Goal: Task Accomplishment & Management: Use online tool/utility

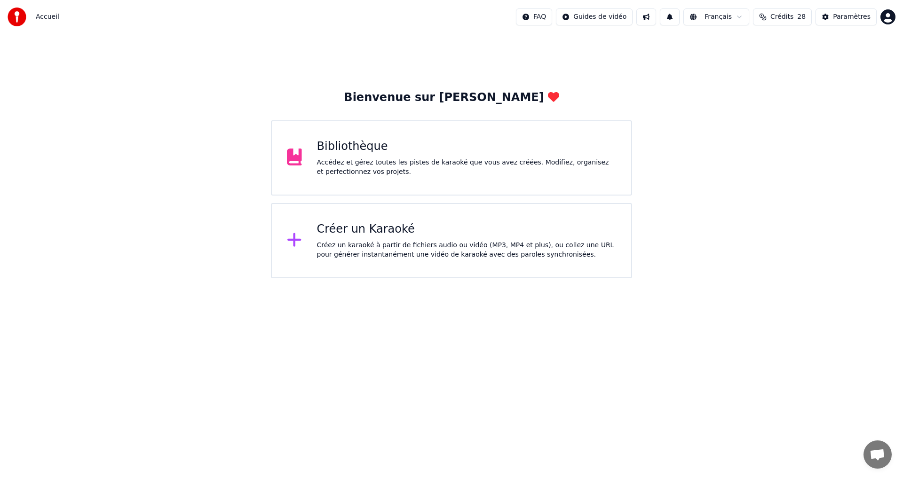
click at [544, 176] on div "Accédez et gérez toutes les pistes de karaoké que vous avez créées. Modifiez, o…" at bounding box center [467, 167] width 300 height 19
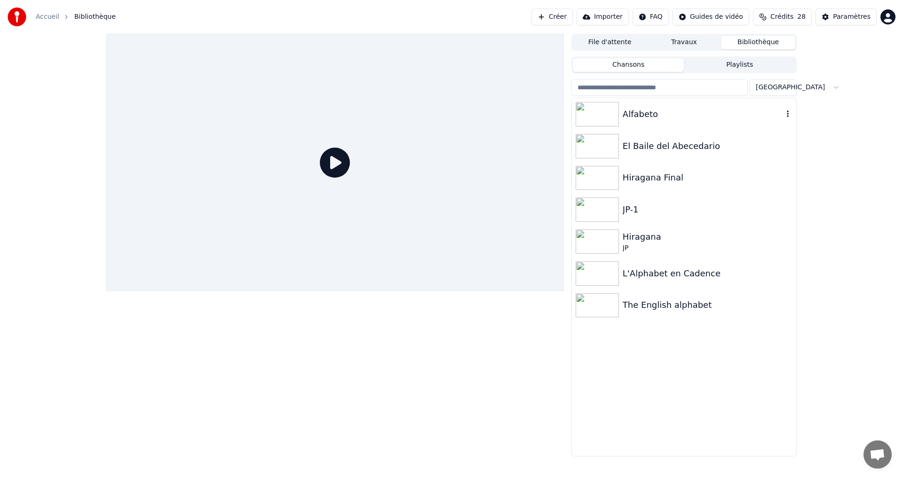
click at [683, 107] on div "Alfabeto" at bounding box center [684, 114] width 224 height 32
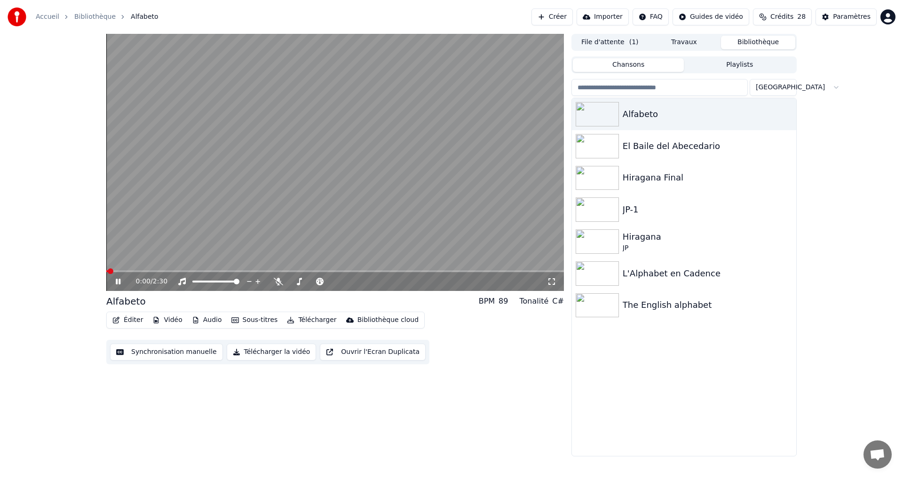
click at [163, 350] on button "Synchronisation manuelle" at bounding box center [166, 352] width 113 height 17
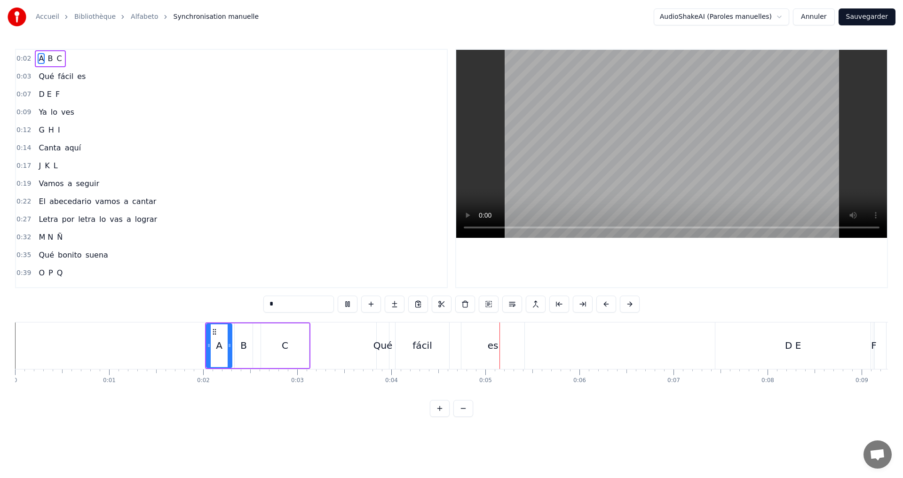
click at [89, 55] on div "0:02 A B C" at bounding box center [231, 59] width 431 height 18
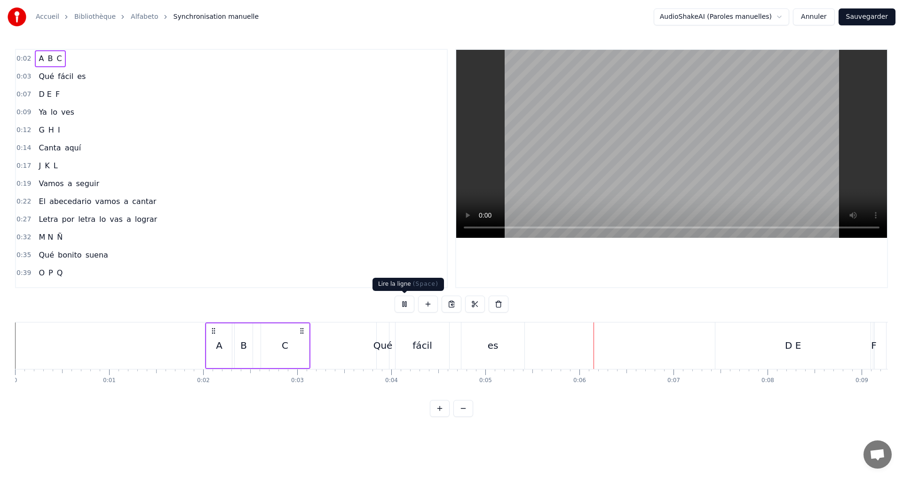
click at [404, 303] on button at bounding box center [405, 304] width 20 height 17
click at [404, 299] on button at bounding box center [405, 304] width 20 height 17
click at [238, 348] on div "B" at bounding box center [244, 346] width 18 height 45
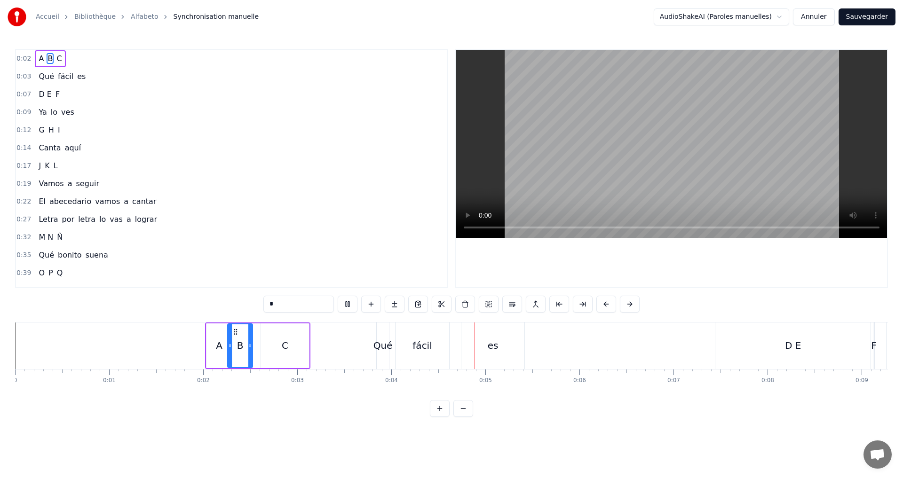
drag, startPoint x: 237, startPoint y: 347, endPoint x: 230, endPoint y: 345, distance: 7.3
click at [230, 345] on icon at bounding box center [230, 346] width 4 height 8
drag, startPoint x: 250, startPoint y: 344, endPoint x: 245, endPoint y: 341, distance: 5.5
click at [245, 341] on div at bounding box center [245, 345] width 4 height 43
click at [84, 61] on div "0:02 A B C" at bounding box center [231, 59] width 431 height 18
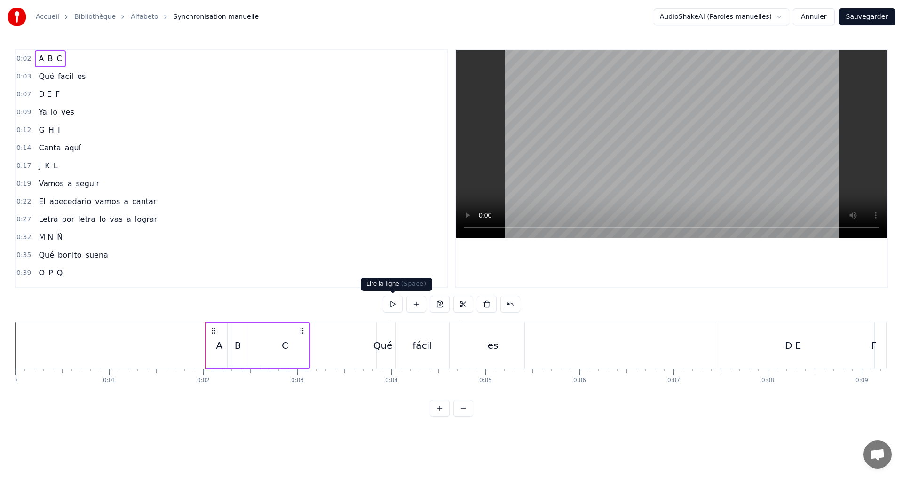
click at [393, 297] on button at bounding box center [393, 304] width 20 height 17
click at [398, 306] on button at bounding box center [393, 304] width 20 height 17
drag, startPoint x: 94, startPoint y: 73, endPoint x: 100, endPoint y: 80, distance: 8.7
click at [94, 74] on div "0:03 Qué fácil es" at bounding box center [231, 77] width 431 height 18
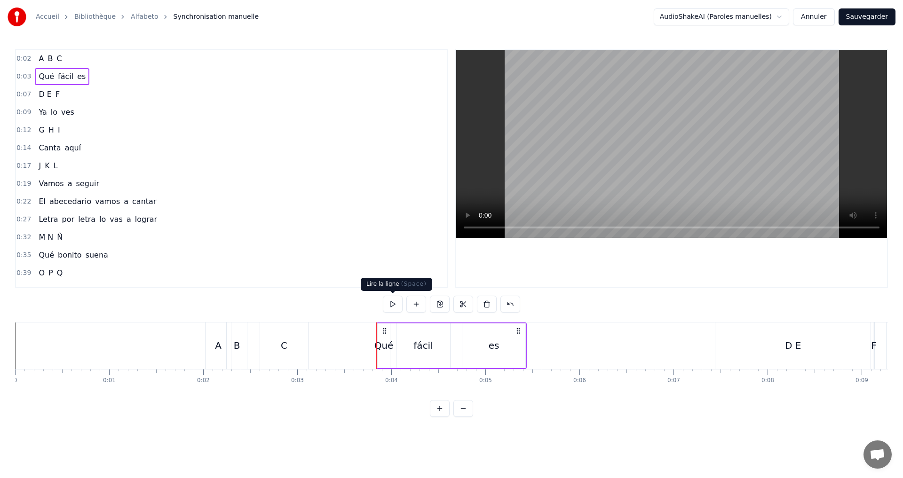
click at [390, 300] on button at bounding box center [393, 304] width 20 height 17
click at [476, 344] on div "es" at bounding box center [493, 346] width 63 height 45
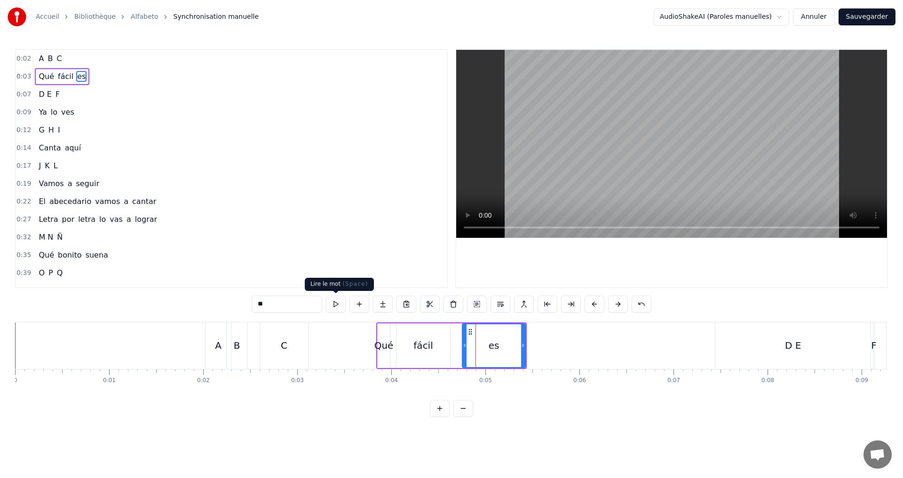
click at [334, 300] on button at bounding box center [336, 304] width 20 height 17
drag, startPoint x: 523, startPoint y: 347, endPoint x: 508, endPoint y: 342, distance: 15.9
click at [508, 342] on icon at bounding box center [508, 346] width 4 height 8
drag, startPoint x: 463, startPoint y: 346, endPoint x: 455, endPoint y: 343, distance: 8.3
click at [455, 343] on icon at bounding box center [457, 346] width 4 height 8
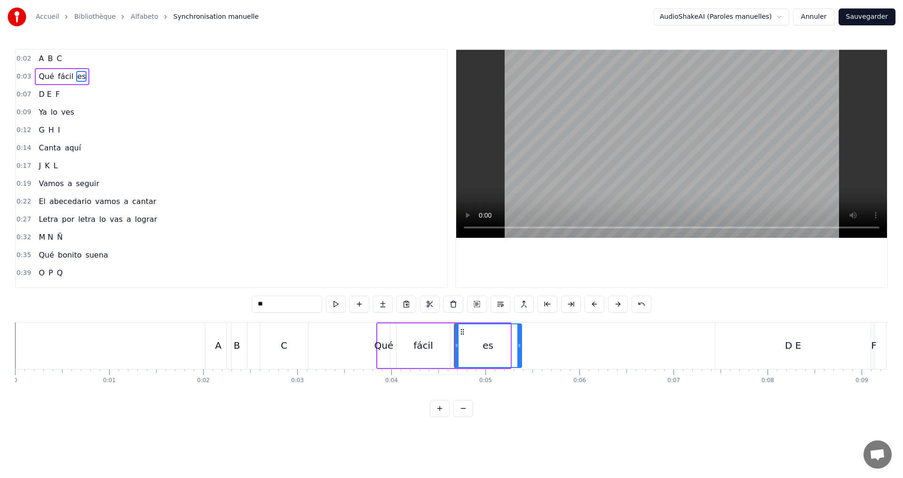
drag, startPoint x: 510, startPoint y: 349, endPoint x: 466, endPoint y: 340, distance: 44.6
click at [521, 348] on div at bounding box center [519, 345] width 4 height 43
click at [340, 301] on button at bounding box center [336, 304] width 20 height 17
drag, startPoint x: 518, startPoint y: 344, endPoint x: 505, endPoint y: 339, distance: 13.5
click at [505, 339] on div at bounding box center [507, 345] width 4 height 43
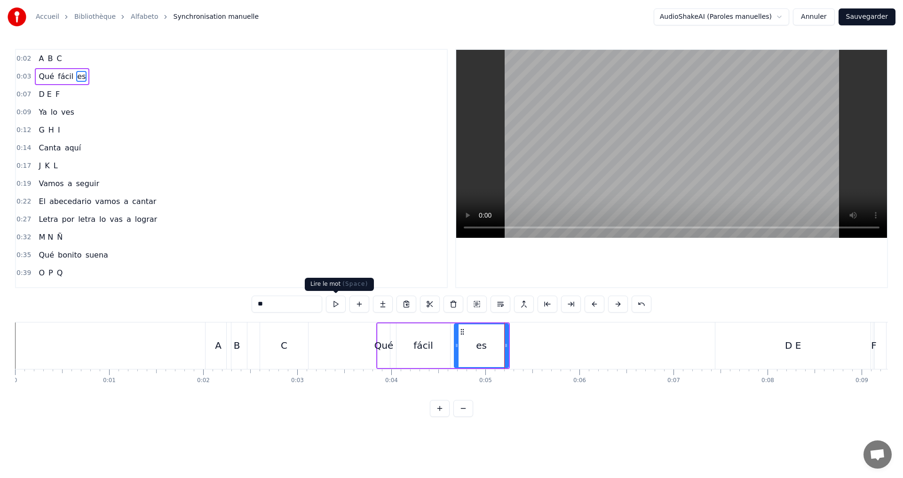
click at [336, 303] on button at bounding box center [336, 304] width 20 height 17
click at [106, 82] on div "0:03 Qué fácil es" at bounding box center [231, 77] width 431 height 18
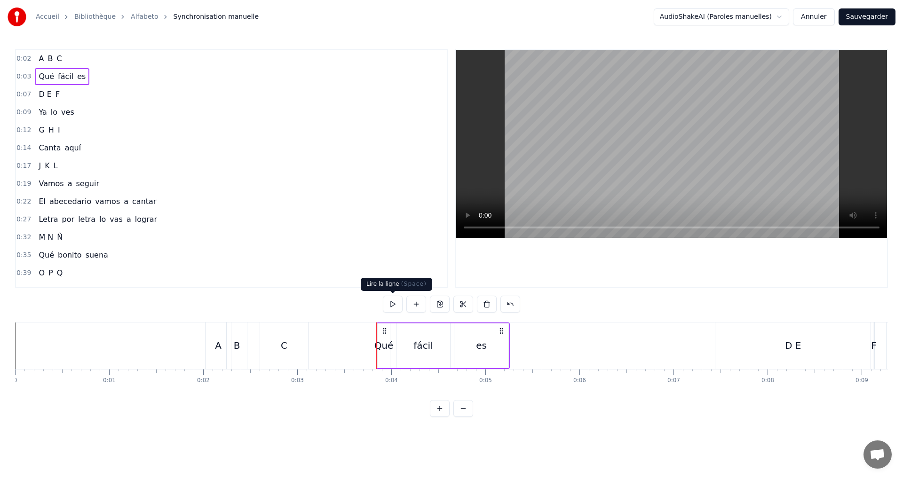
click at [393, 307] on button at bounding box center [393, 304] width 20 height 17
click at [395, 309] on button at bounding box center [393, 304] width 20 height 17
click at [418, 344] on div "fácil" at bounding box center [422, 346] width 19 height 14
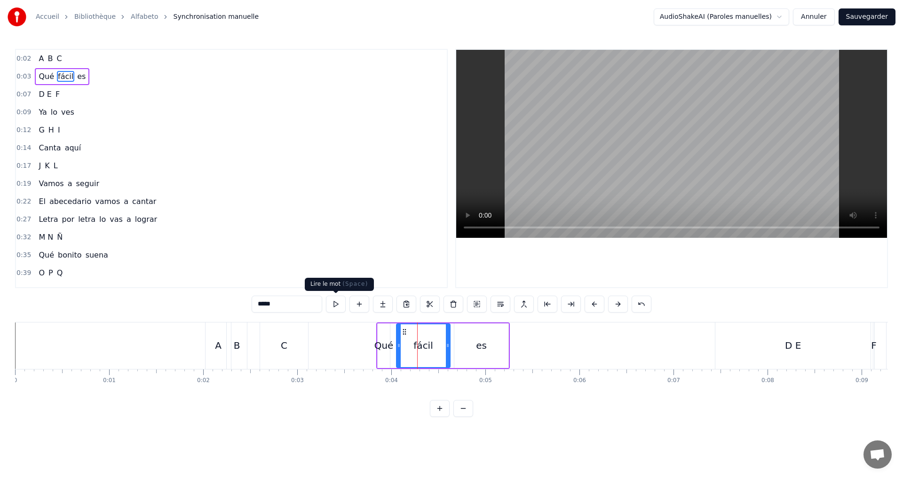
click at [336, 309] on button at bounding box center [336, 304] width 20 height 17
drag, startPoint x: 449, startPoint y: 348, endPoint x: 436, endPoint y: 344, distance: 12.8
click at [436, 344] on icon at bounding box center [436, 346] width 4 height 8
click at [338, 301] on button at bounding box center [336, 304] width 20 height 17
drag, startPoint x: 89, startPoint y: 73, endPoint x: 150, endPoint y: 95, distance: 65.3
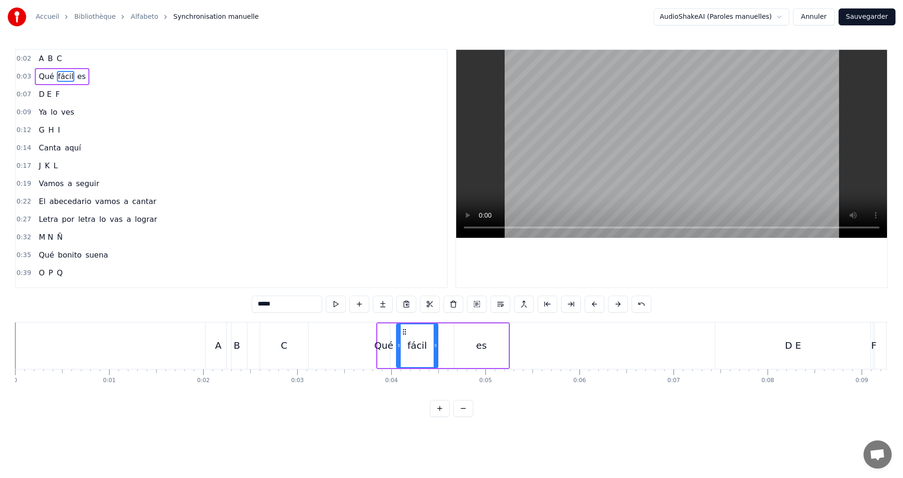
click at [89, 74] on div "0:03 Qué fácil es" at bounding box center [231, 77] width 431 height 18
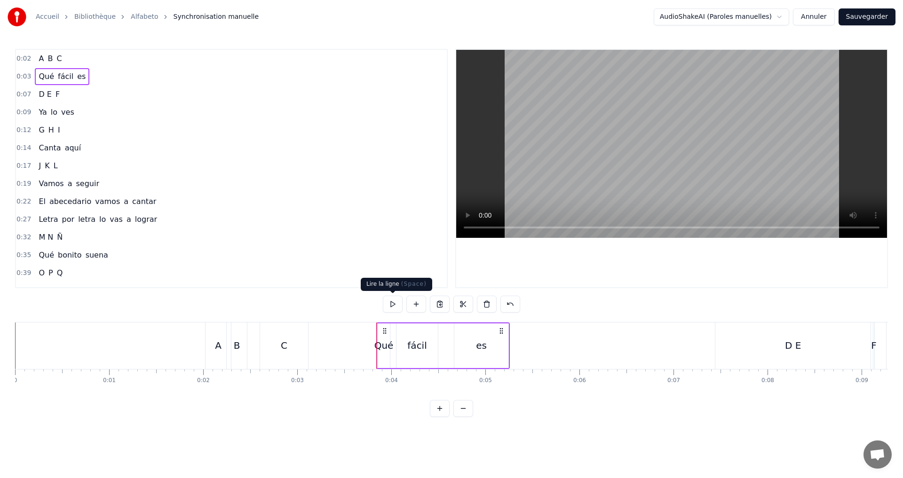
click at [393, 304] on button at bounding box center [393, 304] width 20 height 17
click at [64, 92] on div "0:07 D E F" at bounding box center [231, 95] width 431 height 18
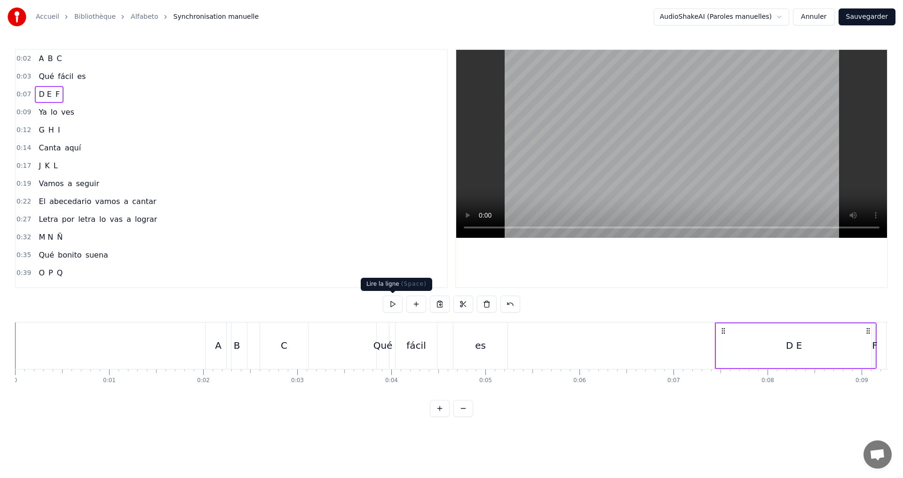
click at [395, 301] on button at bounding box center [393, 304] width 20 height 17
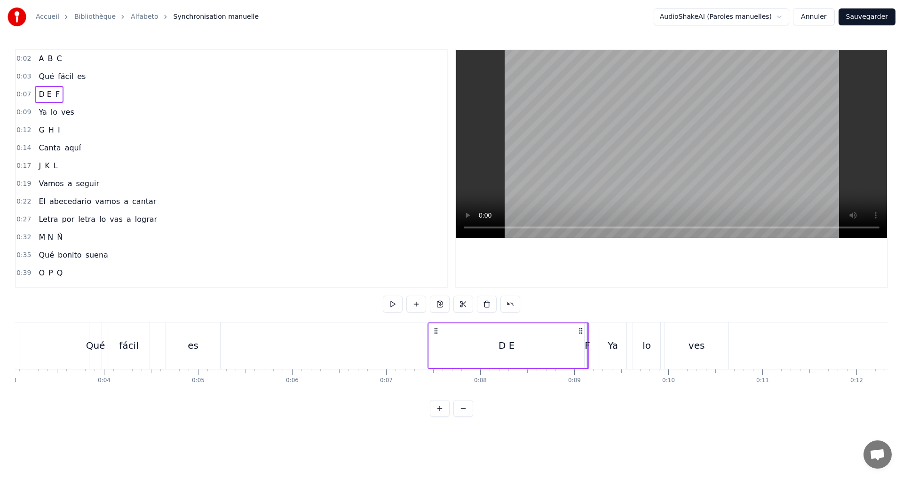
scroll to position [0, 388]
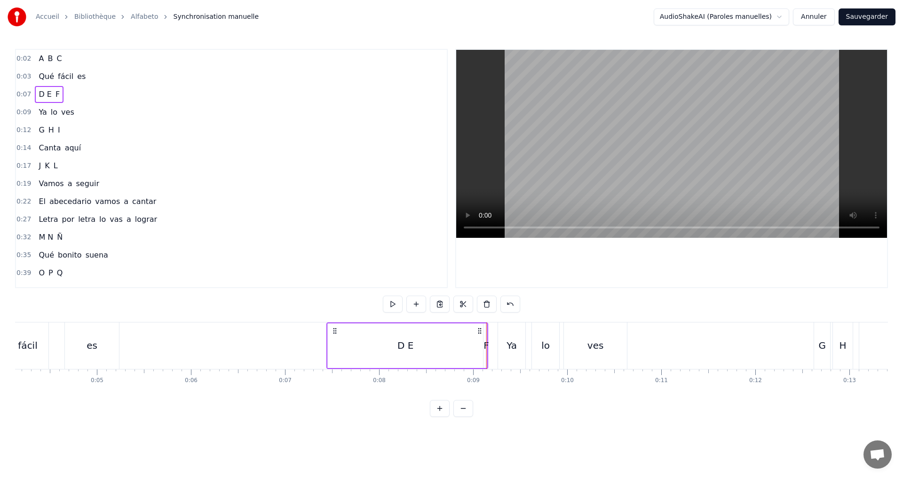
click at [399, 342] on div "D E" at bounding box center [405, 346] width 16 height 14
drag, startPoint x: 481, startPoint y: 349, endPoint x: 366, endPoint y: 336, distance: 115.4
click at [366, 336] on div at bounding box center [366, 345] width 4 height 43
click at [279, 306] on input "***" at bounding box center [287, 304] width 71 height 17
type input "*"
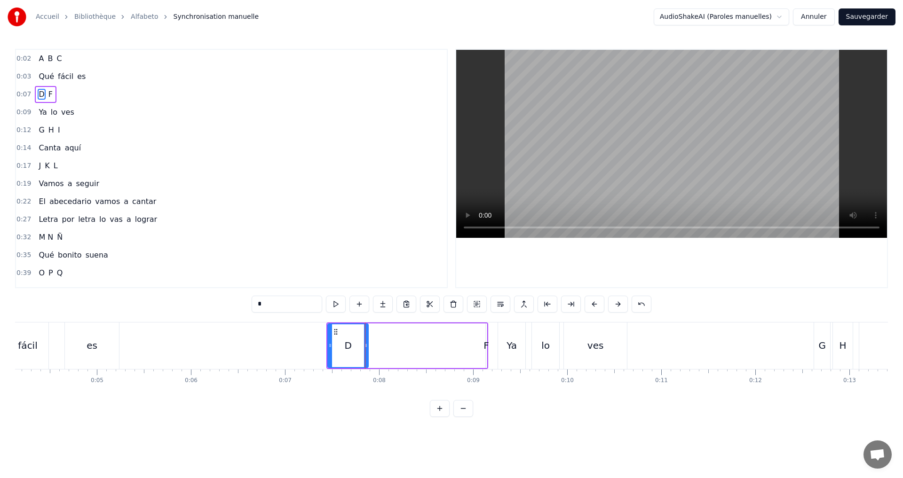
click at [365, 403] on div "0:02 A B C 0:03 Qué fácil es 0:07 D F 0:09 Ya lo ves 0:12 G H I 0:14 Canta aquí…" at bounding box center [451, 233] width 873 height 368
click at [348, 348] on div "D" at bounding box center [347, 346] width 7 height 14
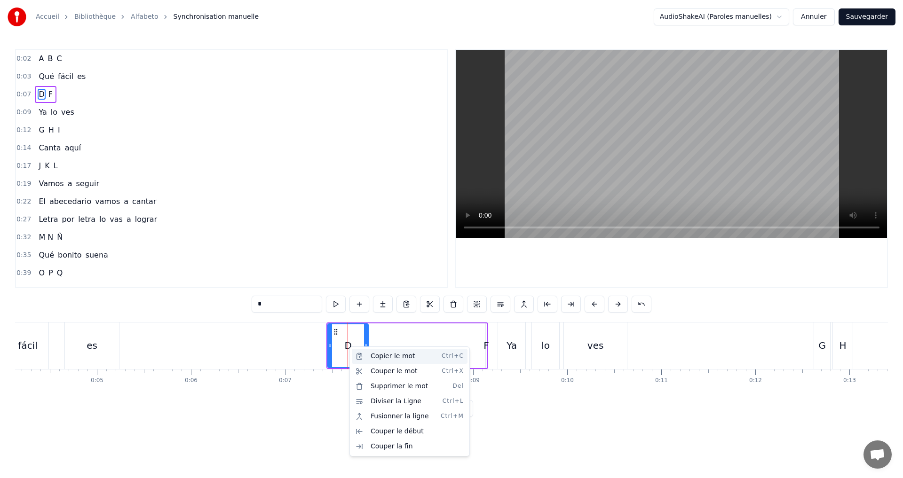
click at [377, 355] on div "Copier le mot Ctrl+C" at bounding box center [410, 356] width 116 height 15
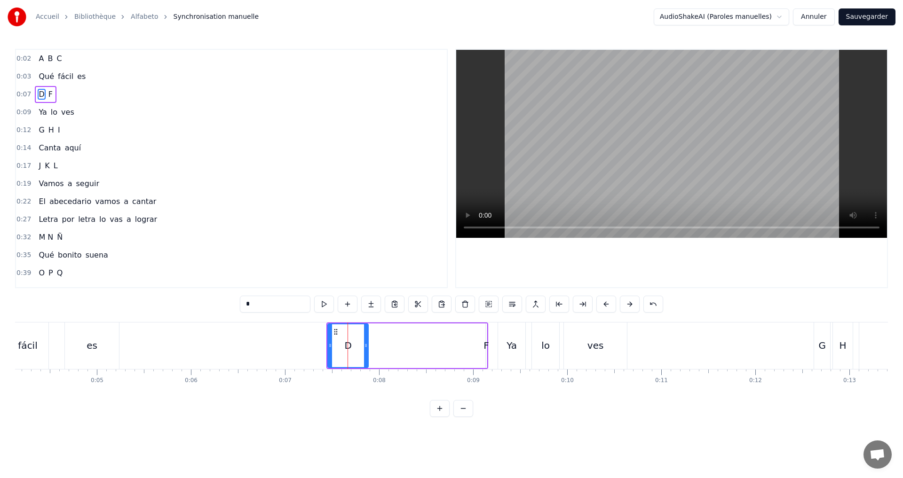
click at [400, 343] on div "D F" at bounding box center [407, 346] width 162 height 47
click at [392, 329] on div "D F" at bounding box center [407, 346] width 162 height 47
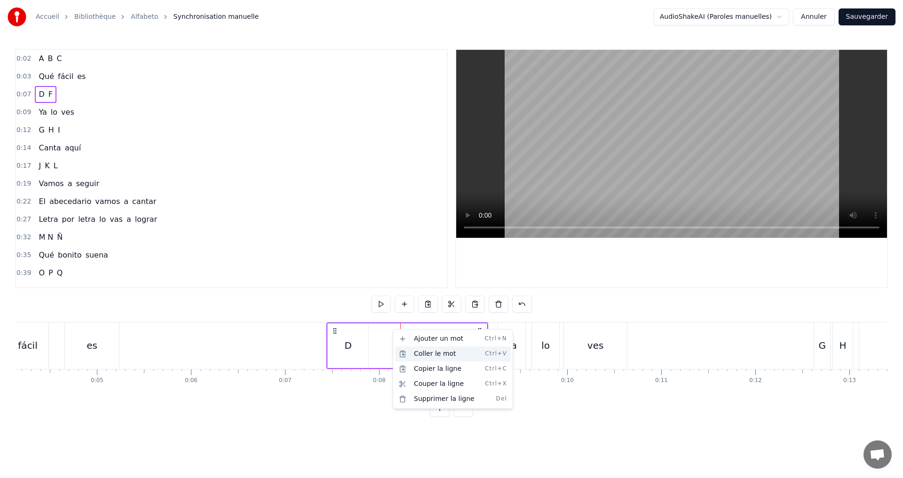
drag, startPoint x: 430, startPoint y: 352, endPoint x: 427, endPoint y: 355, distance: 5.0
click at [430, 353] on div "Coller le mot Ctrl+V" at bounding box center [453, 354] width 116 height 15
click at [414, 348] on div "D" at bounding box center [413, 346] width 7 height 14
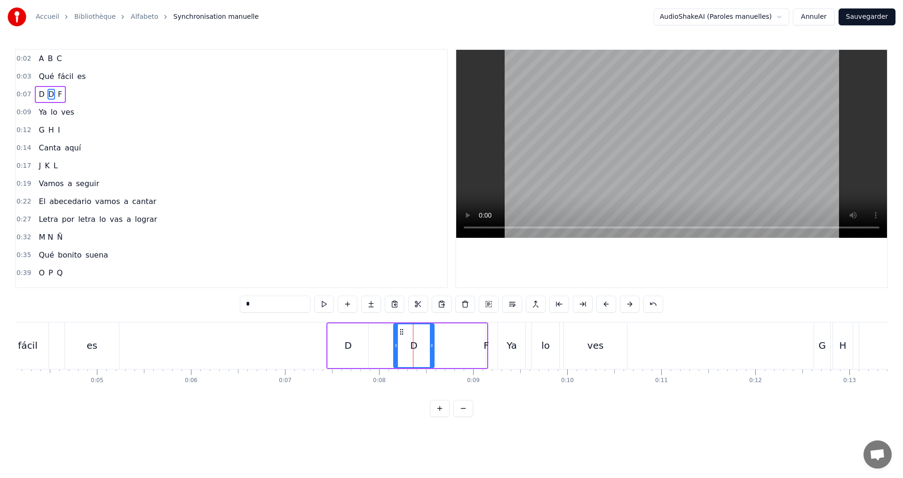
click at [414, 348] on div "D" at bounding box center [413, 346] width 7 height 14
drag, startPoint x: 271, startPoint y: 310, endPoint x: 260, endPoint y: 309, distance: 11.8
click at [271, 309] on input "*" at bounding box center [275, 304] width 71 height 17
drag, startPoint x: 261, startPoint y: 302, endPoint x: 211, endPoint y: 295, distance: 50.3
click at [211, 295] on div "0:02 A B C 0:03 Qué fácil es 0:07 D D F 0:09 Ya lo ves 0:12 G H I 0:14 Canta aq…" at bounding box center [451, 233] width 873 height 368
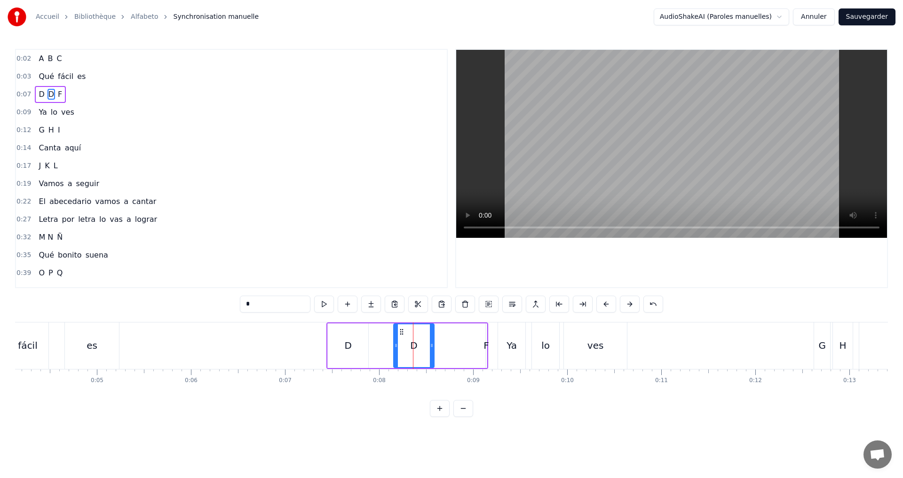
type input "*"
click at [346, 432] on html "Accueil Bibliothèque Alfabeto Synchronisation manuelle AudioShakeAI (Paroles ma…" at bounding box center [451, 216] width 903 height 432
drag, startPoint x: 397, startPoint y: 355, endPoint x: 383, endPoint y: 351, distance: 14.7
click at [383, 351] on div at bounding box center [381, 345] width 4 height 43
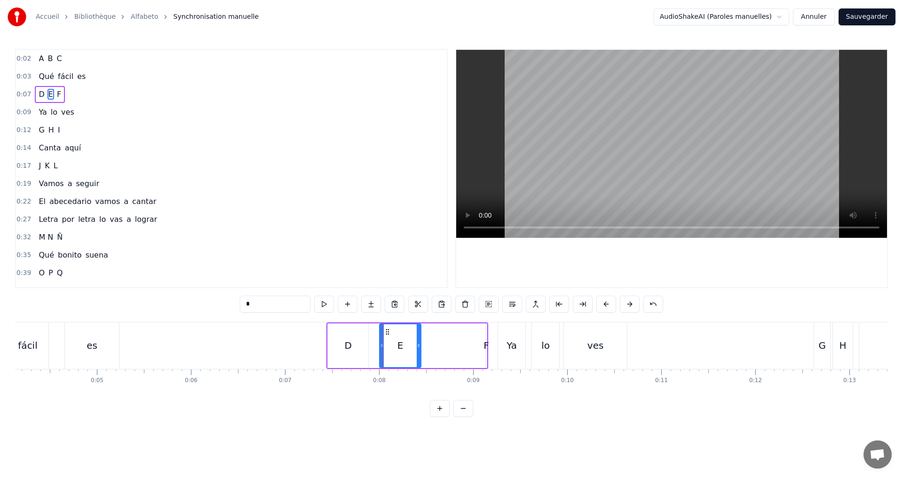
drag, startPoint x: 432, startPoint y: 345, endPoint x: 419, endPoint y: 342, distance: 13.5
click at [419, 342] on icon at bounding box center [419, 346] width 4 height 8
click at [88, 95] on div "0:07 D E F" at bounding box center [231, 95] width 431 height 18
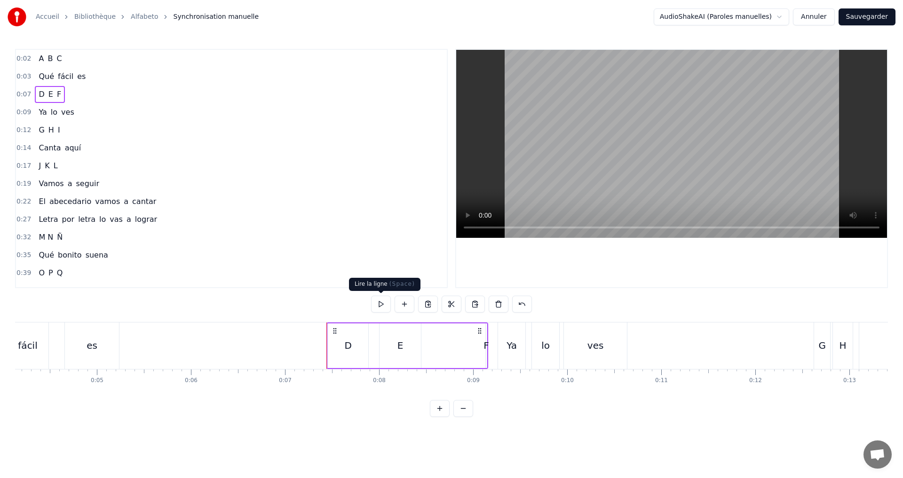
click at [381, 303] on button at bounding box center [381, 304] width 20 height 17
click at [409, 351] on div "E" at bounding box center [399, 346] width 41 height 45
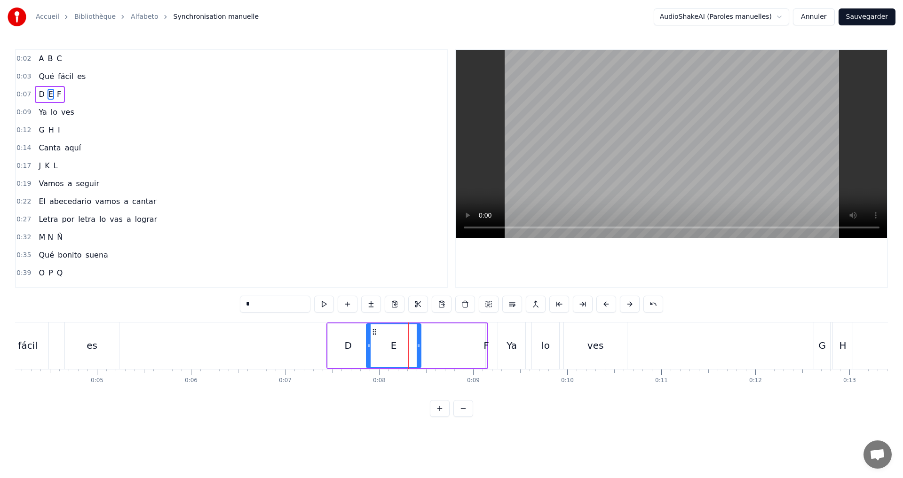
drag, startPoint x: 380, startPoint y: 347, endPoint x: 367, endPoint y: 343, distance: 13.8
click at [367, 343] on icon at bounding box center [369, 346] width 4 height 8
drag, startPoint x: 418, startPoint y: 345, endPoint x: 397, endPoint y: 341, distance: 21.0
click at [397, 341] on div at bounding box center [398, 345] width 4 height 43
click at [93, 97] on div "0:07 D E F" at bounding box center [231, 95] width 431 height 18
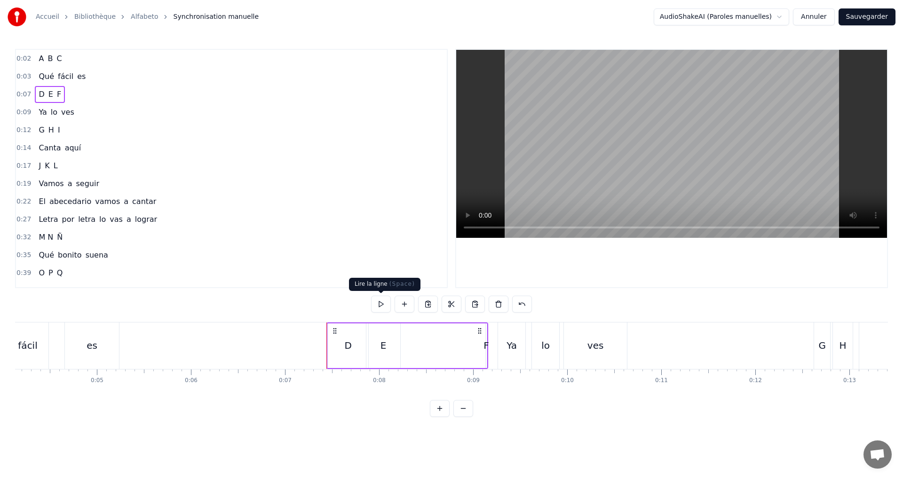
click at [384, 300] on button at bounding box center [381, 304] width 20 height 17
click at [488, 346] on div "F" at bounding box center [486, 346] width 6 height 14
drag, startPoint x: 486, startPoint y: 347, endPoint x: 496, endPoint y: 346, distance: 10.4
click at [497, 346] on icon at bounding box center [495, 346] width 4 height 8
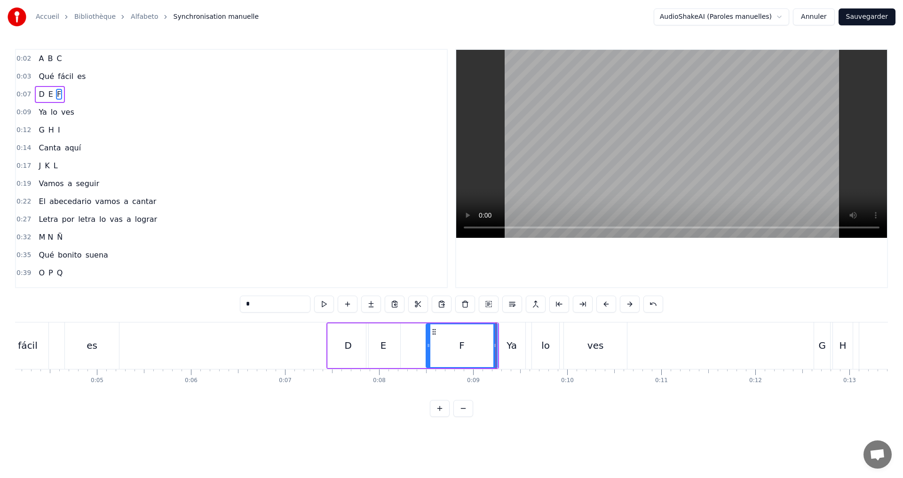
drag, startPoint x: 487, startPoint y: 345, endPoint x: 444, endPoint y: 338, distance: 43.4
click at [428, 335] on div at bounding box center [428, 345] width 4 height 43
drag, startPoint x: 497, startPoint y: 350, endPoint x: 463, endPoint y: 342, distance: 34.9
click at [464, 342] on div at bounding box center [466, 345] width 4 height 43
drag, startPoint x: 429, startPoint y: 347, endPoint x: 417, endPoint y: 340, distance: 13.7
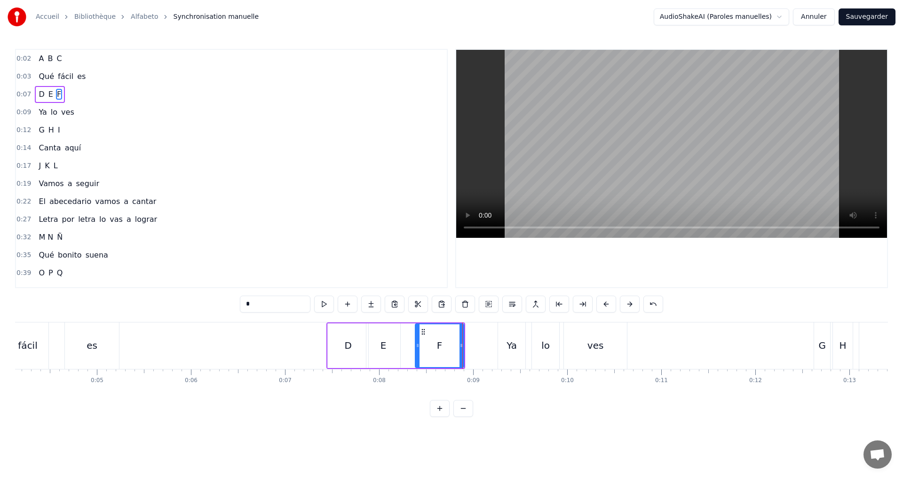
click at [417, 340] on div at bounding box center [418, 345] width 4 height 43
click at [323, 305] on button at bounding box center [324, 304] width 20 height 17
drag, startPoint x: 80, startPoint y: 91, endPoint x: 116, endPoint y: 99, distance: 36.6
click at [81, 91] on div "0:07 D E F" at bounding box center [231, 95] width 431 height 18
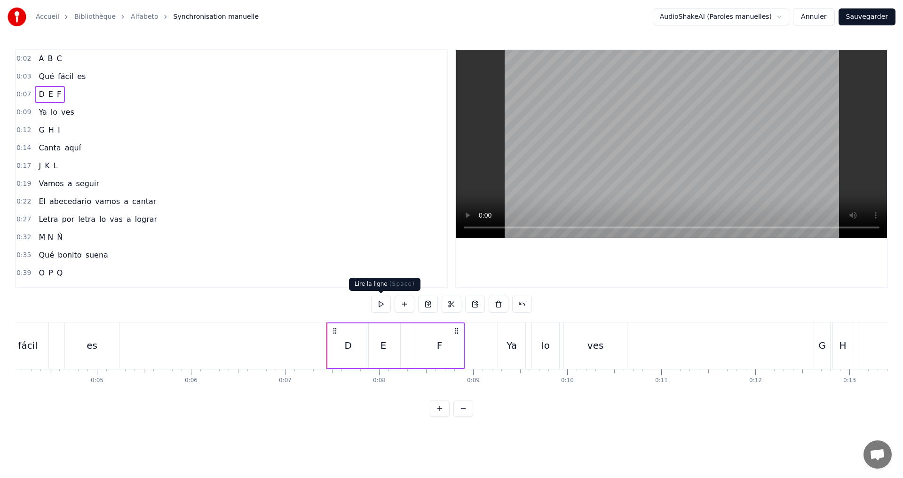
click at [381, 304] on button at bounding box center [381, 304] width 20 height 17
click at [379, 299] on button at bounding box center [381, 304] width 20 height 17
click at [379, 294] on div "0:02 A B C 0:03 Qué fácil es 0:07 D E F 0:09 Ya lo ves 0:12 G H I 0:14 Canta aq…" at bounding box center [451, 233] width 873 height 368
click at [383, 297] on button at bounding box center [381, 304] width 20 height 17
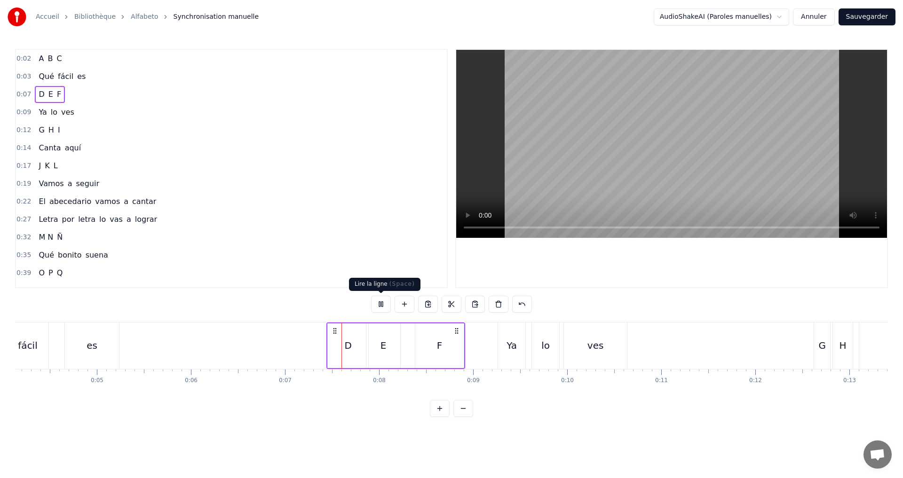
click at [381, 300] on button at bounding box center [381, 304] width 20 height 17
click at [381, 298] on button at bounding box center [381, 304] width 20 height 17
click at [385, 345] on div "E" at bounding box center [383, 346] width 6 height 14
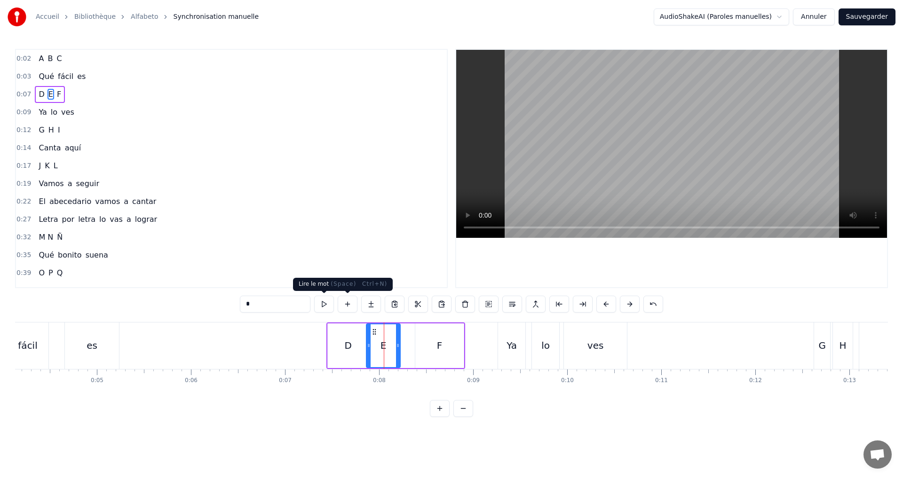
click at [328, 306] on button at bounding box center [324, 304] width 20 height 17
click at [366, 345] on icon at bounding box center [365, 346] width 4 height 8
drag, startPoint x: 398, startPoint y: 348, endPoint x: 392, endPoint y: 347, distance: 5.7
click at [392, 347] on icon at bounding box center [392, 346] width 4 height 8
click at [322, 301] on button at bounding box center [324, 304] width 20 height 17
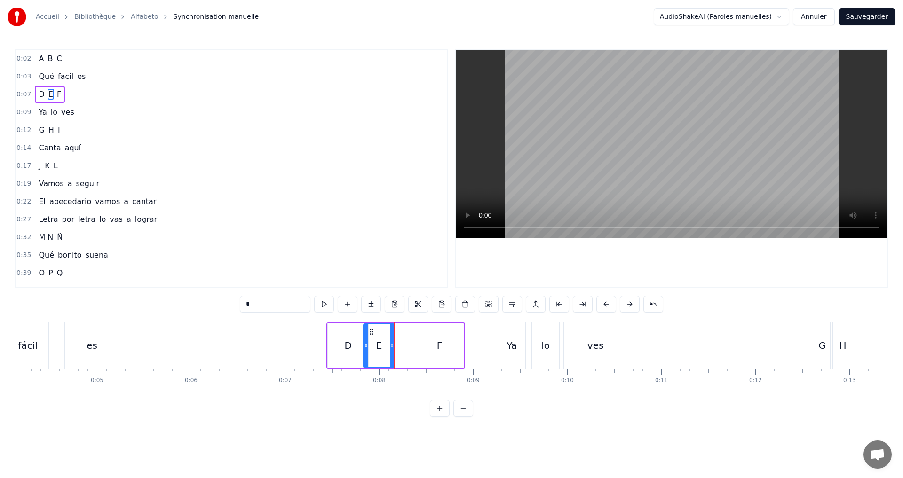
click at [442, 348] on div "F" at bounding box center [440, 346] width 6 height 14
type input "*"
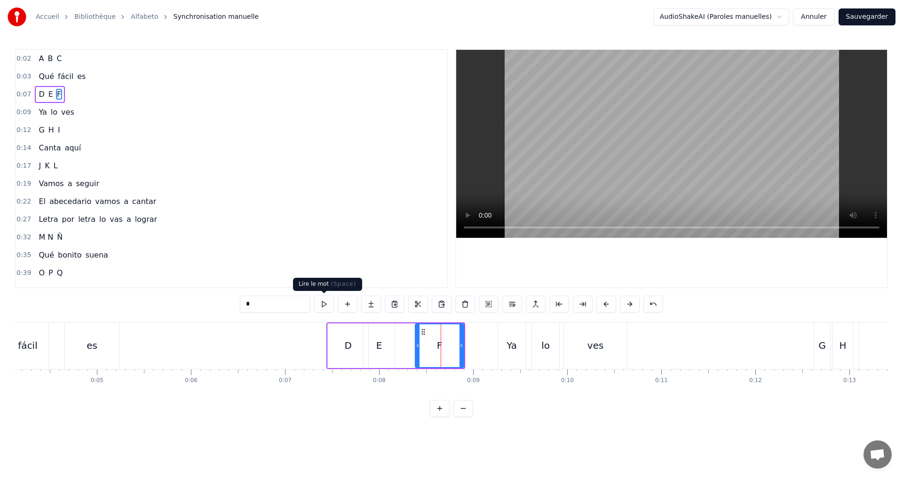
click at [322, 303] on button at bounding box center [324, 304] width 20 height 17
drag, startPoint x: 417, startPoint y: 346, endPoint x: 410, endPoint y: 342, distance: 7.8
click at [410, 342] on icon at bounding box center [410, 346] width 4 height 8
drag, startPoint x: 461, startPoint y: 346, endPoint x: 456, endPoint y: 344, distance: 5.1
click at [456, 344] on icon at bounding box center [457, 346] width 4 height 8
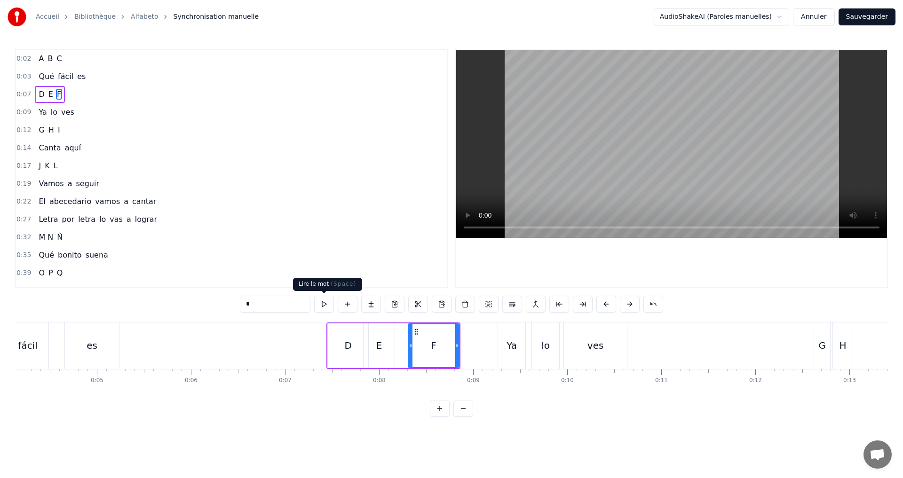
click at [325, 304] on button at bounding box center [324, 304] width 20 height 17
click at [83, 92] on div "0:07 D E F" at bounding box center [231, 95] width 431 height 18
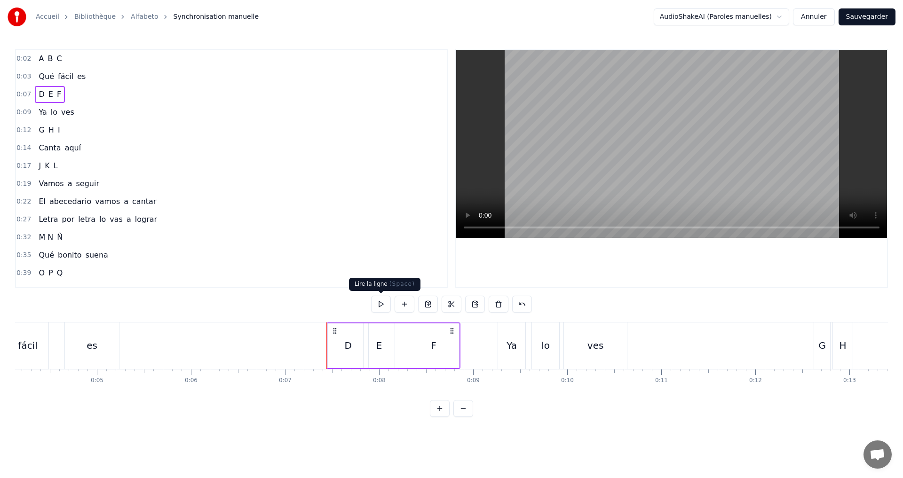
click at [383, 302] on button at bounding box center [381, 304] width 20 height 17
click at [106, 104] on div "0:09 Ya lo ves" at bounding box center [231, 112] width 431 height 18
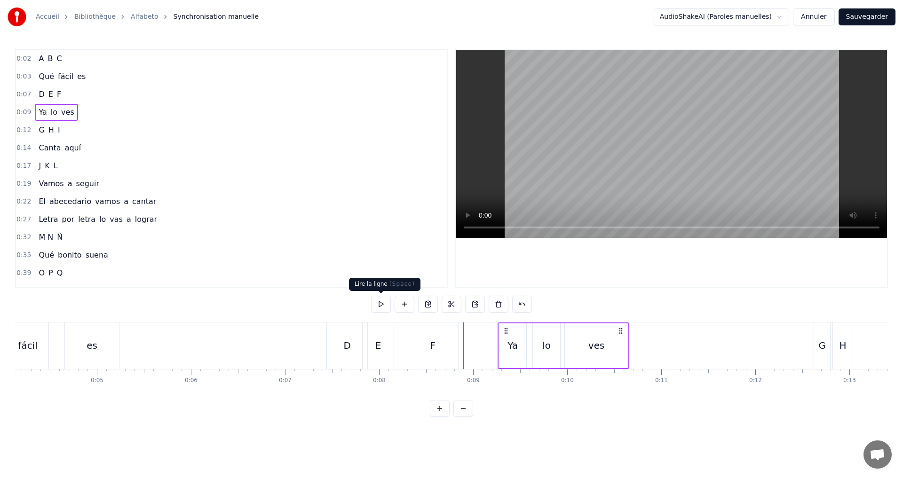
click at [383, 303] on button at bounding box center [381, 304] width 20 height 17
click at [593, 348] on div "ves" at bounding box center [596, 346] width 16 height 14
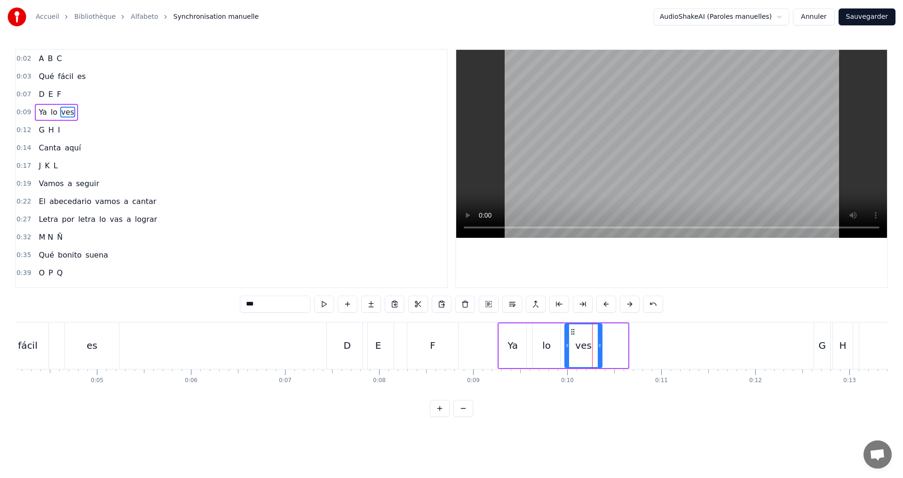
drag, startPoint x: 624, startPoint y: 351, endPoint x: 598, endPoint y: 343, distance: 26.9
click at [598, 343] on div at bounding box center [600, 345] width 4 height 43
drag, startPoint x: 566, startPoint y: 343, endPoint x: 561, endPoint y: 343, distance: 4.7
click at [561, 343] on icon at bounding box center [563, 346] width 4 height 8
click at [326, 301] on button at bounding box center [324, 304] width 20 height 17
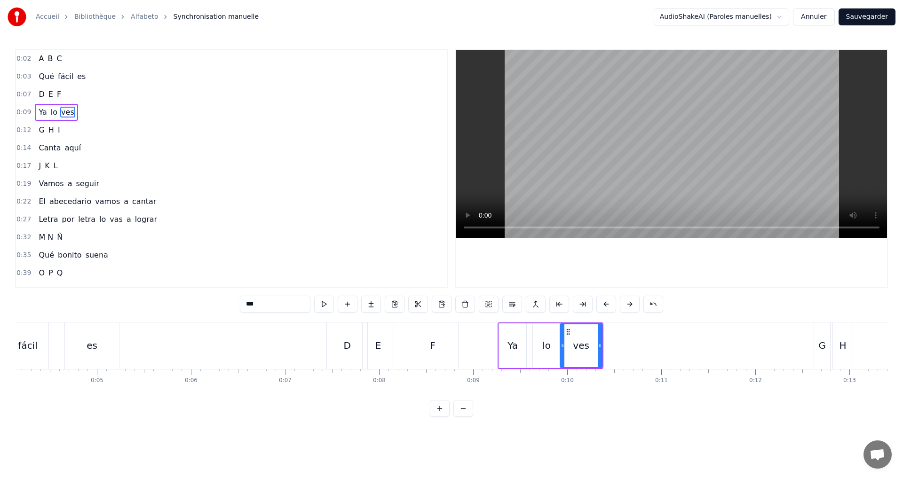
click at [82, 128] on div "0:12 G H I" at bounding box center [231, 130] width 431 height 18
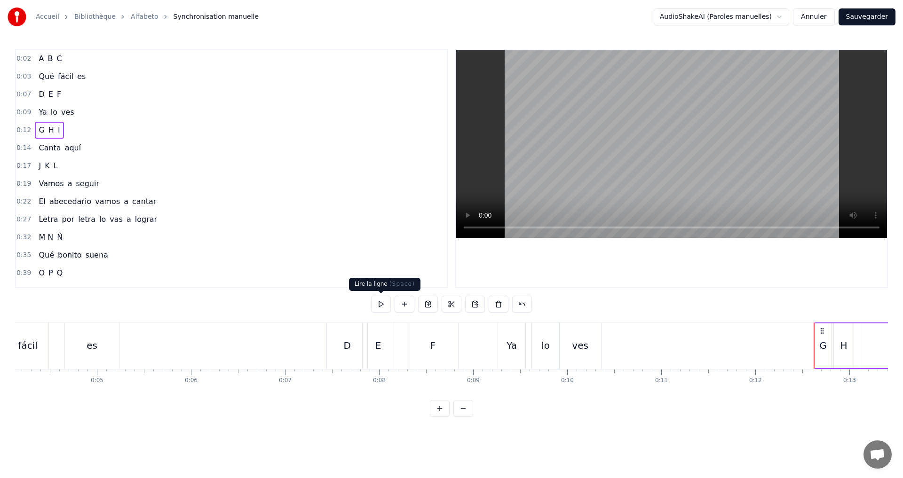
click at [382, 306] on button at bounding box center [381, 304] width 20 height 17
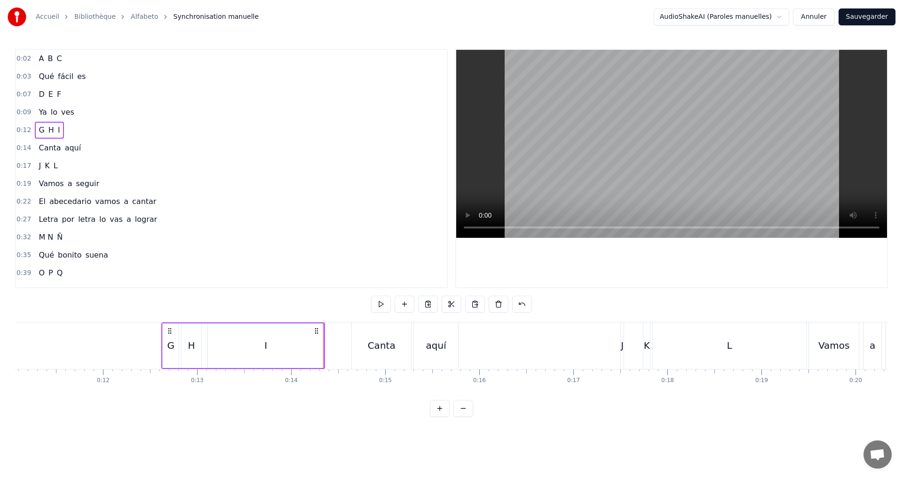
scroll to position [0, 994]
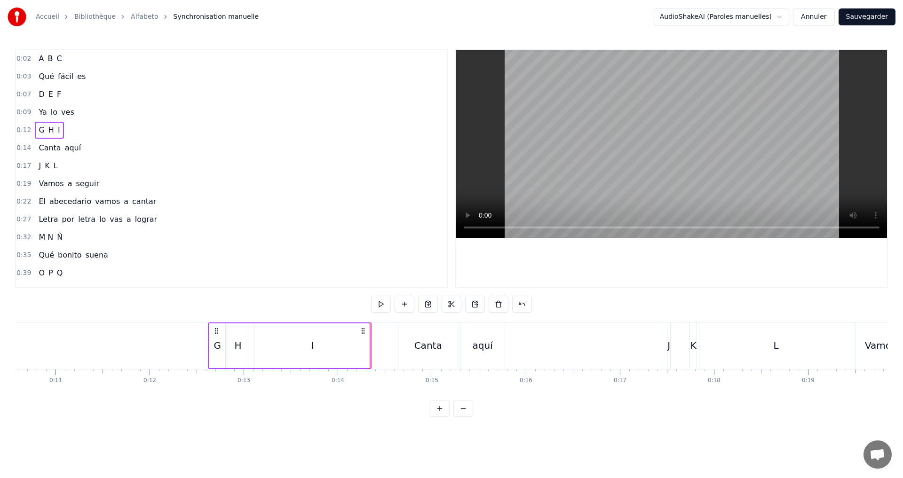
click at [213, 349] on div "G" at bounding box center [217, 346] width 16 height 45
click at [218, 347] on icon at bounding box center [219, 346] width 4 height 8
click at [320, 302] on button at bounding box center [324, 304] width 20 height 17
drag, startPoint x: 211, startPoint y: 346, endPoint x: 204, endPoint y: 343, distance: 7.4
click at [204, 343] on icon at bounding box center [205, 346] width 4 height 8
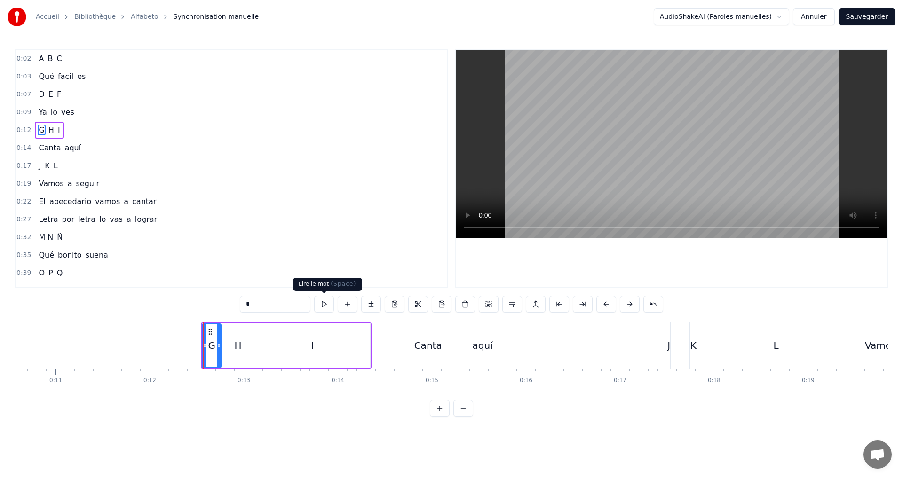
click at [322, 301] on button at bounding box center [324, 304] width 20 height 17
click at [239, 350] on div "H" at bounding box center [238, 346] width 7 height 14
drag, startPoint x: 229, startPoint y: 348, endPoint x: 221, endPoint y: 346, distance: 9.4
click at [221, 346] on icon at bounding box center [222, 346] width 4 height 8
drag, startPoint x: 247, startPoint y: 347, endPoint x: 341, endPoint y: 321, distance: 97.9
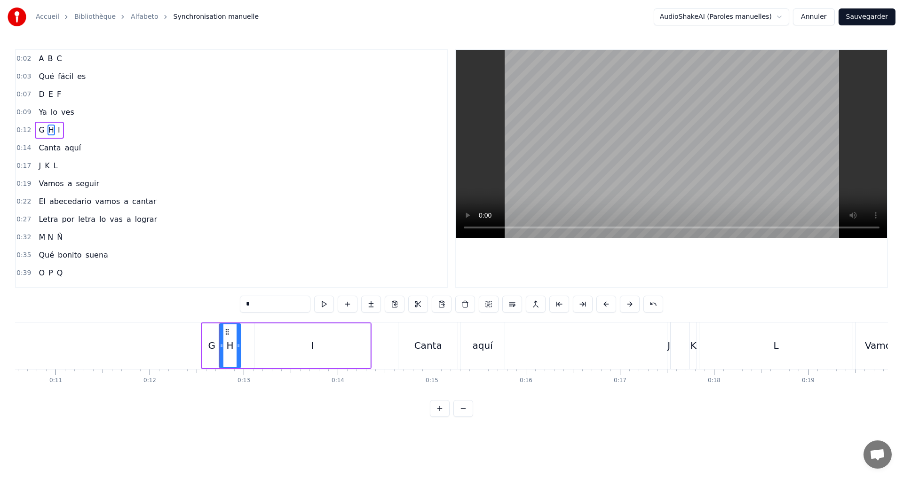
click at [239, 346] on icon at bounding box center [239, 346] width 4 height 8
click at [324, 304] on button at bounding box center [324, 304] width 20 height 17
drag, startPoint x: 237, startPoint y: 349, endPoint x: 267, endPoint y: 347, distance: 29.2
click at [267, 347] on div at bounding box center [267, 345] width 4 height 43
click at [325, 302] on button at bounding box center [324, 304] width 20 height 17
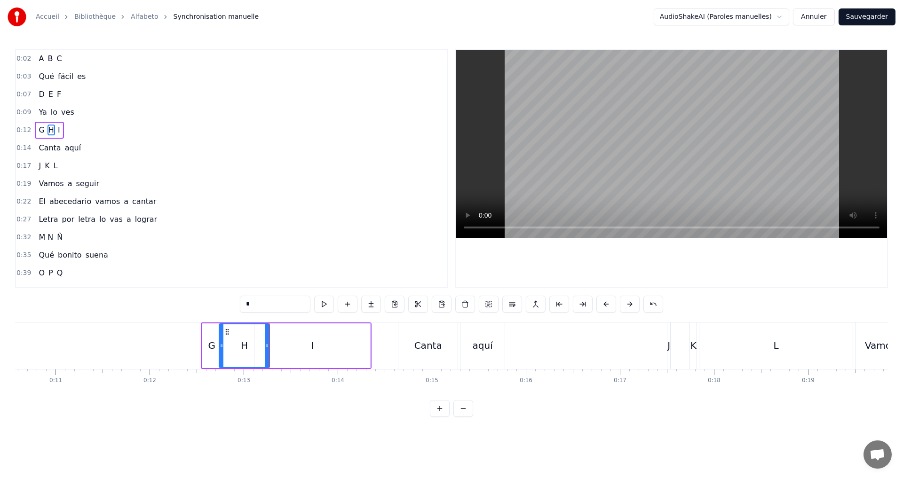
click at [310, 355] on div "I" at bounding box center [312, 346] width 116 height 45
type input "*"
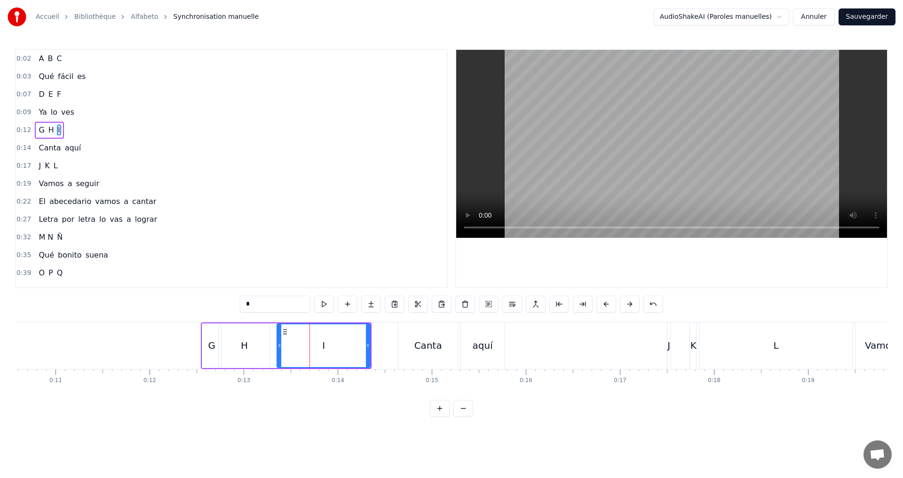
drag, startPoint x: 259, startPoint y: 347, endPoint x: 280, endPoint y: 346, distance: 21.6
click at [280, 346] on icon at bounding box center [279, 346] width 4 height 8
drag, startPoint x: 370, startPoint y: 350, endPoint x: 324, endPoint y: 343, distance: 46.6
click at [336, 345] on div at bounding box center [338, 345] width 4 height 43
click at [315, 294] on div "0:02 A B C 0:03 Qué fácil es 0:07 D E F 0:09 Ya lo ves 0:12 G H I 0:14 Canta aq…" at bounding box center [451, 233] width 873 height 368
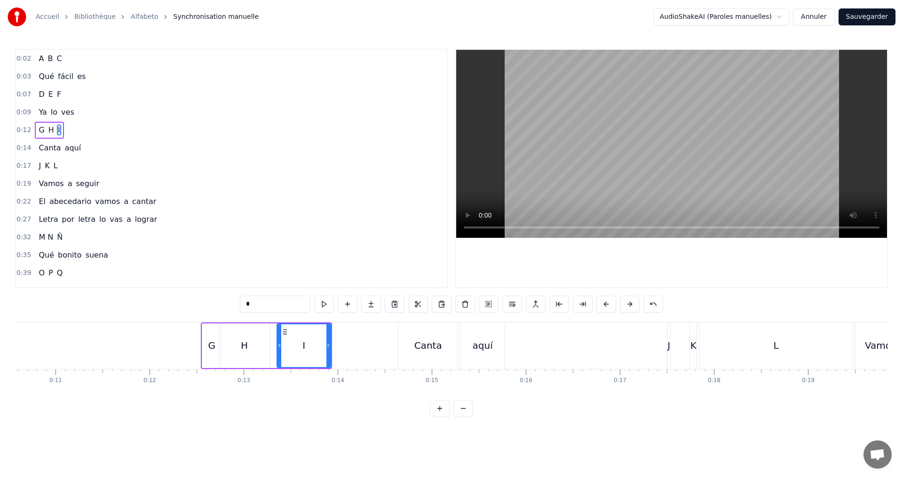
click at [325, 298] on button at bounding box center [324, 304] width 20 height 17
drag, startPoint x: 282, startPoint y: 350, endPoint x: 291, endPoint y: 348, distance: 9.1
click at [291, 348] on div at bounding box center [291, 345] width 4 height 43
click at [328, 301] on button at bounding box center [324, 304] width 20 height 17
click at [107, 142] on div "0:14 Canta aquí" at bounding box center [231, 148] width 431 height 18
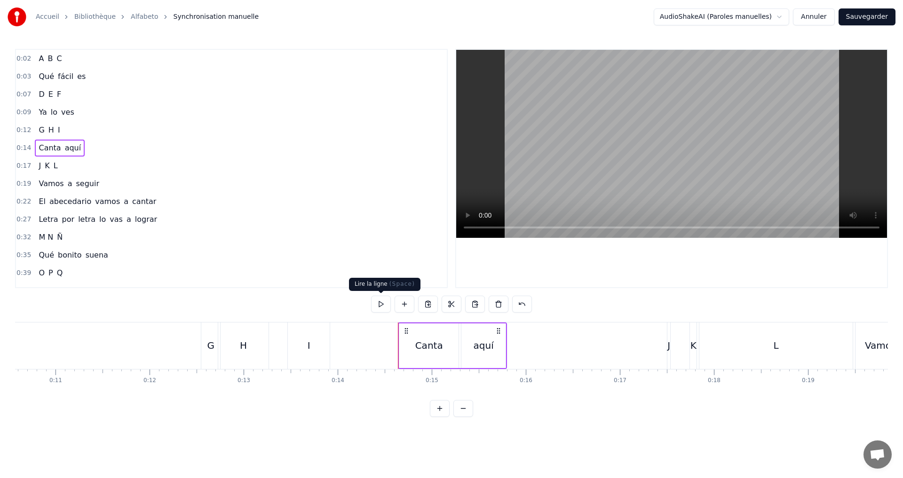
click at [383, 304] on button at bounding box center [381, 304] width 20 height 17
click at [429, 351] on div "Canta" at bounding box center [429, 346] width 28 height 14
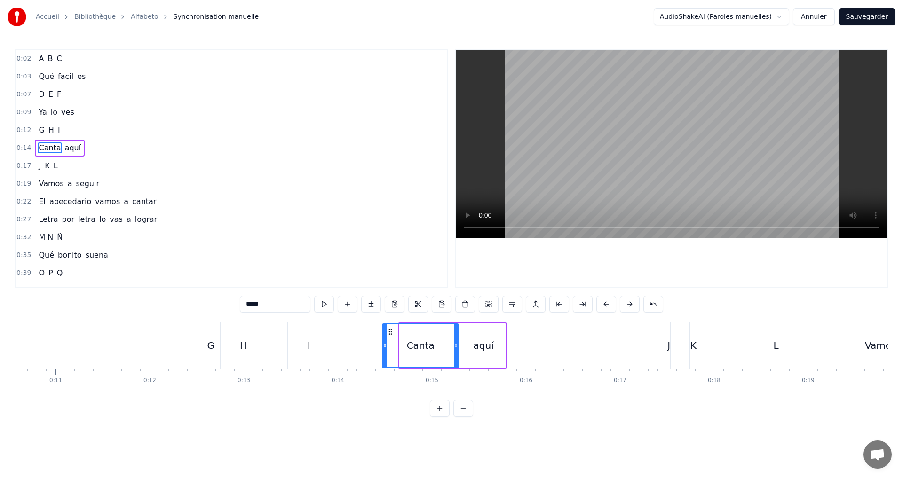
drag, startPoint x: 401, startPoint y: 347, endPoint x: 384, endPoint y: 345, distance: 17.1
click at [384, 345] on icon at bounding box center [385, 346] width 4 height 8
click at [326, 305] on button at bounding box center [324, 304] width 20 height 17
drag, startPoint x: 455, startPoint y: 345, endPoint x: 444, endPoint y: 343, distance: 11.0
click at [445, 343] on icon at bounding box center [447, 346] width 4 height 8
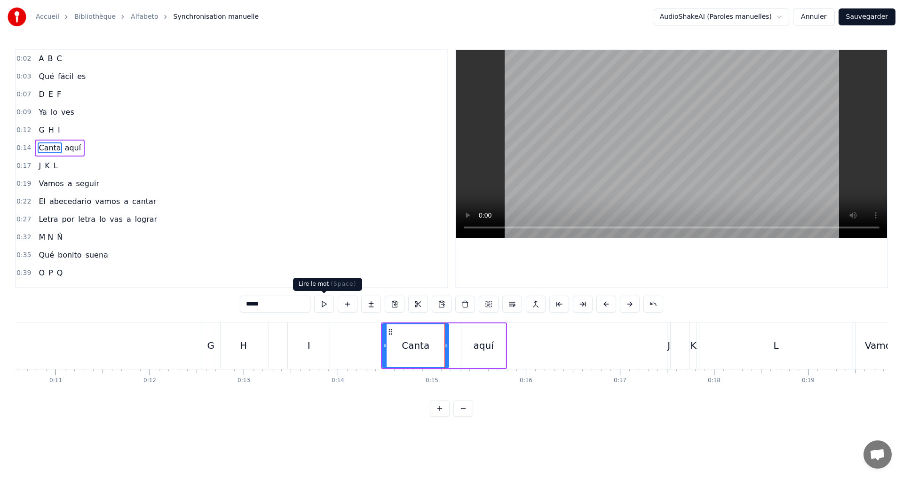
click at [324, 308] on button at bounding box center [324, 304] width 20 height 17
click at [484, 351] on div "aquí" at bounding box center [484, 346] width 20 height 14
type input "****"
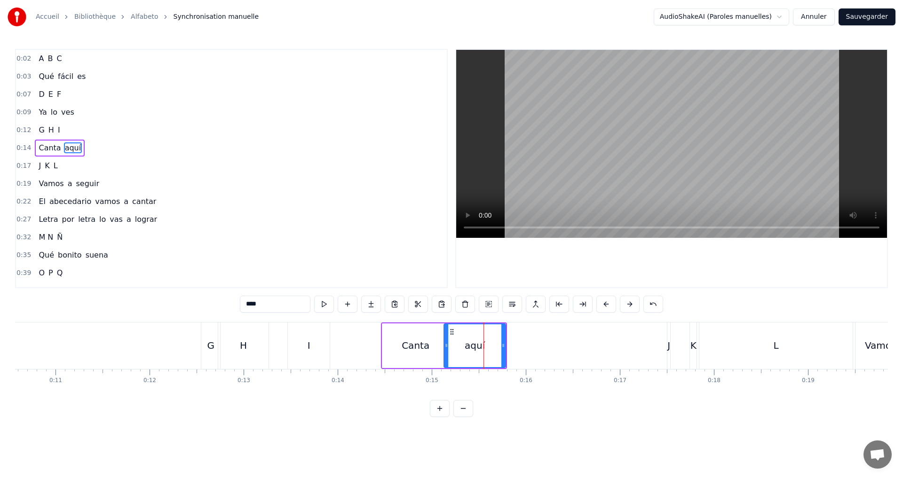
drag, startPoint x: 462, startPoint y: 347, endPoint x: 457, endPoint y: 349, distance: 5.3
click at [448, 348] on icon at bounding box center [446, 346] width 4 height 8
click at [323, 307] on button at bounding box center [324, 304] width 20 height 17
drag, startPoint x: 502, startPoint y: 355, endPoint x: 487, endPoint y: 350, distance: 15.8
click at [487, 350] on div at bounding box center [489, 345] width 4 height 43
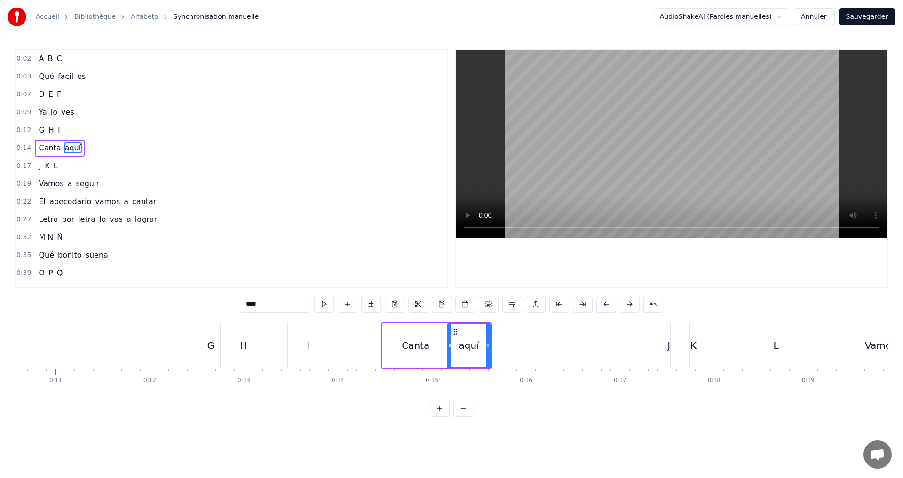
drag, startPoint x: 457, startPoint y: 344, endPoint x: 449, endPoint y: 343, distance: 8.0
click at [449, 343] on icon at bounding box center [450, 346] width 4 height 8
click at [327, 306] on button at bounding box center [324, 304] width 20 height 17
click at [861, 24] on button "Sauvegarder" at bounding box center [866, 16] width 57 height 17
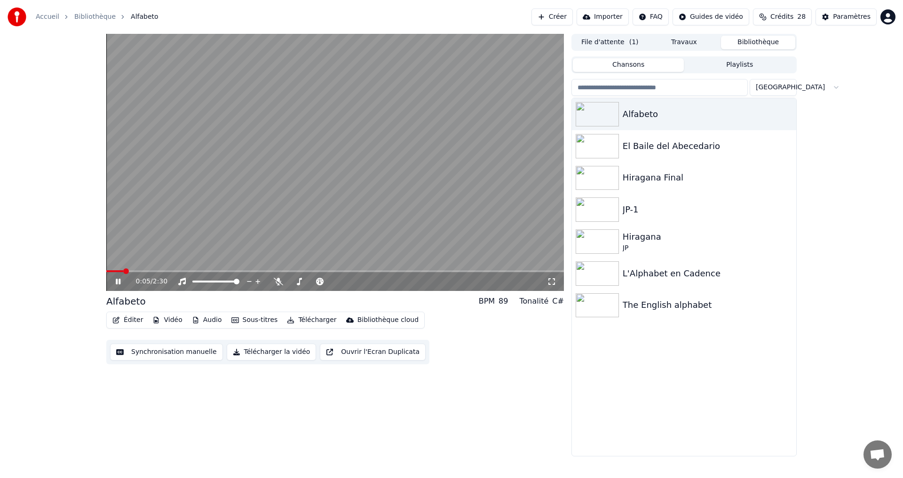
click at [276, 286] on div "0:05 / 2:30" at bounding box center [341, 281] width 411 height 9
drag, startPoint x: 275, startPoint y: 279, endPoint x: 229, endPoint y: 287, distance: 45.8
click at [279, 280] on icon at bounding box center [278, 282] width 9 height 8
click at [106, 272] on span at bounding box center [109, 272] width 6 height 6
drag, startPoint x: 115, startPoint y: 277, endPoint x: 115, endPoint y: 282, distance: 4.7
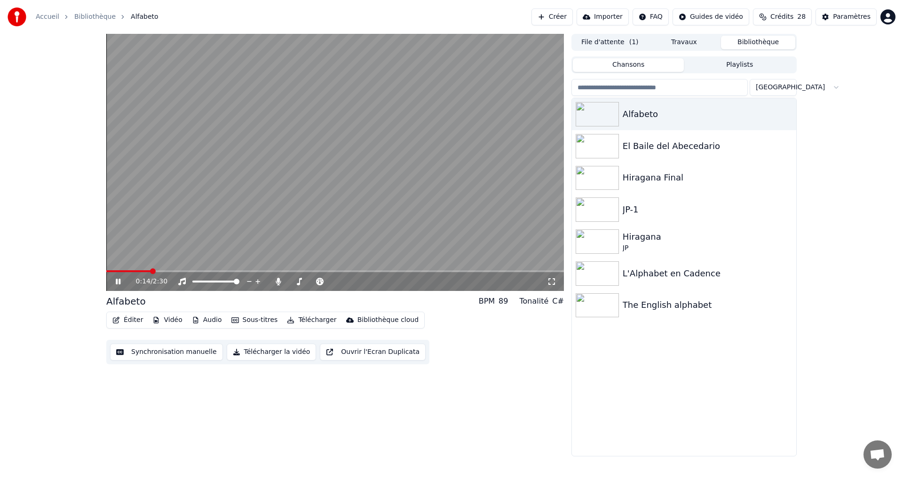
click at [115, 278] on div "0:14 / 2:30" at bounding box center [335, 281] width 450 height 9
click at [136, 351] on button "Synchronisation manuelle" at bounding box center [166, 352] width 113 height 17
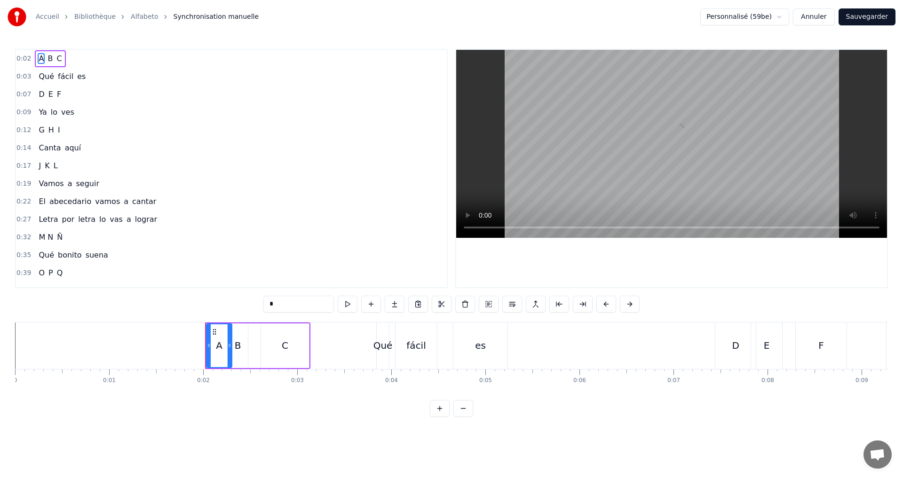
click at [71, 130] on div "0:12 G H I" at bounding box center [231, 130] width 431 height 18
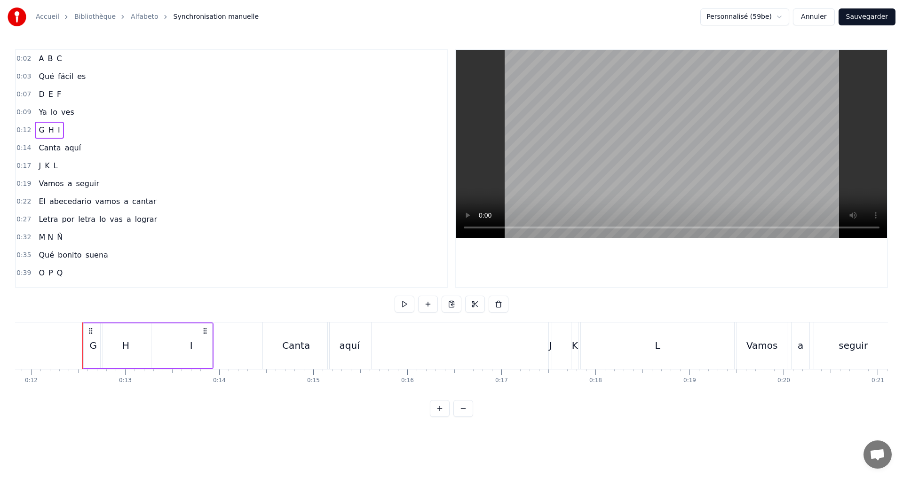
scroll to position [0, 1133]
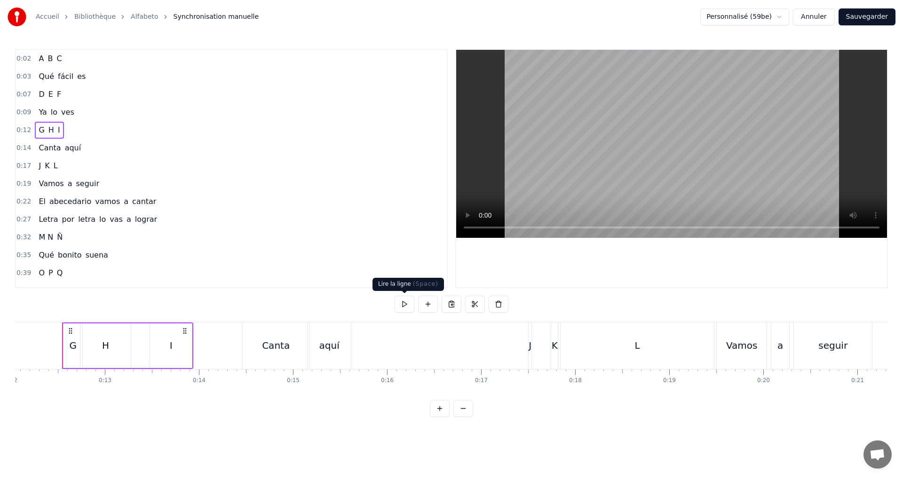
click at [404, 306] on button at bounding box center [405, 304] width 20 height 17
click at [67, 350] on div "G" at bounding box center [72, 346] width 19 height 45
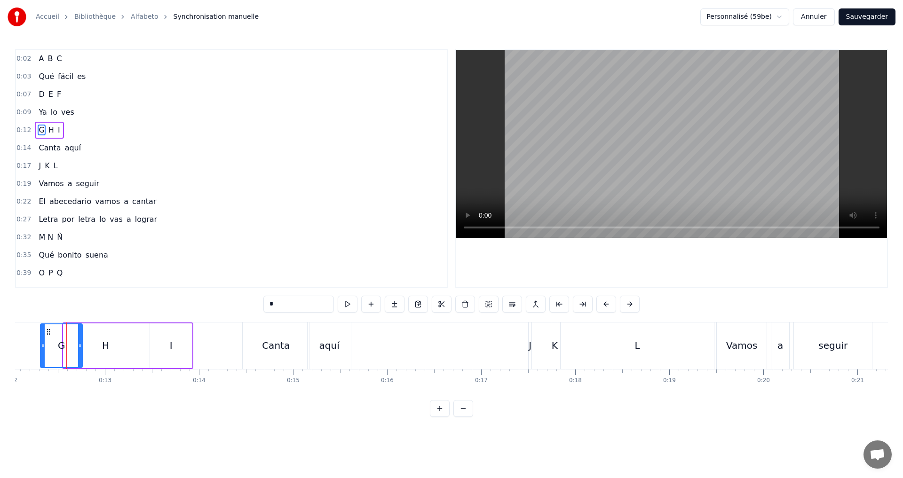
drag, startPoint x: 64, startPoint y: 348, endPoint x: 44, endPoint y: 345, distance: 20.4
click at [42, 345] on icon at bounding box center [43, 346] width 4 height 8
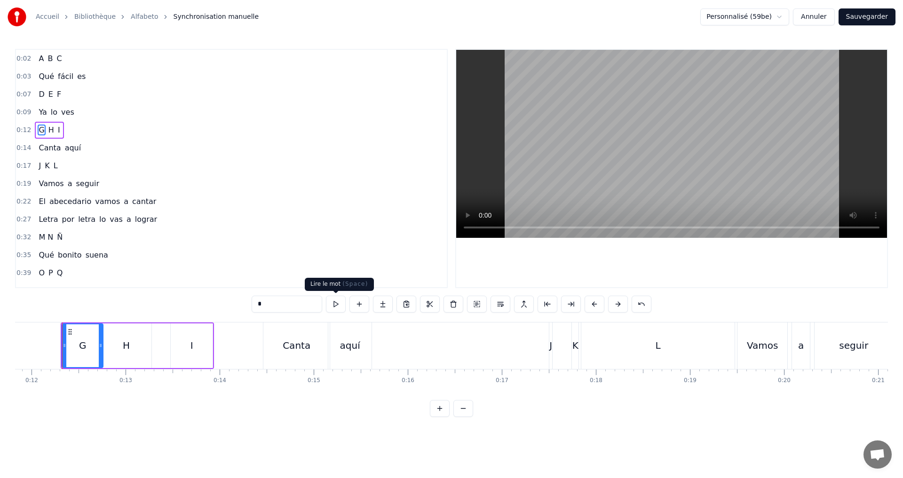
click at [337, 308] on button at bounding box center [336, 304] width 20 height 17
drag, startPoint x: 66, startPoint y: 345, endPoint x: 76, endPoint y: 343, distance: 10.1
click at [76, 343] on icon at bounding box center [76, 346] width 4 height 8
click at [332, 308] on button at bounding box center [336, 304] width 20 height 17
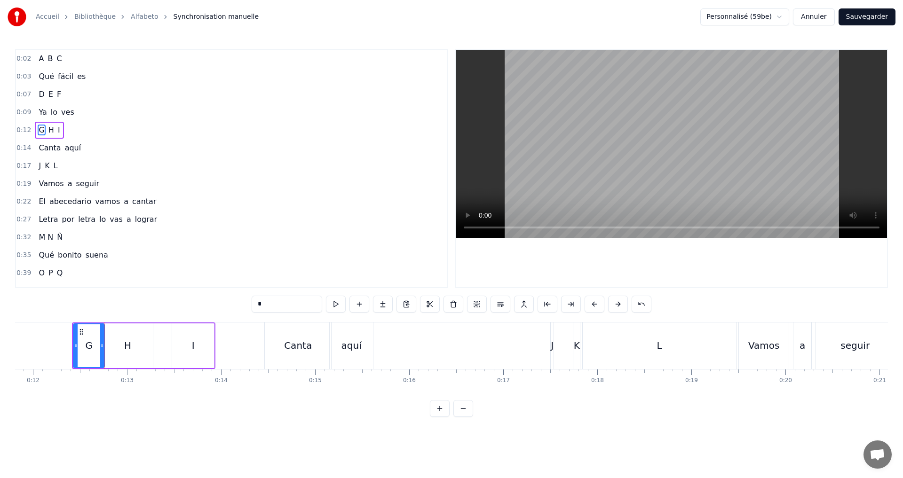
click at [115, 346] on div "H" at bounding box center [128, 346] width 50 height 45
drag, startPoint x: 150, startPoint y: 347, endPoint x: 173, endPoint y: 344, distance: 22.3
click at [173, 344] on icon at bounding box center [173, 346] width 4 height 8
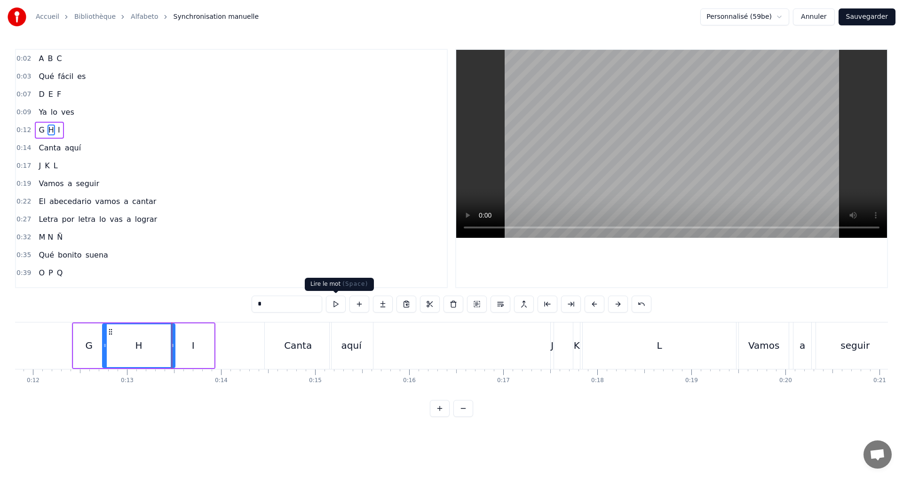
click at [334, 307] on button at bounding box center [336, 304] width 20 height 17
drag, startPoint x: 171, startPoint y: 343, endPoint x: 179, endPoint y: 341, distance: 7.7
click at [179, 341] on div at bounding box center [180, 345] width 4 height 43
click at [194, 347] on div "I" at bounding box center [193, 346] width 3 height 14
type input "*"
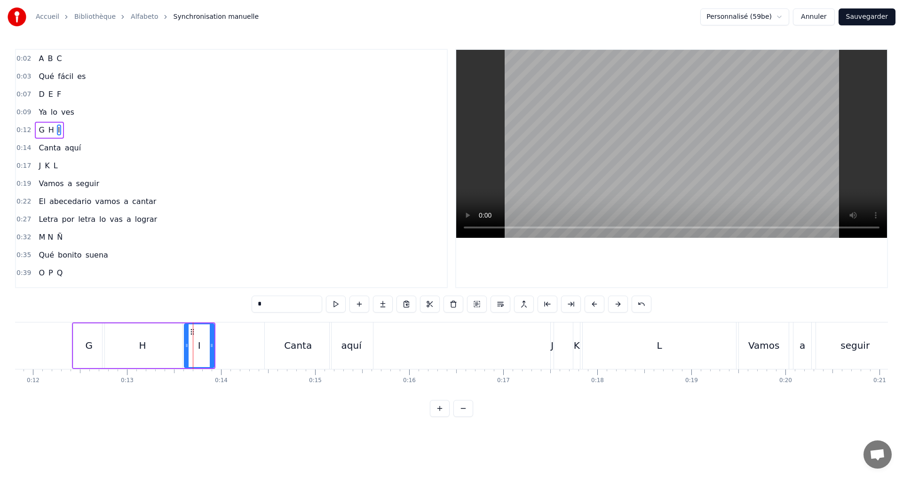
drag, startPoint x: 182, startPoint y: 345, endPoint x: 188, endPoint y: 345, distance: 6.1
click at [188, 345] on icon at bounding box center [187, 346] width 4 height 8
drag, startPoint x: 90, startPoint y: 122, endPoint x: 91, endPoint y: 128, distance: 5.7
click at [90, 123] on div "0:12 G H I" at bounding box center [231, 130] width 431 height 18
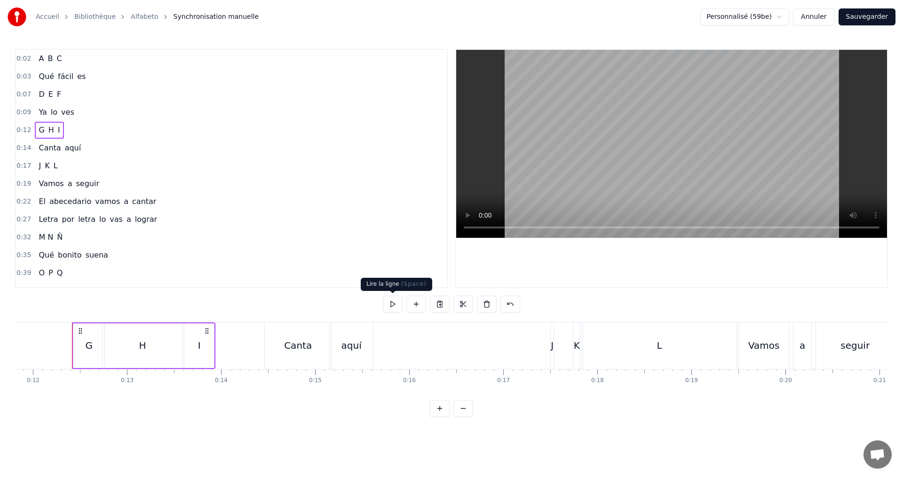
click at [390, 304] on button at bounding box center [393, 304] width 20 height 17
click at [390, 303] on button at bounding box center [393, 304] width 20 height 17
click at [97, 143] on div "0:14 Canta aquí" at bounding box center [231, 148] width 431 height 18
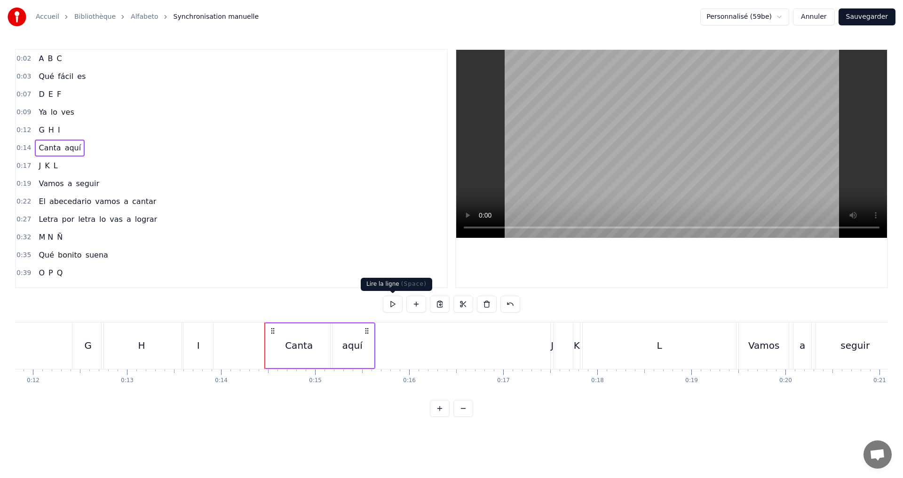
click at [394, 301] on button at bounding box center [393, 304] width 20 height 17
click at [94, 173] on div "0:17 J K L" at bounding box center [231, 166] width 431 height 18
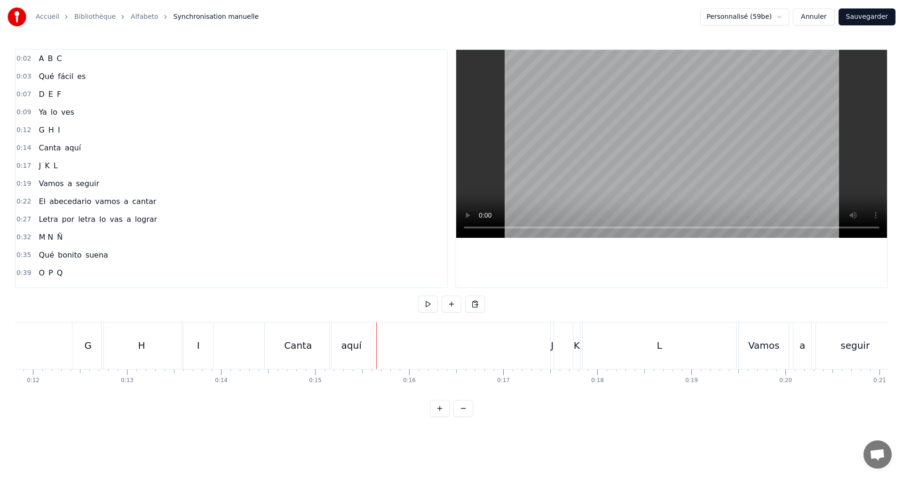
click at [82, 148] on div "0:14 Canta aquí" at bounding box center [231, 148] width 431 height 18
click at [393, 306] on button at bounding box center [393, 304] width 20 height 17
click at [393, 304] on button at bounding box center [393, 304] width 20 height 17
click at [96, 167] on div "0:17 J K L" at bounding box center [231, 166] width 431 height 18
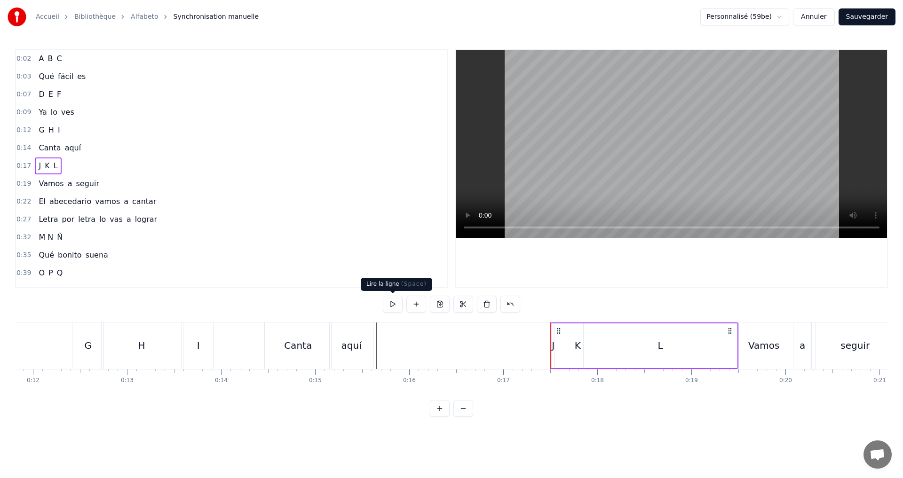
click at [396, 306] on button at bounding box center [393, 304] width 20 height 17
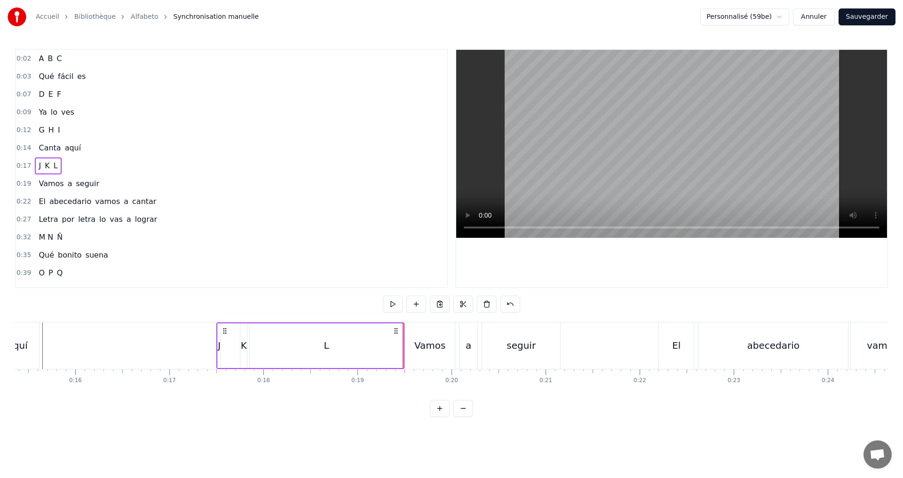
scroll to position [0, 1429]
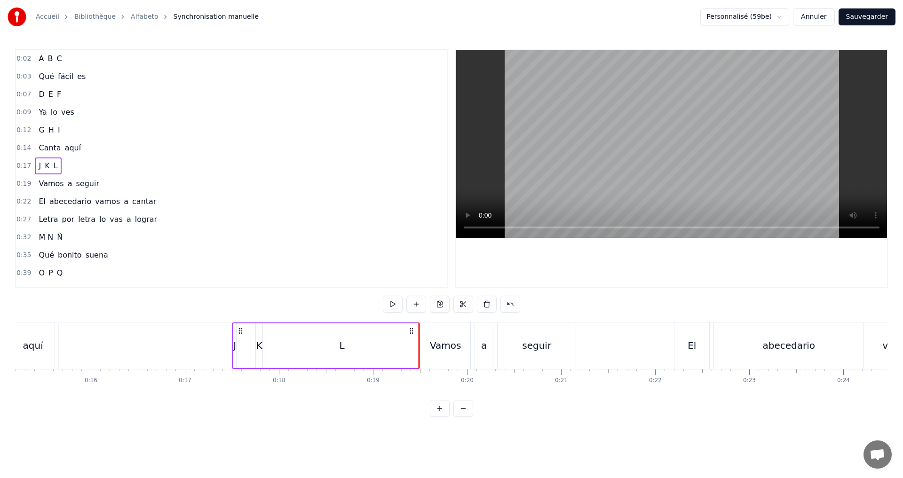
click at [258, 345] on div "K" at bounding box center [259, 346] width 6 height 14
drag, startPoint x: 260, startPoint y: 347, endPoint x: 423, endPoint y: 321, distance: 164.7
click at [277, 344] on icon at bounding box center [277, 346] width 4 height 8
click at [234, 346] on div "J" at bounding box center [234, 346] width 3 height 14
type input "*"
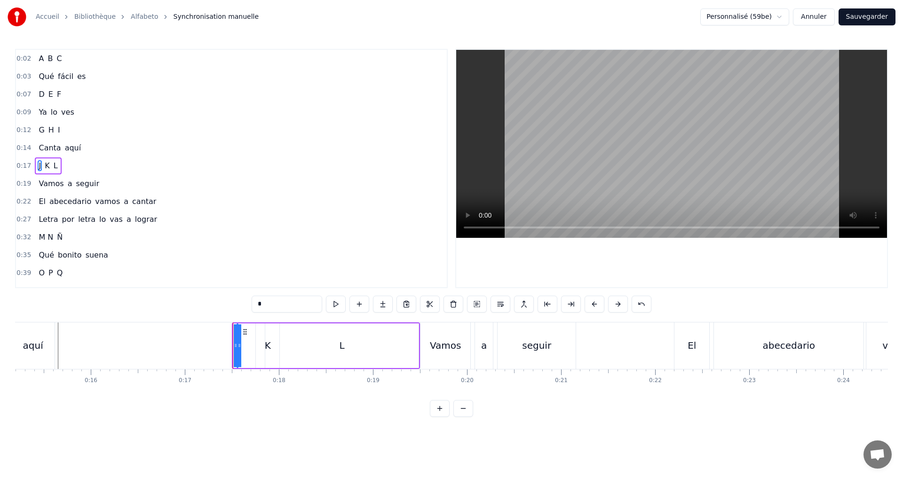
drag, startPoint x: 237, startPoint y: 346, endPoint x: 250, endPoint y: 342, distance: 12.8
click at [255, 340] on div "J K L" at bounding box center [326, 346] width 188 height 47
click at [237, 344] on div "J" at bounding box center [237, 346] width 3 height 14
drag, startPoint x: 240, startPoint y: 348, endPoint x: 221, endPoint y: 341, distance: 20.1
click at [221, 341] on div at bounding box center [221, 345] width 4 height 43
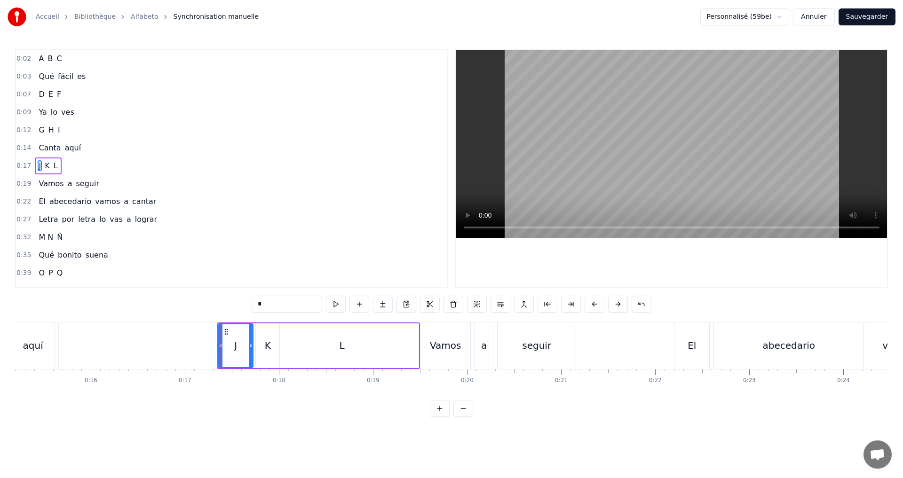
click at [250, 343] on icon at bounding box center [251, 346] width 4 height 8
drag, startPoint x: 219, startPoint y: 344, endPoint x: 226, endPoint y: 343, distance: 6.6
click at [226, 343] on icon at bounding box center [227, 346] width 4 height 8
click at [260, 341] on div "K" at bounding box center [268, 346] width 24 height 45
click at [260, 347] on icon at bounding box center [260, 346] width 4 height 8
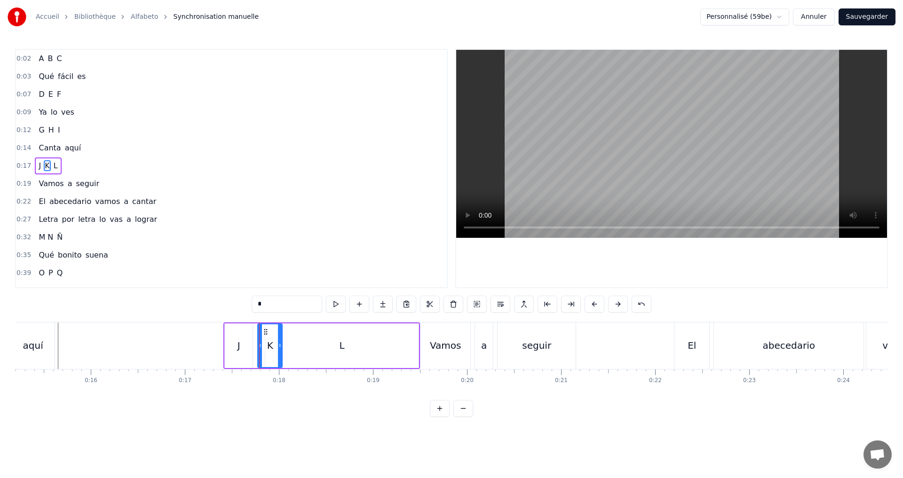
click at [280, 343] on icon at bounding box center [280, 346] width 4 height 8
click at [326, 341] on div "L" at bounding box center [341, 346] width 153 height 45
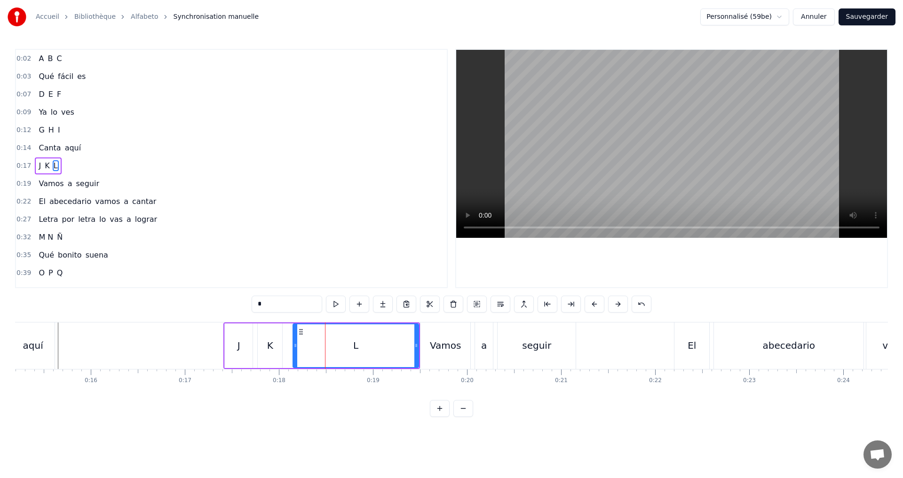
drag, startPoint x: 269, startPoint y: 345, endPoint x: 297, endPoint y: 341, distance: 28.1
click at [297, 341] on div at bounding box center [295, 345] width 4 height 43
drag, startPoint x: 416, startPoint y: 349, endPoint x: 397, endPoint y: 344, distance: 19.5
click at [397, 344] on icon at bounding box center [397, 346] width 4 height 8
click at [335, 308] on button at bounding box center [336, 304] width 20 height 17
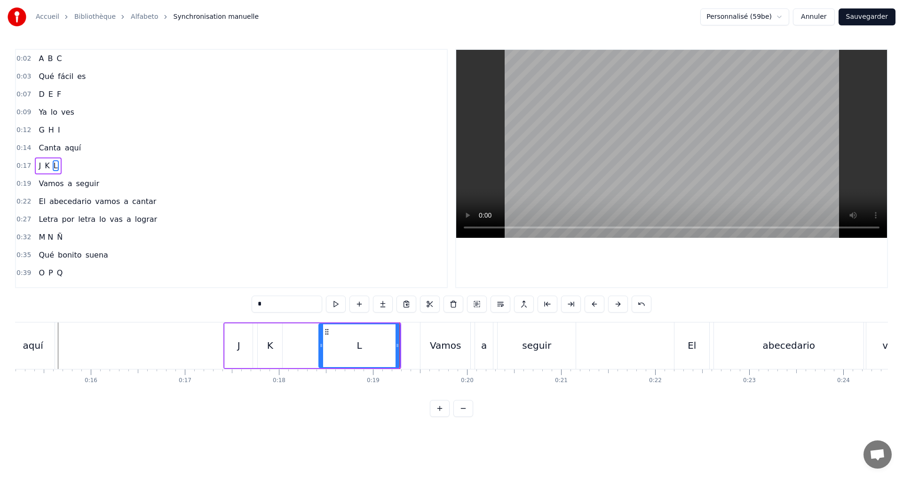
drag, startPoint x: 294, startPoint y: 346, endPoint x: 320, endPoint y: 344, distance: 25.9
click at [320, 344] on icon at bounding box center [321, 346] width 4 height 8
click at [334, 303] on button at bounding box center [336, 304] width 20 height 17
drag, startPoint x: 321, startPoint y: 349, endPoint x: 344, endPoint y: 350, distance: 23.5
click at [344, 350] on div at bounding box center [343, 345] width 4 height 43
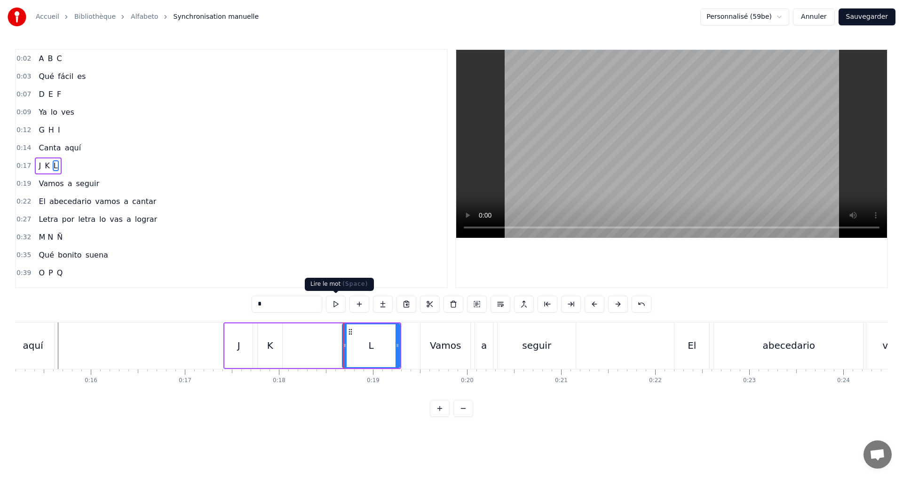
click at [332, 301] on button at bounding box center [336, 304] width 20 height 17
drag, startPoint x: 345, startPoint y: 348, endPoint x: 362, endPoint y: 347, distance: 17.0
click at [362, 347] on icon at bounding box center [362, 346] width 4 height 8
click at [330, 307] on button at bounding box center [336, 304] width 20 height 17
click at [272, 343] on div "K" at bounding box center [270, 346] width 6 height 14
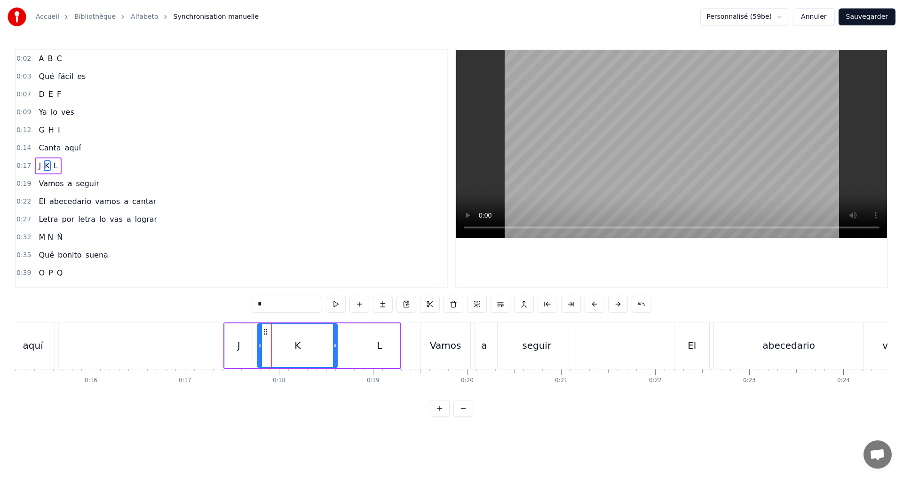
drag, startPoint x: 282, startPoint y: 346, endPoint x: 344, endPoint y: 330, distance: 64.7
click at [337, 338] on div at bounding box center [335, 345] width 4 height 43
click at [338, 308] on button at bounding box center [336, 304] width 20 height 17
drag, startPoint x: 277, startPoint y: 345, endPoint x: 288, endPoint y: 341, distance: 11.5
click at [288, 341] on div at bounding box center [290, 345] width 4 height 43
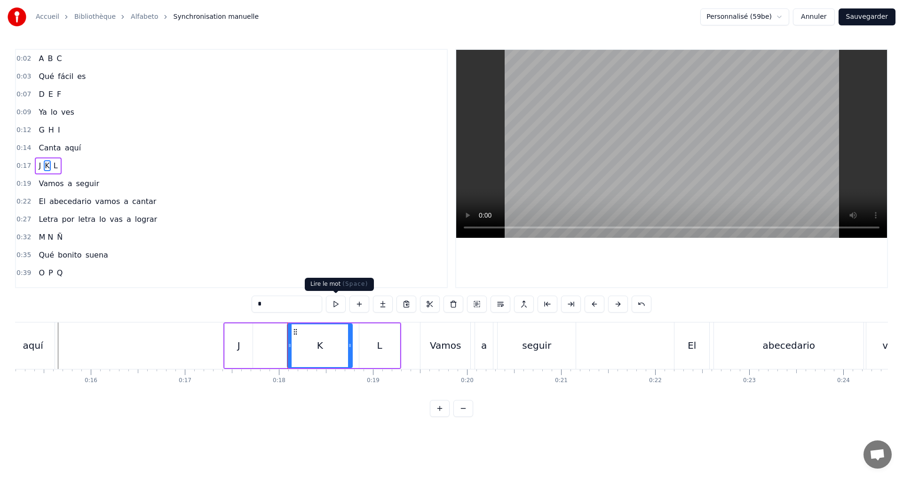
click at [337, 305] on button at bounding box center [336, 304] width 20 height 17
click at [235, 347] on div "J" at bounding box center [239, 346] width 28 height 45
type input "*"
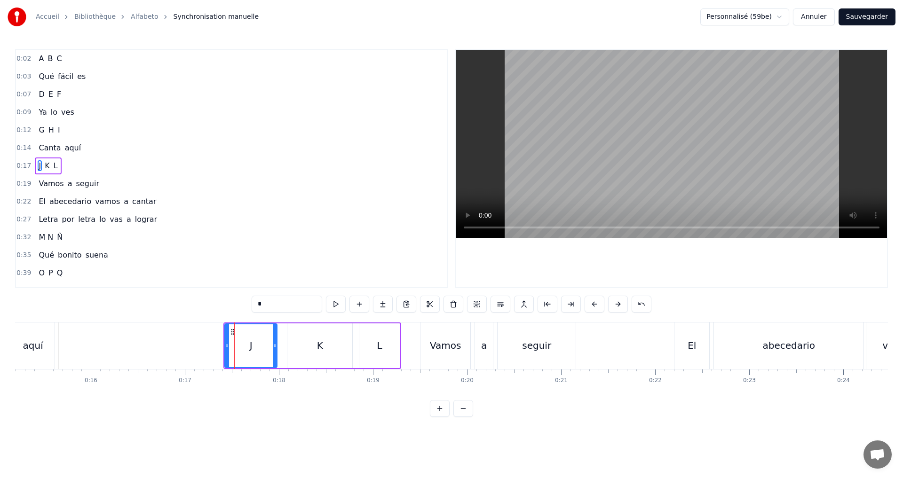
drag, startPoint x: 251, startPoint y: 345, endPoint x: 277, endPoint y: 341, distance: 26.7
click at [276, 341] on div at bounding box center [275, 345] width 4 height 43
click at [342, 301] on button at bounding box center [336, 304] width 20 height 17
click at [77, 165] on div "0:17 J K L" at bounding box center [231, 166] width 431 height 18
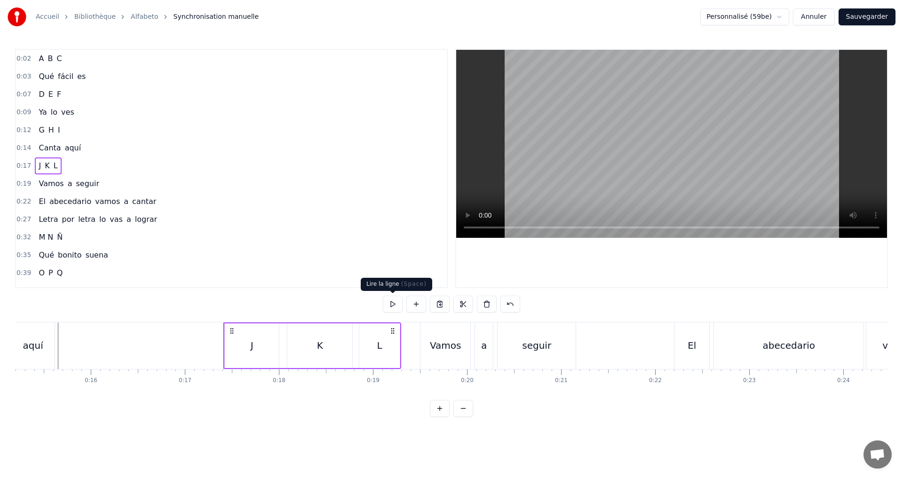
click at [389, 300] on button at bounding box center [393, 304] width 20 height 17
click at [117, 181] on div "0:19 Vamos a seguir" at bounding box center [231, 184] width 431 height 18
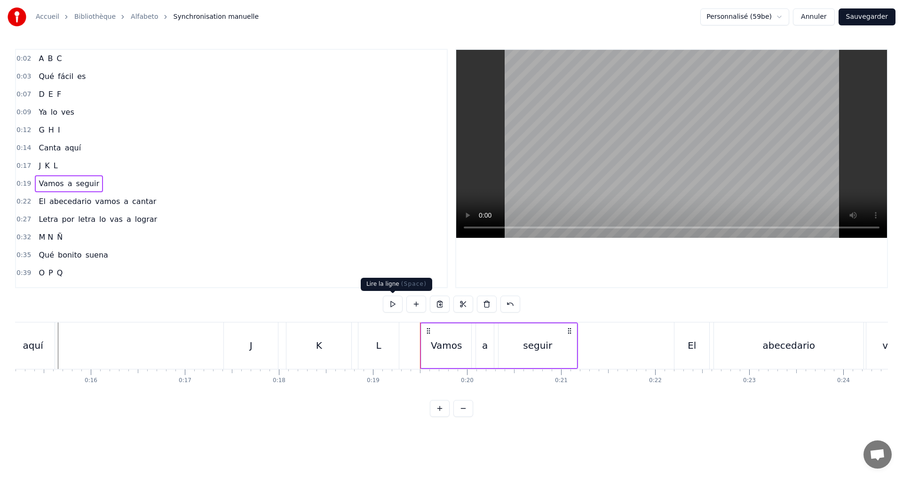
click at [391, 302] on button at bounding box center [393, 304] width 20 height 17
click at [442, 350] on div "Vamos" at bounding box center [447, 346] width 32 height 14
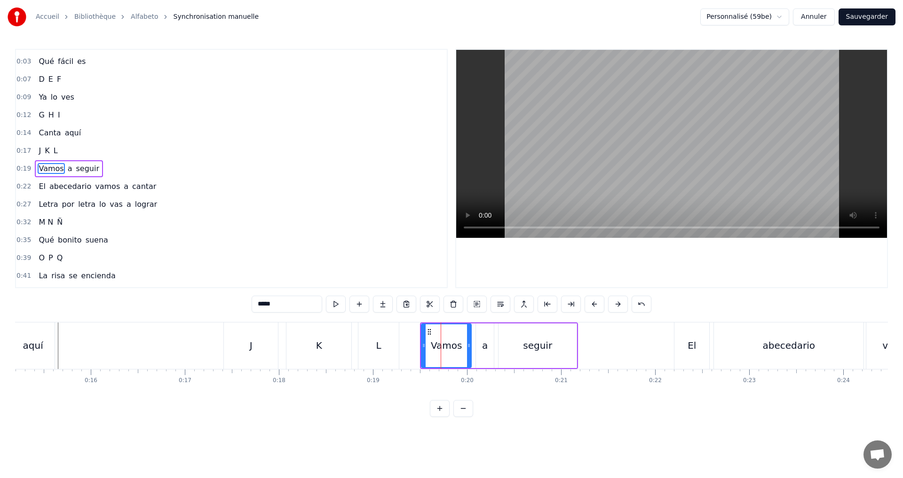
click at [342, 307] on button at bounding box center [336, 304] width 20 height 17
click at [343, 307] on button at bounding box center [336, 304] width 20 height 17
drag, startPoint x: 469, startPoint y: 352, endPoint x: 465, endPoint y: 350, distance: 5.1
click at [465, 350] on div at bounding box center [464, 345] width 4 height 43
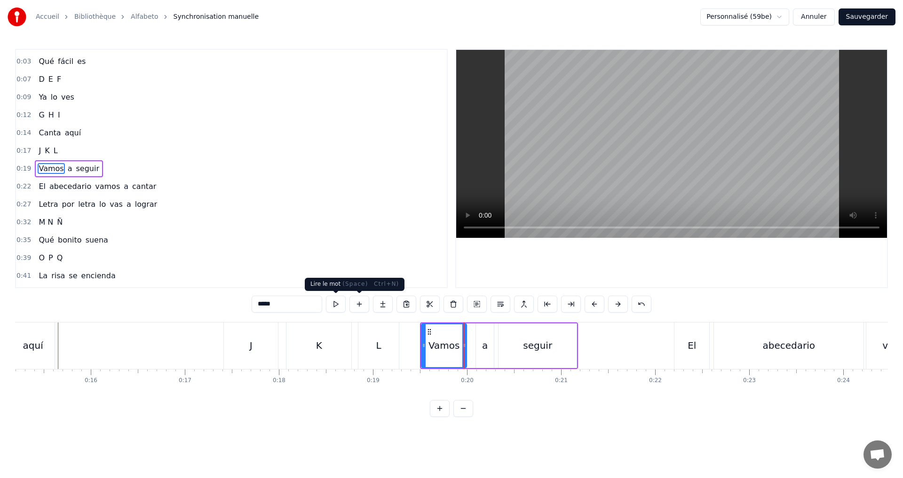
click at [340, 307] on button at bounding box center [336, 304] width 20 height 17
click at [475, 344] on div "a" at bounding box center [484, 346] width 19 height 45
click at [337, 304] on button at bounding box center [336, 304] width 20 height 17
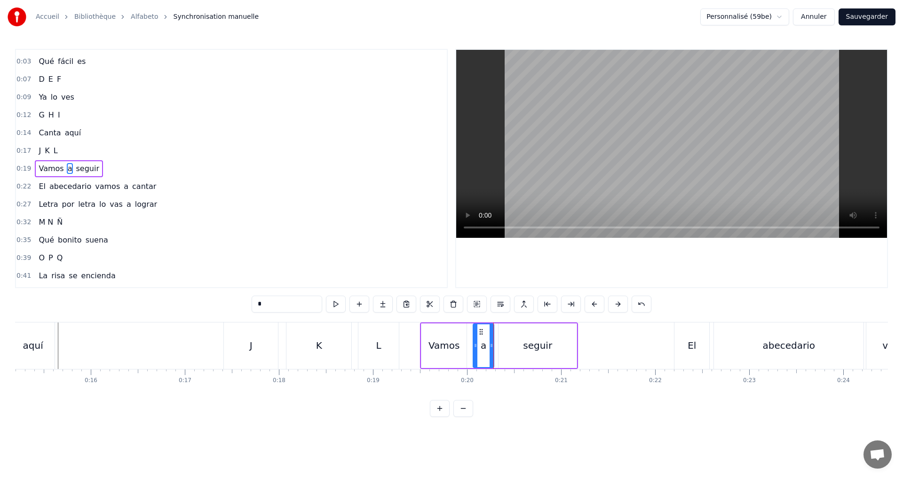
click at [475, 347] on div at bounding box center [476, 345] width 4 height 43
click at [472, 346] on icon at bounding box center [473, 346] width 4 height 8
click at [488, 343] on icon at bounding box center [487, 346] width 4 height 8
click at [547, 350] on div "seguir" at bounding box center [537, 346] width 29 height 14
type input "******"
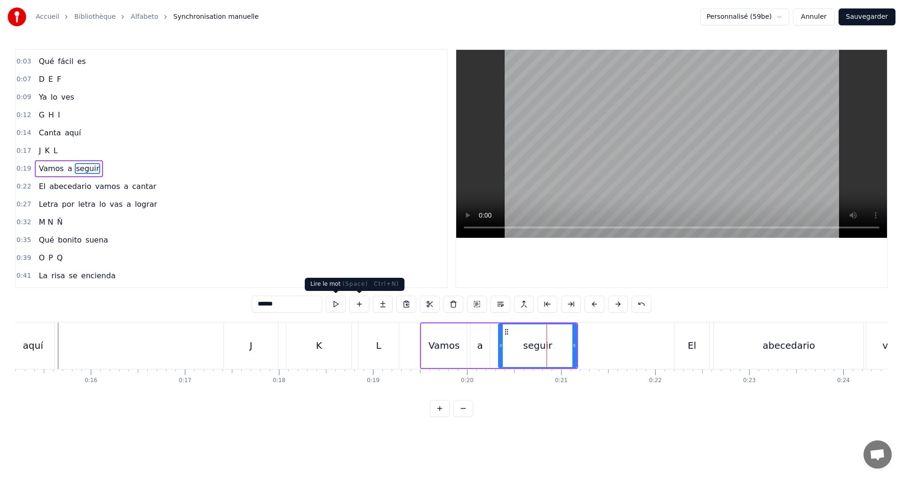
click at [340, 303] on button at bounding box center [336, 304] width 20 height 17
drag, startPoint x: 501, startPoint y: 351, endPoint x: 496, endPoint y: 348, distance: 5.9
click at [496, 348] on div at bounding box center [496, 345] width 4 height 43
click at [335, 299] on button at bounding box center [336, 304] width 20 height 17
click at [869, 20] on button "Sauvegarder" at bounding box center [866, 16] width 57 height 17
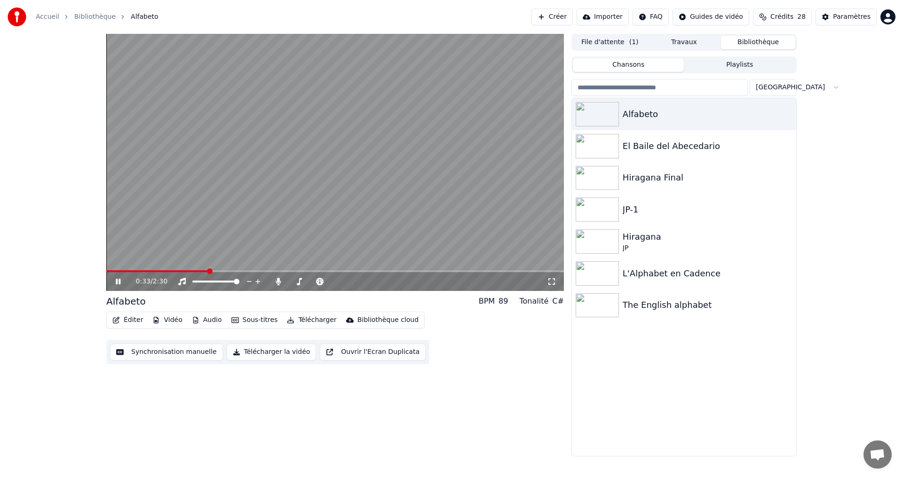
click at [119, 278] on icon at bounding box center [125, 282] width 22 height 8
click at [156, 354] on button "Synchronisation manuelle" at bounding box center [166, 352] width 113 height 17
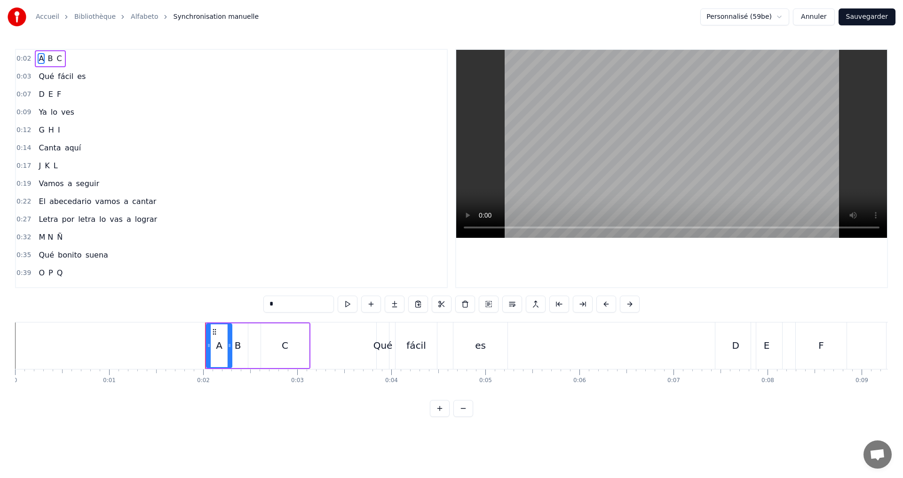
click at [155, 202] on div "0:22 El abecedario vamos a cantar" at bounding box center [231, 202] width 431 height 18
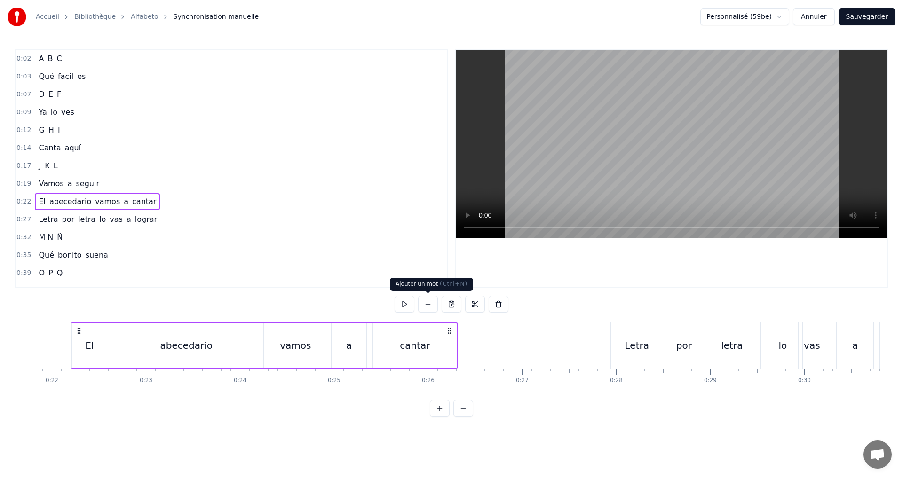
scroll to position [0, 2041]
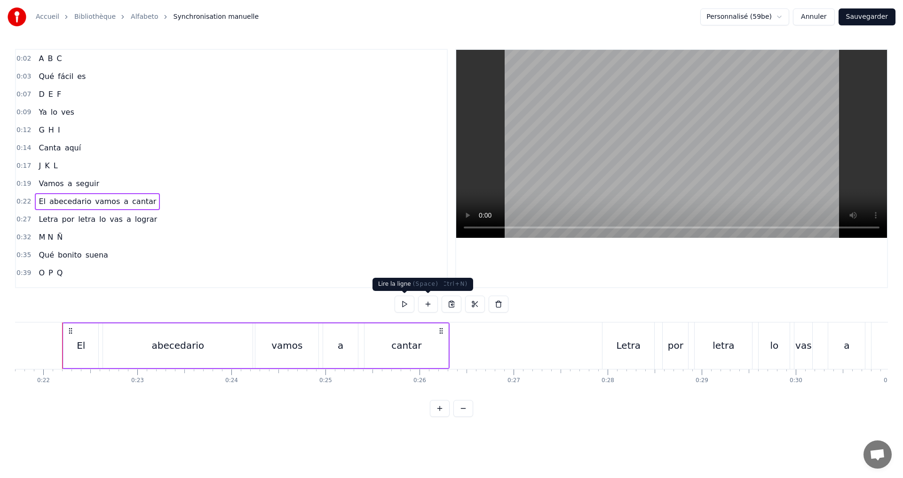
click at [407, 305] on button at bounding box center [405, 304] width 20 height 17
click at [407, 301] on button at bounding box center [405, 304] width 20 height 17
click at [77, 342] on div "El" at bounding box center [80, 346] width 35 height 45
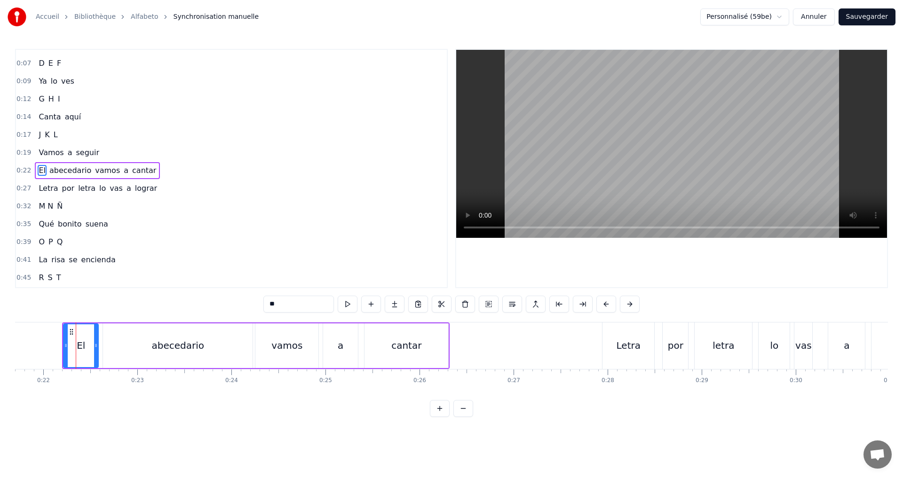
scroll to position [33, 0]
click at [349, 302] on button at bounding box center [348, 304] width 20 height 17
drag, startPoint x: 95, startPoint y: 349, endPoint x: 90, endPoint y: 342, distance: 8.1
click at [90, 342] on icon at bounding box center [91, 346] width 4 height 8
click at [154, 352] on div "abecedario" at bounding box center [178, 346] width 150 height 45
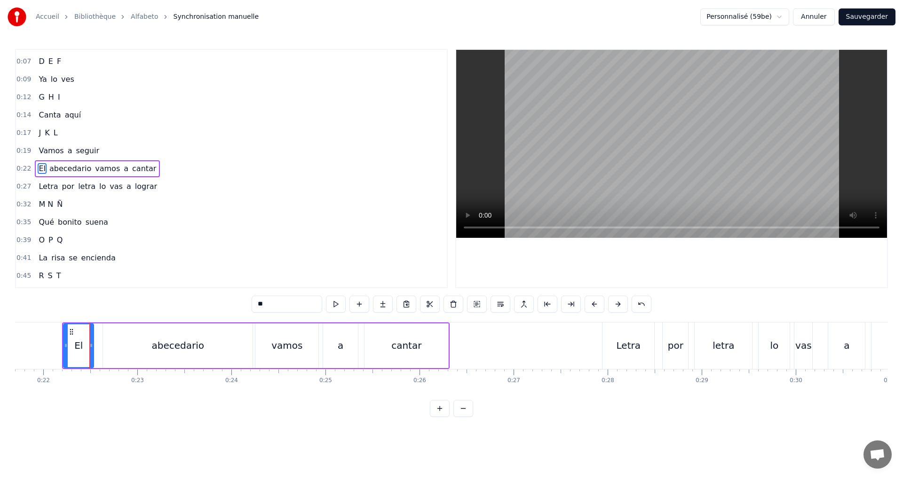
type input "**********"
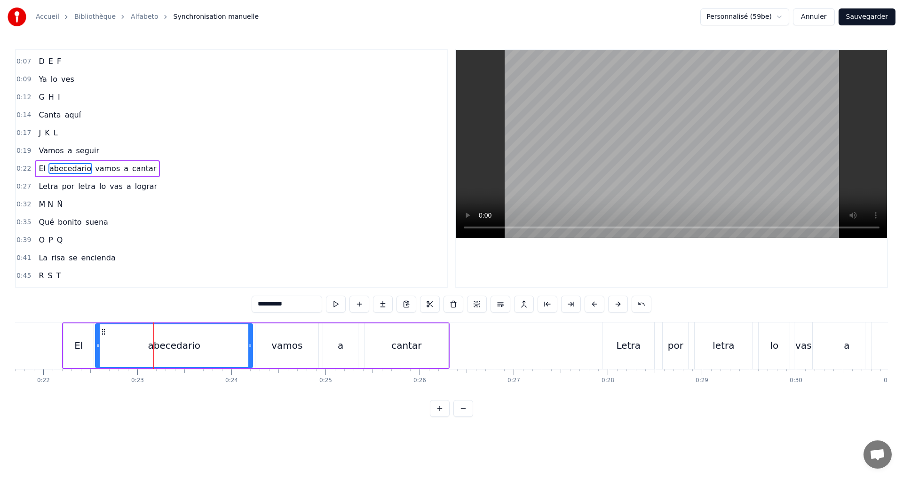
drag, startPoint x: 104, startPoint y: 347, endPoint x: 97, endPoint y: 345, distance: 7.8
click at [97, 345] on icon at bounding box center [98, 346] width 4 height 8
click at [338, 304] on button at bounding box center [336, 304] width 20 height 17
click at [153, 171] on div "0:22 El abecedario vamos a cantar" at bounding box center [231, 169] width 431 height 18
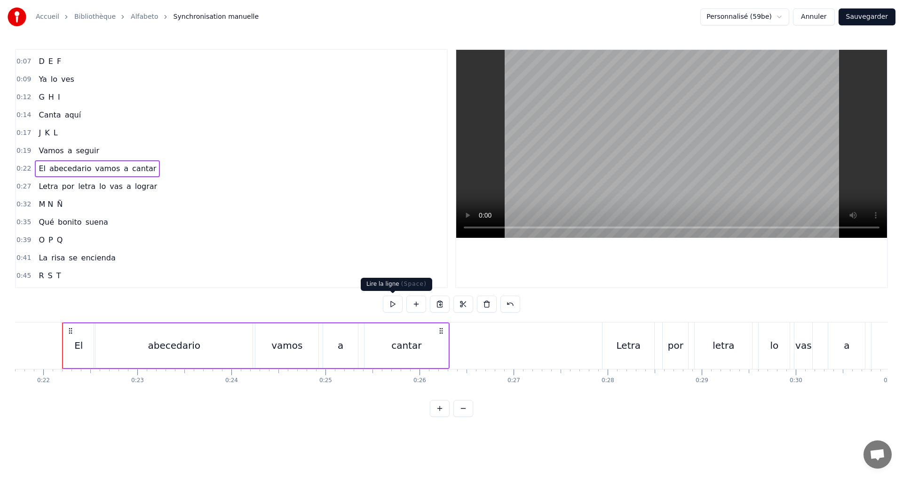
click at [391, 300] on button at bounding box center [393, 304] width 20 height 17
click at [390, 300] on button at bounding box center [393, 304] width 20 height 17
click at [388, 300] on button at bounding box center [393, 304] width 20 height 17
click at [167, 349] on div "abecedario" at bounding box center [174, 346] width 53 height 14
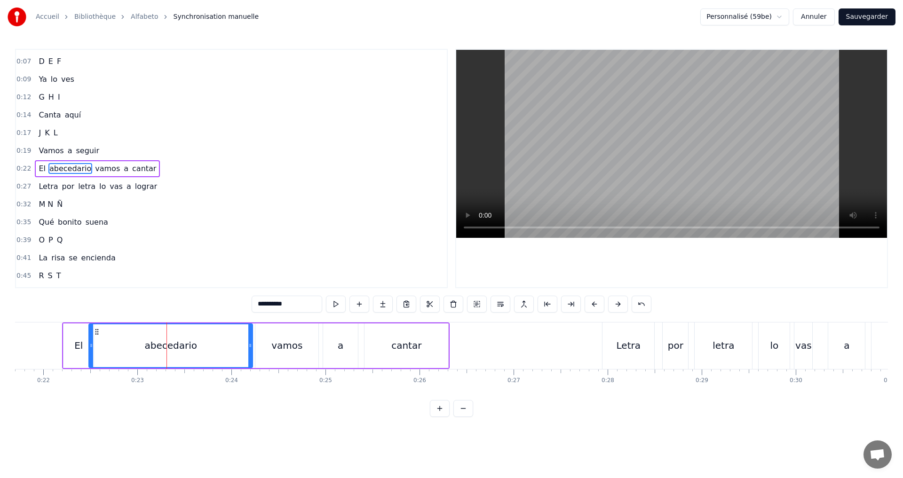
drag, startPoint x: 97, startPoint y: 350, endPoint x: 90, endPoint y: 347, distance: 7.0
click at [90, 347] on div at bounding box center [91, 345] width 4 height 43
click at [336, 307] on button at bounding box center [336, 304] width 20 height 17
drag, startPoint x: 250, startPoint y: 350, endPoint x: 233, endPoint y: 347, distance: 17.1
click at [233, 347] on div at bounding box center [233, 345] width 4 height 43
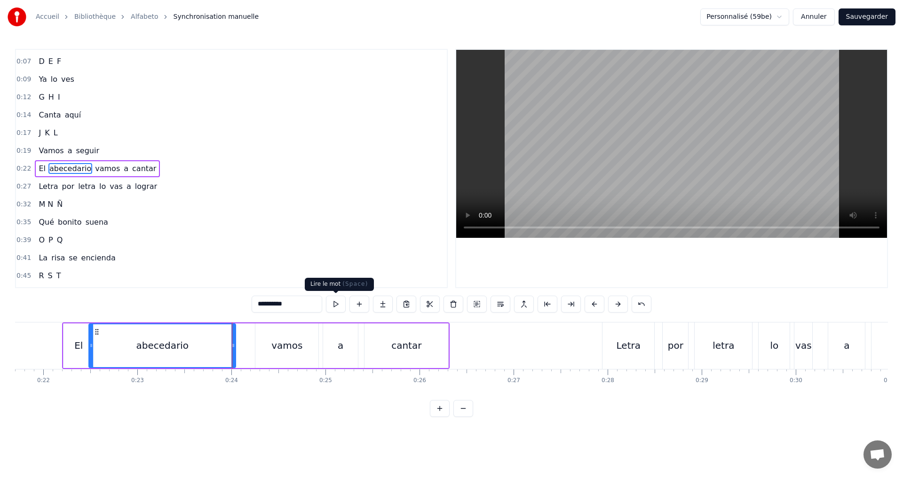
click at [336, 304] on button at bounding box center [336, 304] width 20 height 17
click at [279, 344] on div "vamos" at bounding box center [286, 346] width 31 height 14
type input "*****"
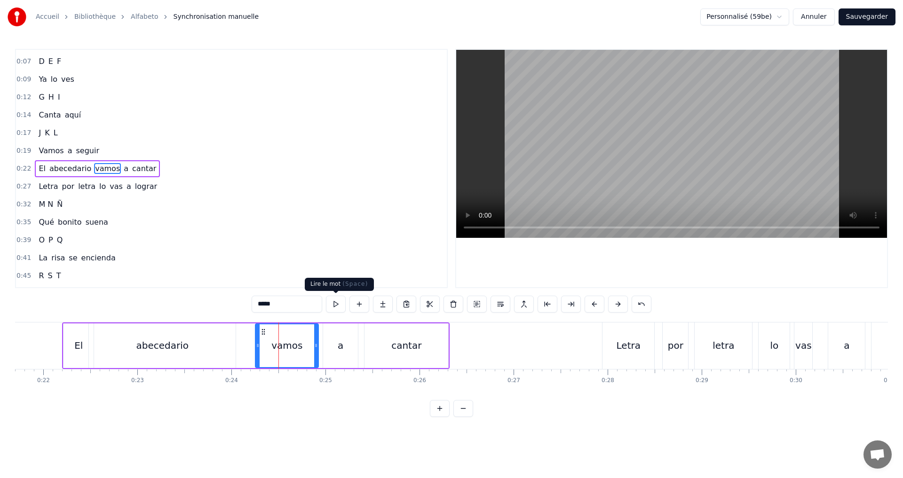
click at [334, 303] on button at bounding box center [336, 304] width 20 height 17
click at [249, 341] on div at bounding box center [251, 345] width 4 height 43
click at [315, 343] on div "El abecedario vamos a cantar" at bounding box center [255, 346] width 387 height 47
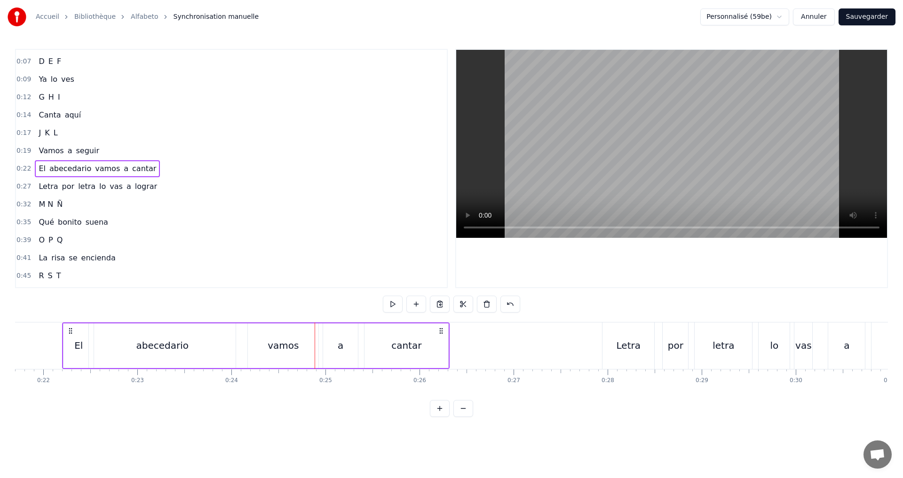
drag, startPoint x: 289, startPoint y: 348, endPoint x: 298, endPoint y: 346, distance: 8.9
click at [290, 348] on div "vamos" at bounding box center [283, 346] width 31 height 14
drag, startPoint x: 316, startPoint y: 345, endPoint x: 309, endPoint y: 345, distance: 6.1
click at [309, 345] on icon at bounding box center [310, 346] width 4 height 8
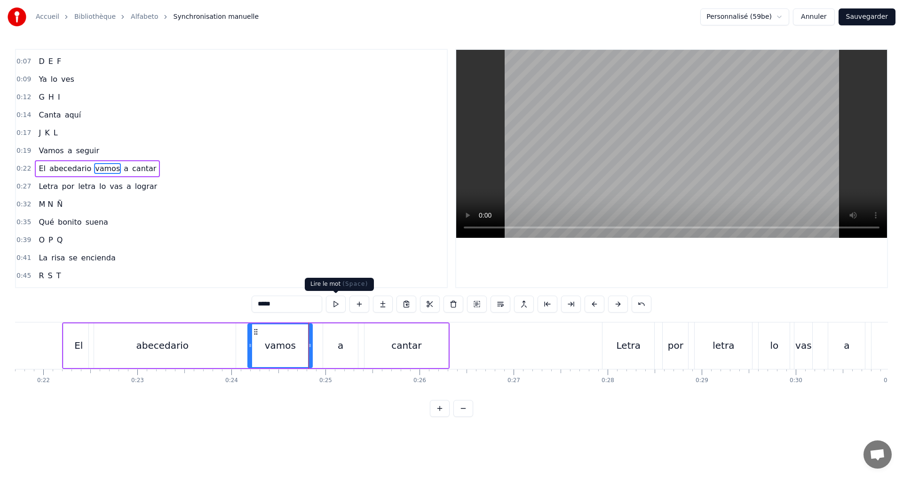
drag, startPoint x: 338, startPoint y: 303, endPoint x: 339, endPoint y: 297, distance: 6.2
click at [345, 304] on button at bounding box center [336, 304] width 20 height 17
click at [157, 177] on div "0:22 El abecedario vamos a cantar" at bounding box center [231, 169] width 431 height 18
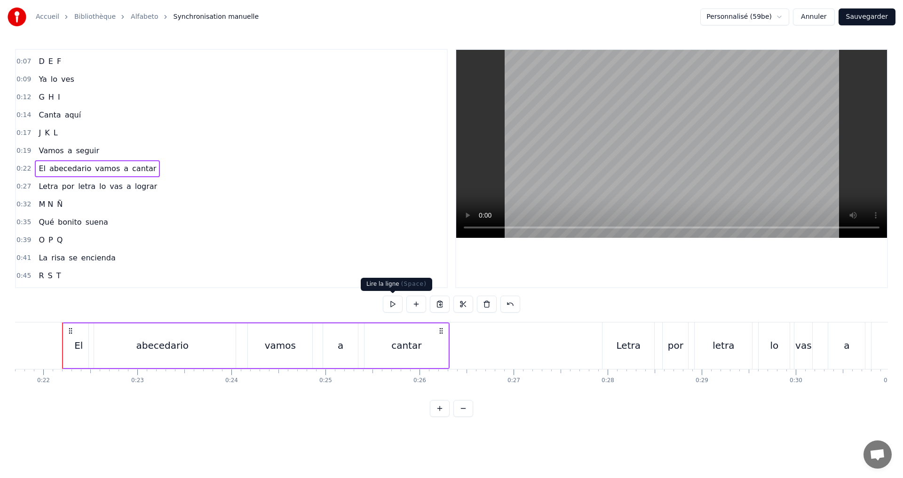
drag, startPoint x: 387, startPoint y: 298, endPoint x: 400, endPoint y: 301, distance: 13.2
click at [390, 299] on button at bounding box center [393, 304] width 20 height 17
click at [163, 183] on div "0:27 Letra por letra lo vas a lograr" at bounding box center [231, 187] width 431 height 18
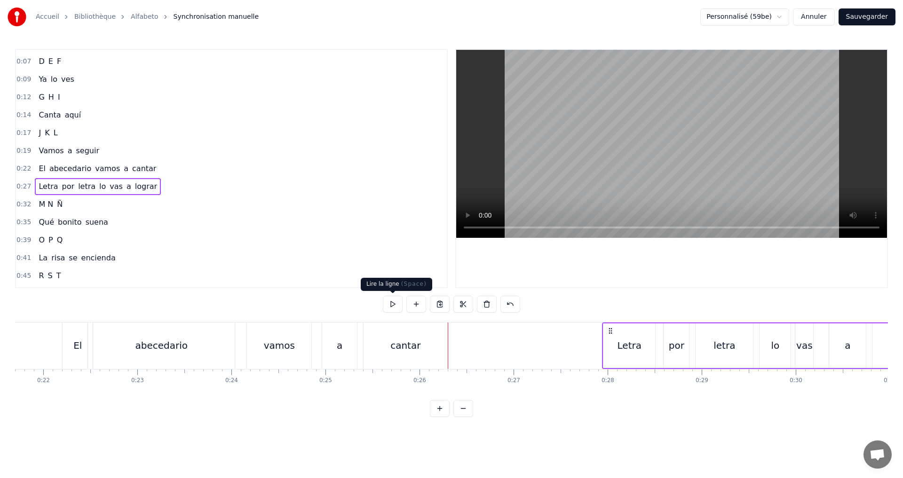
click at [391, 305] on button at bounding box center [393, 304] width 20 height 17
click at [391, 304] on button at bounding box center [393, 304] width 20 height 17
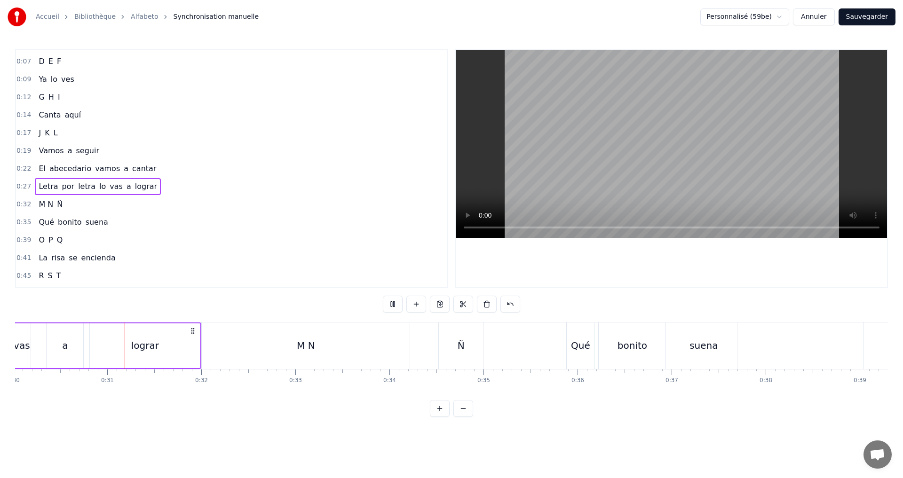
scroll to position [0, 2824]
click at [126, 189] on span "a" at bounding box center [129, 186] width 7 height 11
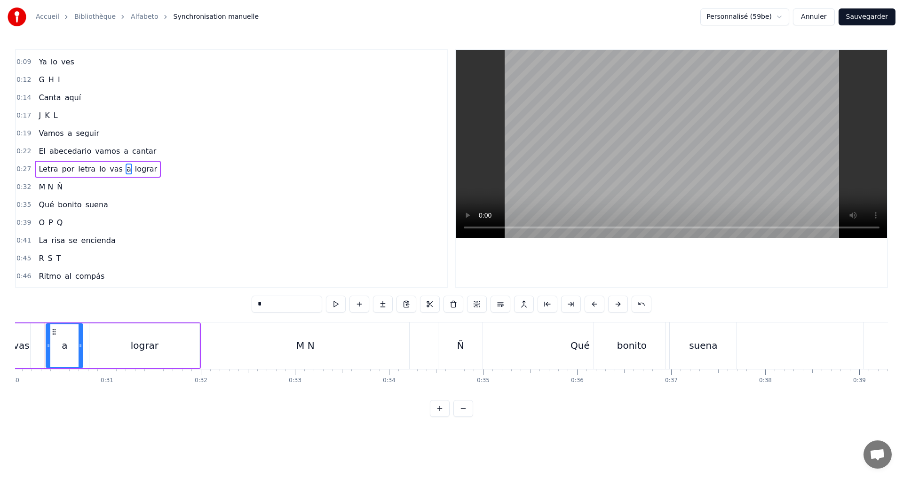
scroll to position [0, 2806]
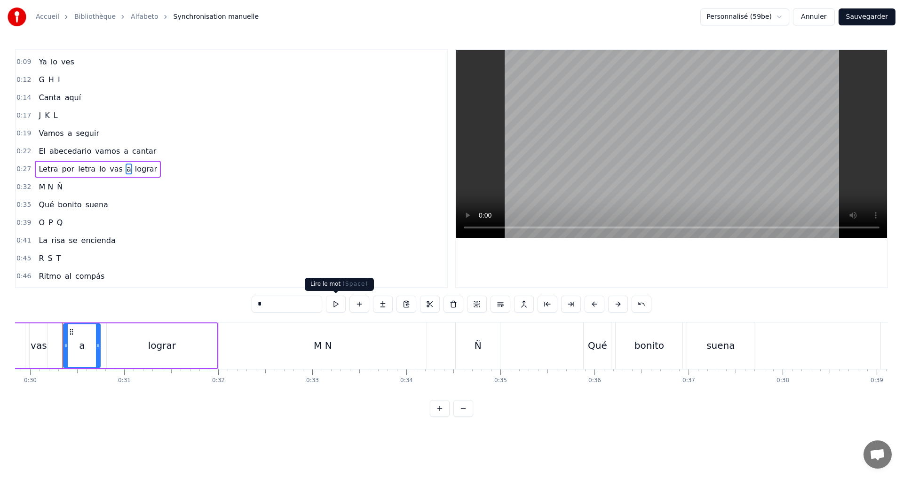
click at [340, 298] on button at bounding box center [336, 304] width 20 height 17
click at [94, 345] on icon at bounding box center [94, 346] width 4 height 8
click at [62, 347] on circle at bounding box center [62, 347] width 0 height 0
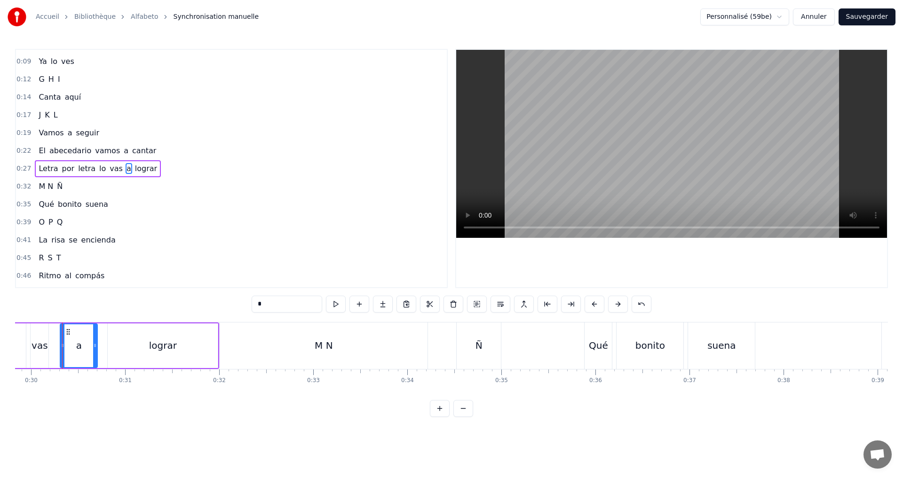
click at [82, 190] on div "0:32 M N Ñ" at bounding box center [231, 187] width 431 height 18
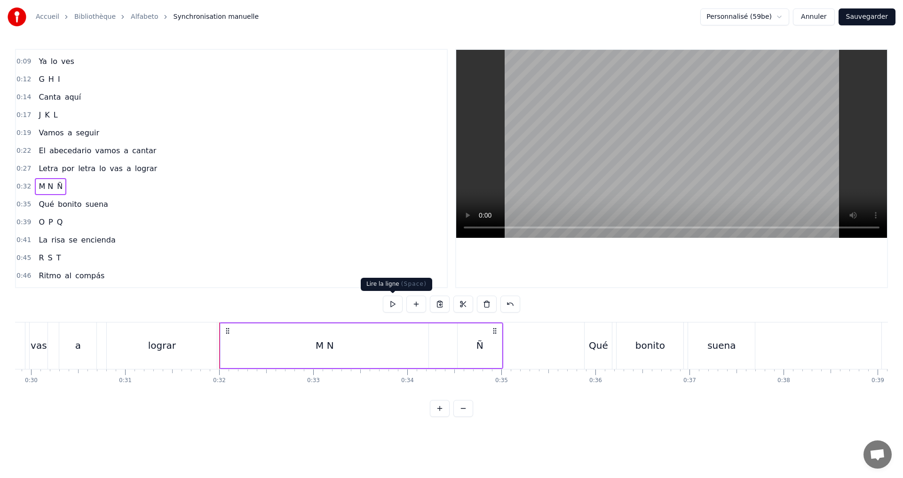
click at [393, 304] on button at bounding box center [393, 304] width 20 height 17
click at [393, 303] on button at bounding box center [393, 304] width 20 height 17
click at [320, 345] on div "M N" at bounding box center [325, 346] width 18 height 14
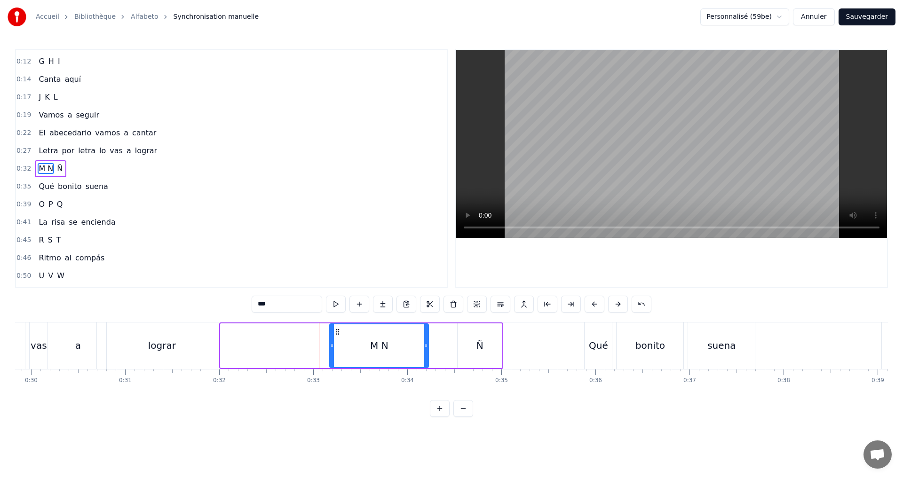
drag, startPoint x: 221, startPoint y: 346, endPoint x: 331, endPoint y: 346, distance: 109.1
click at [331, 346] on icon at bounding box center [332, 346] width 4 height 8
click at [427, 347] on div "M N" at bounding box center [379, 346] width 100 height 45
click at [427, 346] on icon at bounding box center [426, 346] width 4 height 8
drag, startPoint x: 426, startPoint y: 345, endPoint x: 335, endPoint y: 323, distance: 93.4
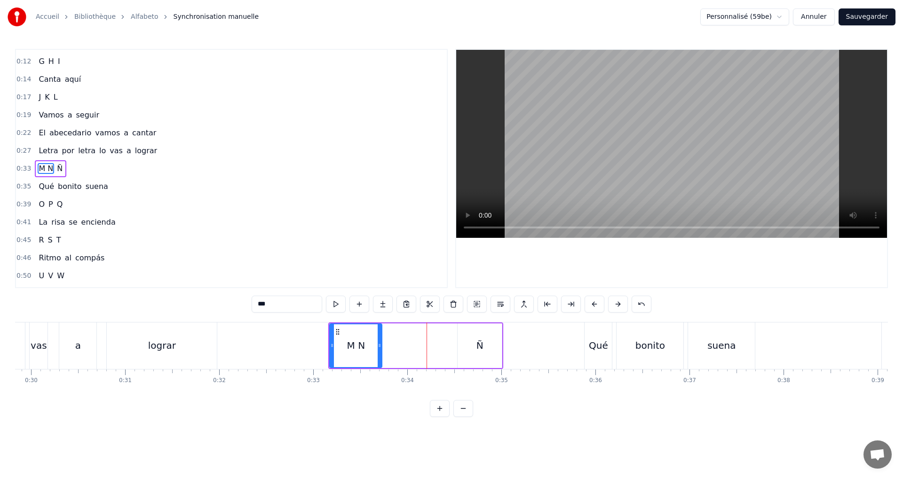
click at [378, 339] on div at bounding box center [380, 345] width 4 height 43
click at [284, 307] on input "***" at bounding box center [287, 304] width 71 height 17
type input "*"
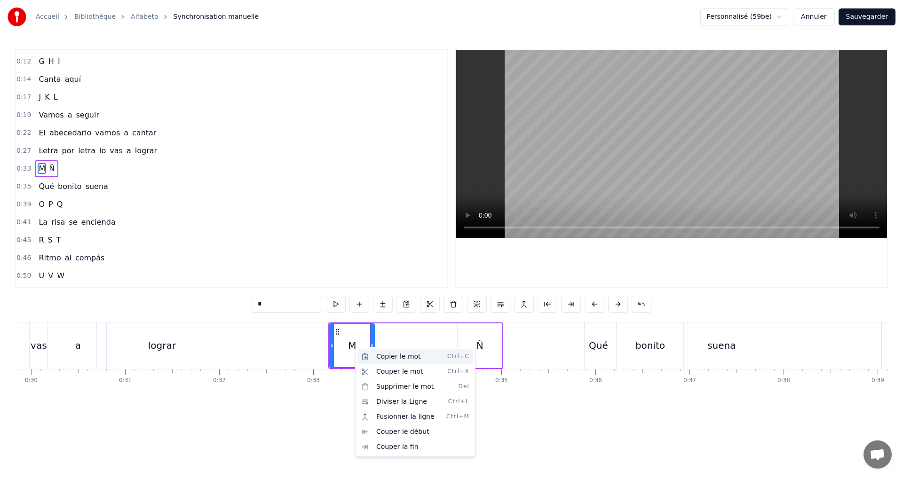
click at [385, 356] on div "Copier le mot Ctrl+C" at bounding box center [415, 356] width 116 height 15
click at [405, 344] on div "M Ñ" at bounding box center [415, 346] width 175 height 47
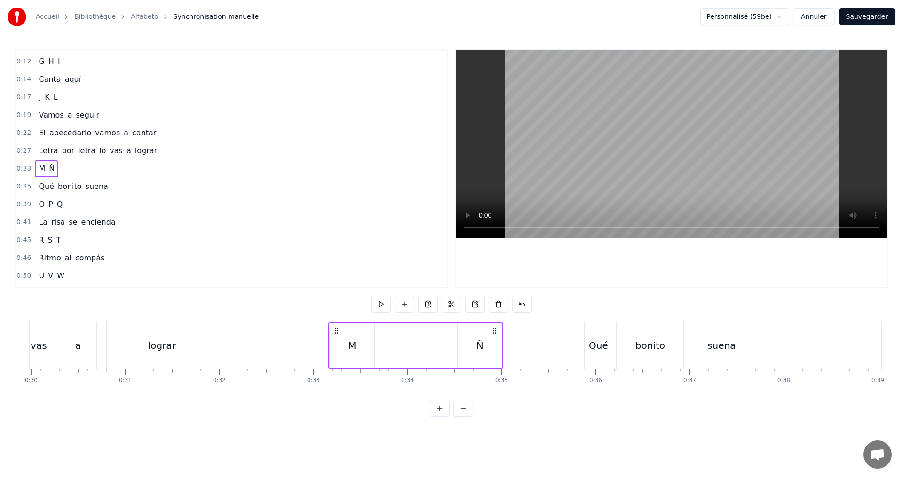
click at [388, 330] on div "M Ñ" at bounding box center [415, 346] width 175 height 47
click at [424, 359] on div "Coller le mot Ctrl+V" at bounding box center [450, 353] width 116 height 15
click at [407, 341] on div "M" at bounding box center [412, 346] width 45 height 45
click at [407, 341] on div "M" at bounding box center [412, 345] width 44 height 43
click at [412, 345] on div "M" at bounding box center [412, 346] width 8 height 14
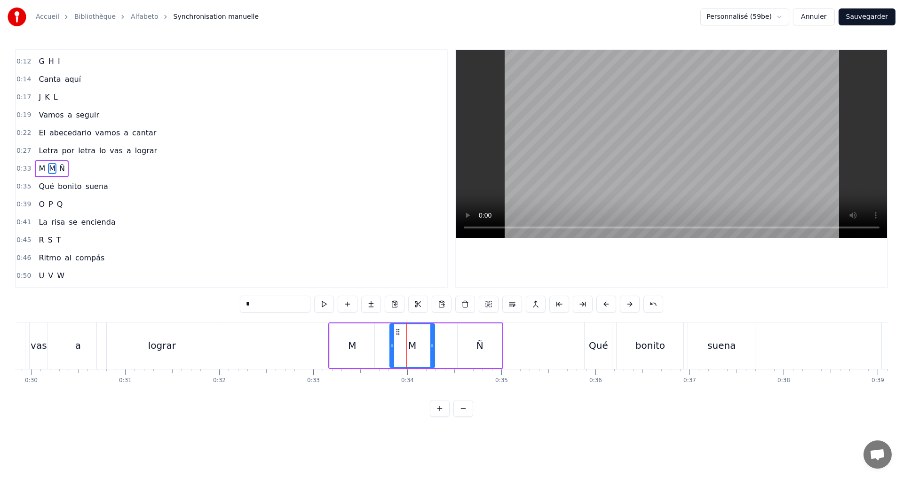
click at [412, 345] on div "M" at bounding box center [412, 346] width 8 height 14
click at [223, 304] on div "0:02 A B C 0:03 Qué fácil es 0:07 D E F 0:09 Ya lo ves 0:12 G H I 0:14 Canta aq…" at bounding box center [451, 233] width 873 height 368
type input "*"
drag, startPoint x: 360, startPoint y: 250, endPoint x: 355, endPoint y: 251, distance: 4.8
click at [361, 249] on div "0:46 Ritmo al compás" at bounding box center [231, 258] width 431 height 18
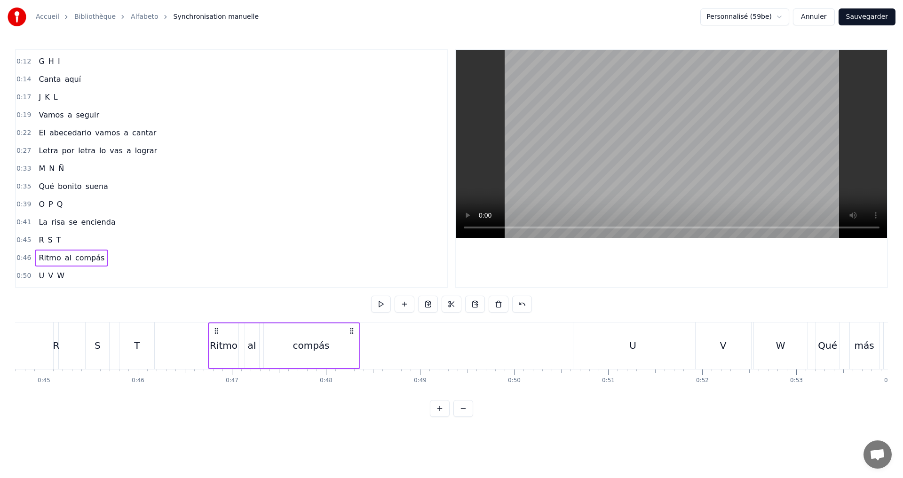
scroll to position [0, 4349]
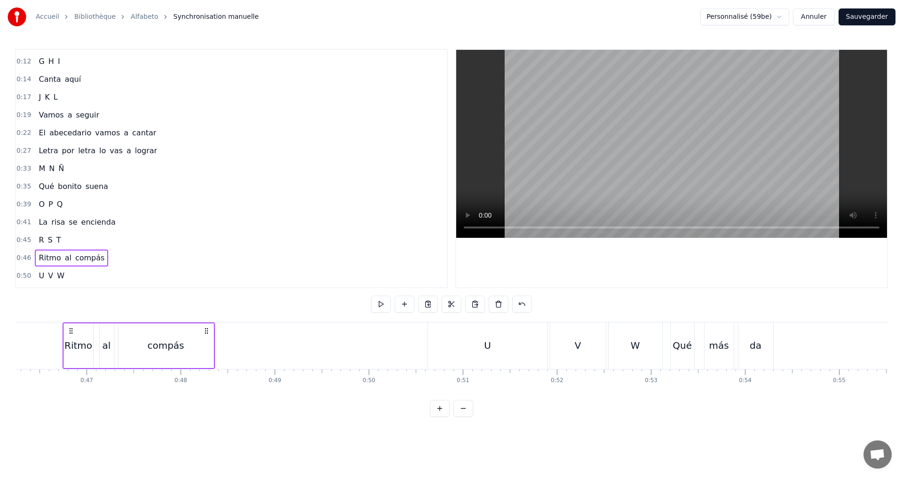
click at [77, 171] on div "0:33 M N Ñ" at bounding box center [231, 169] width 431 height 18
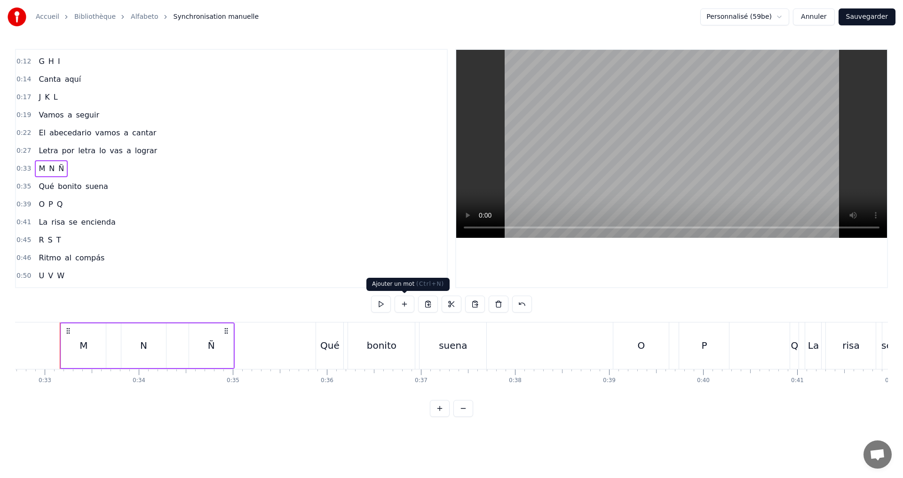
scroll to position [0, 3072]
click at [382, 305] on button at bounding box center [381, 304] width 20 height 17
click at [134, 349] on div "N" at bounding box center [146, 346] width 45 height 45
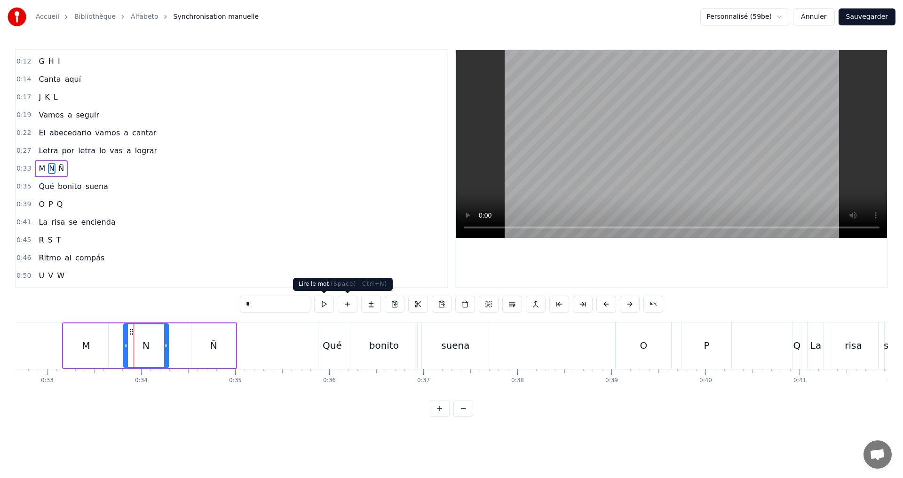
click at [328, 304] on button at bounding box center [324, 304] width 20 height 17
click at [88, 344] on div "M" at bounding box center [86, 346] width 8 height 14
type input "*"
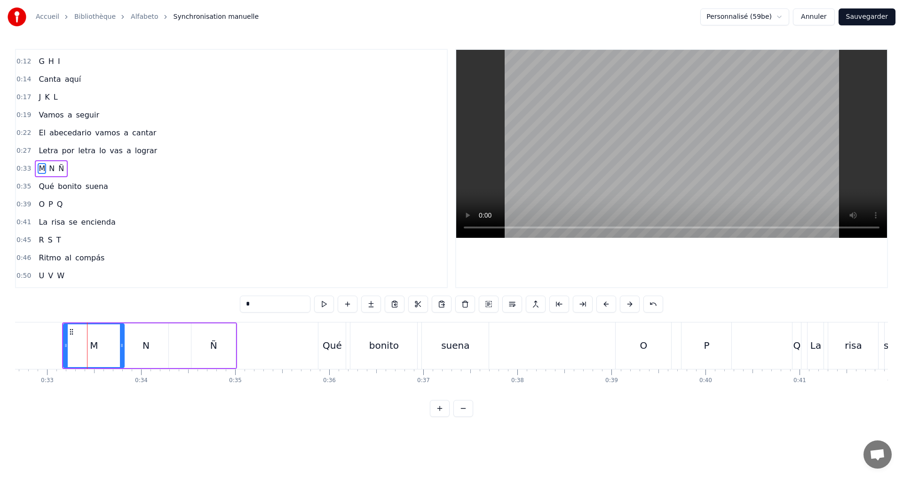
drag, startPoint x: 107, startPoint y: 346, endPoint x: 123, endPoint y: 343, distance: 16.2
click at [123, 343] on icon at bounding box center [122, 346] width 4 height 8
click at [86, 174] on div "0:33 M N Ñ" at bounding box center [231, 169] width 431 height 18
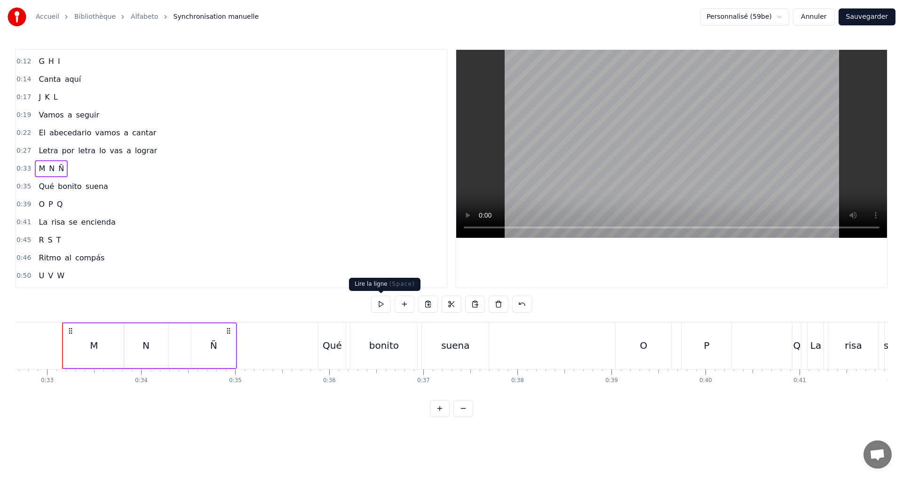
click at [379, 302] on button at bounding box center [381, 304] width 20 height 17
click at [217, 341] on div "Ñ" at bounding box center [213, 346] width 44 height 45
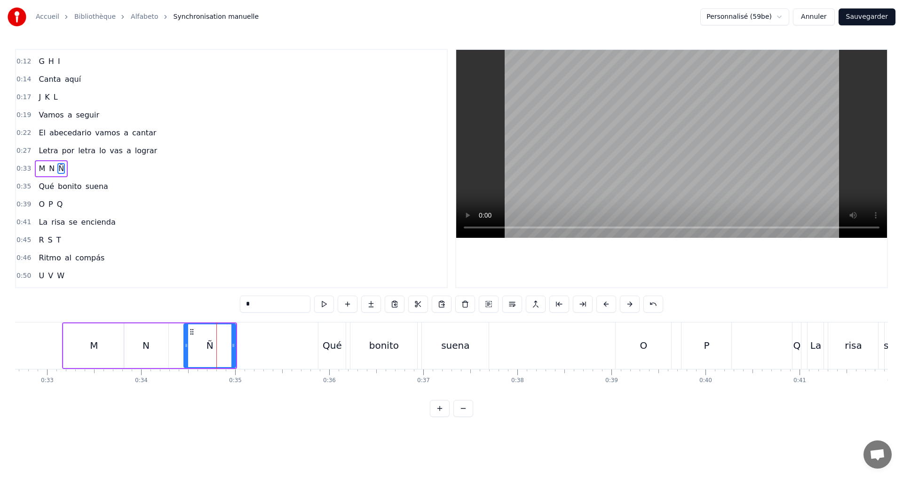
drag, startPoint x: 193, startPoint y: 345, endPoint x: 186, endPoint y: 343, distance: 7.8
click at [186, 343] on icon at bounding box center [186, 346] width 4 height 8
click at [327, 305] on button at bounding box center [324, 304] width 20 height 17
click at [142, 341] on div "N" at bounding box center [146, 346] width 45 height 45
drag, startPoint x: 167, startPoint y: 347, endPoint x: 177, endPoint y: 345, distance: 10.1
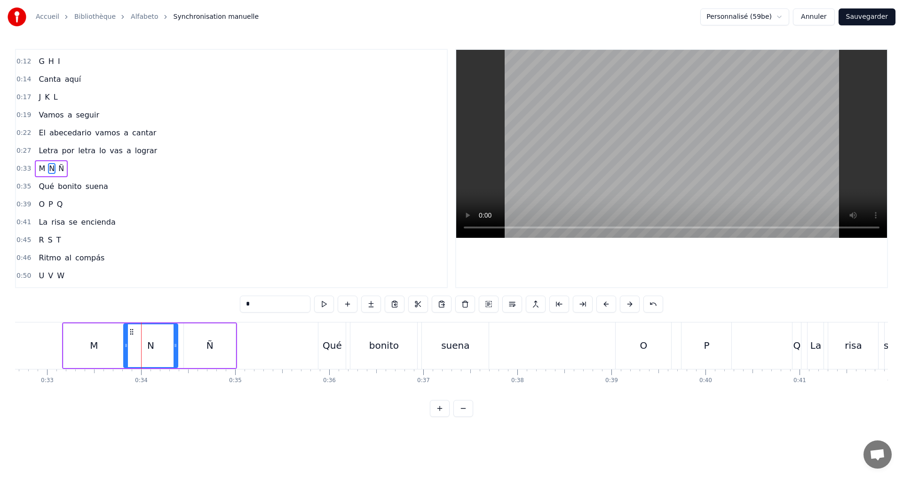
click at [177, 345] on icon at bounding box center [176, 346] width 4 height 8
click at [328, 308] on button at bounding box center [324, 304] width 20 height 17
drag, startPoint x: 125, startPoint y: 346, endPoint x: 133, endPoint y: 343, distance: 8.3
click at [134, 343] on icon at bounding box center [136, 346] width 4 height 8
click at [322, 301] on button at bounding box center [324, 304] width 20 height 17
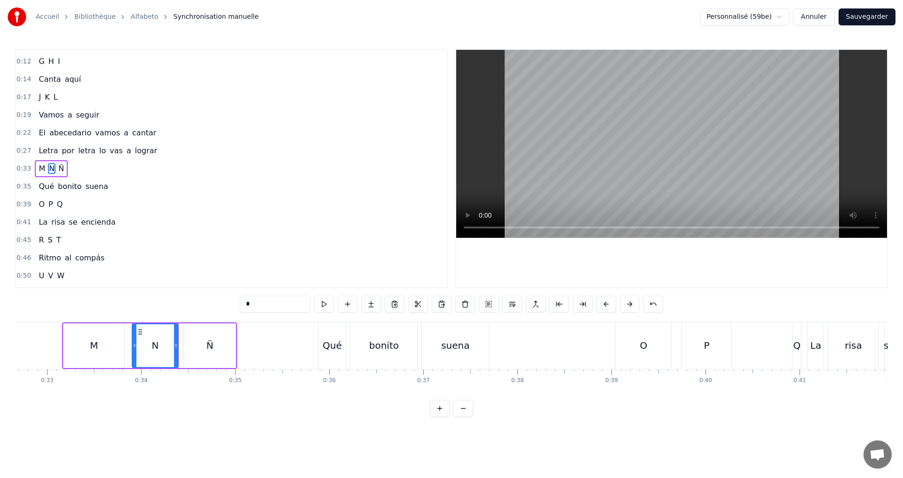
click at [106, 345] on div "M" at bounding box center [93, 346] width 61 height 45
type input "*"
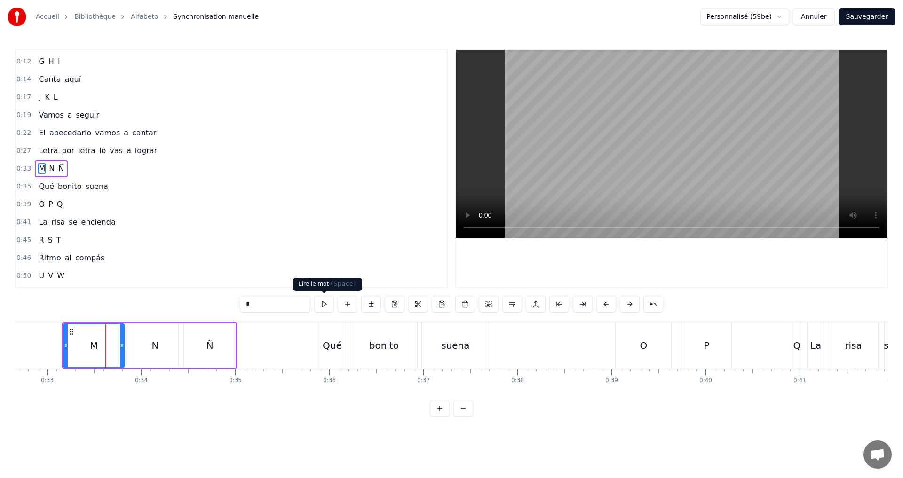
click at [330, 301] on button at bounding box center [324, 304] width 20 height 17
drag, startPoint x: 123, startPoint y: 349, endPoint x: 134, endPoint y: 347, distance: 11.1
click at [134, 347] on div at bounding box center [135, 345] width 4 height 43
drag, startPoint x: 66, startPoint y: 341, endPoint x: 77, endPoint y: 340, distance: 11.4
click at [77, 340] on div at bounding box center [77, 345] width 4 height 43
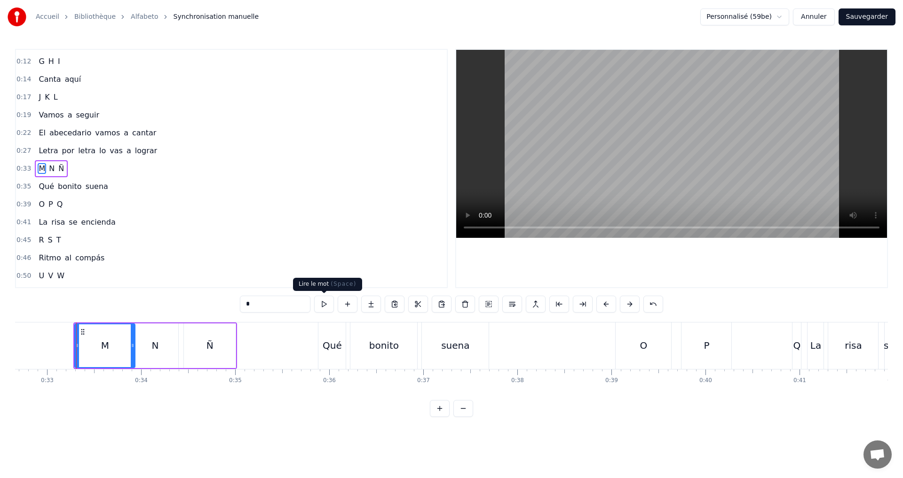
click at [321, 307] on button at bounding box center [324, 304] width 20 height 17
click at [82, 166] on div "0:33 M N Ñ" at bounding box center [231, 169] width 431 height 18
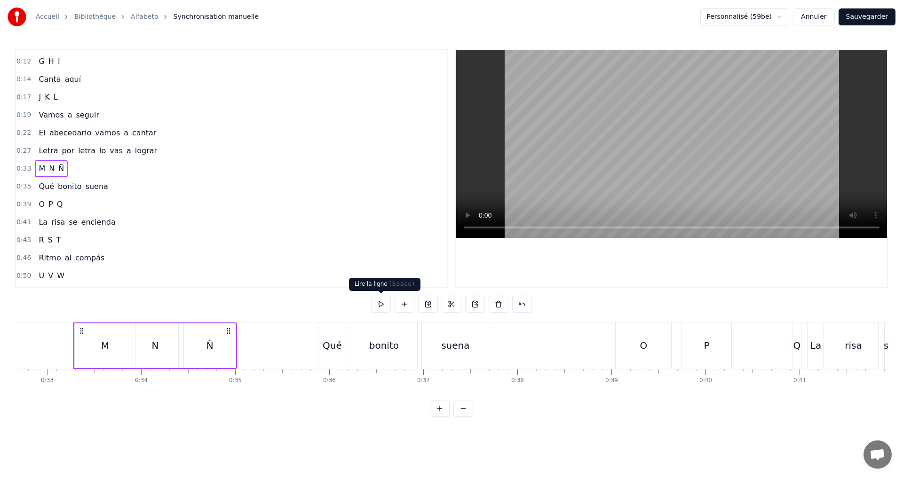
click at [382, 303] on button at bounding box center [381, 304] width 20 height 17
click at [128, 184] on div "0:35 Qué bonito suena" at bounding box center [231, 187] width 431 height 18
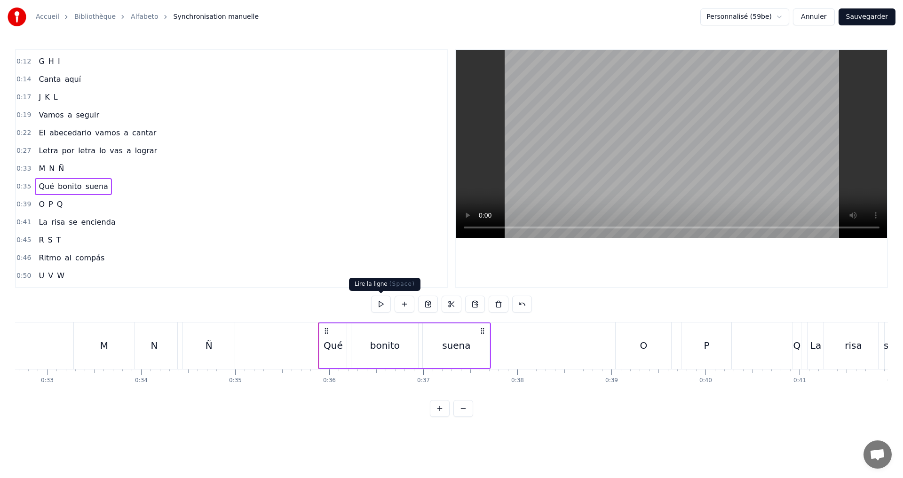
click at [378, 305] on button at bounding box center [381, 304] width 20 height 17
click at [338, 338] on div "Qué" at bounding box center [332, 346] width 27 height 45
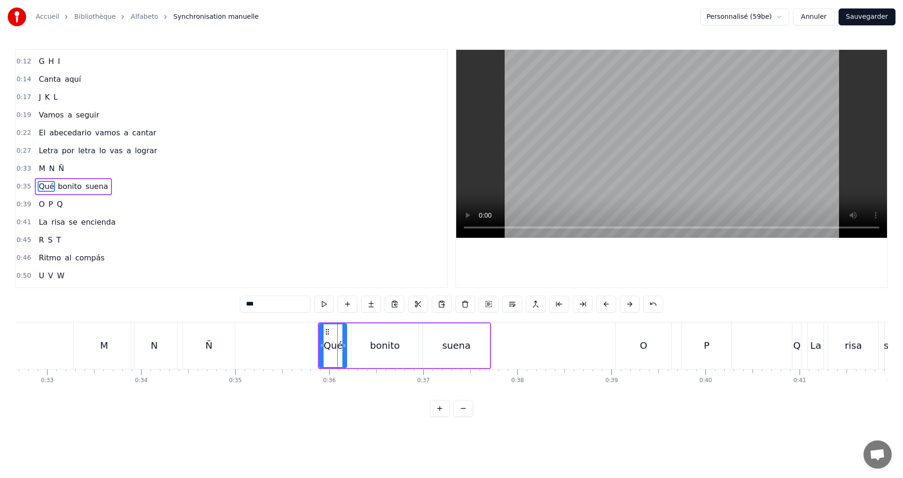
scroll to position [87, 0]
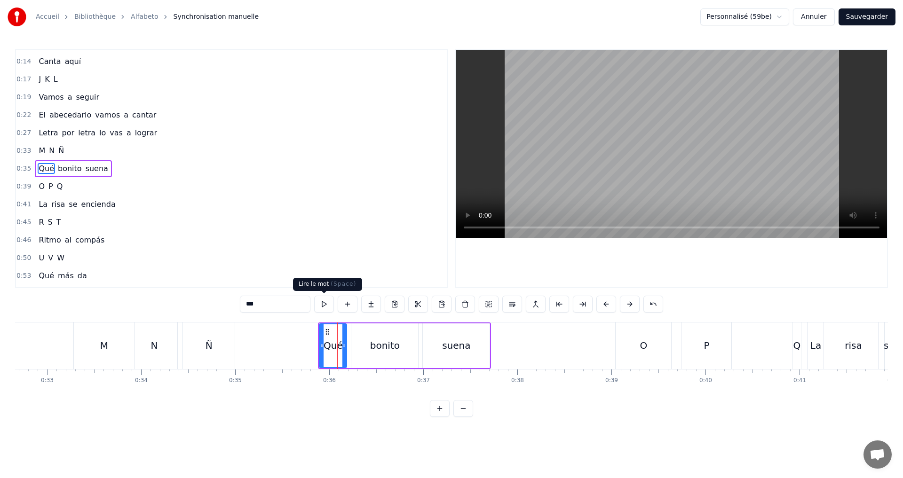
click at [321, 305] on button at bounding box center [324, 304] width 20 height 17
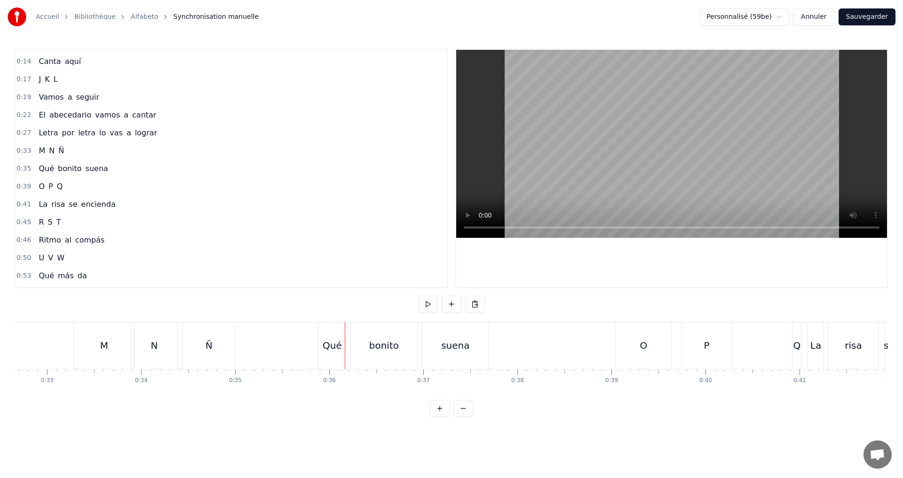
click at [335, 344] on div "Qué" at bounding box center [332, 346] width 19 height 14
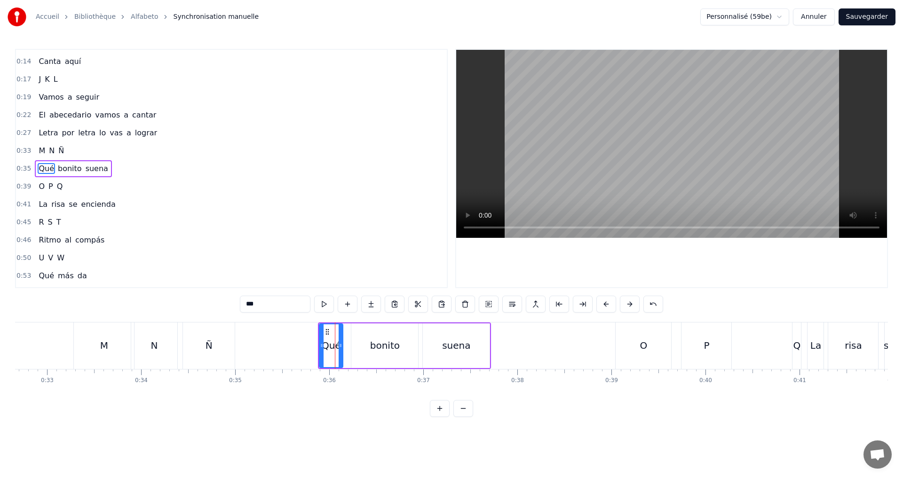
click at [340, 346] on icon at bounding box center [341, 346] width 4 height 8
click at [378, 340] on div "bonito" at bounding box center [385, 346] width 30 height 14
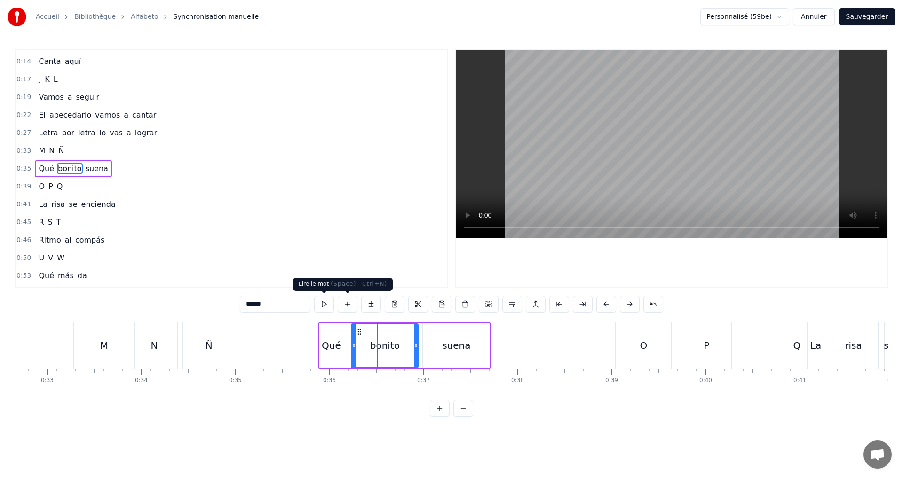
click at [326, 306] on button at bounding box center [324, 304] width 20 height 17
drag, startPoint x: 354, startPoint y: 345, endPoint x: 347, endPoint y: 342, distance: 6.7
click at [347, 342] on icon at bounding box center [348, 346] width 4 height 8
drag, startPoint x: 414, startPoint y: 349, endPoint x: 360, endPoint y: 315, distance: 64.1
click at [405, 348] on icon at bounding box center [407, 346] width 4 height 8
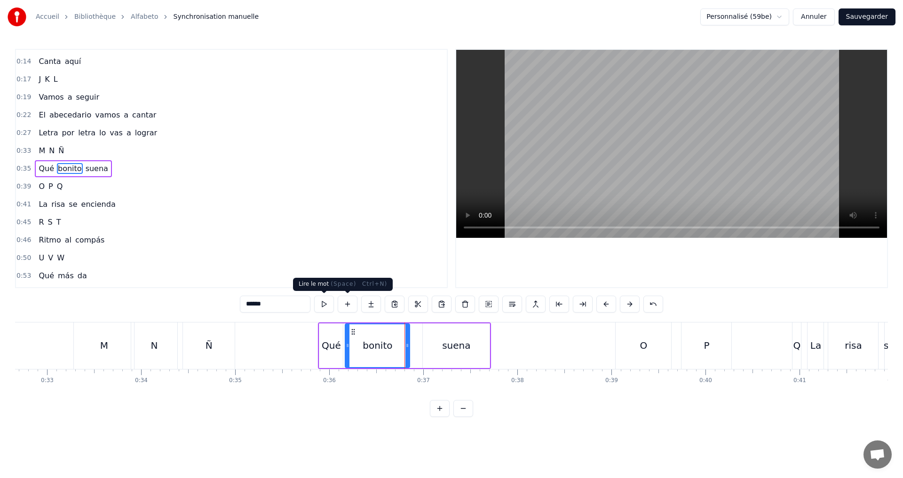
click at [325, 300] on button at bounding box center [324, 304] width 20 height 17
click at [444, 346] on div "suena" at bounding box center [456, 346] width 28 height 14
type input "*****"
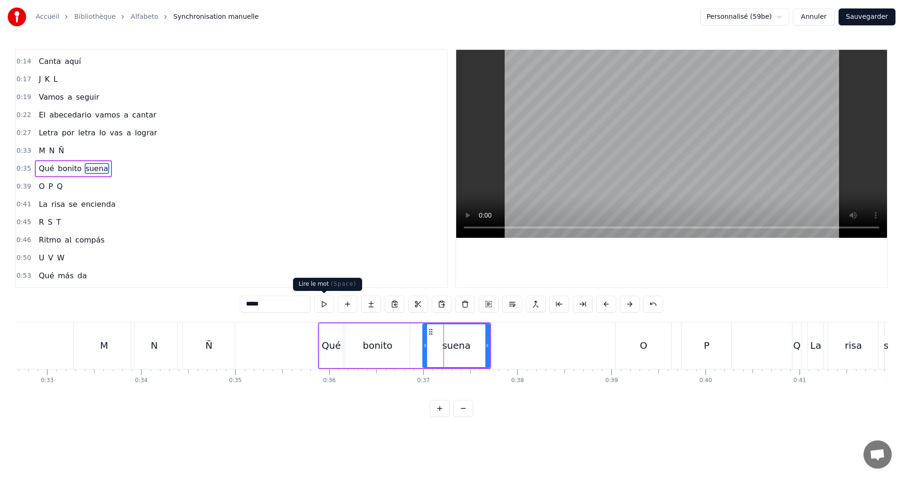
click at [328, 304] on button at bounding box center [324, 304] width 20 height 17
drag, startPoint x: 425, startPoint y: 346, endPoint x: 418, endPoint y: 343, distance: 8.0
click at [417, 343] on icon at bounding box center [417, 346] width 4 height 8
drag, startPoint x: 489, startPoint y: 350, endPoint x: 482, endPoint y: 349, distance: 6.6
click at [482, 349] on div at bounding box center [481, 345] width 4 height 43
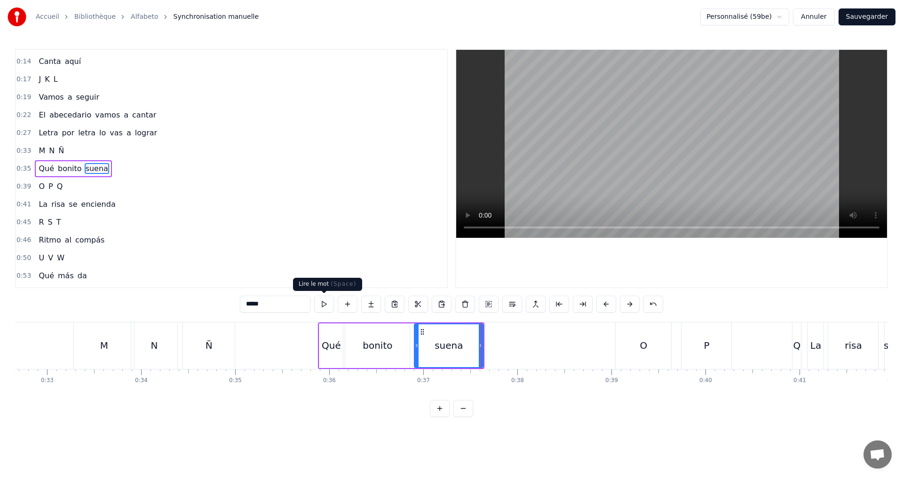
click at [324, 304] on button at bounding box center [324, 304] width 20 height 17
click at [115, 169] on div "0:35 Qué bonito suena" at bounding box center [231, 169] width 431 height 18
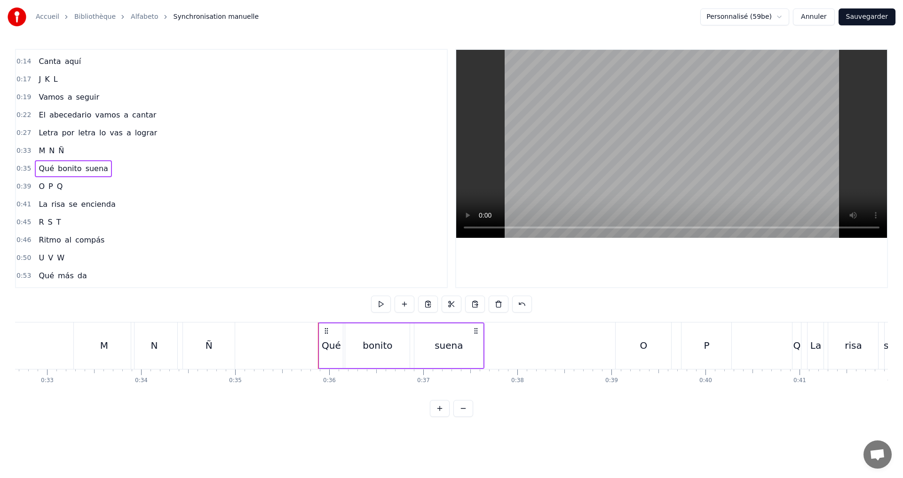
click at [79, 187] on div "0:39 O P Q" at bounding box center [231, 187] width 431 height 18
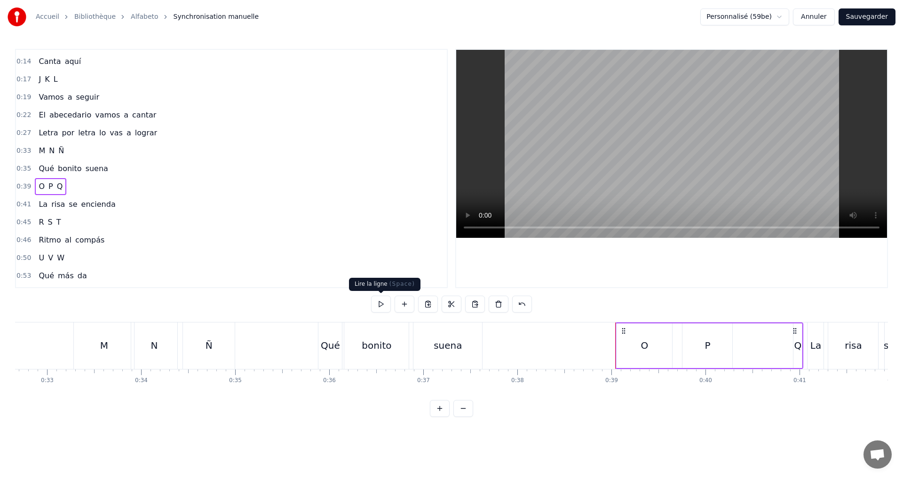
click at [378, 306] on button at bounding box center [381, 304] width 20 height 17
click at [378, 304] on button at bounding box center [381, 304] width 20 height 17
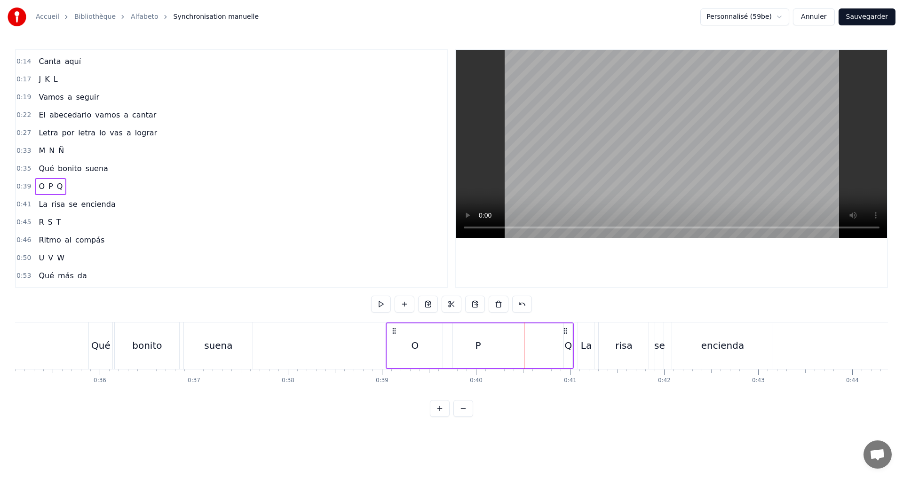
scroll to position [0, 3356]
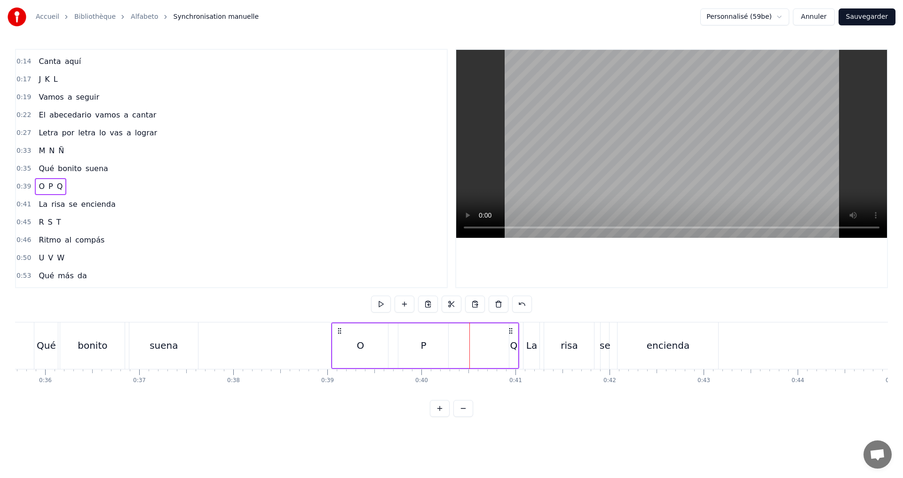
click at [360, 345] on div "O" at bounding box center [361, 346] width 8 height 14
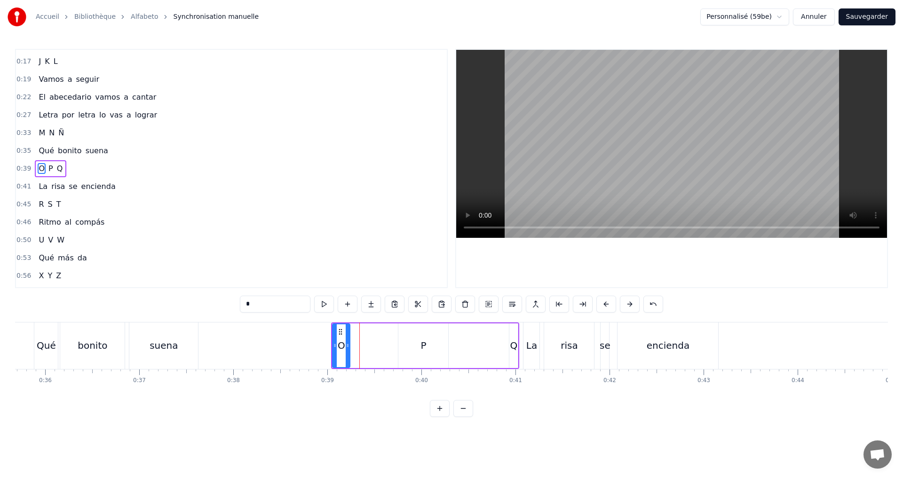
drag, startPoint x: 386, startPoint y: 350, endPoint x: 347, endPoint y: 347, distance: 38.2
click at [347, 347] on div at bounding box center [348, 345] width 4 height 43
click at [330, 345] on icon at bounding box center [331, 346] width 4 height 8
click at [427, 353] on div "P" at bounding box center [423, 346] width 50 height 45
drag, startPoint x: 400, startPoint y: 346, endPoint x: 372, endPoint y: 340, distance: 28.9
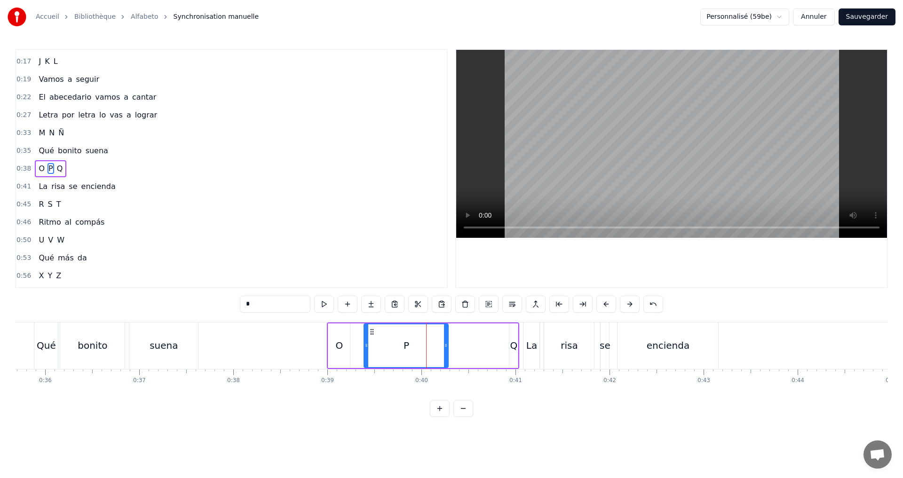
click at [366, 341] on div at bounding box center [366, 345] width 4 height 43
drag, startPoint x: 447, startPoint y: 347, endPoint x: 455, endPoint y: 346, distance: 7.7
click at [458, 346] on icon at bounding box center [458, 346] width 4 height 8
drag, startPoint x: 456, startPoint y: 347, endPoint x: 382, endPoint y: 344, distance: 73.9
click at [382, 344] on icon at bounding box center [383, 346] width 4 height 8
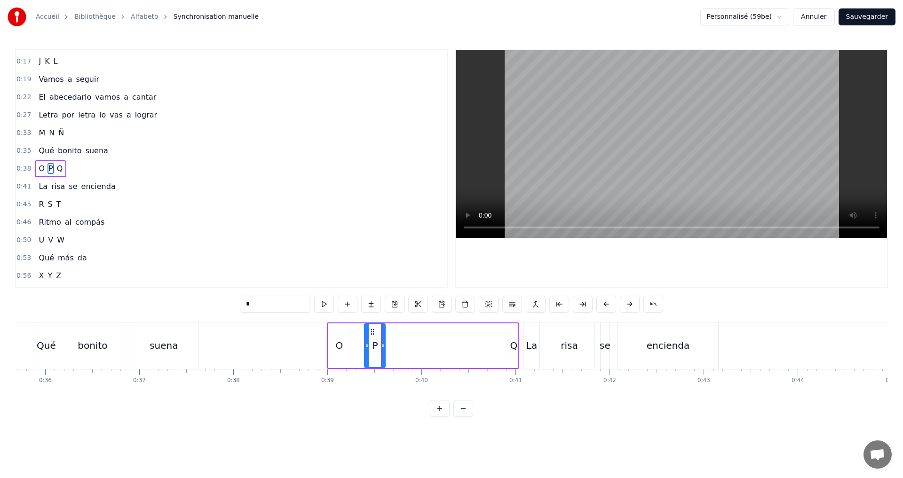
click at [515, 347] on div "Q" at bounding box center [514, 346] width 8 height 14
type input "*"
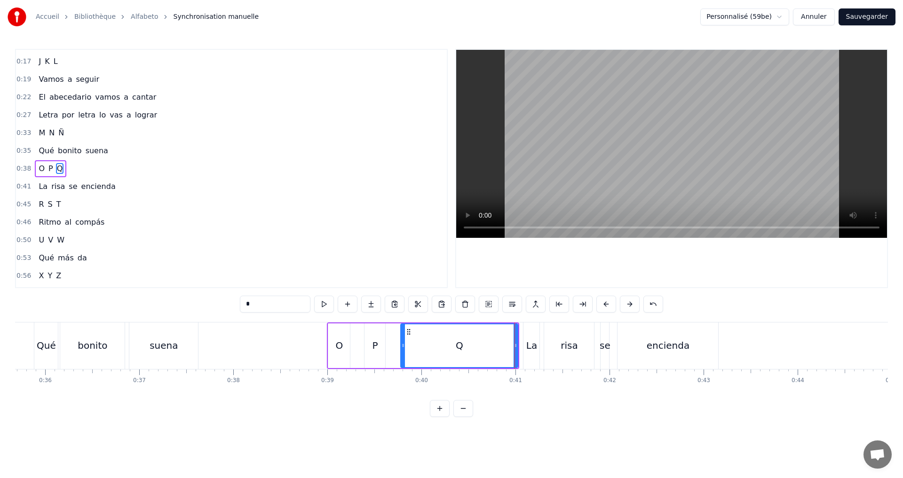
drag, startPoint x: 511, startPoint y: 347, endPoint x: 406, endPoint y: 345, distance: 104.9
click at [404, 345] on icon at bounding box center [403, 346] width 4 height 8
drag, startPoint x: 516, startPoint y: 353, endPoint x: 435, endPoint y: 350, distance: 80.9
click at [435, 350] on div at bounding box center [435, 345] width 4 height 43
click at [103, 169] on div "0:38 O P Q" at bounding box center [231, 169] width 431 height 18
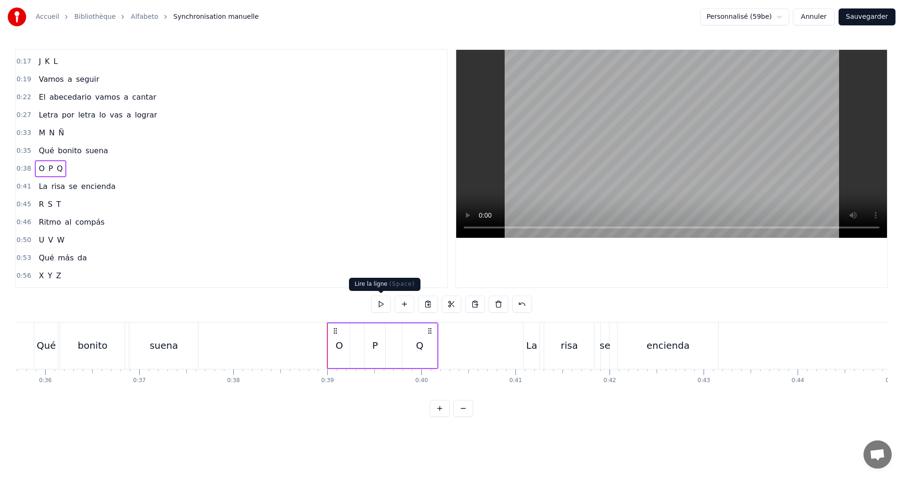
click at [382, 301] on button at bounding box center [381, 304] width 20 height 17
click at [382, 296] on button at bounding box center [381, 304] width 20 height 17
drag, startPoint x: 855, startPoint y: 12, endPoint x: 855, endPoint y: 17, distance: 5.2
click at [855, 12] on button "Sauvegarder" at bounding box center [866, 16] width 57 height 17
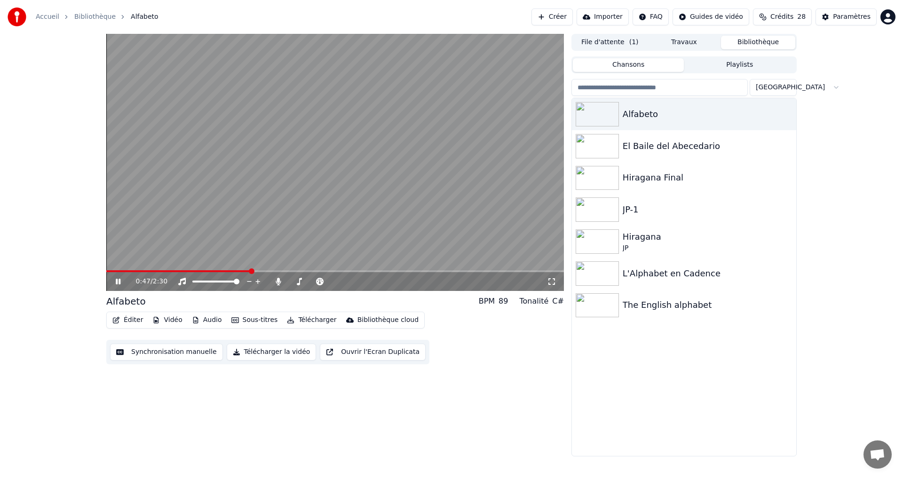
click at [116, 280] on icon at bounding box center [125, 282] width 22 height 8
click at [172, 351] on button "Synchronisation manuelle" at bounding box center [166, 352] width 113 height 17
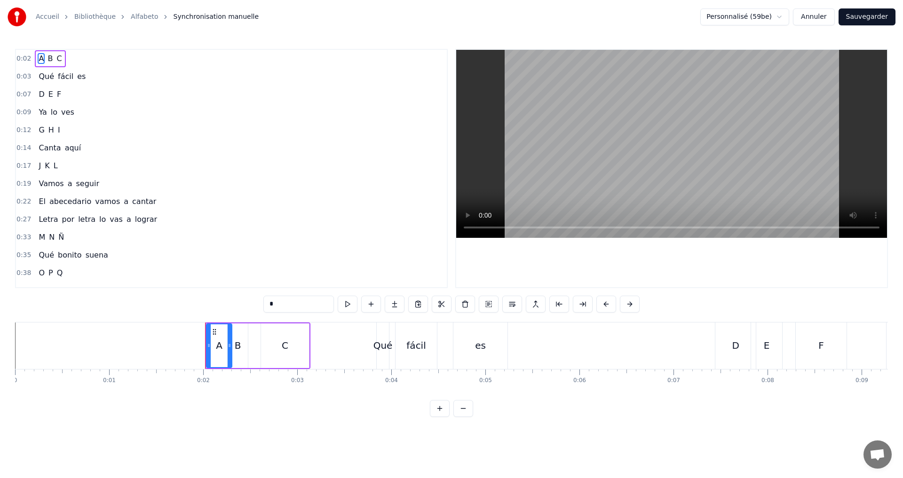
click at [68, 131] on div "0:12 G H I" at bounding box center [231, 130] width 431 height 18
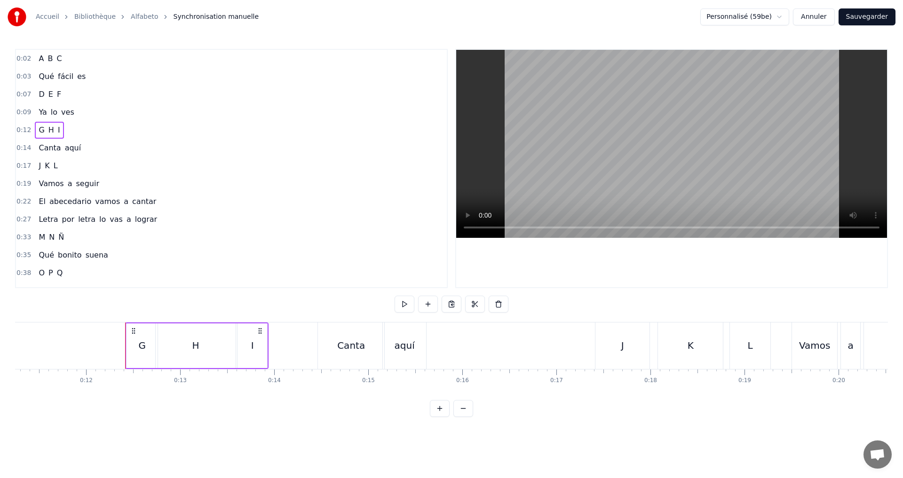
scroll to position [0, 1121]
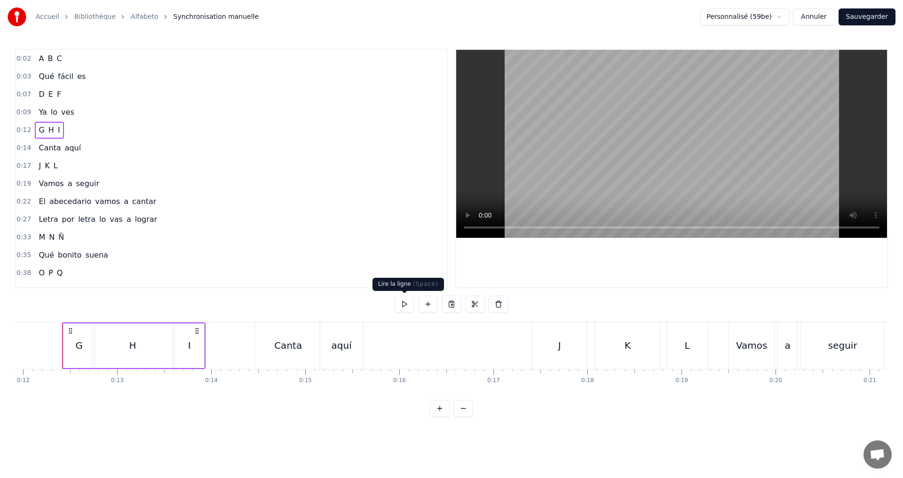
click at [402, 308] on button at bounding box center [405, 304] width 20 height 17
click at [399, 298] on button at bounding box center [405, 304] width 20 height 17
click at [82, 345] on div "G" at bounding box center [79, 346] width 8 height 14
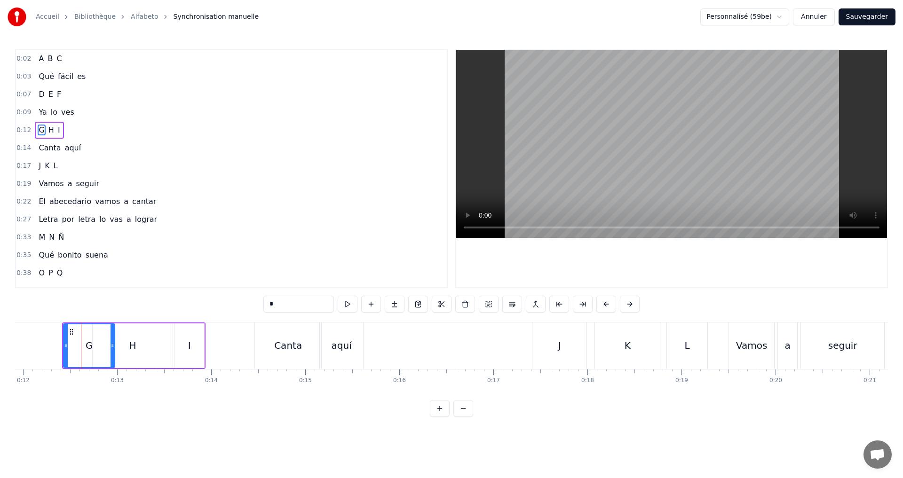
drag, startPoint x: 93, startPoint y: 347, endPoint x: 113, endPoint y: 347, distance: 20.2
click at [113, 347] on icon at bounding box center [113, 346] width 4 height 8
drag, startPoint x: 66, startPoint y: 347, endPoint x: 83, endPoint y: 346, distance: 16.9
click at [83, 346] on icon at bounding box center [83, 346] width 4 height 8
click at [338, 307] on button at bounding box center [336, 304] width 20 height 17
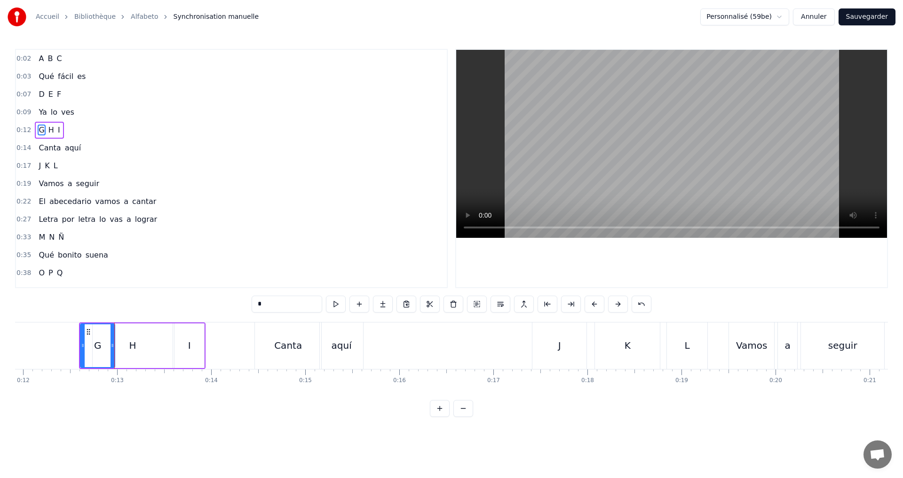
click at [339, 307] on button at bounding box center [336, 304] width 20 height 17
drag, startPoint x: 112, startPoint y: 348, endPoint x: 103, endPoint y: 347, distance: 9.0
click at [103, 347] on icon at bounding box center [104, 346] width 4 height 8
click at [339, 301] on button at bounding box center [336, 304] width 20 height 17
drag, startPoint x: 339, startPoint y: 301, endPoint x: 323, endPoint y: 295, distance: 17.0
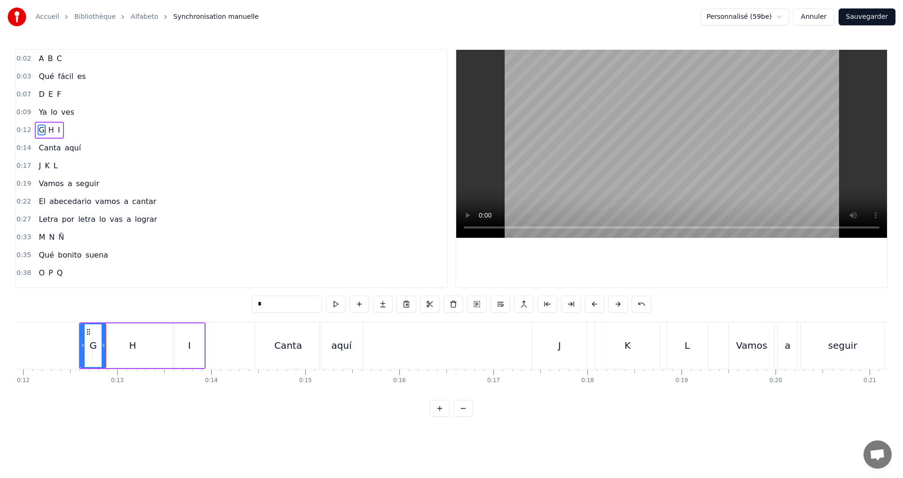
click at [339, 300] on button at bounding box center [336, 304] width 20 height 17
drag, startPoint x: 103, startPoint y: 349, endPoint x: 135, endPoint y: 342, distance: 33.7
click at [98, 348] on div at bounding box center [99, 345] width 4 height 43
click at [324, 298] on div "*" at bounding box center [452, 304] width 400 height 17
click at [334, 301] on button at bounding box center [336, 304] width 20 height 17
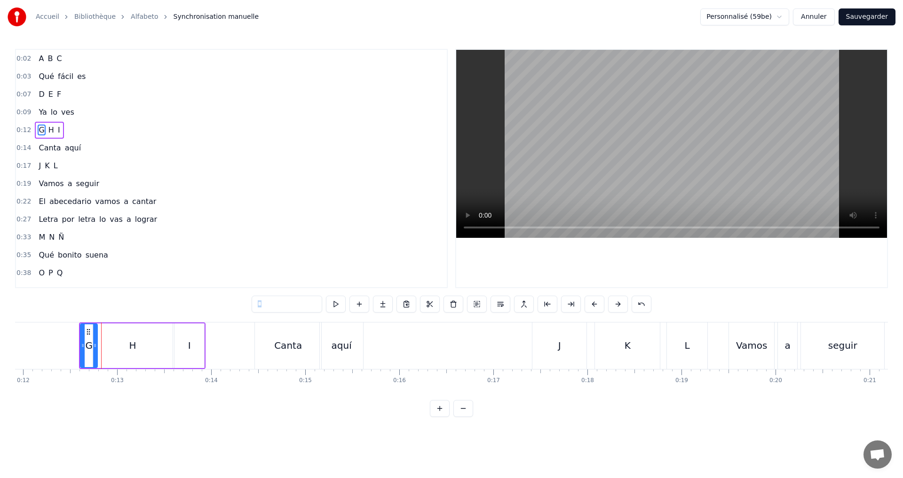
click at [95, 349] on div at bounding box center [95, 345] width 4 height 43
click at [338, 306] on button at bounding box center [336, 304] width 20 height 17
click at [78, 345] on icon at bounding box center [80, 346] width 4 height 8
click at [335, 304] on button at bounding box center [336, 304] width 20 height 17
click at [92, 349] on div at bounding box center [91, 345] width 4 height 43
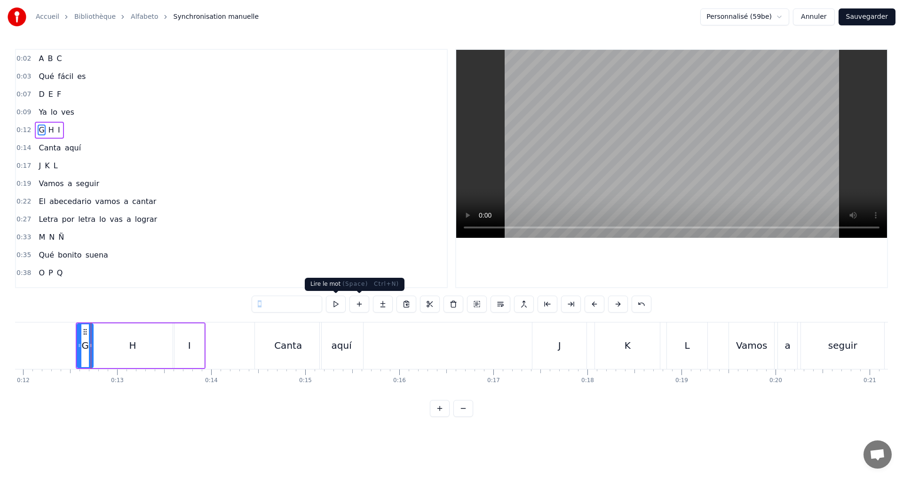
click at [339, 305] on button at bounding box center [336, 304] width 20 height 17
drag, startPoint x: 91, startPoint y: 347, endPoint x: 98, endPoint y: 343, distance: 8.6
click at [87, 347] on icon at bounding box center [87, 346] width 4 height 8
click at [336, 308] on button at bounding box center [336, 304] width 20 height 17
click at [85, 344] on icon at bounding box center [86, 346] width 4 height 8
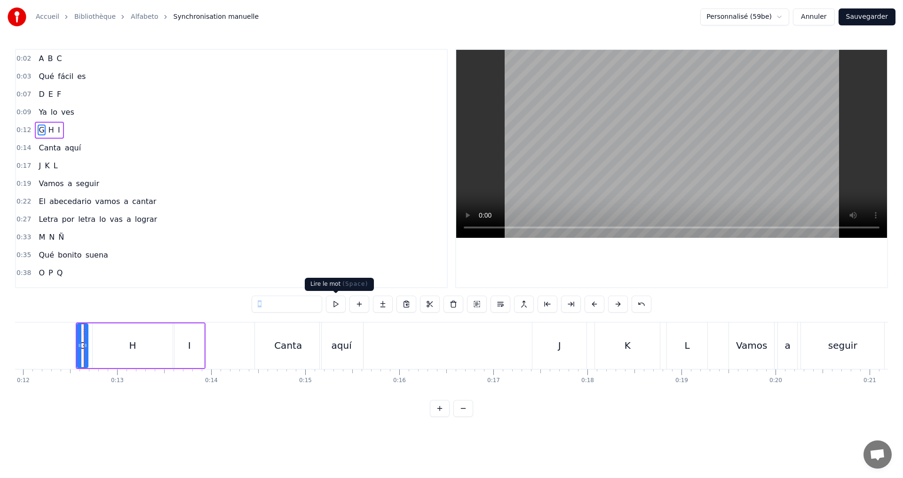
click at [330, 304] on button at bounding box center [336, 304] width 20 height 17
click at [96, 134] on div "0:12 G H I" at bounding box center [231, 130] width 431 height 18
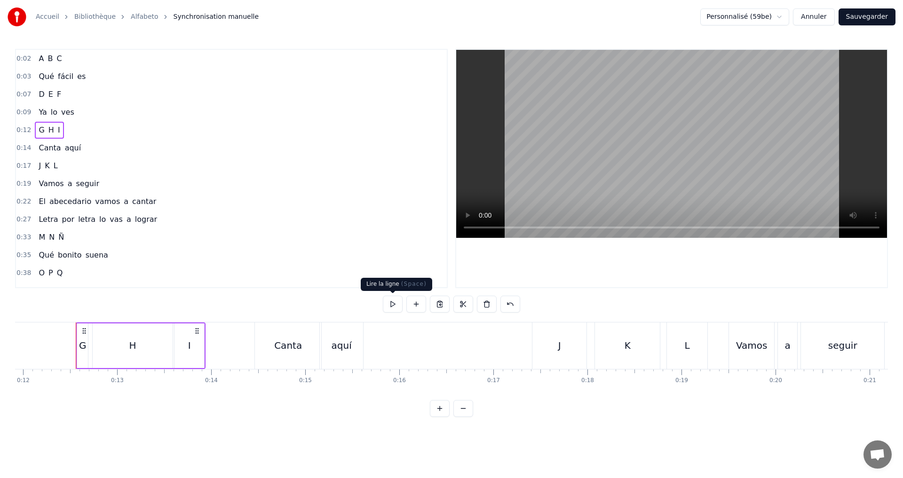
click at [385, 302] on button at bounding box center [393, 304] width 20 height 17
click at [190, 350] on div "I" at bounding box center [189, 346] width 3 height 14
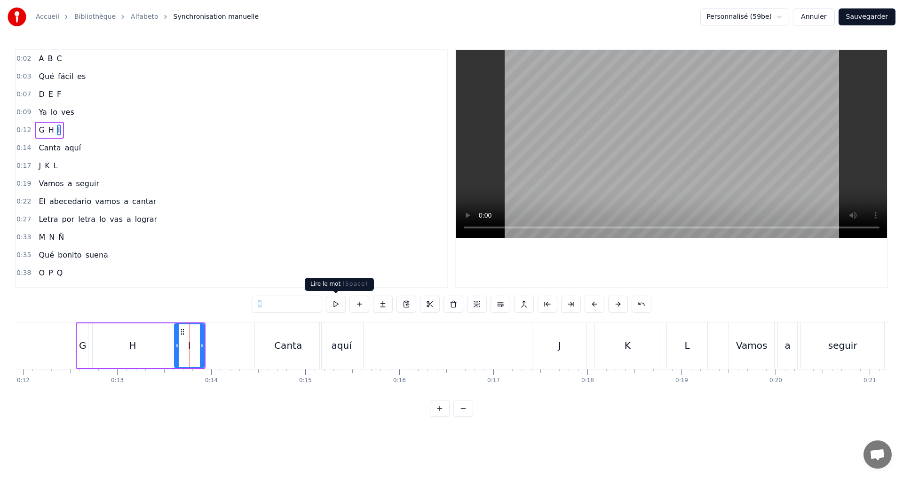
click at [332, 306] on button at bounding box center [336, 304] width 20 height 17
drag, startPoint x: 200, startPoint y: 349, endPoint x: 192, endPoint y: 349, distance: 8.5
click at [192, 349] on div at bounding box center [193, 345] width 4 height 43
click at [167, 345] on icon at bounding box center [168, 346] width 4 height 8
drag, startPoint x: 192, startPoint y: 348, endPoint x: 226, endPoint y: 345, distance: 34.0
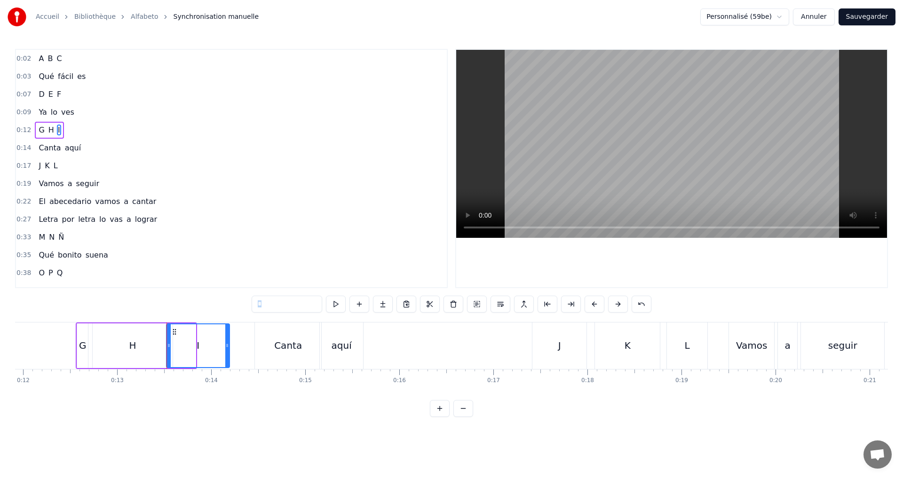
click at [226, 345] on icon at bounding box center [227, 346] width 4 height 8
click at [334, 304] on button at bounding box center [336, 304] width 20 height 17
drag, startPoint x: 226, startPoint y: 348, endPoint x: 220, endPoint y: 347, distance: 6.2
click at [220, 347] on icon at bounding box center [222, 346] width 4 height 8
click at [332, 308] on button at bounding box center [336, 304] width 20 height 17
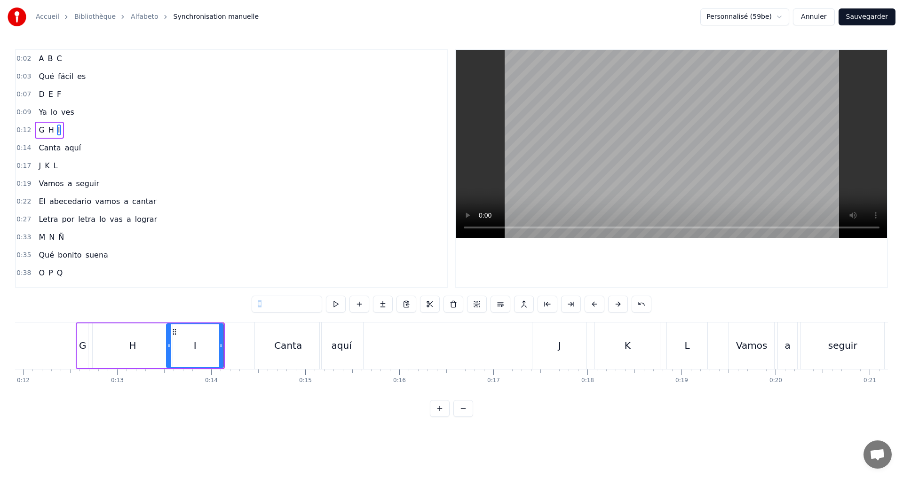
click at [867, 20] on button "Sauvegarder" at bounding box center [866, 16] width 57 height 17
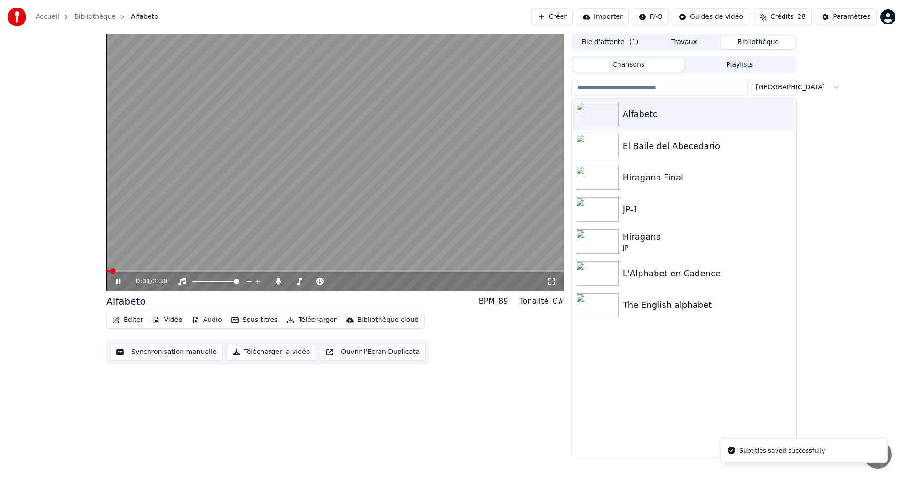
click at [143, 269] on video at bounding box center [335, 162] width 458 height 257
click at [141, 271] on span at bounding box center [335, 271] width 458 height 2
click at [118, 280] on icon at bounding box center [125, 282] width 22 height 8
click at [122, 281] on icon at bounding box center [125, 282] width 22 height 8
click at [140, 349] on button "Synchronisation manuelle" at bounding box center [166, 352] width 113 height 17
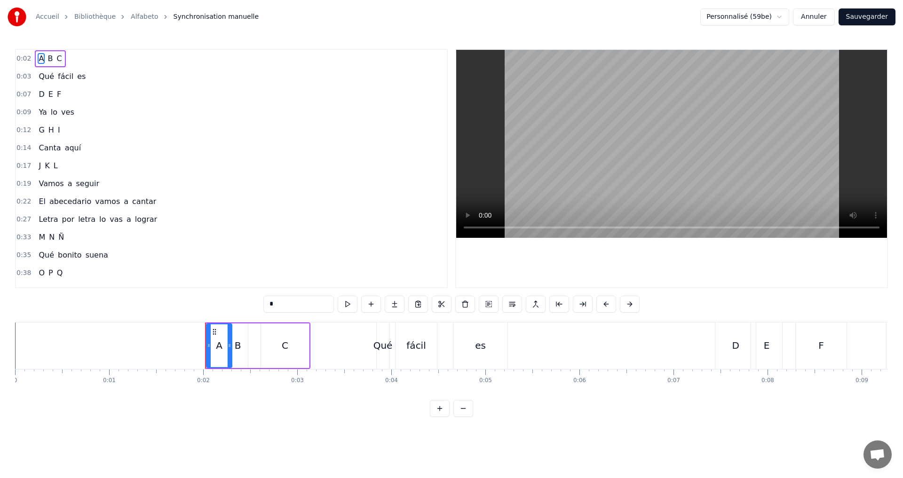
click at [76, 134] on div "0:12 G H I" at bounding box center [231, 130] width 431 height 18
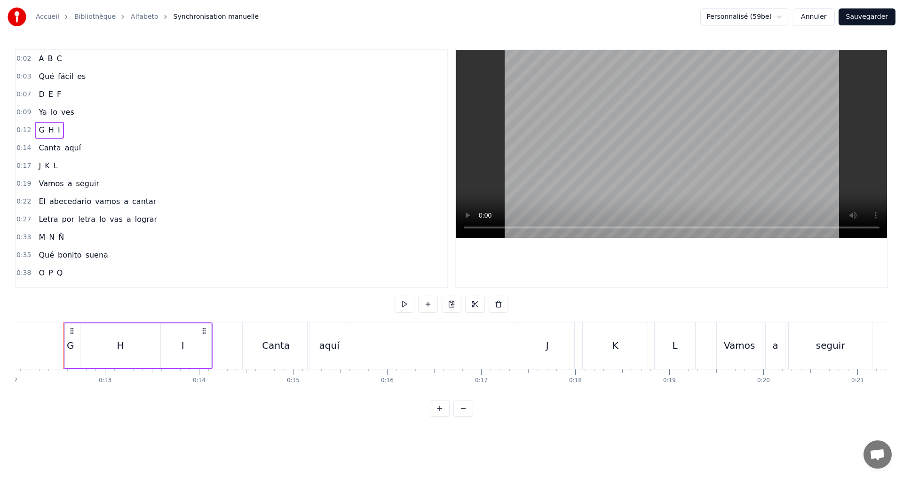
scroll to position [0, 1134]
click at [409, 307] on button at bounding box center [405, 304] width 20 height 17
click at [173, 354] on div "I" at bounding box center [181, 346] width 57 height 45
drag, startPoint x: 208, startPoint y: 352, endPoint x: 189, endPoint y: 349, distance: 19.1
click at [189, 349] on div at bounding box center [189, 345] width 4 height 43
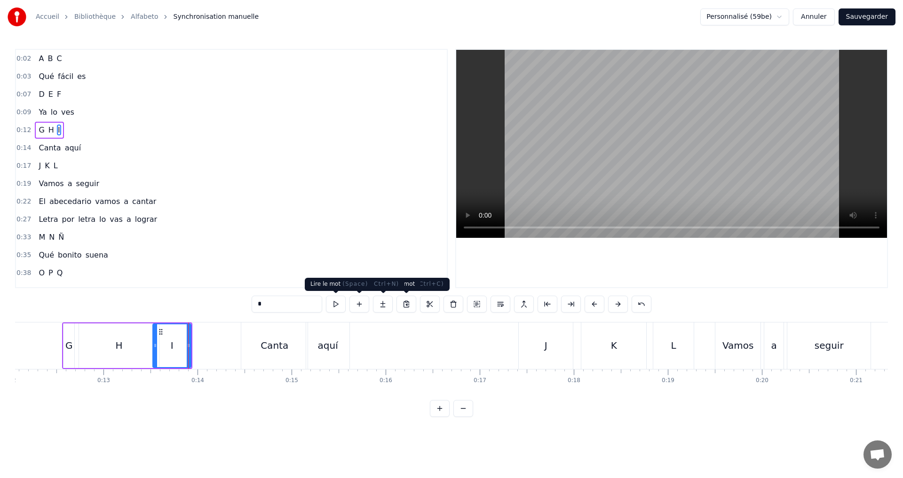
click at [340, 306] on button at bounding box center [336, 304] width 20 height 17
click at [103, 162] on div "0:17 J K L" at bounding box center [231, 166] width 431 height 18
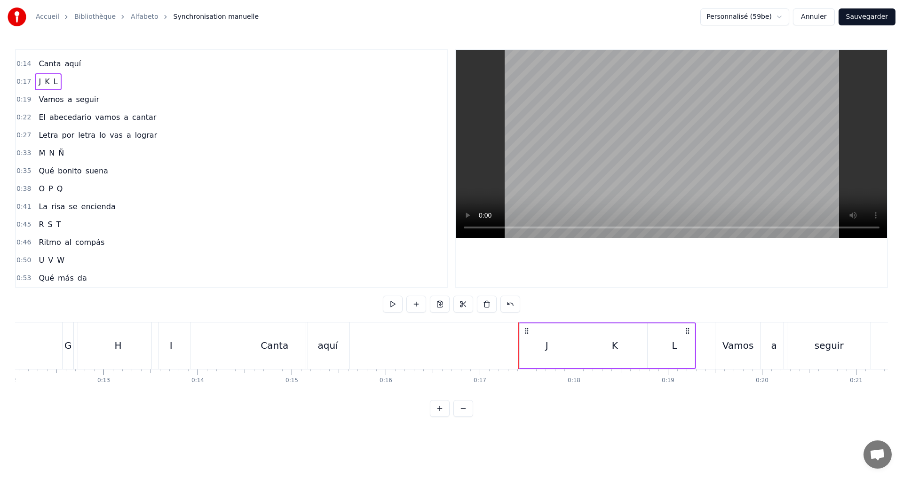
scroll to position [94, 0]
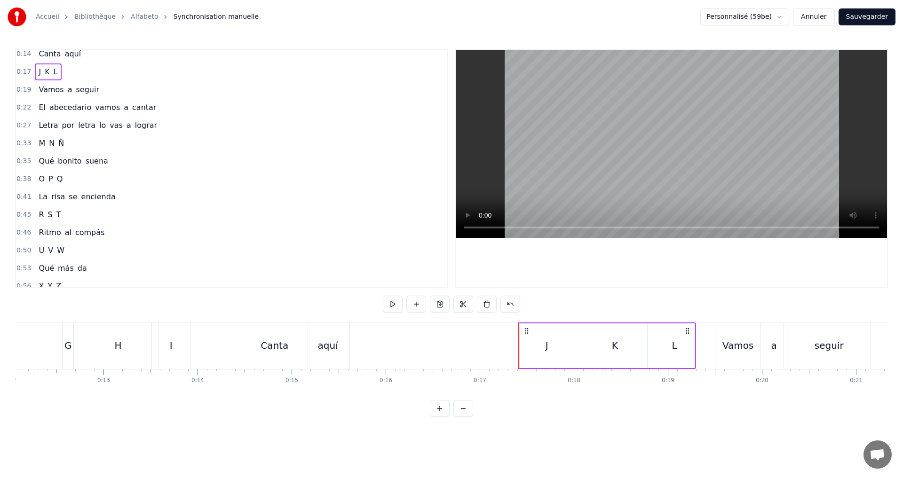
click at [108, 201] on div "0:41 La risa se encienda" at bounding box center [231, 197] width 431 height 18
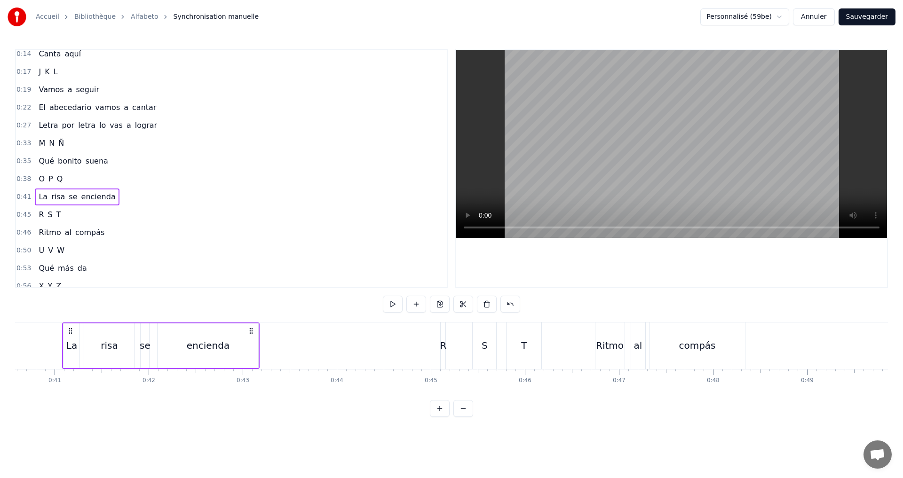
scroll to position [0, 3811]
click at [398, 302] on button at bounding box center [393, 304] width 20 height 17
click at [397, 294] on div "0:02 A B C 0:03 Qué fácil es 0:07 D E F 0:09 Ya lo ves 0:12 G H I 0:14 Canta aq…" at bounding box center [451, 233] width 873 height 368
click at [390, 300] on button at bounding box center [393, 304] width 20 height 17
click at [79, 214] on div "0:45 R S T" at bounding box center [231, 215] width 431 height 18
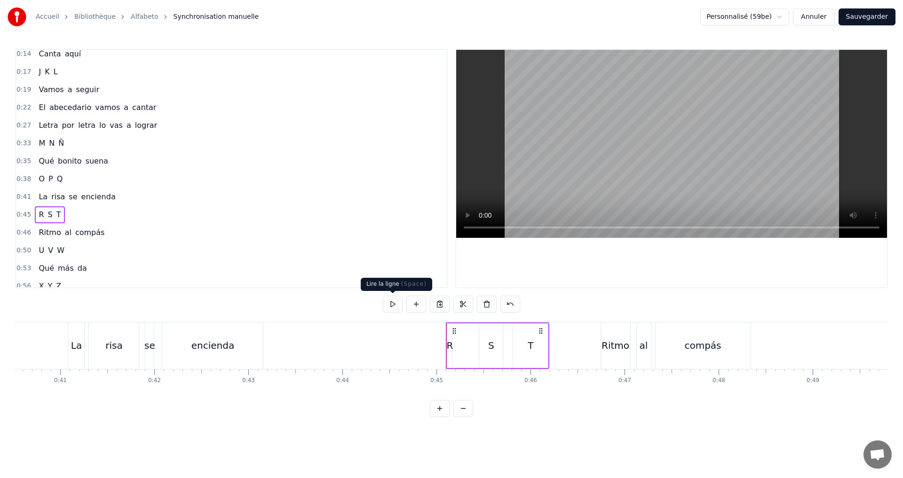
click at [391, 309] on button at bounding box center [393, 304] width 20 height 17
click at [451, 350] on div "R" at bounding box center [450, 346] width 7 height 14
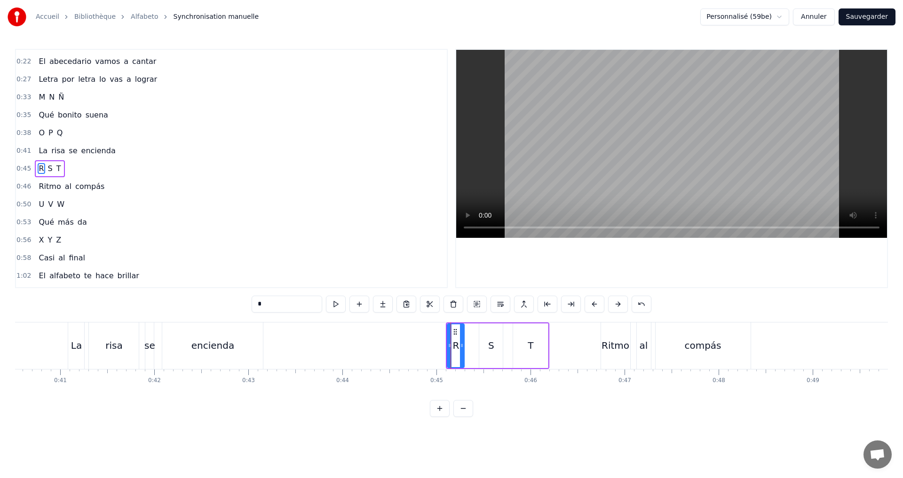
click at [458, 349] on div "R" at bounding box center [456, 345] width 16 height 43
drag, startPoint x: 449, startPoint y: 347, endPoint x: 429, endPoint y: 345, distance: 19.4
click at [430, 345] on icon at bounding box center [432, 346] width 4 height 8
drag, startPoint x: 460, startPoint y: 349, endPoint x: 453, endPoint y: 348, distance: 6.7
click at [453, 348] on icon at bounding box center [453, 346] width 4 height 8
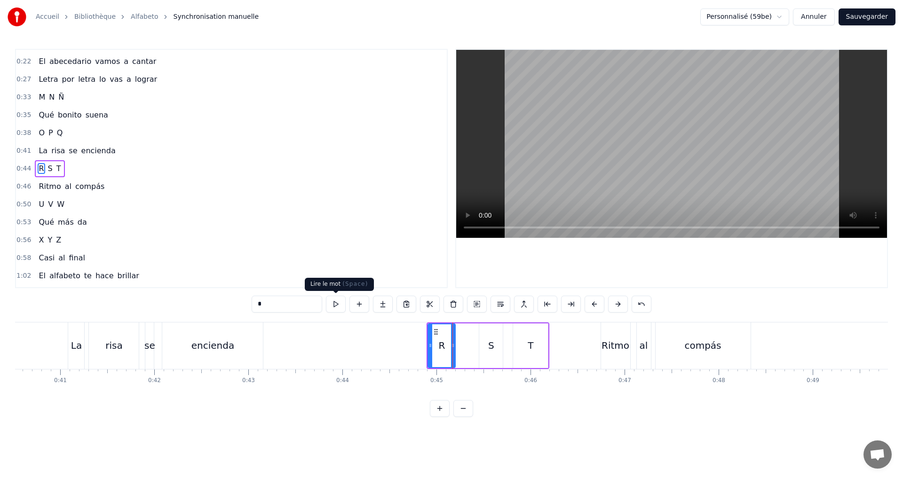
click at [335, 309] on button at bounding box center [336, 304] width 20 height 17
click at [497, 348] on div "S" at bounding box center [491, 346] width 24 height 45
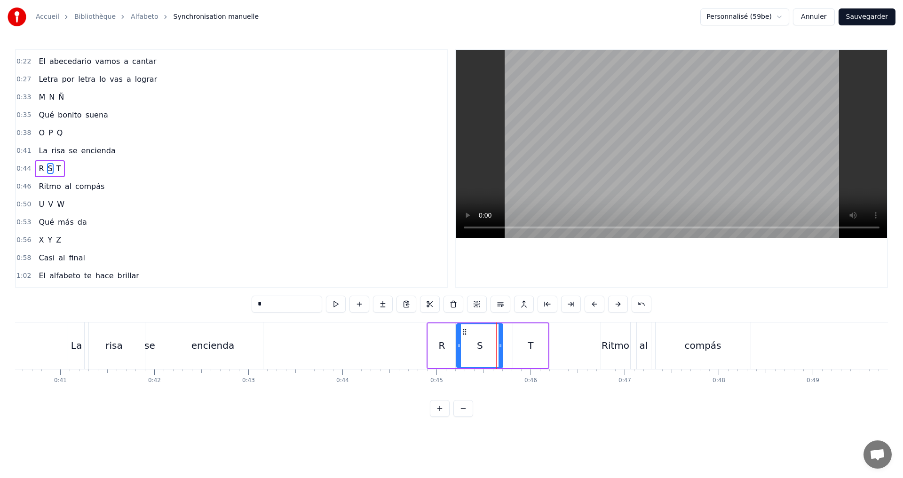
drag, startPoint x: 480, startPoint y: 347, endPoint x: 455, endPoint y: 344, distance: 25.5
click at [456, 344] on div "S" at bounding box center [479, 346] width 47 height 45
click at [333, 300] on button at bounding box center [336, 304] width 20 height 17
click at [534, 348] on div "T" at bounding box center [530, 346] width 35 height 45
type input "*"
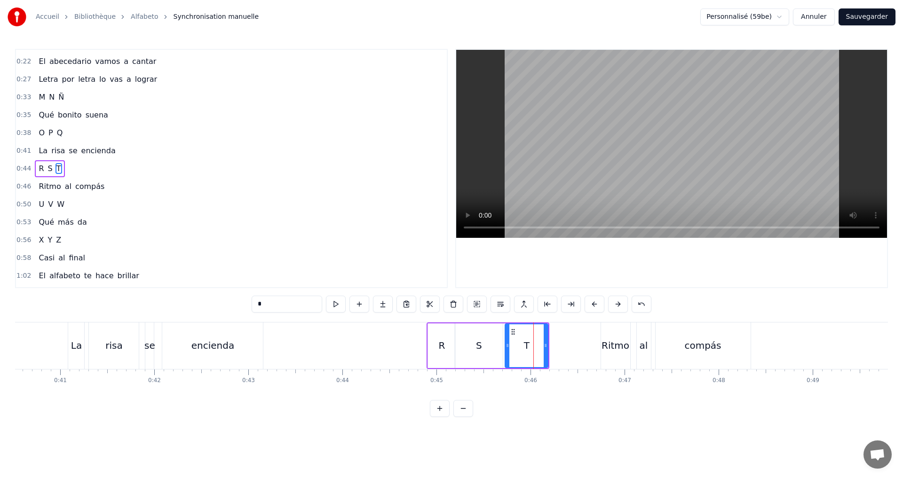
drag, startPoint x: 517, startPoint y: 346, endPoint x: 509, endPoint y: 344, distance: 8.3
click at [509, 344] on icon at bounding box center [507, 346] width 4 height 8
click at [337, 305] on button at bounding box center [336, 304] width 20 height 17
drag, startPoint x: 547, startPoint y: 351, endPoint x: 542, endPoint y: 350, distance: 5.4
click at [542, 350] on div at bounding box center [540, 345] width 4 height 43
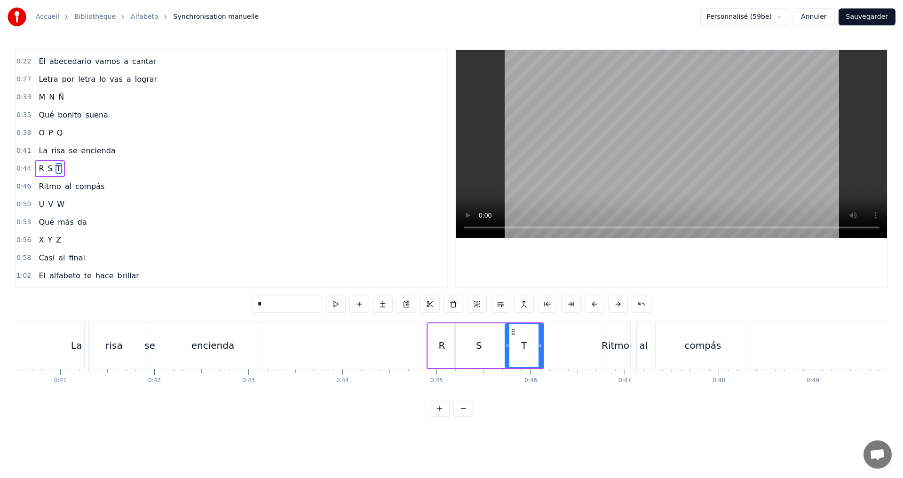
click at [105, 184] on div "0:46 Ritmo al compás" at bounding box center [231, 187] width 431 height 18
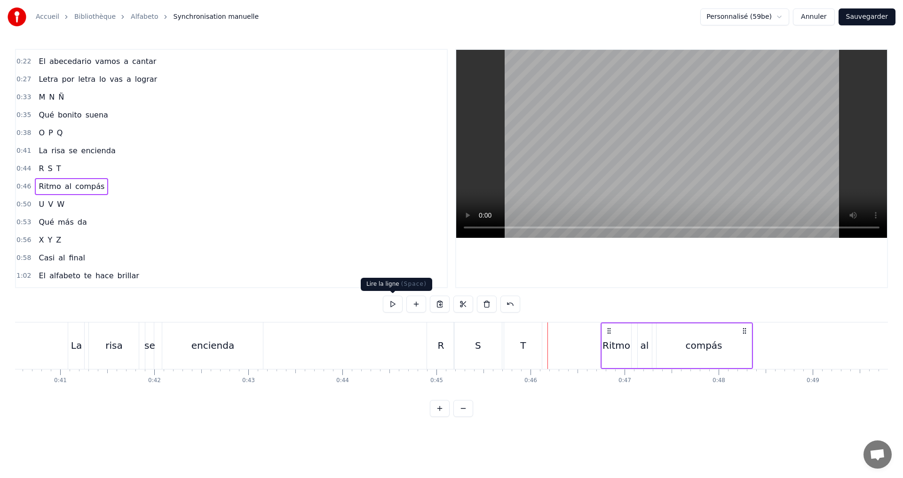
click at [389, 308] on button at bounding box center [393, 304] width 20 height 17
click at [712, 347] on div "compás" at bounding box center [703, 346] width 37 height 14
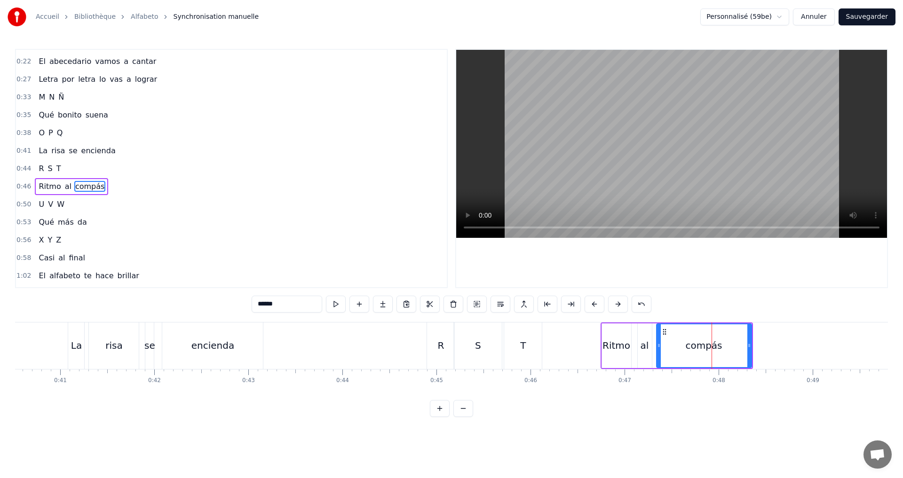
scroll to position [158, 0]
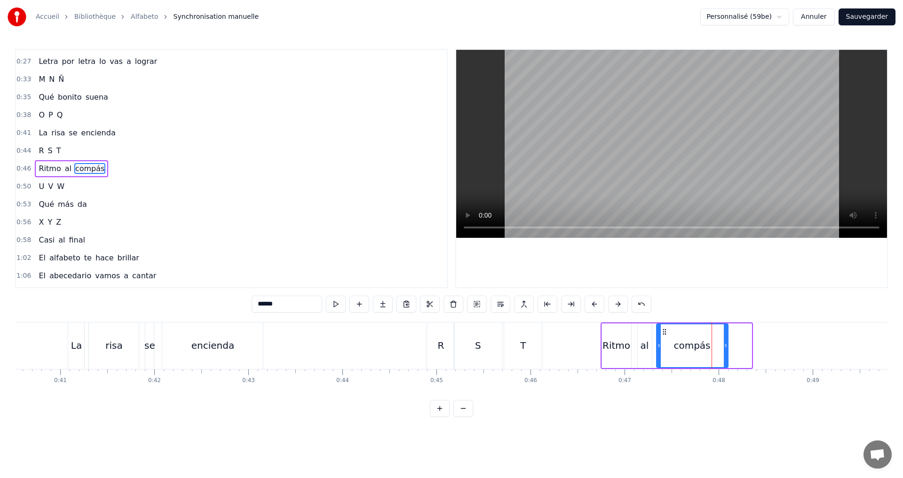
drag, startPoint x: 749, startPoint y: 352, endPoint x: 725, endPoint y: 347, distance: 24.2
click at [725, 347] on div at bounding box center [726, 345] width 4 height 43
click at [336, 306] on button at bounding box center [336, 304] width 20 height 17
click at [84, 193] on div "0:50 U V W" at bounding box center [231, 187] width 431 height 18
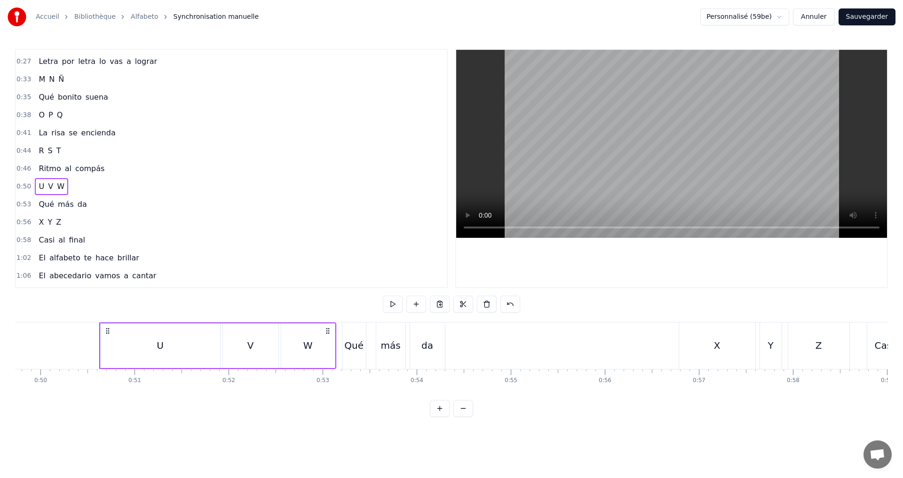
scroll to position [0, 4714]
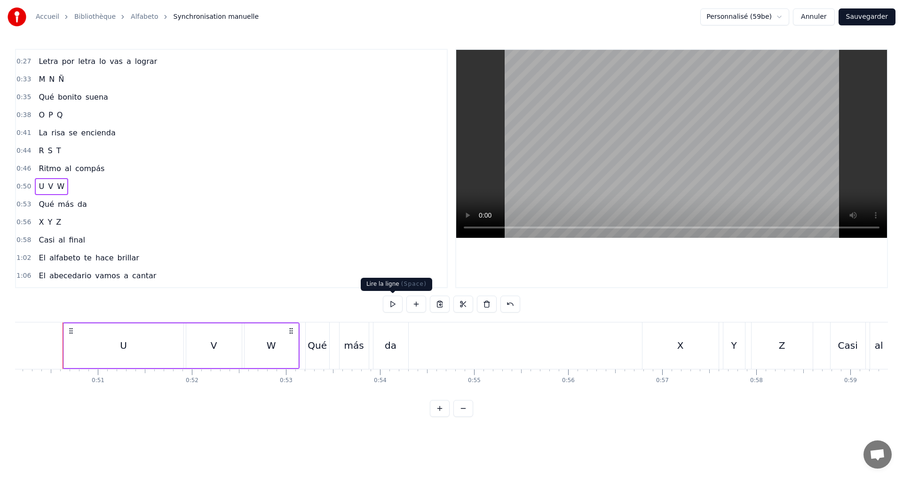
click at [394, 303] on button at bounding box center [393, 304] width 20 height 17
click at [120, 344] on div "U" at bounding box center [123, 346] width 7 height 14
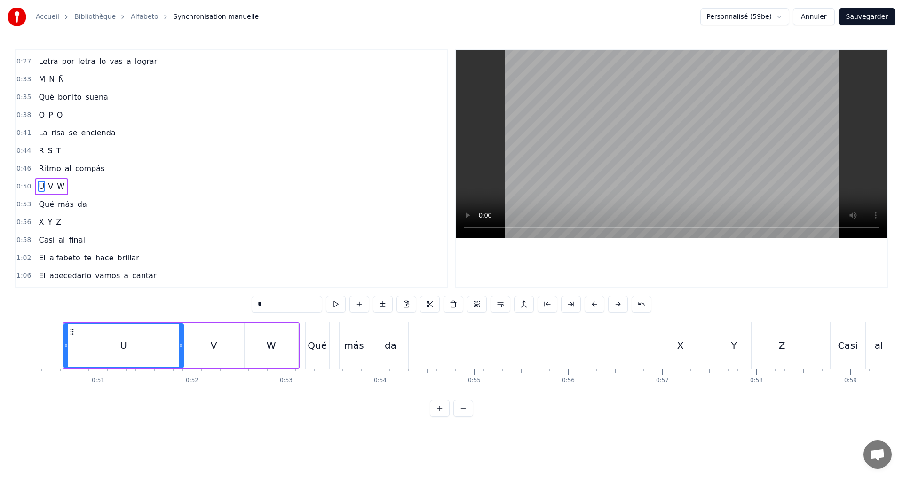
scroll to position [176, 0]
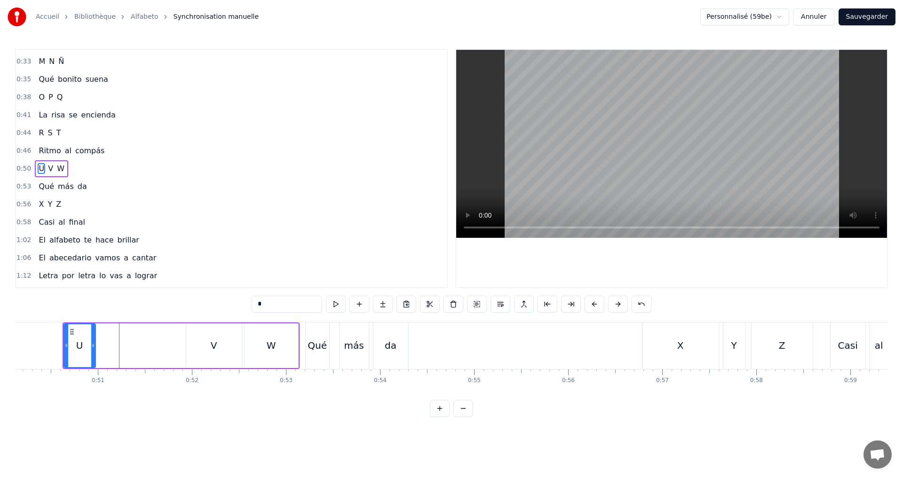
drag, startPoint x: 182, startPoint y: 349, endPoint x: 82, endPoint y: 350, distance: 99.7
click at [95, 341] on div at bounding box center [93, 345] width 4 height 43
drag, startPoint x: 67, startPoint y: 345, endPoint x: 63, endPoint y: 340, distance: 6.8
click at [45, 340] on div at bounding box center [44, 345] width 4 height 43
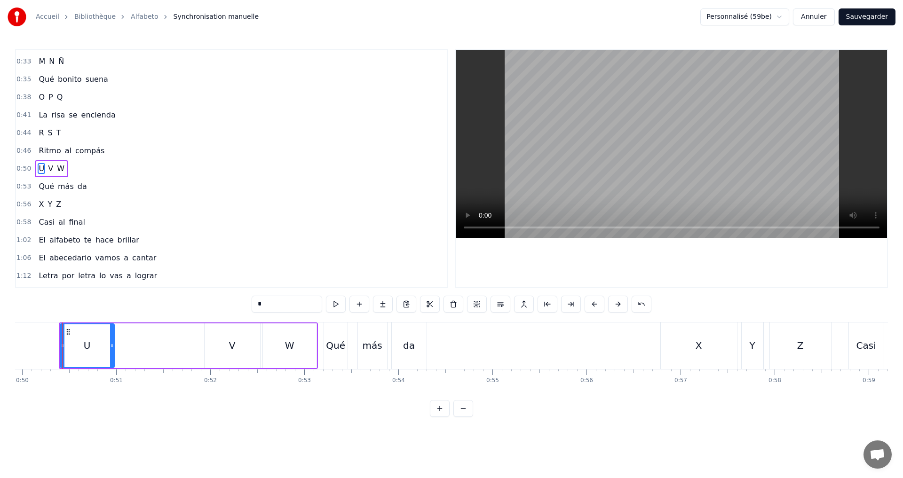
click at [331, 301] on button at bounding box center [336, 304] width 20 height 17
click at [235, 342] on div "V" at bounding box center [236, 346] width 7 height 14
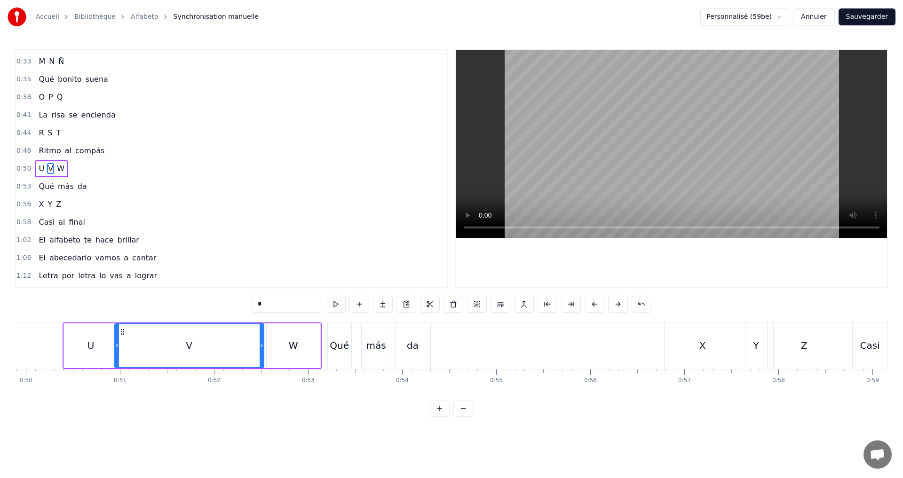
drag, startPoint x: 212, startPoint y: 349, endPoint x: 118, endPoint y: 345, distance: 93.7
click at [118, 345] on div at bounding box center [117, 345] width 4 height 43
drag, startPoint x: 261, startPoint y: 353, endPoint x: 188, endPoint y: 344, distance: 74.3
click at [188, 344] on div at bounding box center [188, 345] width 4 height 43
click at [340, 301] on button at bounding box center [336, 304] width 20 height 17
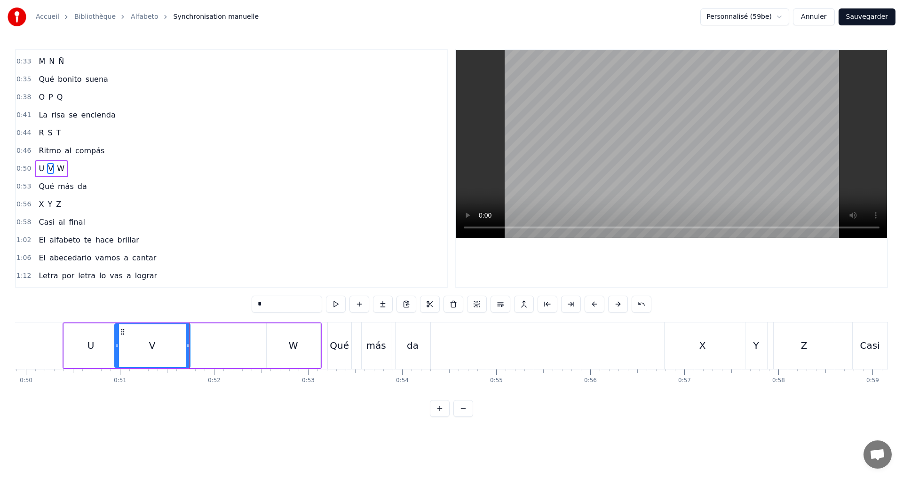
click at [295, 352] on div "W" at bounding box center [293, 346] width 9 height 14
type input "*"
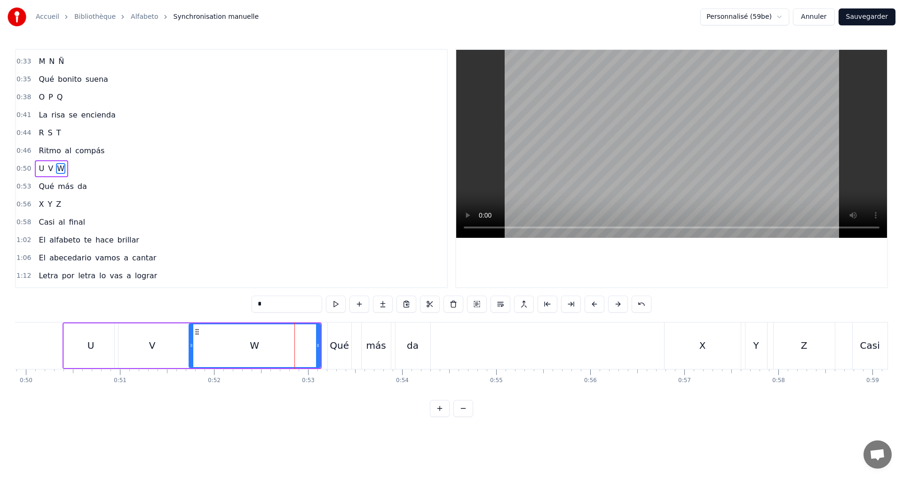
drag, startPoint x: 267, startPoint y: 347, endPoint x: 193, endPoint y: 338, distance: 74.9
click at [191, 338] on div at bounding box center [192, 345] width 4 height 43
click at [338, 303] on button at bounding box center [336, 304] width 20 height 17
drag, startPoint x: 318, startPoint y: 351, endPoint x: 290, endPoint y: 348, distance: 28.4
click at [288, 348] on div at bounding box center [288, 345] width 4 height 43
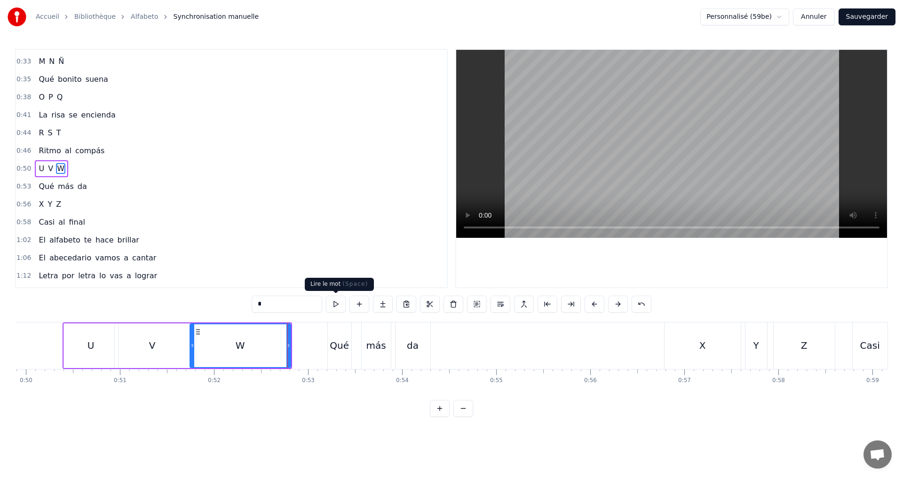
click at [335, 306] on button at bounding box center [336, 304] width 20 height 17
drag, startPoint x: 287, startPoint y: 346, endPoint x: 281, endPoint y: 345, distance: 5.7
click at [281, 345] on icon at bounding box center [283, 346] width 4 height 8
click at [197, 347] on icon at bounding box center [196, 346] width 4 height 8
click at [336, 307] on button at bounding box center [336, 304] width 20 height 17
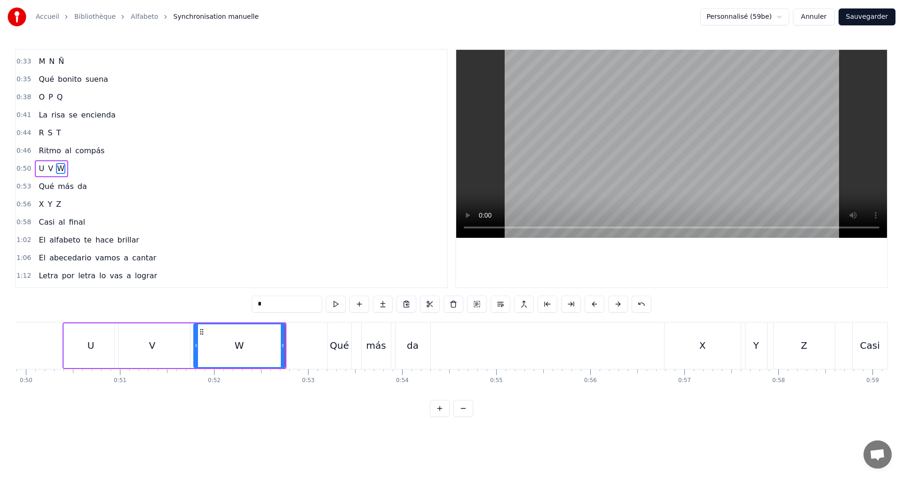
click at [103, 173] on div "0:50 U V W" at bounding box center [231, 169] width 431 height 18
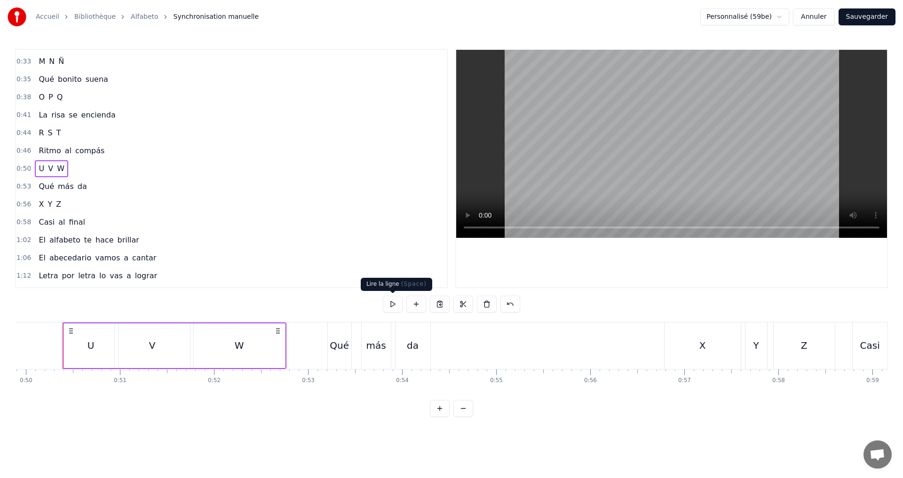
click at [393, 307] on button at bounding box center [393, 304] width 20 height 17
click at [103, 186] on div "0:53 Qué más da" at bounding box center [231, 187] width 431 height 18
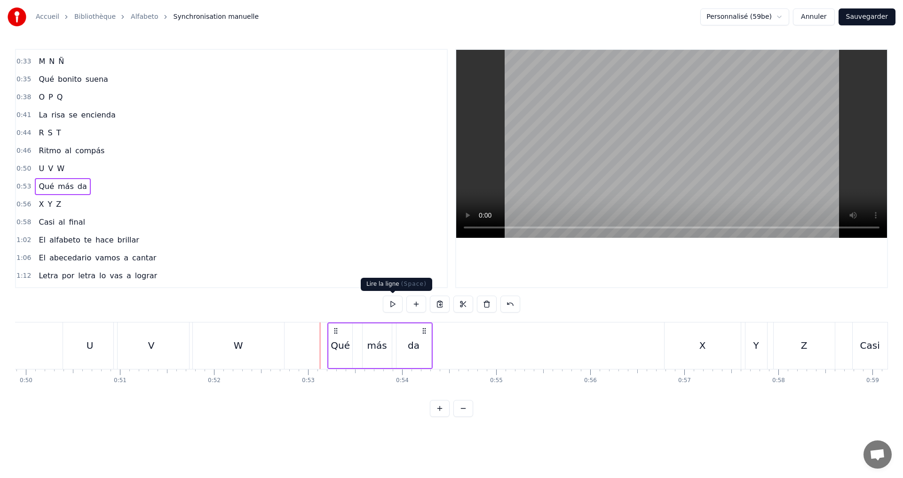
click at [392, 298] on button at bounding box center [393, 304] width 20 height 17
click at [391, 301] on button at bounding box center [393, 304] width 20 height 17
click at [88, 200] on div "0:56 X Y Z" at bounding box center [231, 205] width 431 height 18
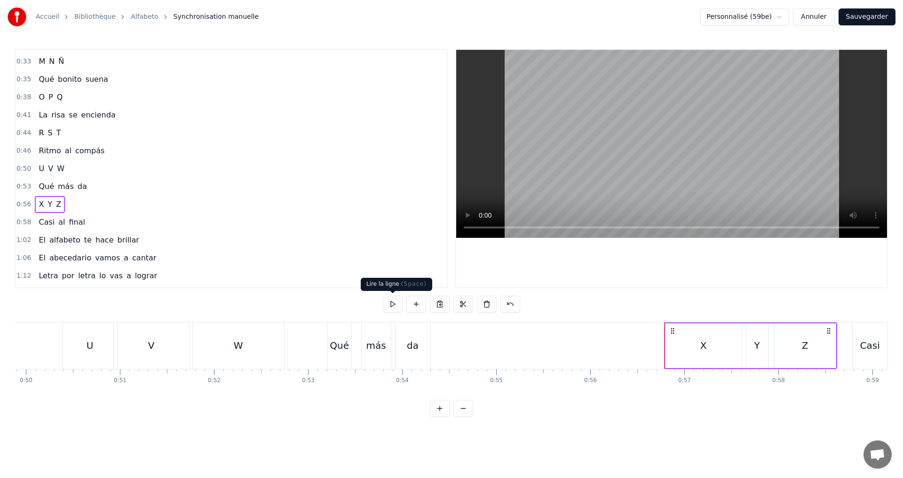
click at [396, 308] on button at bounding box center [393, 304] width 20 height 17
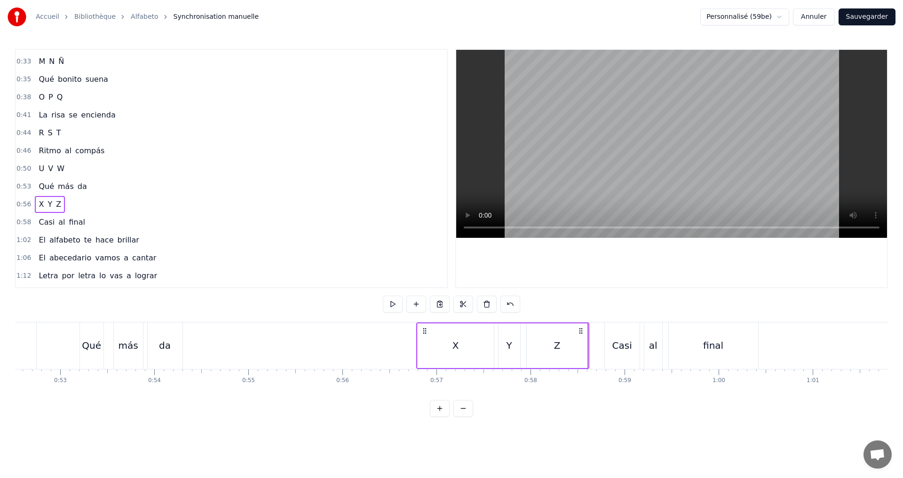
scroll to position [0, 5017]
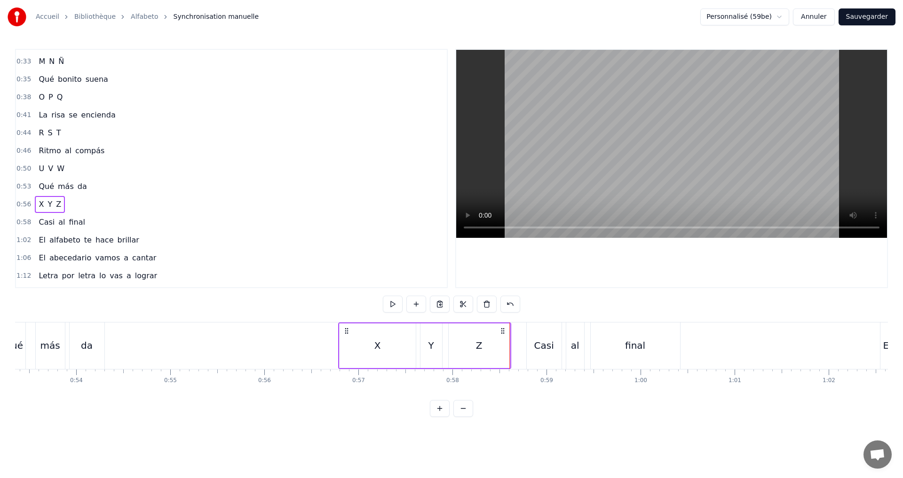
click at [363, 340] on div "X" at bounding box center [378, 346] width 76 height 45
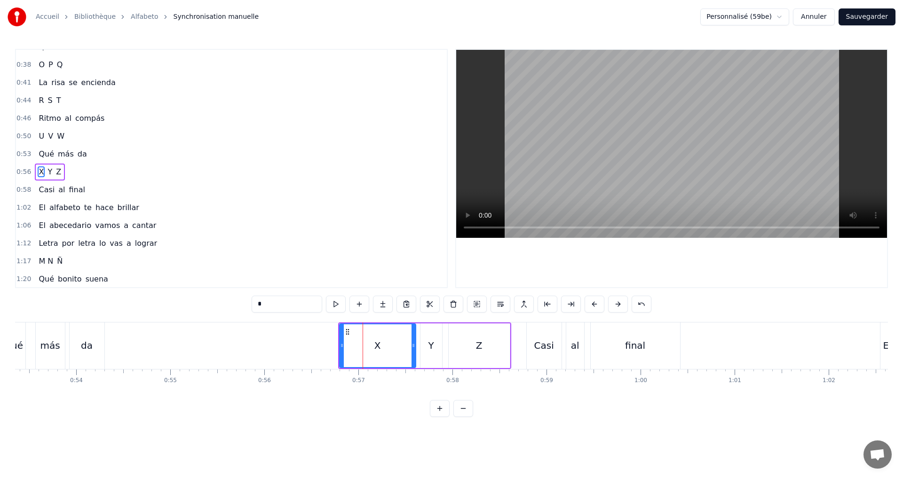
scroll to position [212, 0]
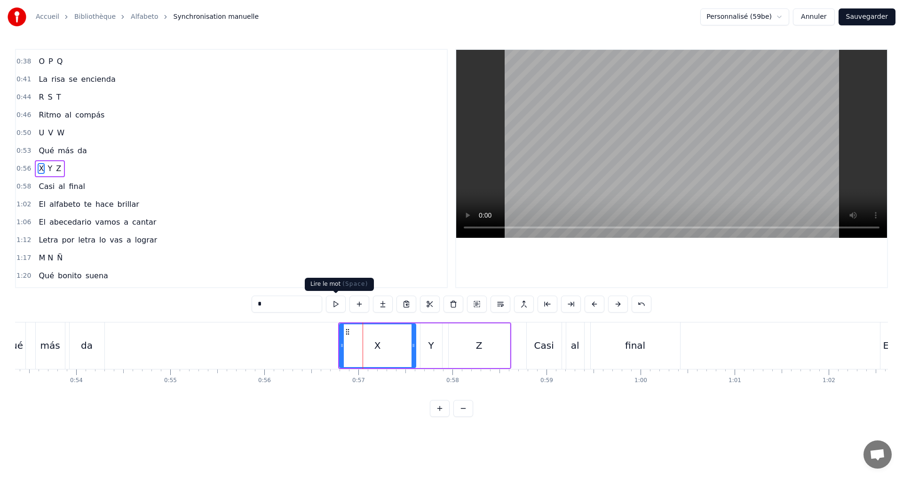
click at [338, 303] on button at bounding box center [336, 304] width 20 height 17
drag, startPoint x: 341, startPoint y: 349, endPoint x: 307, endPoint y: 345, distance: 34.5
click at [307, 345] on icon at bounding box center [308, 346] width 4 height 8
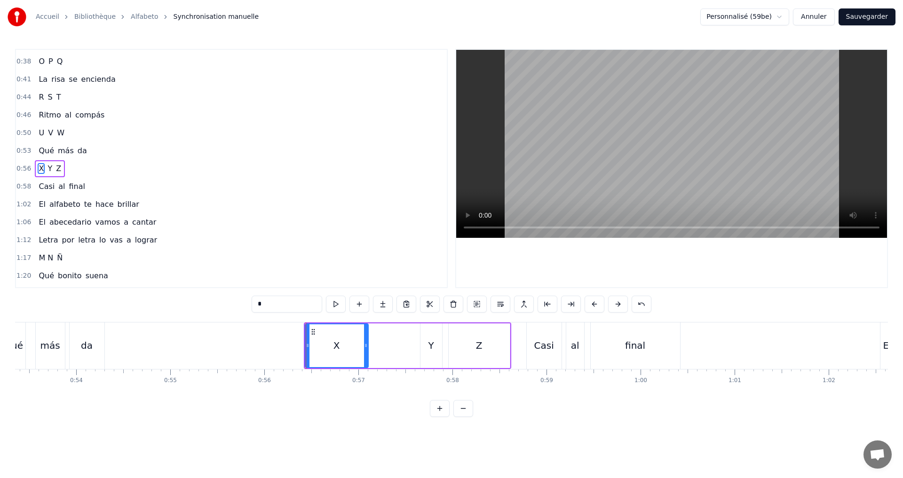
drag, startPoint x: 412, startPoint y: 348, endPoint x: 365, endPoint y: 342, distance: 47.9
click at [365, 342] on icon at bounding box center [366, 346] width 4 height 8
click at [333, 304] on button at bounding box center [336, 304] width 20 height 17
drag, startPoint x: 366, startPoint y: 349, endPoint x: 351, endPoint y: 346, distance: 15.4
click at [351, 346] on icon at bounding box center [351, 346] width 4 height 8
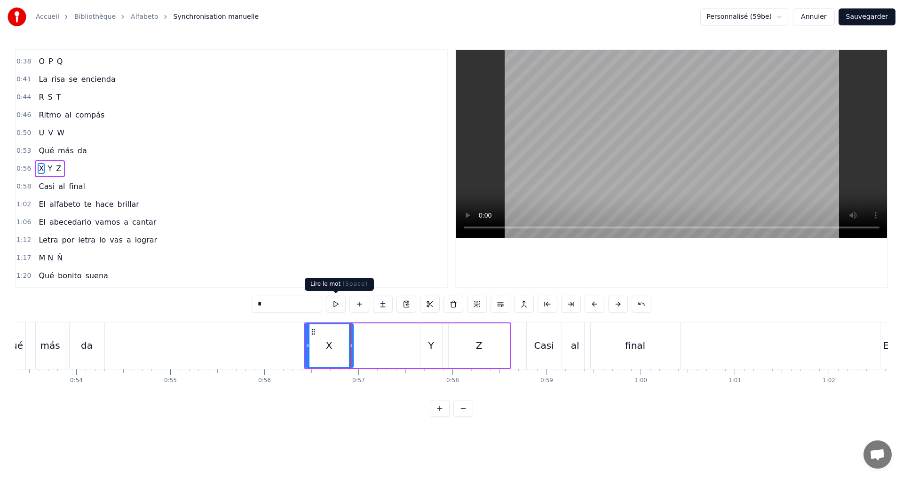
click at [332, 308] on button at bounding box center [336, 304] width 20 height 17
click at [442, 348] on div "X Y Z" at bounding box center [407, 346] width 207 height 47
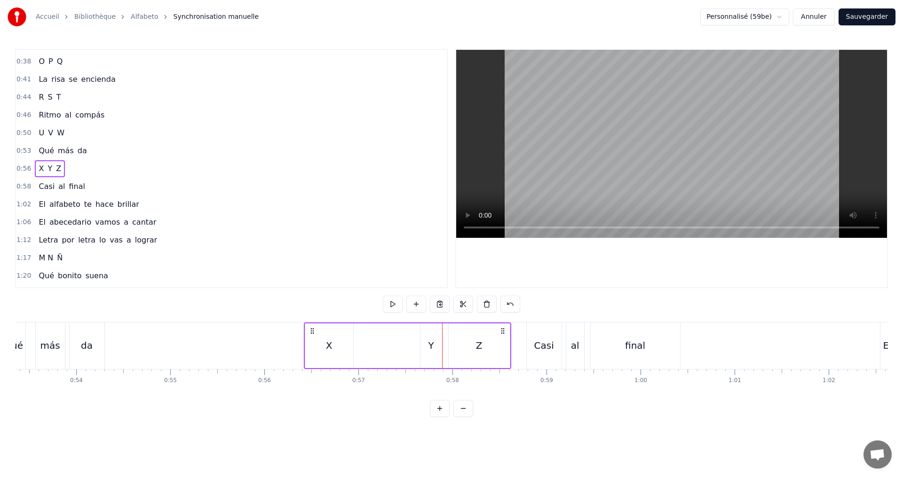
click at [431, 346] on div "Y" at bounding box center [431, 346] width 6 height 14
drag, startPoint x: 423, startPoint y: 347, endPoint x: 355, endPoint y: 340, distance: 68.6
click at [355, 342] on icon at bounding box center [357, 346] width 4 height 8
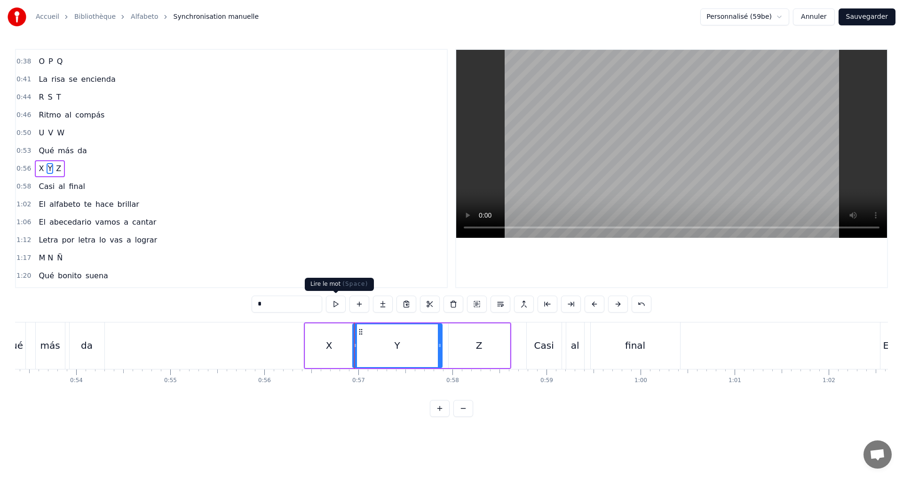
click at [333, 305] on button at bounding box center [336, 304] width 20 height 17
drag, startPoint x: 355, startPoint y: 347, endPoint x: 373, endPoint y: 348, distance: 18.4
click at [374, 348] on icon at bounding box center [373, 346] width 4 height 8
click at [329, 304] on button at bounding box center [336, 304] width 20 height 17
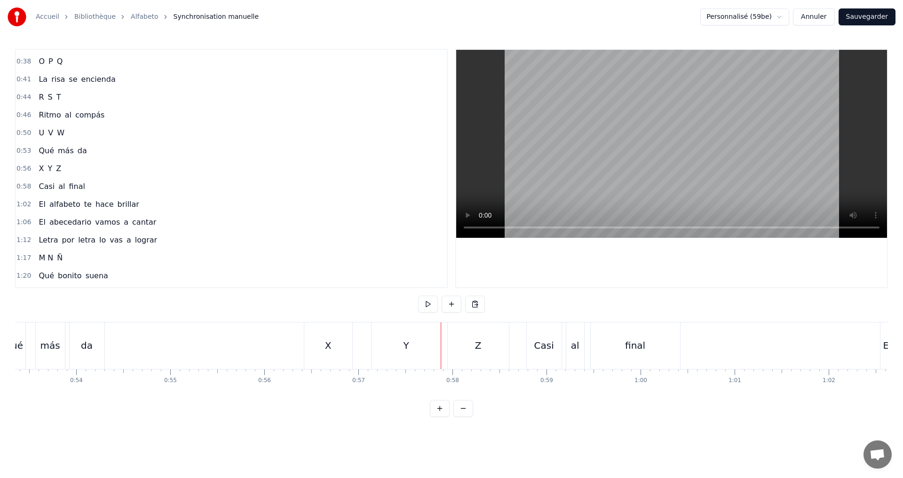
click at [425, 347] on div "Y" at bounding box center [406, 346] width 70 height 47
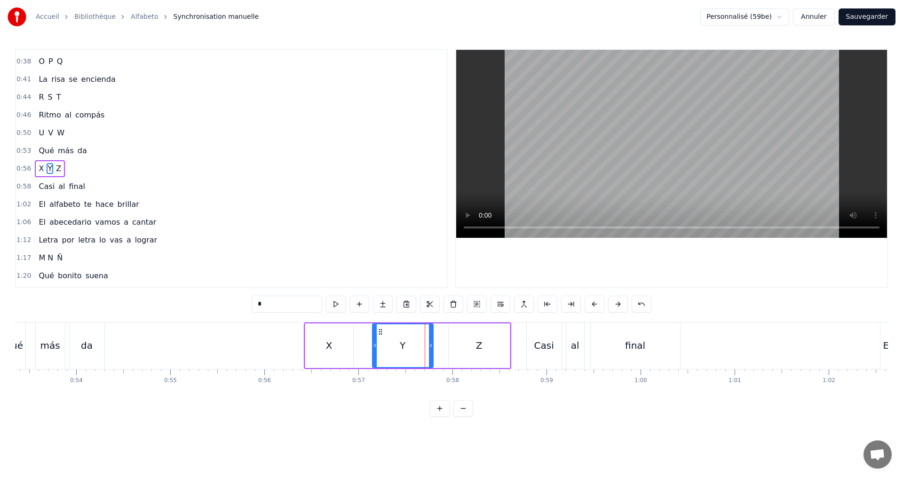
drag, startPoint x: 441, startPoint y: 346, endPoint x: 428, endPoint y: 346, distance: 12.7
click at [430, 346] on icon at bounding box center [431, 346] width 4 height 8
click at [340, 304] on button at bounding box center [336, 304] width 20 height 17
click at [503, 344] on div "Z" at bounding box center [479, 346] width 61 height 45
type input "*"
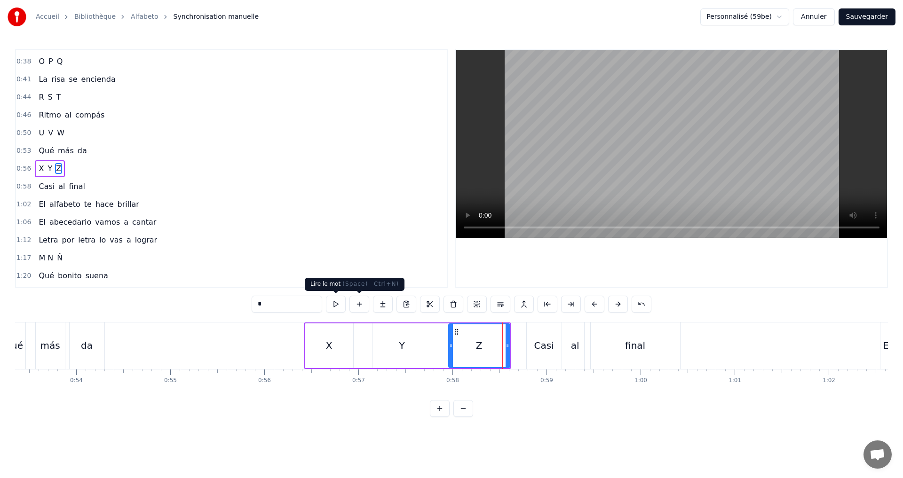
click at [338, 304] on button at bounding box center [336, 304] width 20 height 17
drag, startPoint x: 507, startPoint y: 350, endPoint x: 498, endPoint y: 349, distance: 9.0
click at [498, 349] on div at bounding box center [499, 345] width 4 height 43
drag, startPoint x: 451, startPoint y: 346, endPoint x: 446, endPoint y: 345, distance: 5.3
click at [446, 345] on icon at bounding box center [446, 346] width 4 height 8
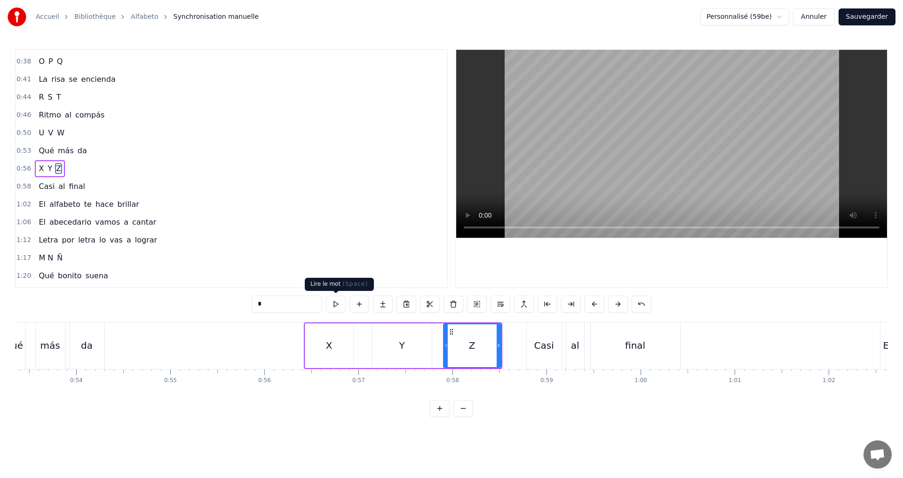
drag, startPoint x: 328, startPoint y: 299, endPoint x: 347, endPoint y: 305, distance: 20.2
click at [333, 302] on button at bounding box center [336, 304] width 20 height 17
click at [337, 301] on button at bounding box center [336, 304] width 20 height 17
click at [336, 300] on button at bounding box center [336, 304] width 20 height 17
click at [96, 189] on div "0:58 Casi al final" at bounding box center [231, 187] width 431 height 18
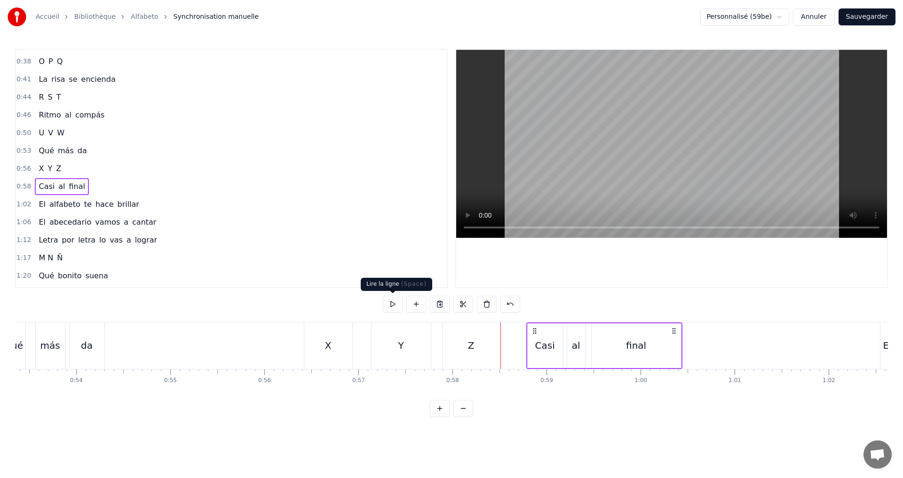
click at [393, 303] on button at bounding box center [393, 304] width 20 height 17
click at [878, 11] on button "Sauvegarder" at bounding box center [866, 16] width 57 height 17
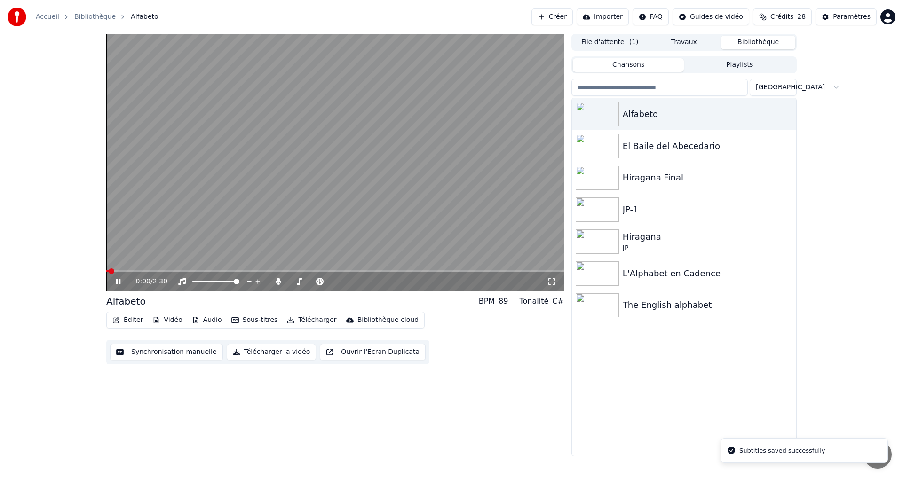
click at [194, 270] on span at bounding box center [335, 271] width 458 height 2
click at [120, 272] on span at bounding box center [150, 271] width 89 height 2
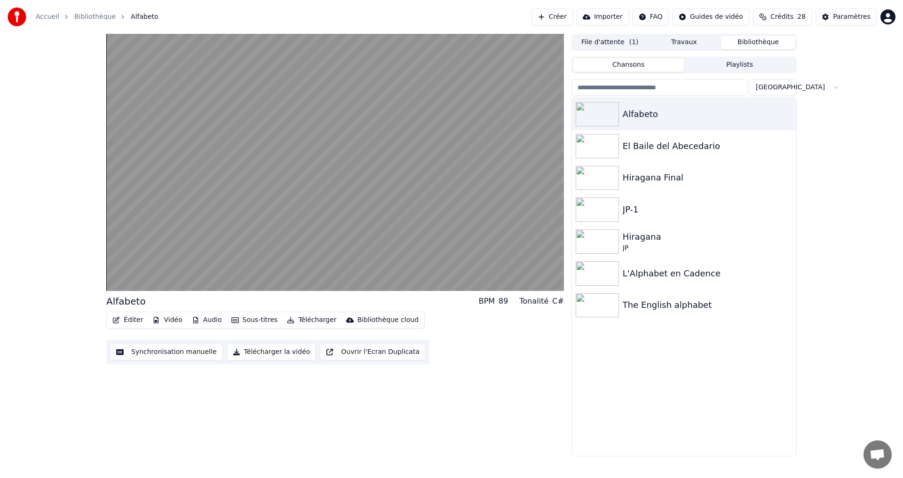
click at [134, 322] on button "Éditer" at bounding box center [128, 320] width 38 height 13
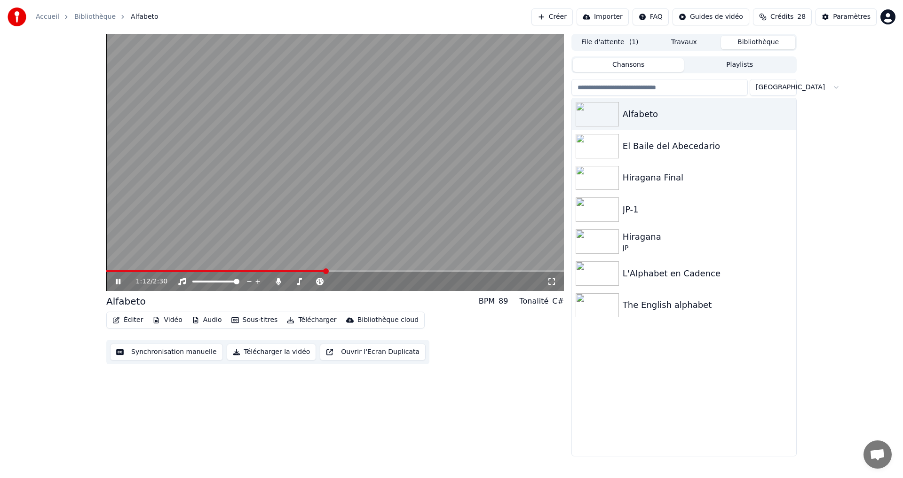
click at [119, 282] on icon at bounding box center [118, 282] width 5 height 6
click at [123, 322] on button "Éditer" at bounding box center [128, 320] width 38 height 13
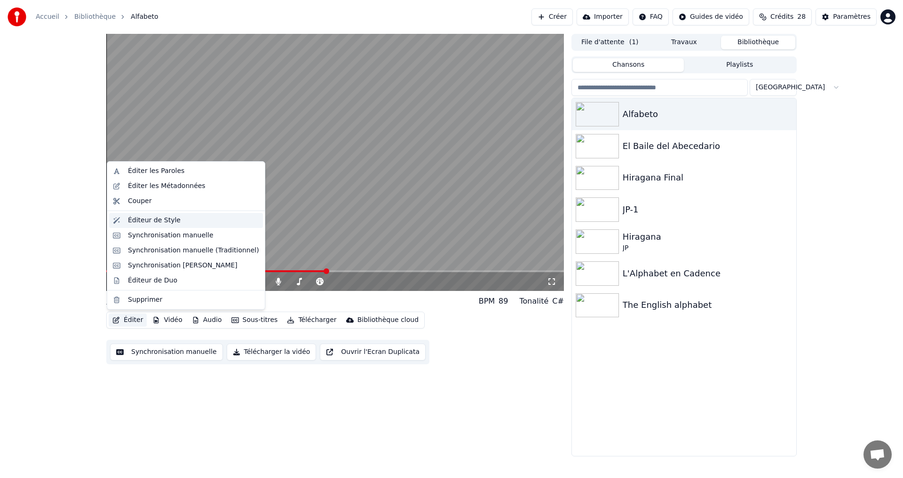
click at [162, 219] on div "Éditeur de Style" at bounding box center [154, 220] width 53 height 9
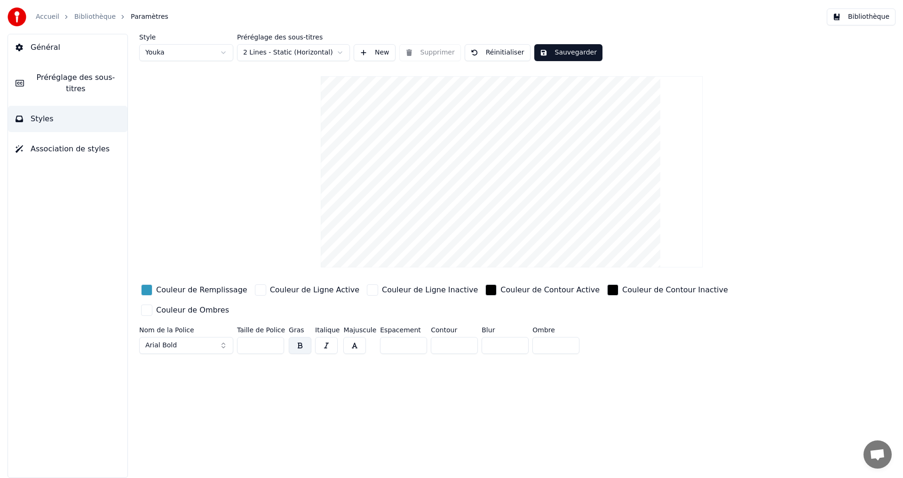
click at [75, 76] on span "Préréglage des sous-titres" at bounding box center [76, 83] width 88 height 23
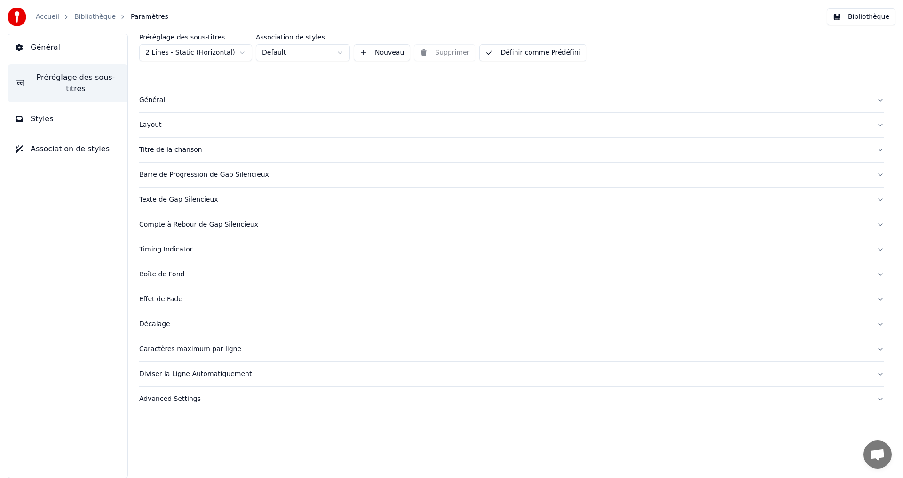
drag, startPoint x: 223, startPoint y: 247, endPoint x: 221, endPoint y: 256, distance: 8.6
click at [225, 250] on div "Timing Indicator" at bounding box center [504, 249] width 730 height 9
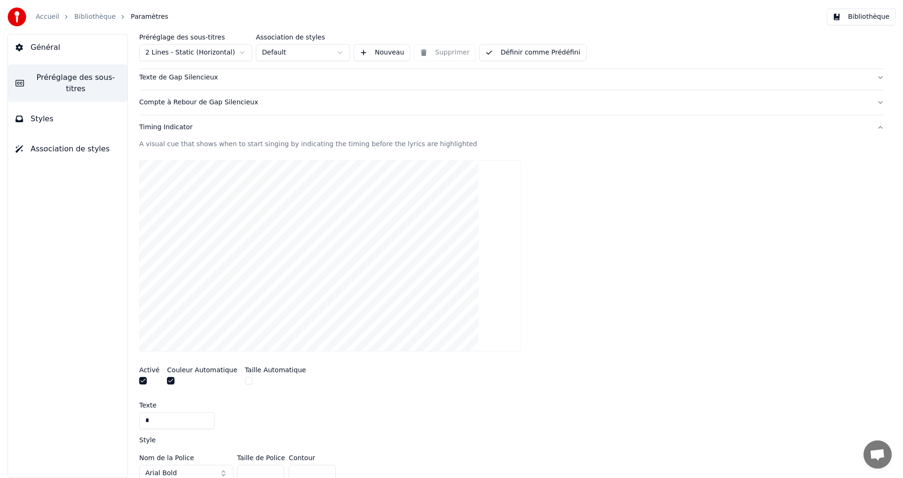
scroll to position [282, 0]
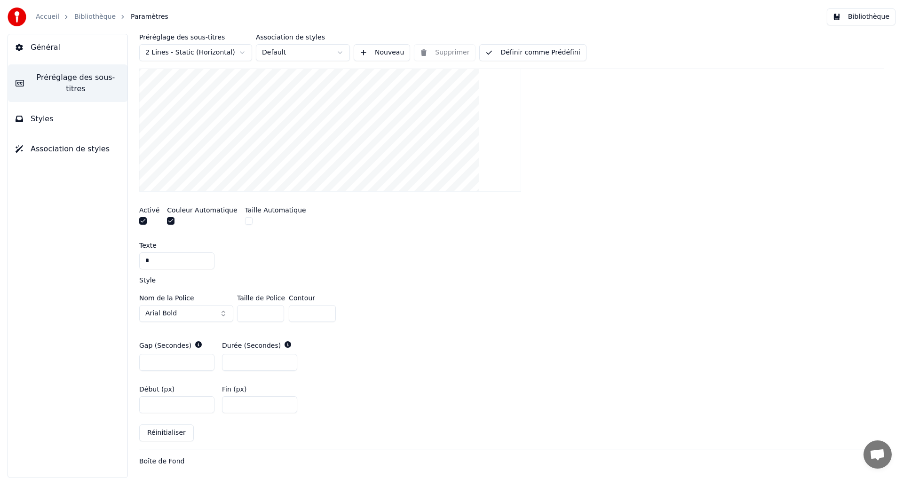
click at [167, 219] on button "button" at bounding box center [171, 221] width 8 height 8
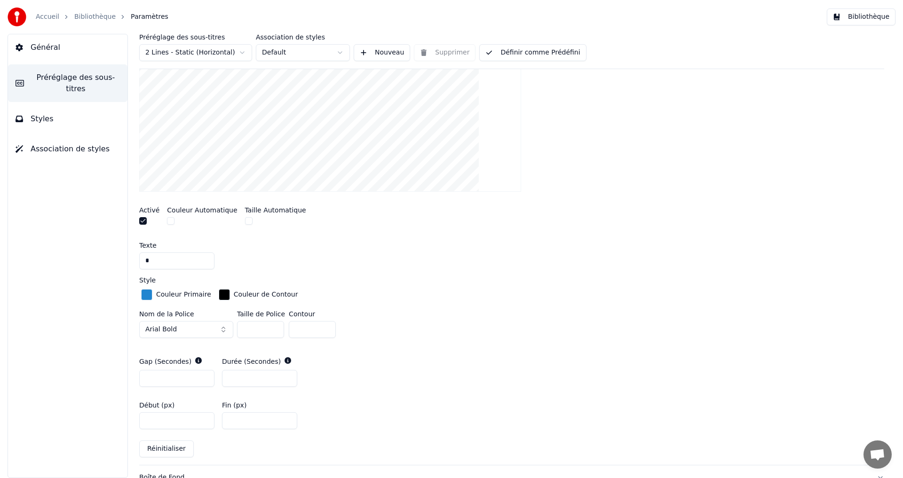
click at [144, 221] on button "button" at bounding box center [143, 221] width 8 height 8
click at [141, 218] on button "button" at bounding box center [143, 221] width 8 height 8
click at [169, 223] on button "button" at bounding box center [171, 221] width 8 height 8
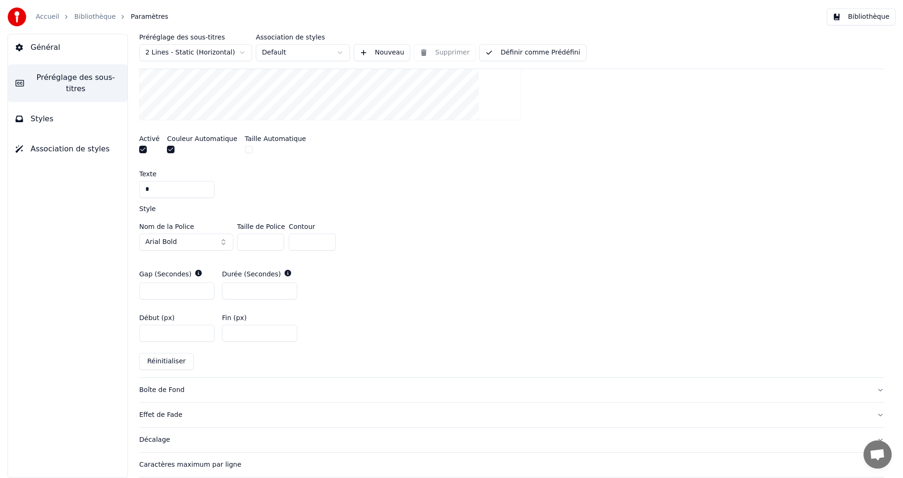
scroll to position [376, 0]
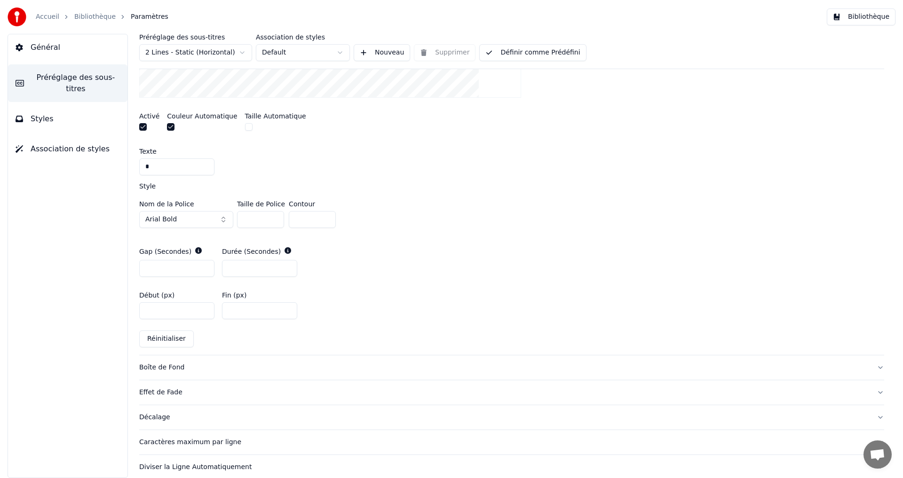
drag, startPoint x: 228, startPoint y: 268, endPoint x: 240, endPoint y: 268, distance: 11.8
click at [240, 268] on input "*" at bounding box center [259, 268] width 75 height 17
drag, startPoint x: 229, startPoint y: 274, endPoint x: 237, endPoint y: 271, distance: 9.2
click at [237, 271] on input "**" at bounding box center [259, 268] width 75 height 17
type input "*"
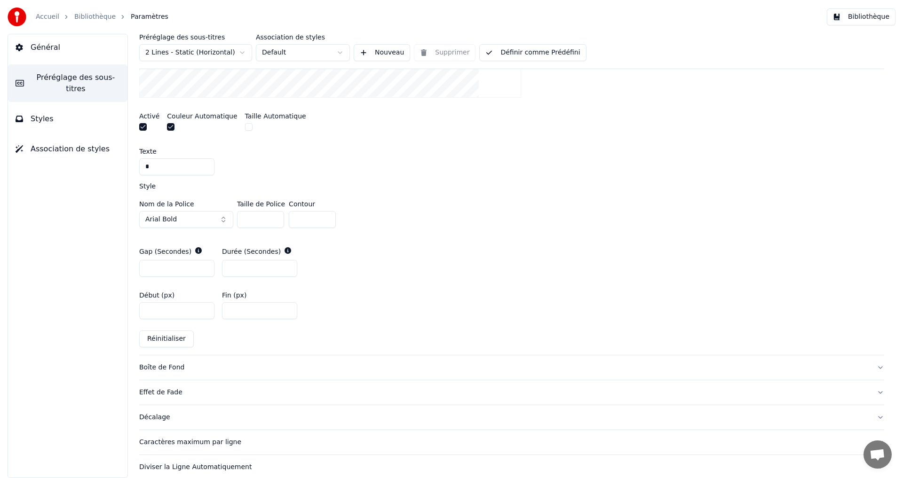
click at [524, 55] on button "Définir comme Prédéfini" at bounding box center [532, 52] width 107 height 17
click at [518, 53] on button "Terminé" at bounding box center [505, 52] width 53 height 17
click at [887, 19] on button "Bibliothèque" at bounding box center [861, 16] width 69 height 17
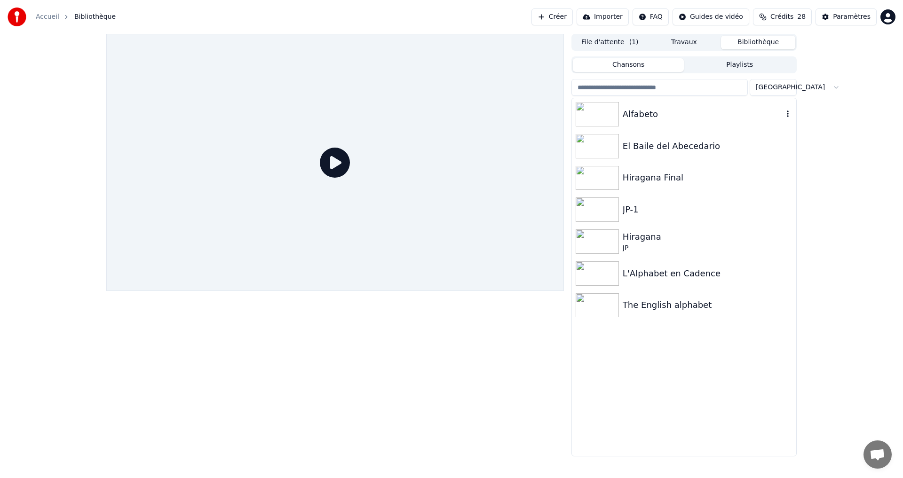
click at [669, 109] on div "Alfabeto" at bounding box center [703, 114] width 160 height 13
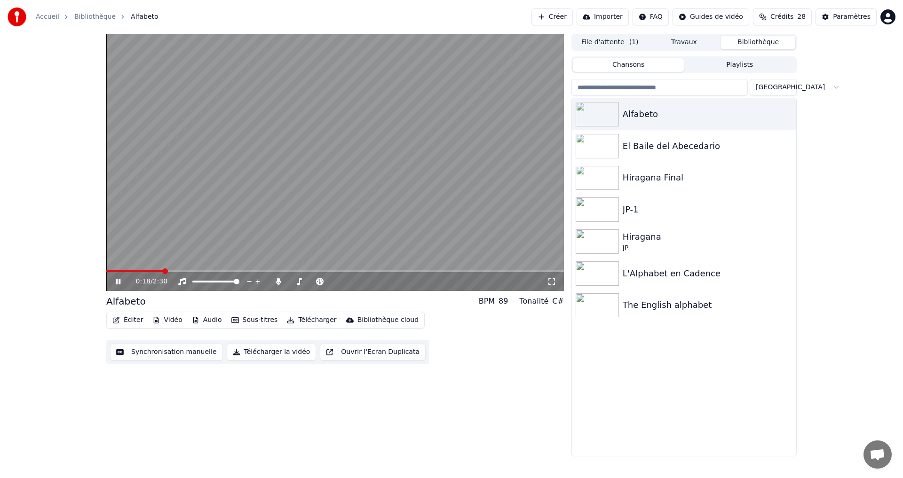
click at [118, 286] on div "0:18 / 2:30" at bounding box center [335, 281] width 450 height 9
click at [126, 320] on button "Éditer" at bounding box center [128, 320] width 38 height 13
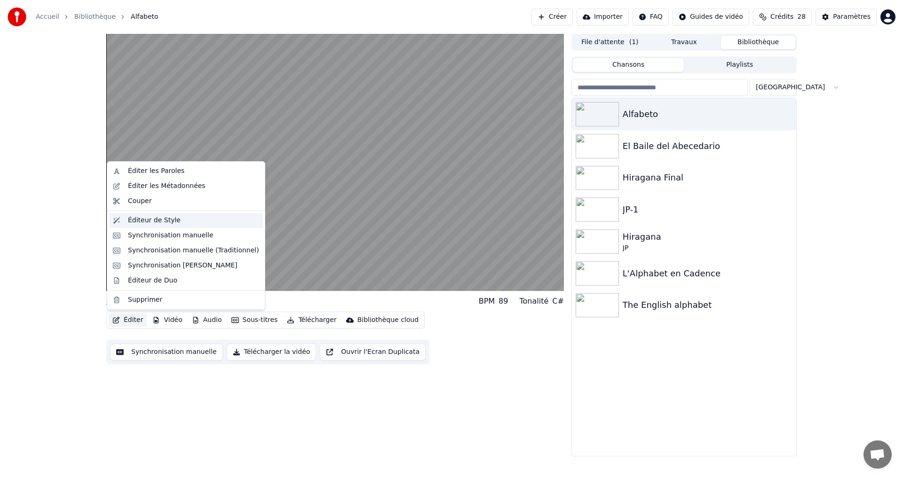
click at [165, 223] on div "Éditeur de Style" at bounding box center [154, 220] width 53 height 9
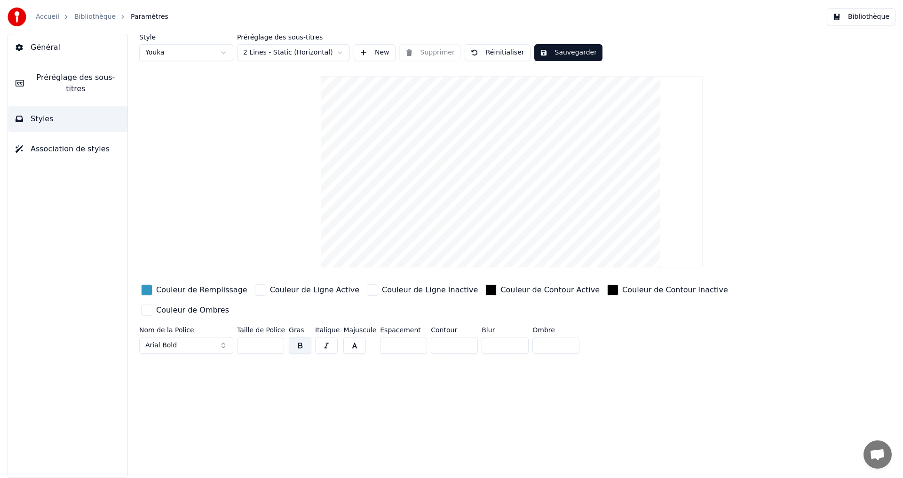
click at [91, 75] on span "Préréglage des sous-titres" at bounding box center [76, 83] width 88 height 23
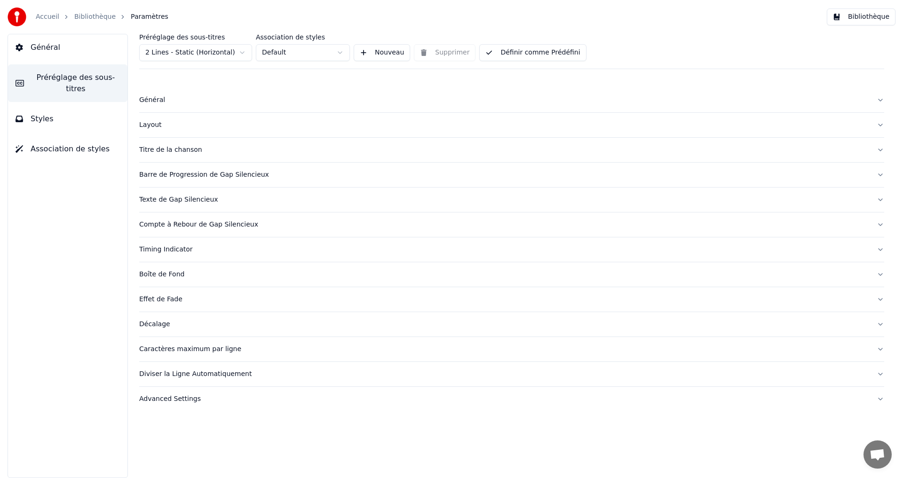
click at [236, 252] on div "Timing Indicator" at bounding box center [504, 249] width 730 height 9
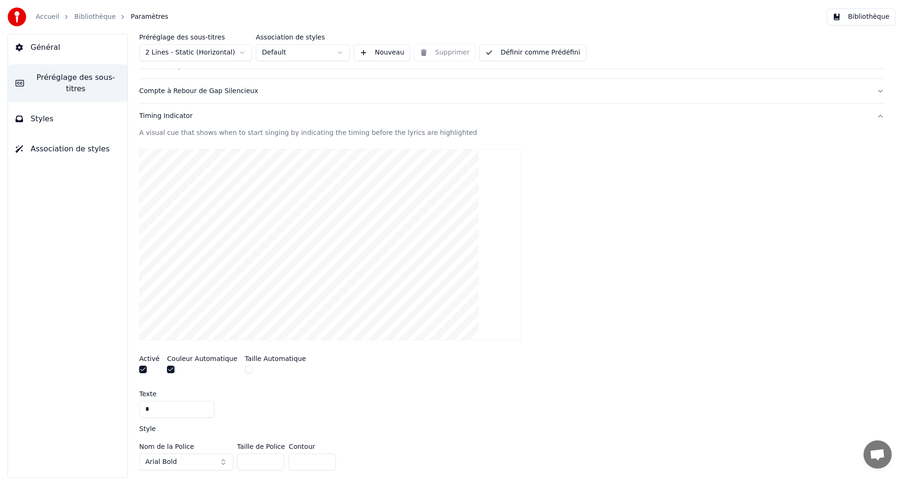
scroll to position [188, 0]
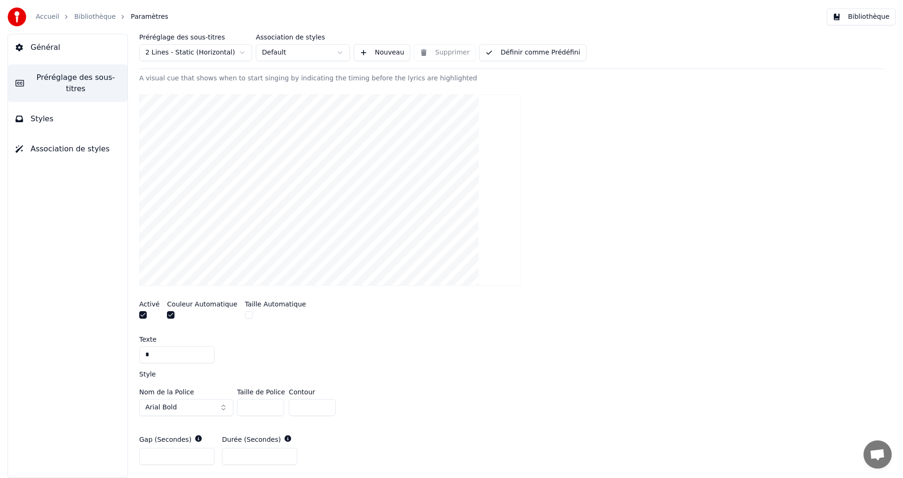
drag, startPoint x: 143, startPoint y: 316, endPoint x: 158, endPoint y: 318, distance: 14.8
click at [143, 316] on button "button" at bounding box center [143, 315] width 8 height 8
click at [529, 52] on button "Définir comme Prédéfini" at bounding box center [532, 52] width 107 height 17
click at [865, 9] on div "Accueil Bibliothèque Paramètres Bibliothèque" at bounding box center [451, 17] width 903 height 34
click at [861, 22] on button "Bibliothèque" at bounding box center [861, 16] width 69 height 17
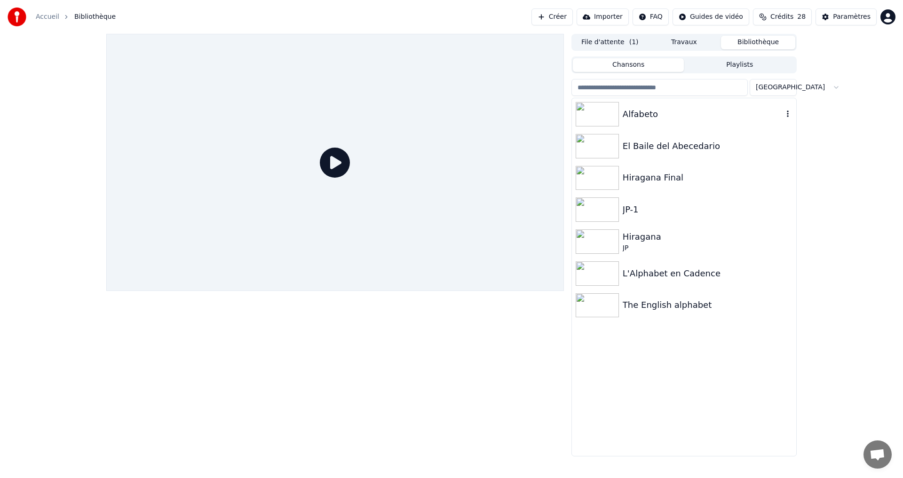
click at [671, 108] on div "Alfabeto" at bounding box center [703, 114] width 160 height 13
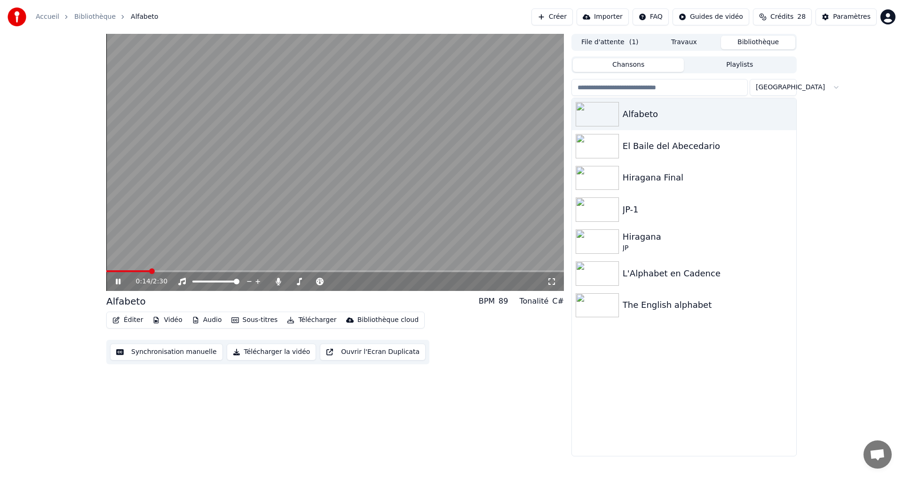
click at [114, 283] on icon at bounding box center [125, 282] width 22 height 8
click at [150, 355] on button "Synchronisation manuelle" at bounding box center [166, 352] width 113 height 17
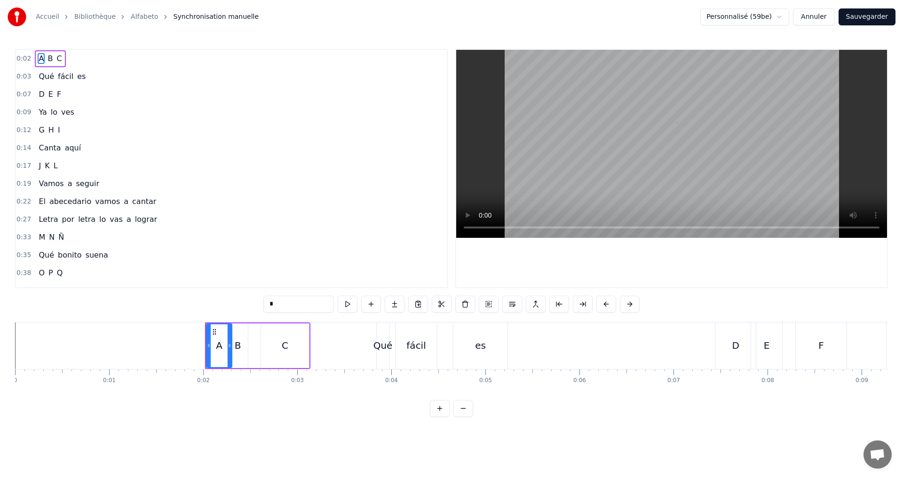
click at [77, 130] on div "0:12 G H I" at bounding box center [231, 130] width 431 height 18
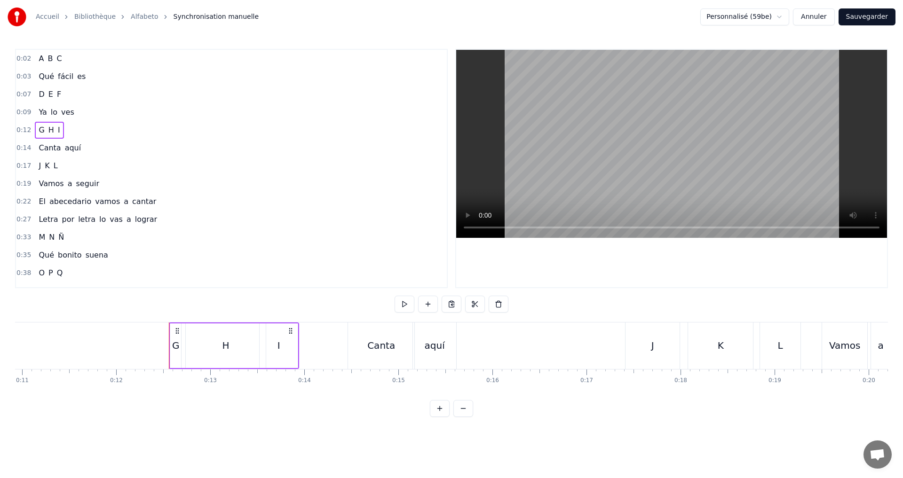
scroll to position [0, 1134]
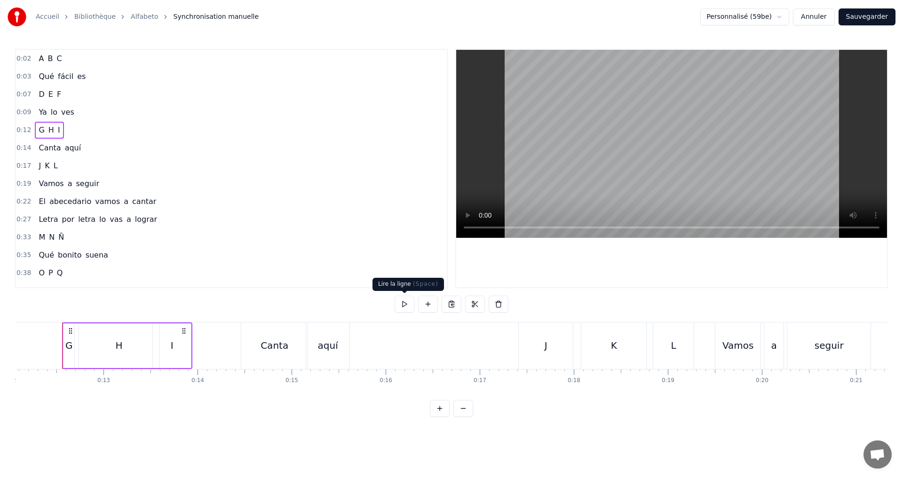
click at [406, 301] on button at bounding box center [405, 304] width 20 height 17
click at [68, 344] on div "G" at bounding box center [69, 346] width 8 height 14
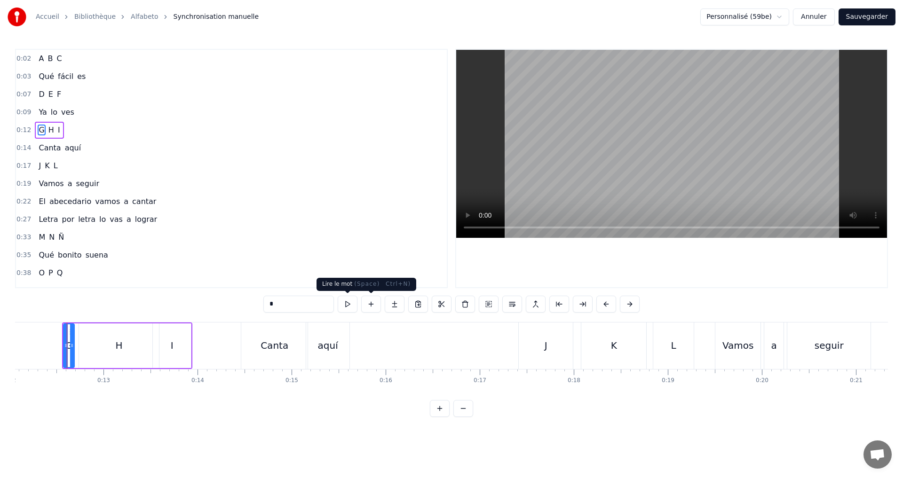
click at [349, 305] on button at bounding box center [348, 304] width 20 height 17
click at [66, 343] on icon at bounding box center [68, 346] width 4 height 8
click at [335, 300] on button at bounding box center [336, 304] width 20 height 17
click at [864, 15] on button "Sauvegarder" at bounding box center [866, 16] width 57 height 17
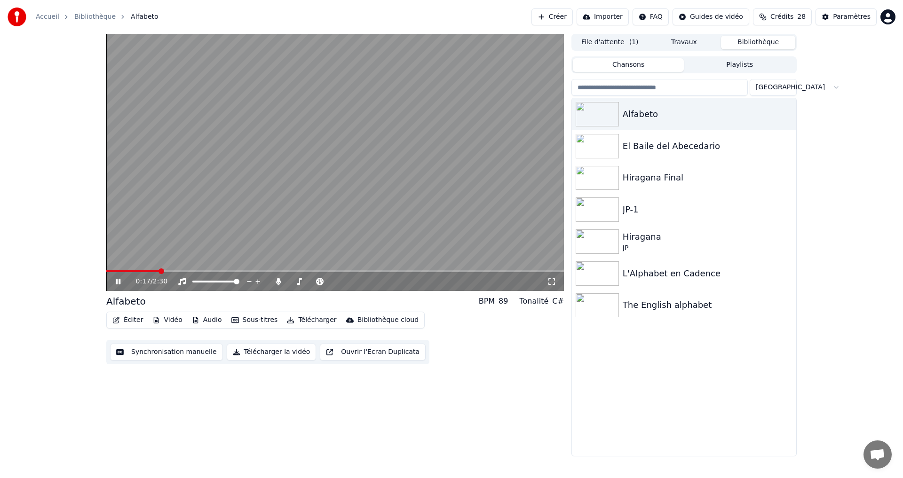
click at [149, 271] on span at bounding box center [132, 271] width 53 height 2
click at [133, 273] on div "0:14 / 2:30" at bounding box center [335, 281] width 458 height 19
click at [138, 269] on video at bounding box center [335, 162] width 458 height 257
click at [137, 270] on span at bounding box center [128, 271] width 45 height 2
click at [115, 282] on icon at bounding box center [125, 282] width 22 height 8
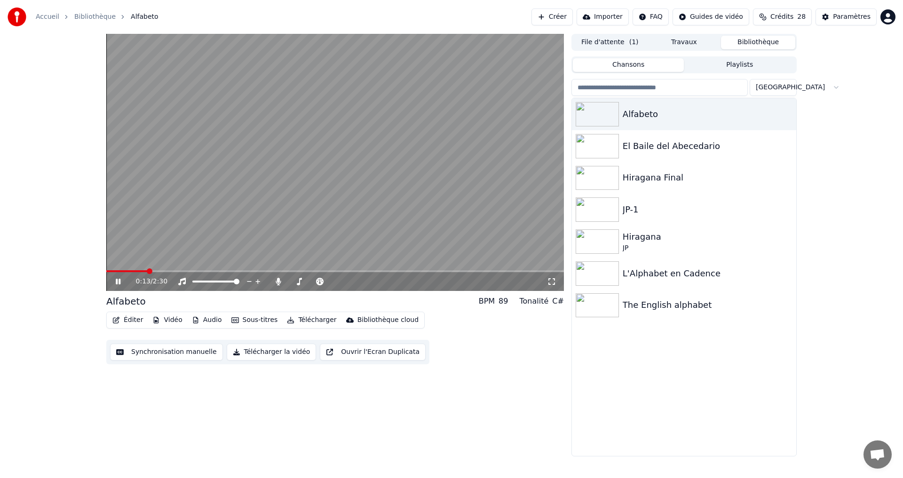
click at [116, 282] on icon at bounding box center [118, 282] width 5 height 6
click at [115, 282] on icon at bounding box center [125, 282] width 22 height 8
click at [145, 271] on span at bounding box center [128, 271] width 44 height 2
click at [111, 282] on div "0:13 / 2:30" at bounding box center [335, 281] width 450 height 9
click at [116, 278] on icon at bounding box center [125, 282] width 22 height 8
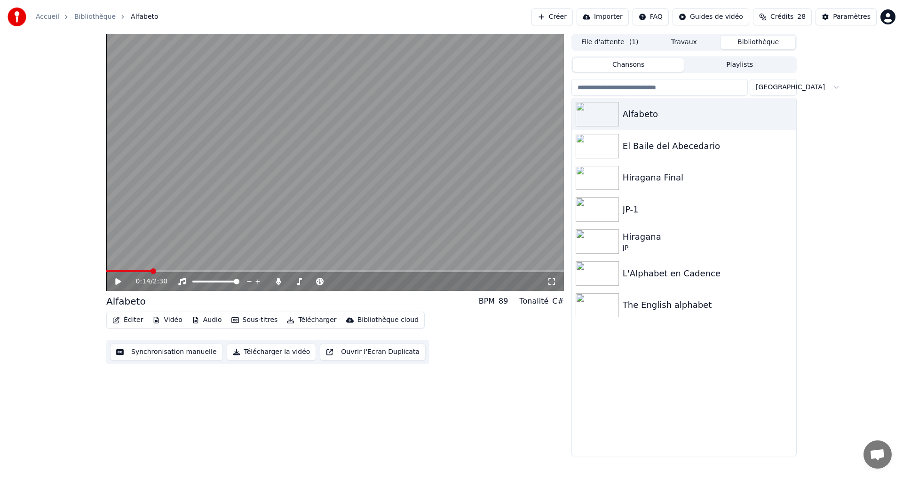
click at [151, 352] on button "Synchronisation manuelle" at bounding box center [166, 352] width 113 height 17
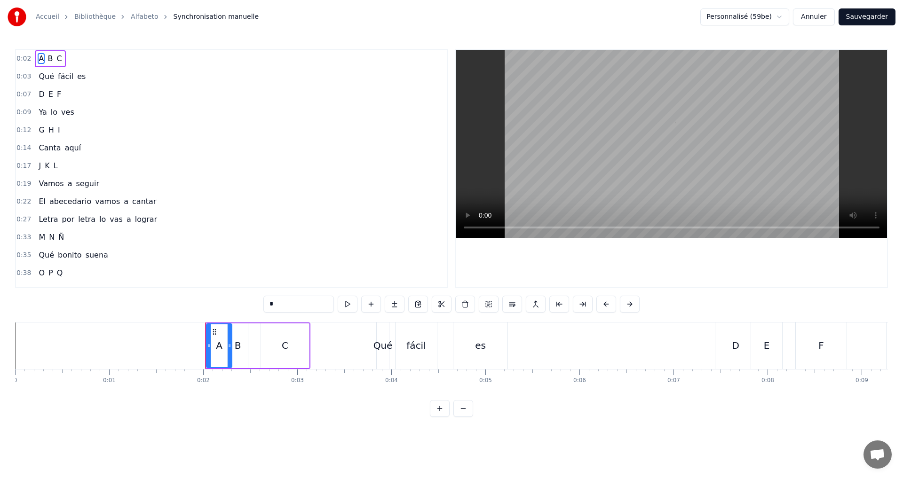
click at [86, 135] on div "0:12 G H I" at bounding box center [231, 130] width 431 height 18
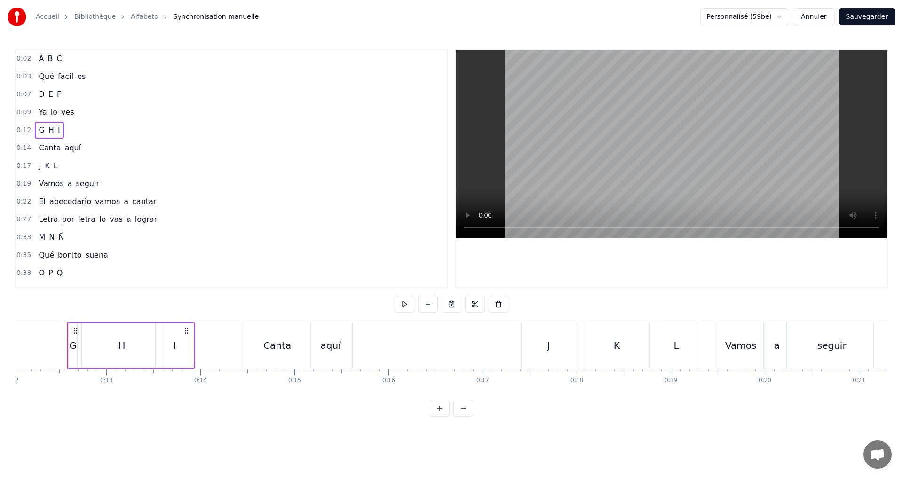
scroll to position [0, 1137]
click at [402, 304] on button at bounding box center [405, 304] width 20 height 17
click at [117, 348] on div "H" at bounding box center [116, 346] width 7 height 14
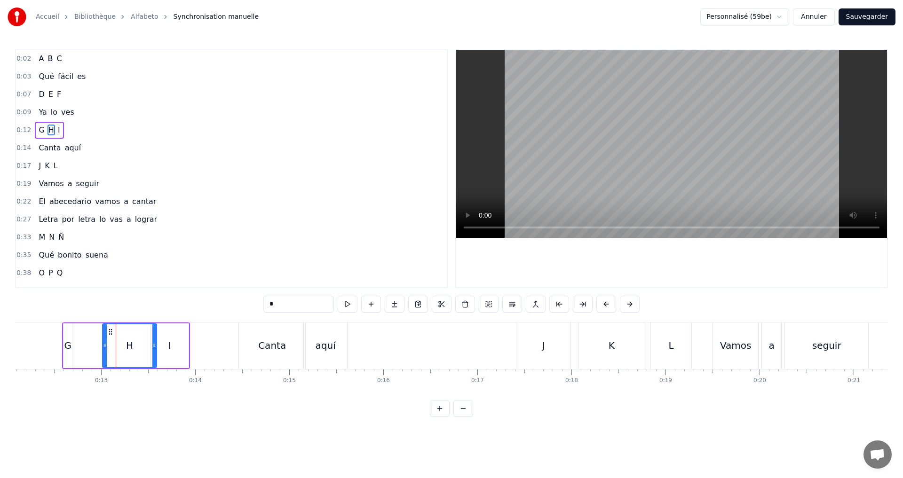
drag, startPoint x: 79, startPoint y: 346, endPoint x: 105, endPoint y: 344, distance: 25.9
click at [105, 344] on icon at bounding box center [105, 346] width 4 height 8
click at [333, 304] on button at bounding box center [336, 304] width 20 height 17
drag, startPoint x: 105, startPoint y: 349, endPoint x: 117, endPoint y: 349, distance: 12.2
click at [117, 349] on div at bounding box center [116, 345] width 4 height 43
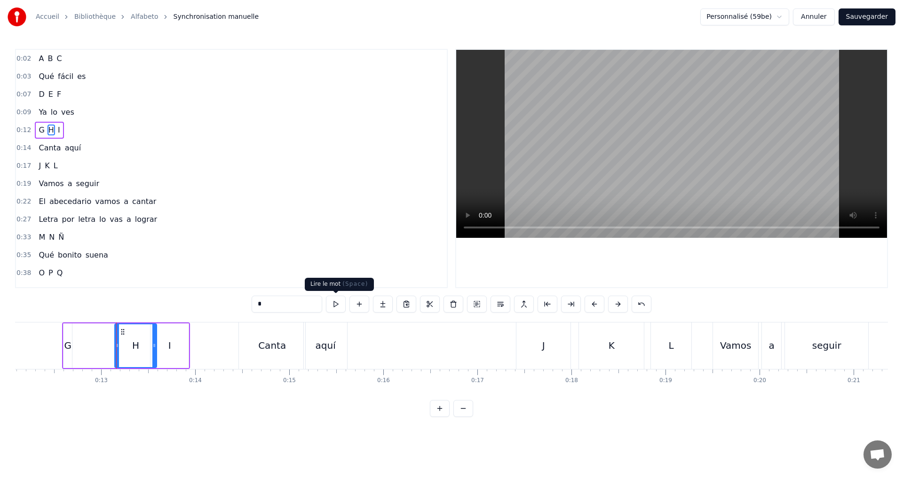
click at [333, 302] on button at bounding box center [336, 304] width 20 height 17
drag, startPoint x: 117, startPoint y: 347, endPoint x: 104, endPoint y: 344, distance: 13.0
click at [106, 345] on icon at bounding box center [108, 346] width 4 height 8
click at [335, 305] on button at bounding box center [336, 304] width 20 height 17
click at [70, 344] on div "G" at bounding box center [68, 346] width 8 height 14
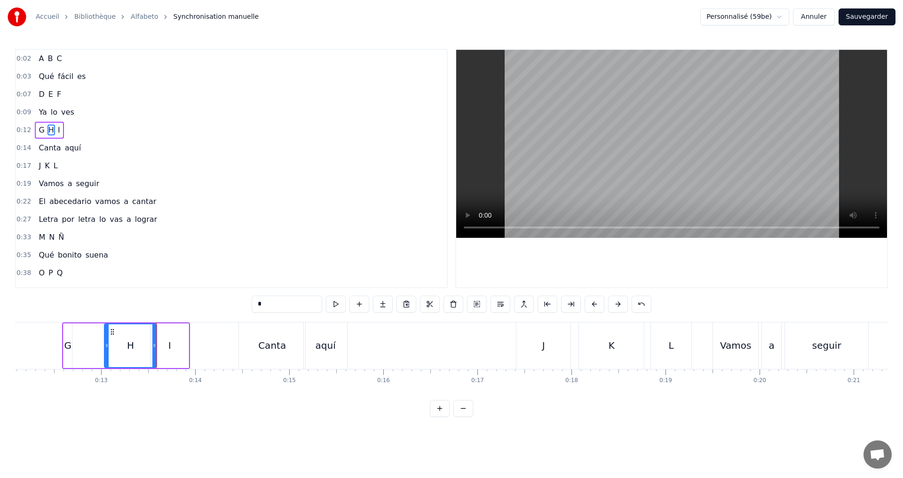
type input "*"
drag, startPoint x: 70, startPoint y: 347, endPoint x: 93, endPoint y: 345, distance: 23.2
click at [93, 345] on icon at bounding box center [95, 346] width 4 height 8
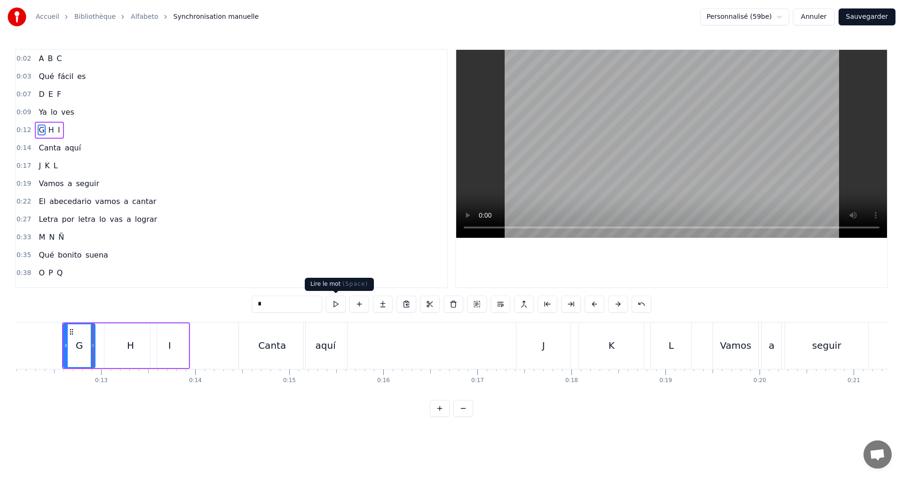
click at [334, 301] on button at bounding box center [336, 304] width 20 height 17
drag, startPoint x: 91, startPoint y: 346, endPoint x: 97, endPoint y: 346, distance: 6.6
click at [97, 346] on icon at bounding box center [99, 346] width 4 height 8
click at [88, 134] on div "0:12 G H I" at bounding box center [231, 130] width 431 height 18
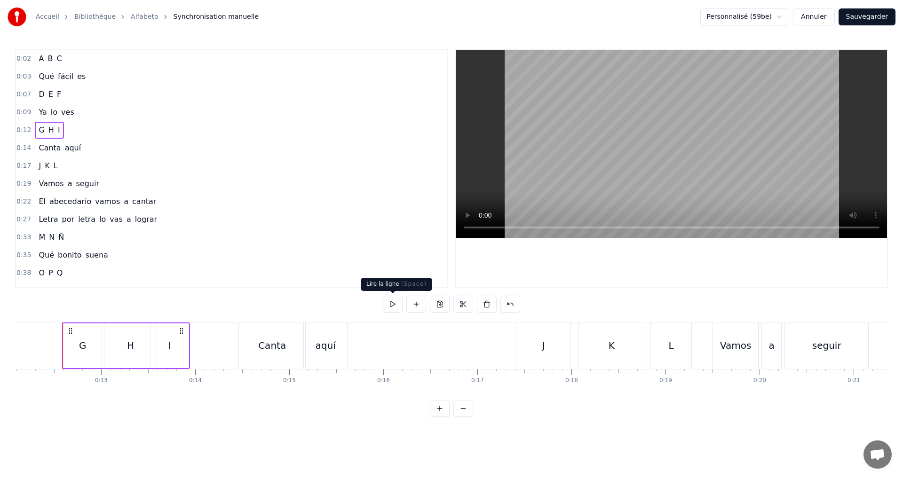
click at [387, 304] on button at bounding box center [393, 304] width 20 height 17
click at [387, 301] on button at bounding box center [393, 304] width 20 height 17
click at [82, 345] on div "G" at bounding box center [83, 346] width 8 height 14
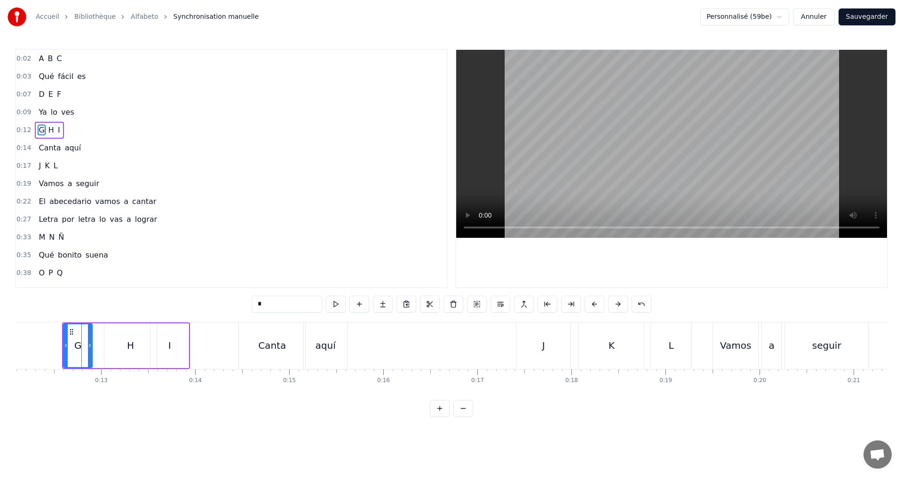
drag, startPoint x: 98, startPoint y: 349, endPoint x: 88, endPoint y: 347, distance: 9.6
click at [88, 347] on icon at bounding box center [90, 346] width 4 height 8
click at [333, 304] on button at bounding box center [336, 304] width 20 height 17
click at [91, 140] on div "0:14 Canta aquí" at bounding box center [231, 148] width 431 height 18
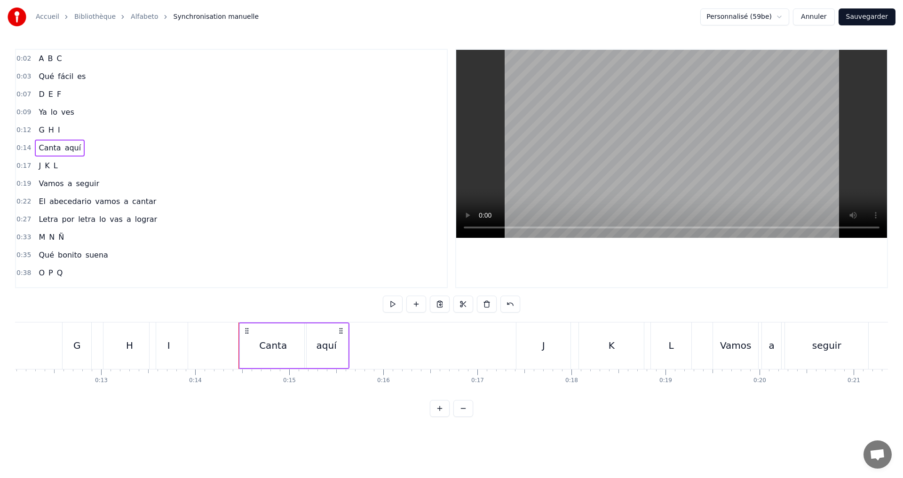
click at [96, 153] on div "0:14 Canta aquí" at bounding box center [231, 148] width 431 height 18
click at [67, 130] on div "0:12 G H I" at bounding box center [231, 130] width 431 height 18
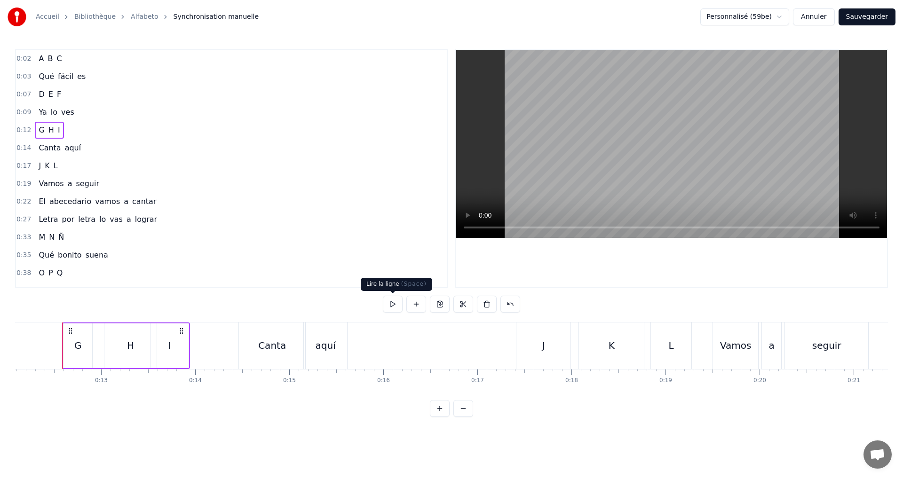
click at [392, 301] on button at bounding box center [393, 304] width 20 height 17
click at [131, 350] on div "H" at bounding box center [130, 346] width 7 height 14
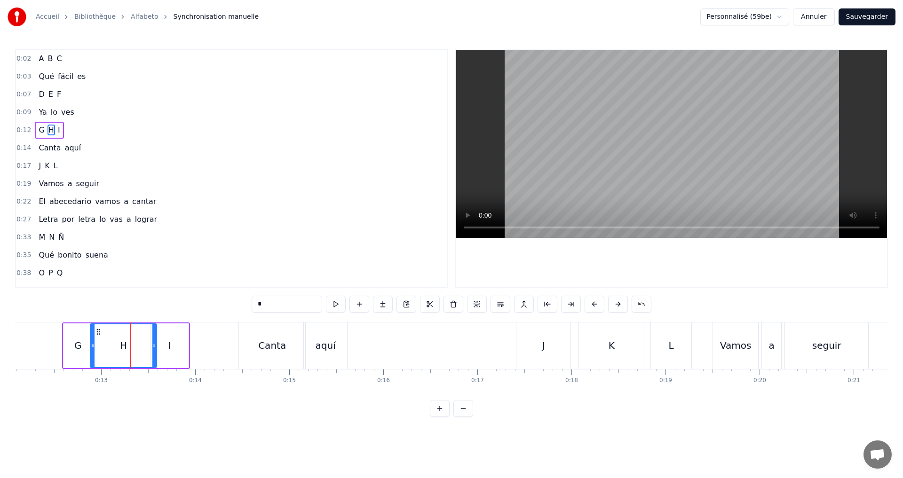
drag, startPoint x: 105, startPoint y: 347, endPoint x: 93, endPoint y: 343, distance: 13.1
click at [93, 343] on icon at bounding box center [93, 346] width 4 height 8
click at [338, 305] on button at bounding box center [336, 304] width 20 height 17
drag, startPoint x: 153, startPoint y: 349, endPoint x: 145, endPoint y: 347, distance: 8.2
click at [145, 347] on div at bounding box center [146, 345] width 4 height 43
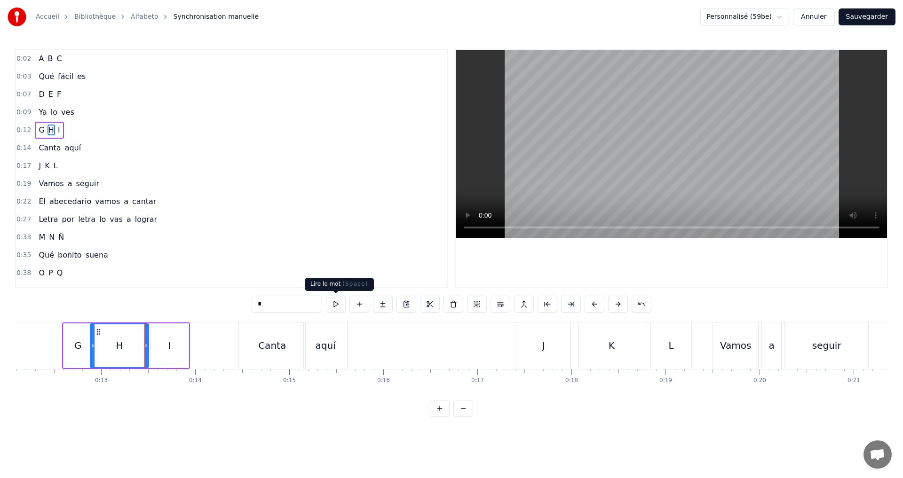
click at [340, 302] on button at bounding box center [336, 304] width 20 height 17
click at [141, 345] on icon at bounding box center [142, 346] width 4 height 8
click at [338, 301] on button at bounding box center [336, 304] width 20 height 17
click at [165, 341] on div "I" at bounding box center [169, 346] width 38 height 45
type input "*"
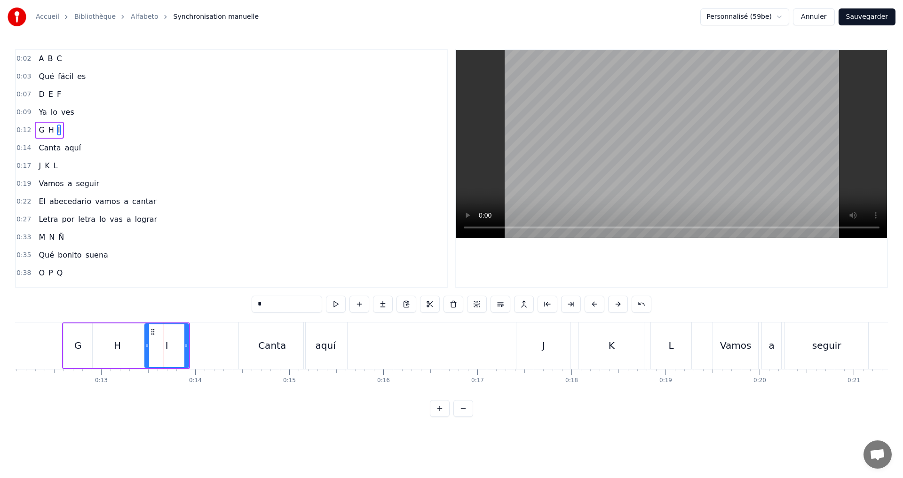
drag, startPoint x: 151, startPoint y: 346, endPoint x: 146, endPoint y: 346, distance: 5.6
click at [146, 346] on icon at bounding box center [147, 346] width 4 height 8
click at [338, 308] on button at bounding box center [336, 304] width 20 height 17
click at [862, 17] on button "Sauvegarder" at bounding box center [866, 16] width 57 height 17
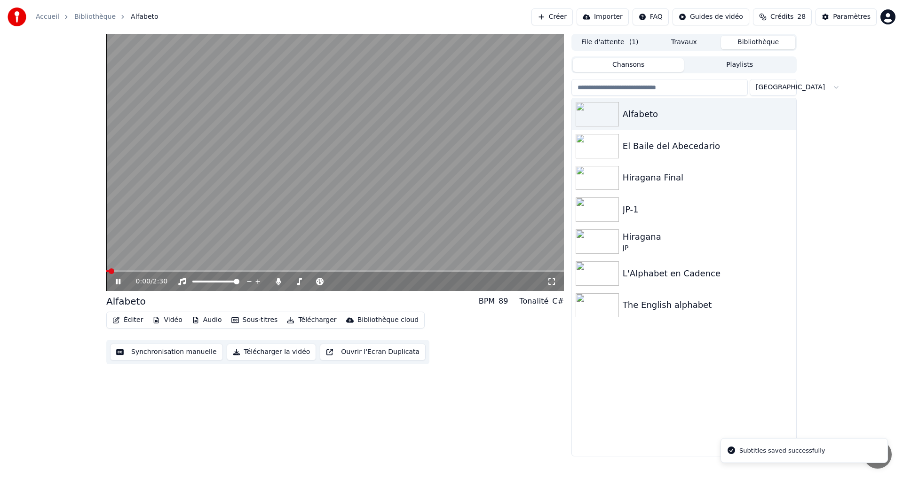
click at [134, 270] on video at bounding box center [335, 162] width 458 height 257
click at [134, 269] on video at bounding box center [335, 162] width 458 height 257
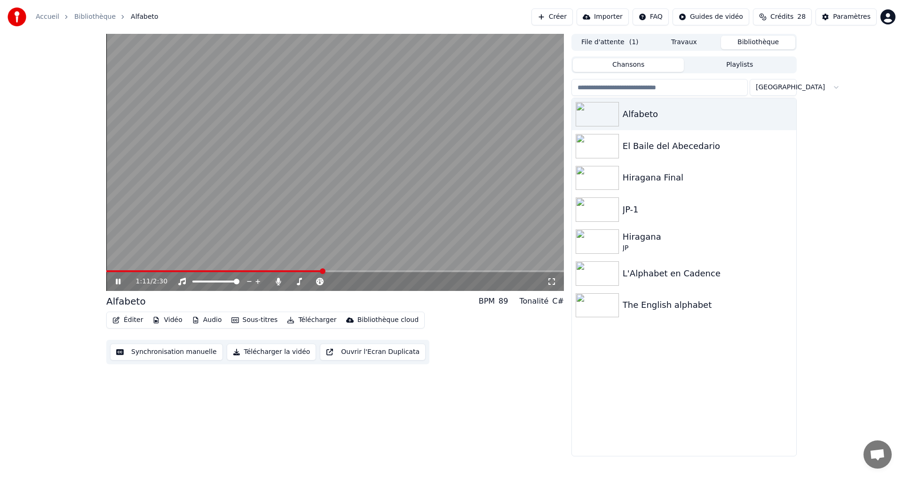
click at [115, 285] on icon at bounding box center [125, 282] width 22 height 8
click at [151, 355] on button "Synchronisation manuelle" at bounding box center [166, 352] width 113 height 17
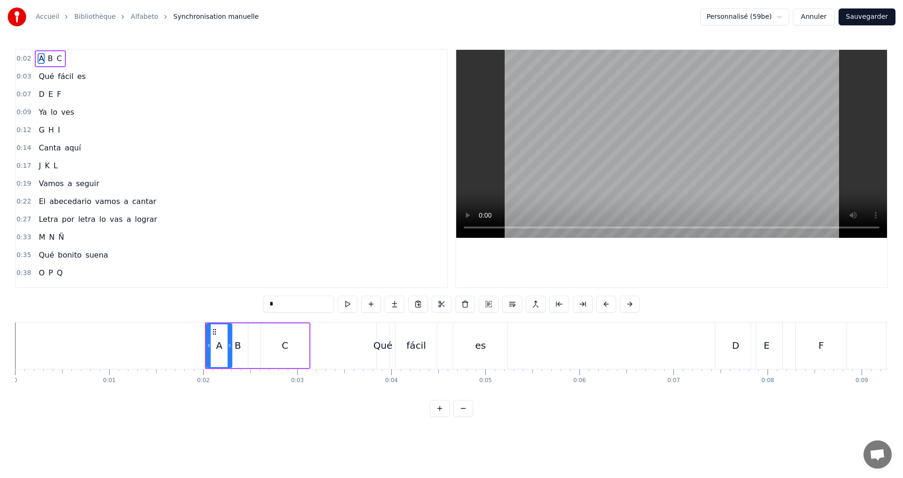
click at [152, 199] on div "0:22 El abecedario vamos a cantar" at bounding box center [231, 202] width 431 height 18
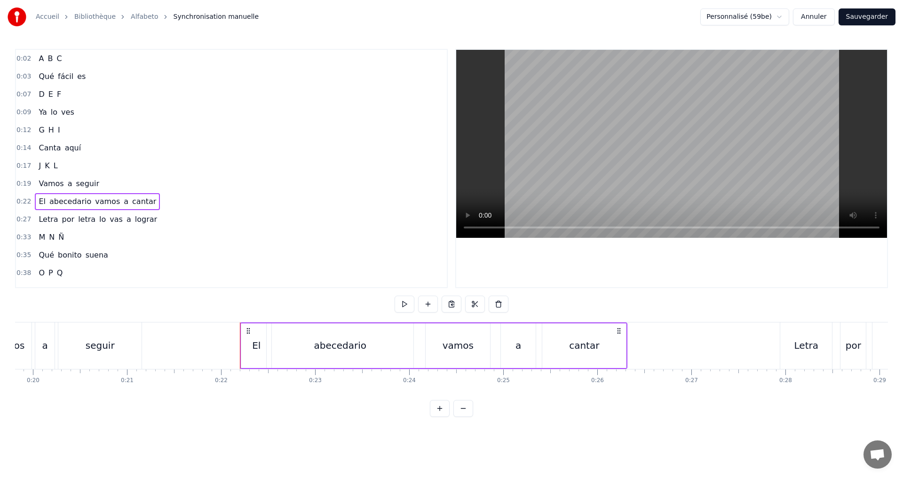
scroll to position [0, 2041]
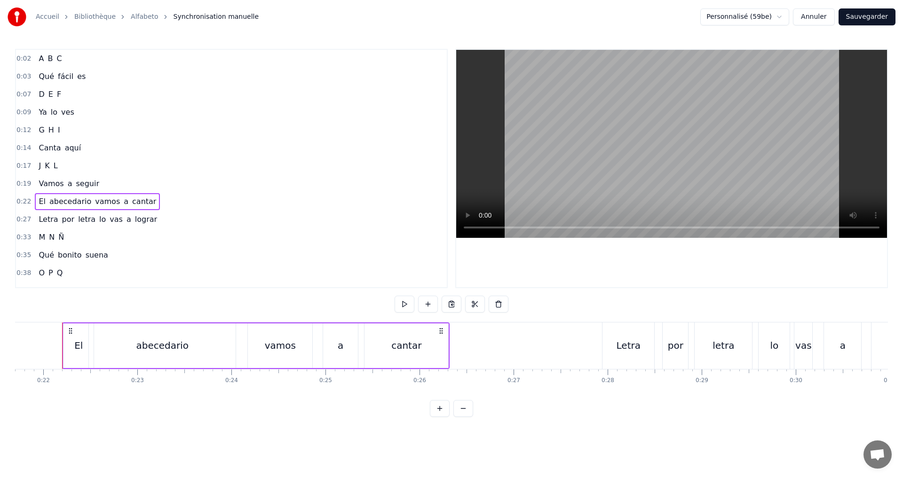
click at [160, 217] on div "0:27 Letra por letra lo vas a lograr" at bounding box center [231, 220] width 431 height 18
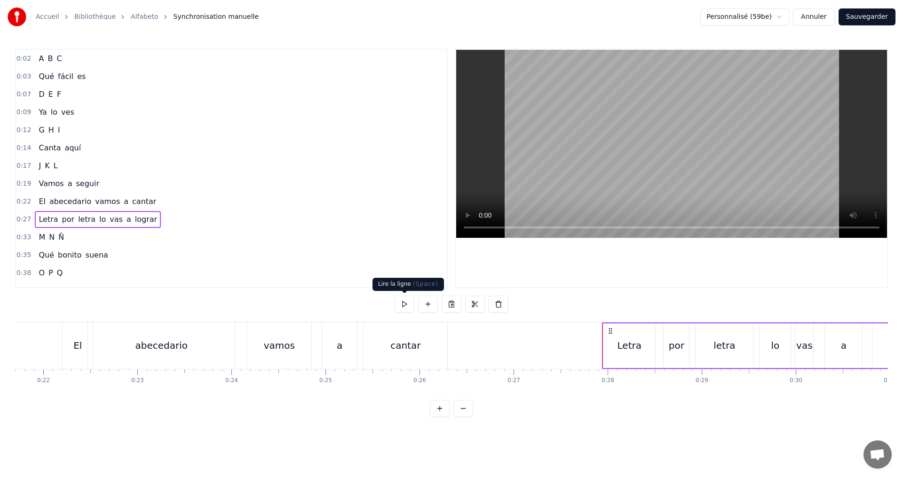
click at [408, 304] on button at bounding box center [405, 304] width 20 height 17
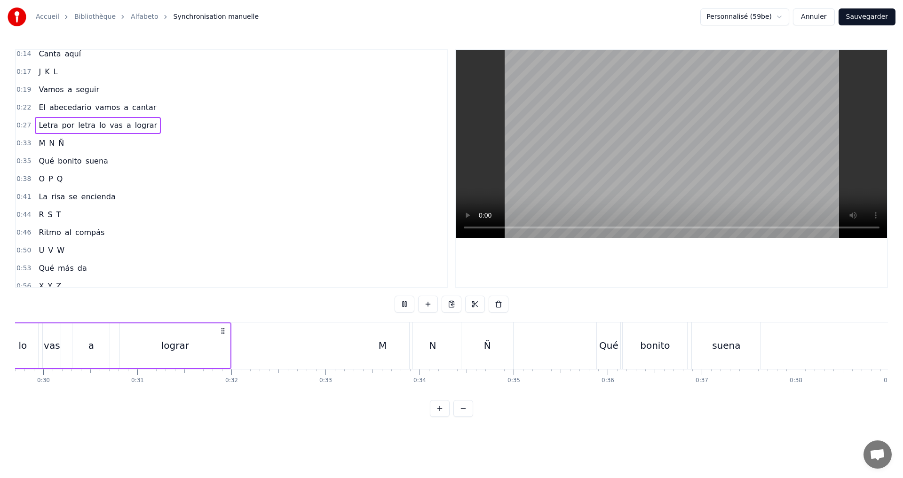
scroll to position [0, 2826]
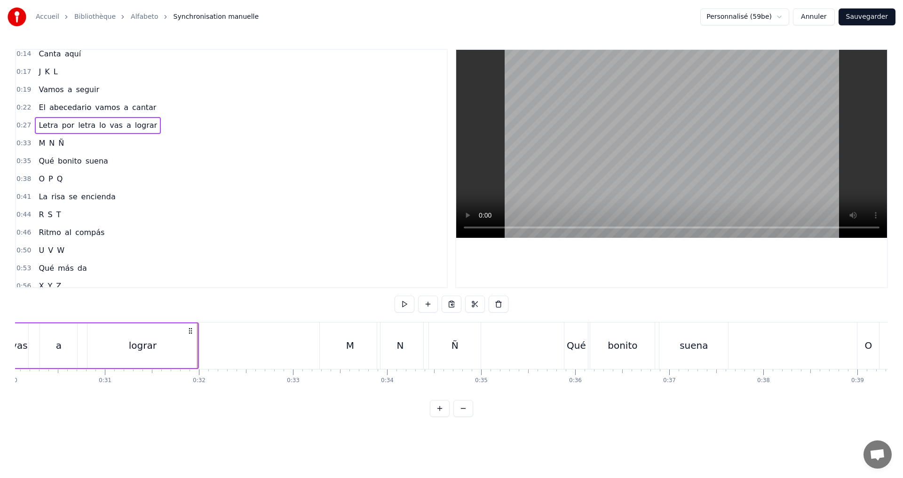
click at [96, 145] on div "0:33 M N Ñ" at bounding box center [231, 143] width 431 height 18
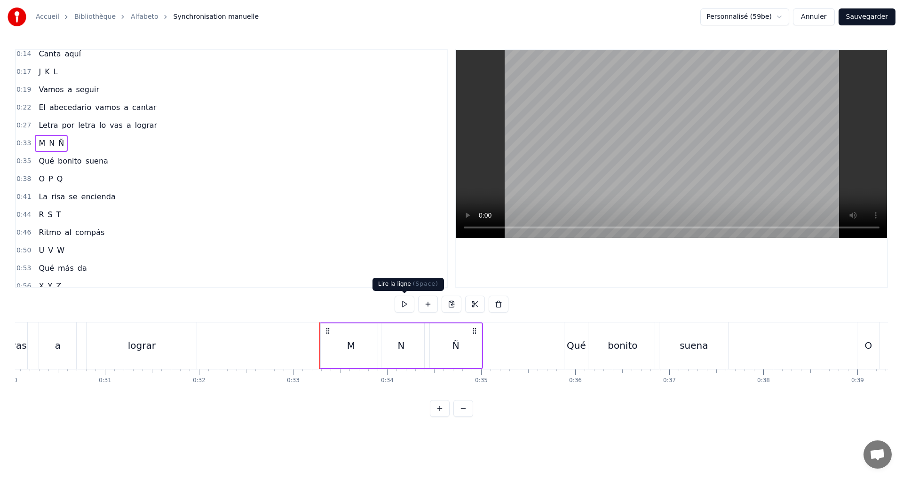
click at [403, 306] on button at bounding box center [405, 304] width 20 height 17
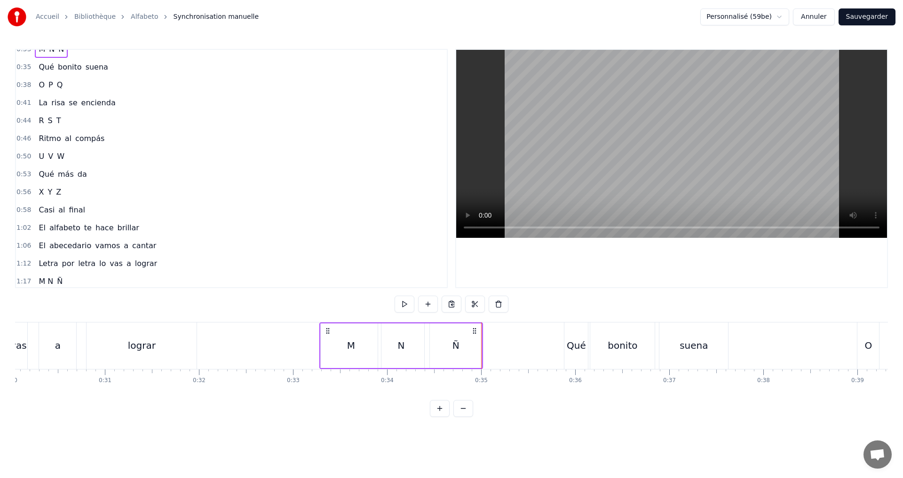
scroll to position [282, 0]
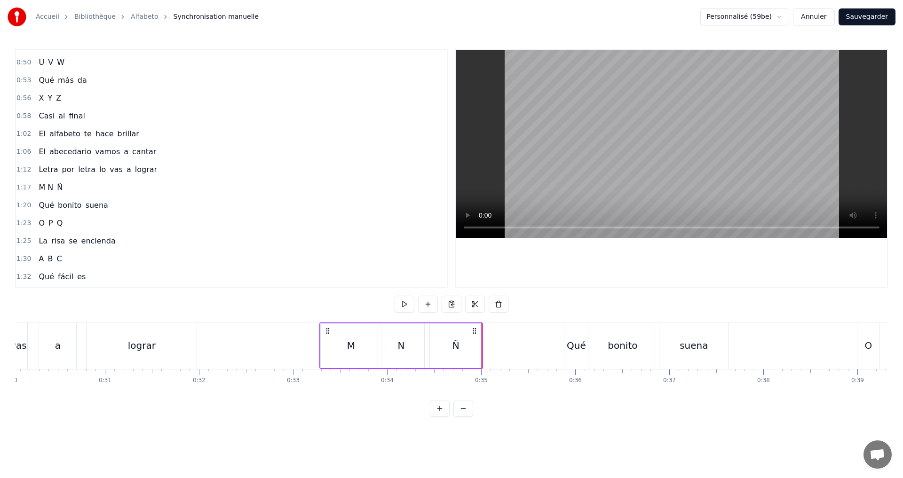
click at [100, 116] on div "0:58 Casi al final" at bounding box center [231, 116] width 431 height 18
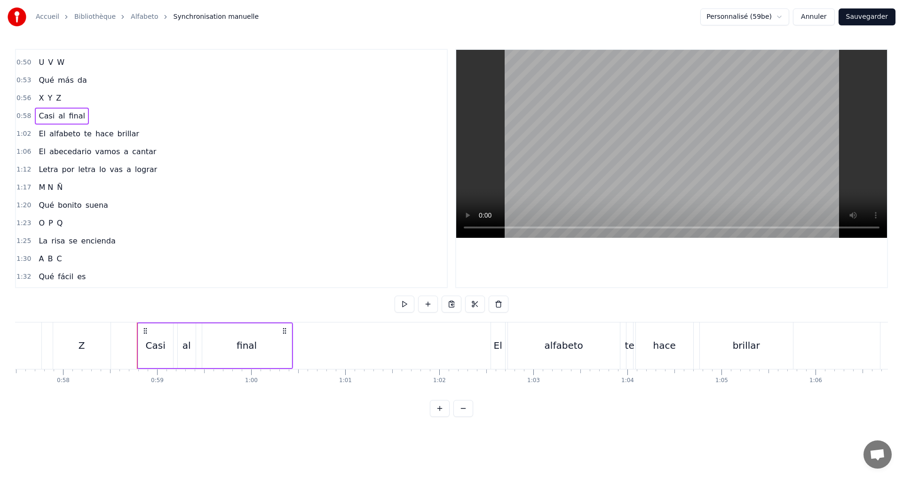
scroll to position [0, 5481]
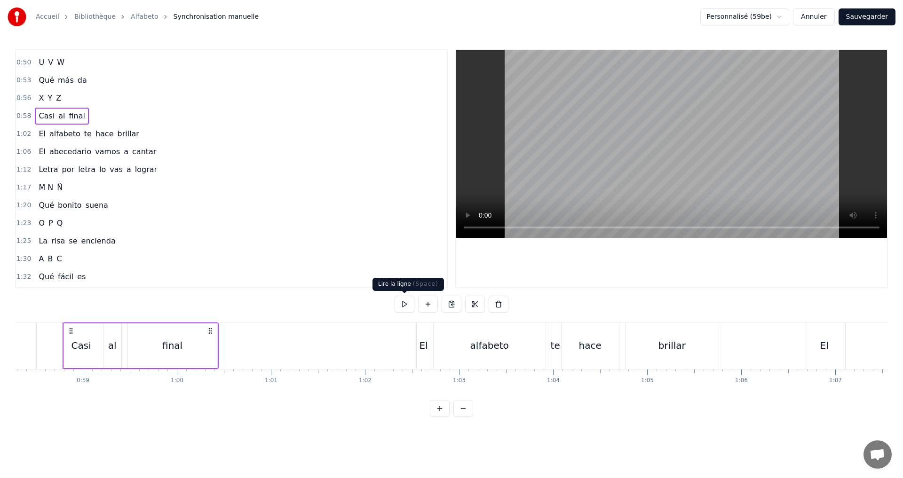
click at [400, 300] on button at bounding box center [405, 304] width 20 height 17
click at [156, 136] on div "1:02 El alfabeto te hace brillar" at bounding box center [231, 134] width 431 height 18
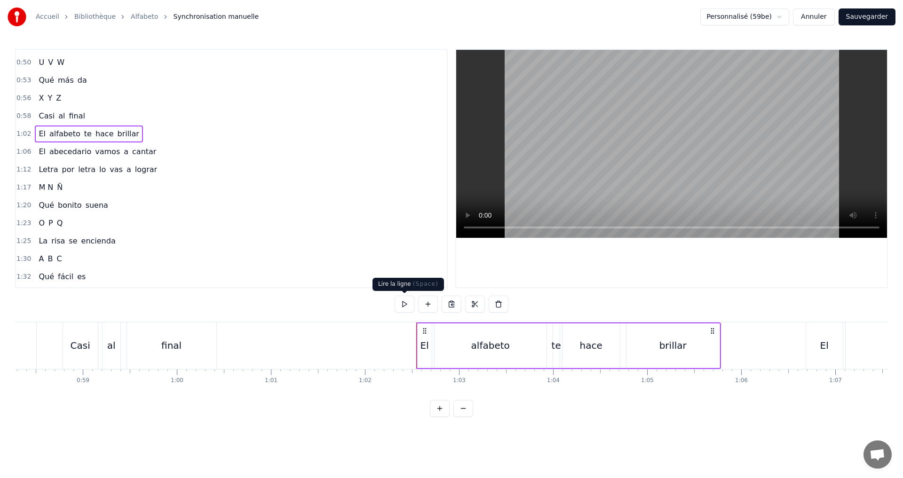
click at [405, 305] on button at bounding box center [405, 304] width 20 height 17
click at [155, 153] on div "1:06 El abecedario vamos a cantar" at bounding box center [231, 152] width 431 height 18
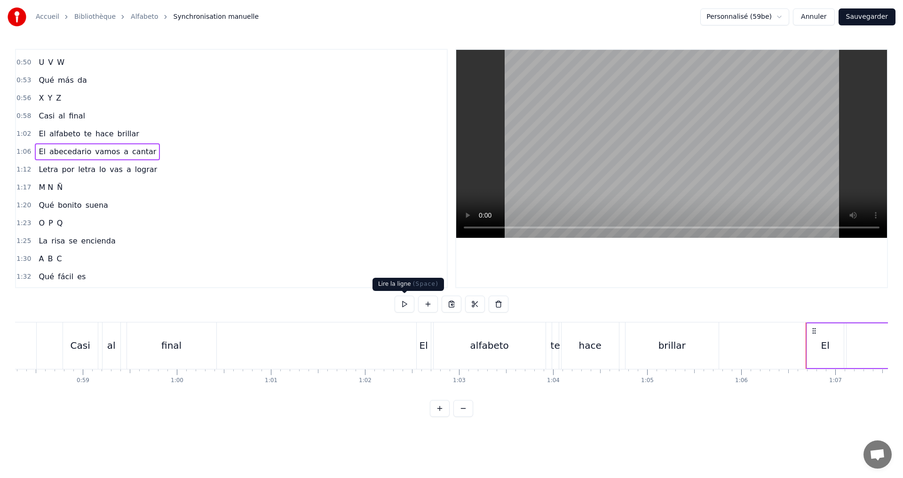
click at [405, 302] on button at bounding box center [405, 304] width 20 height 17
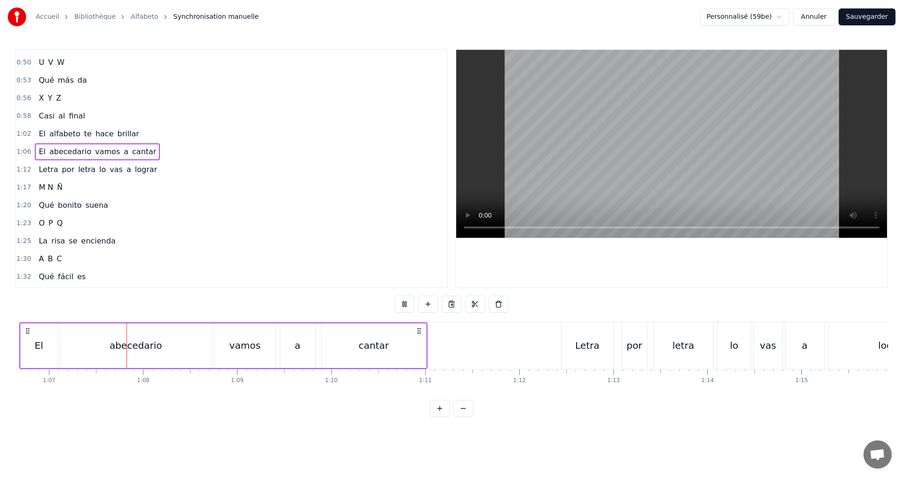
scroll to position [0, 6268]
click at [154, 163] on div "1:12 Letra por letra lo vas a lograr" at bounding box center [231, 170] width 431 height 18
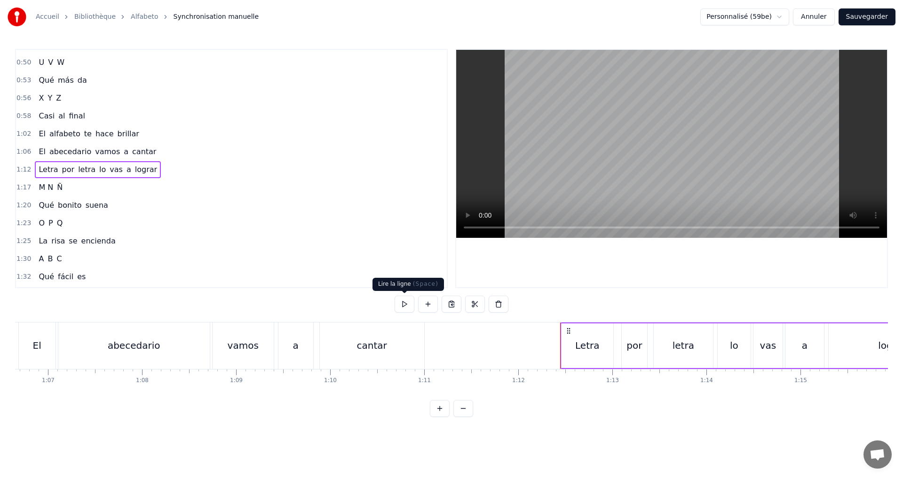
click at [409, 299] on button at bounding box center [405, 304] width 20 height 17
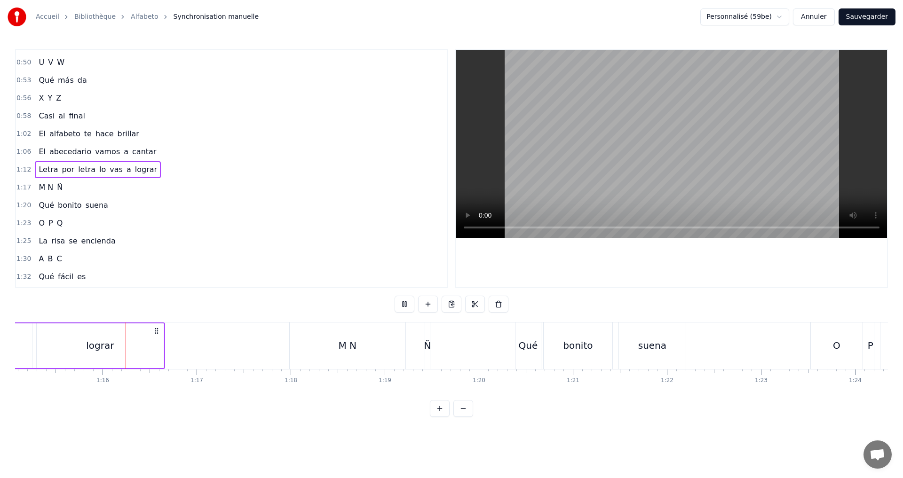
scroll to position [0, 7061]
click at [103, 186] on div "1:17 M N Ñ" at bounding box center [231, 188] width 431 height 18
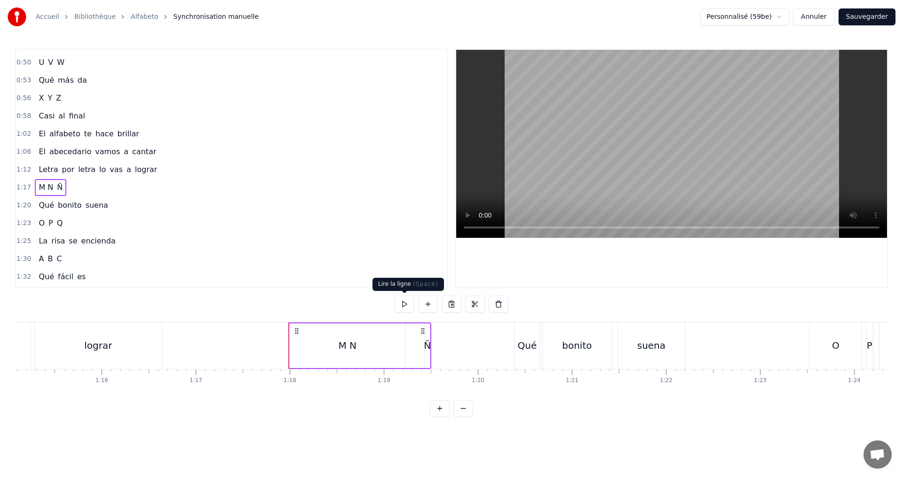
click at [403, 305] on button at bounding box center [405, 304] width 20 height 17
click at [323, 351] on div "M N" at bounding box center [348, 346] width 116 height 45
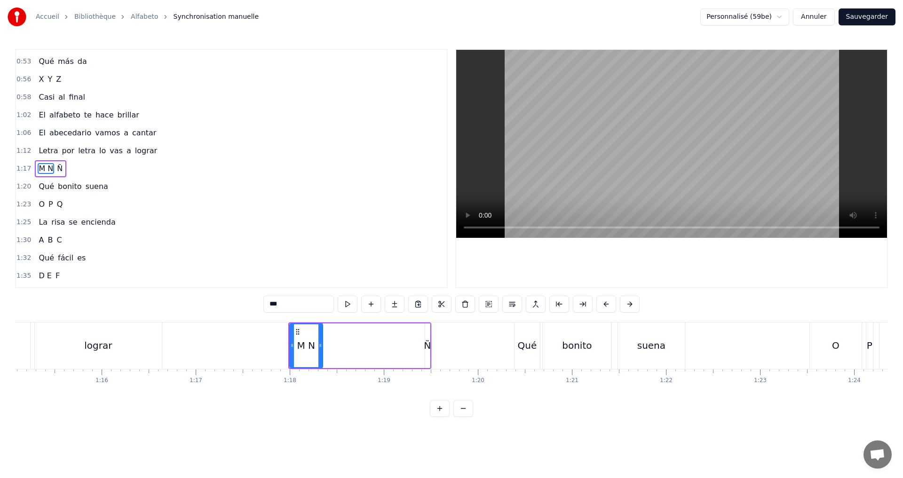
drag, startPoint x: 403, startPoint y: 353, endPoint x: 320, endPoint y: 347, distance: 83.0
click at [320, 347] on div at bounding box center [320, 345] width 4 height 43
click at [274, 301] on input "***" at bounding box center [287, 304] width 71 height 17
type input "*"
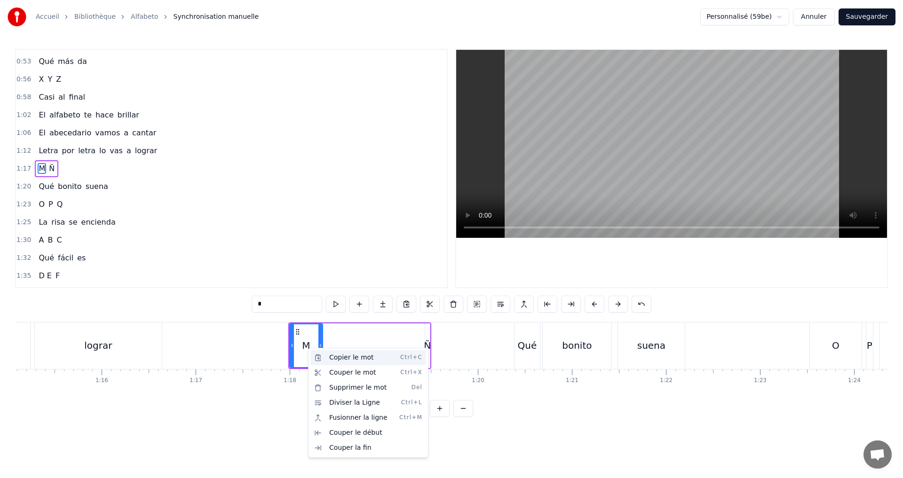
click at [332, 360] on div "Copier le mot Ctrl+C" at bounding box center [368, 357] width 116 height 15
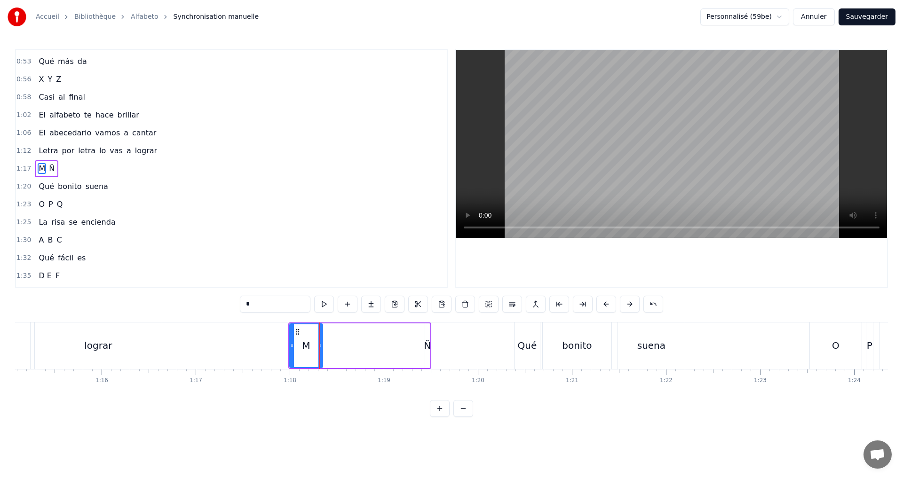
click at [335, 326] on div "M Ñ" at bounding box center [359, 346] width 143 height 47
click at [341, 329] on div "M Ñ" at bounding box center [359, 346] width 143 height 47
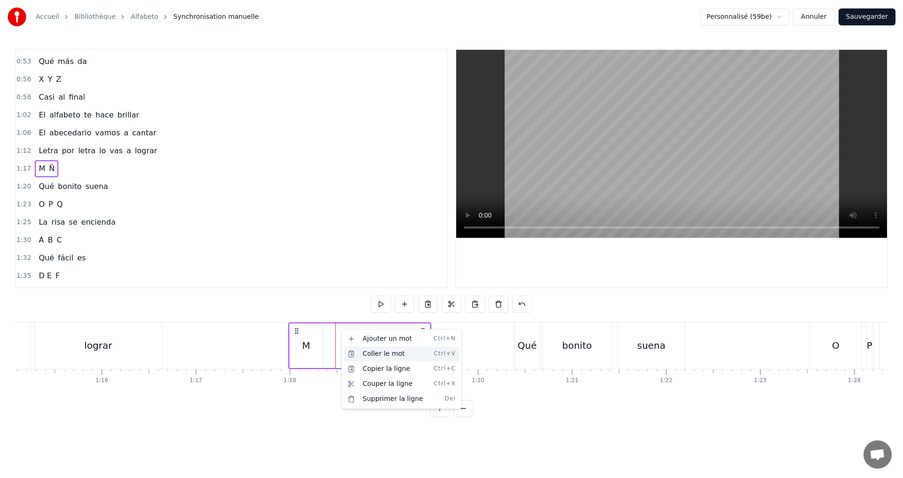
click at [363, 356] on div "Coller le mot Ctrl+V" at bounding box center [402, 354] width 116 height 15
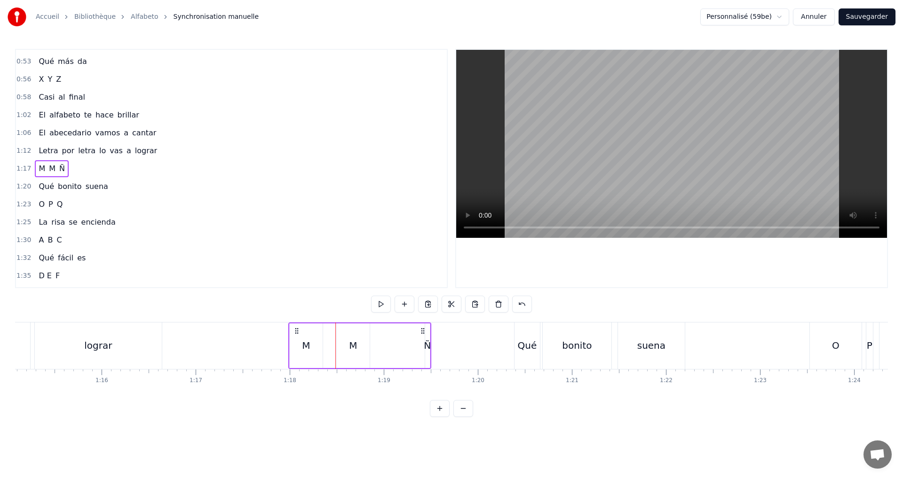
click at [355, 344] on div "M" at bounding box center [353, 346] width 8 height 14
click at [355, 344] on div at bounding box center [354, 346] width 0 height 47
click at [355, 344] on div at bounding box center [355, 346] width 0 height 47
click at [343, 348] on div "M" at bounding box center [352, 346] width 33 height 47
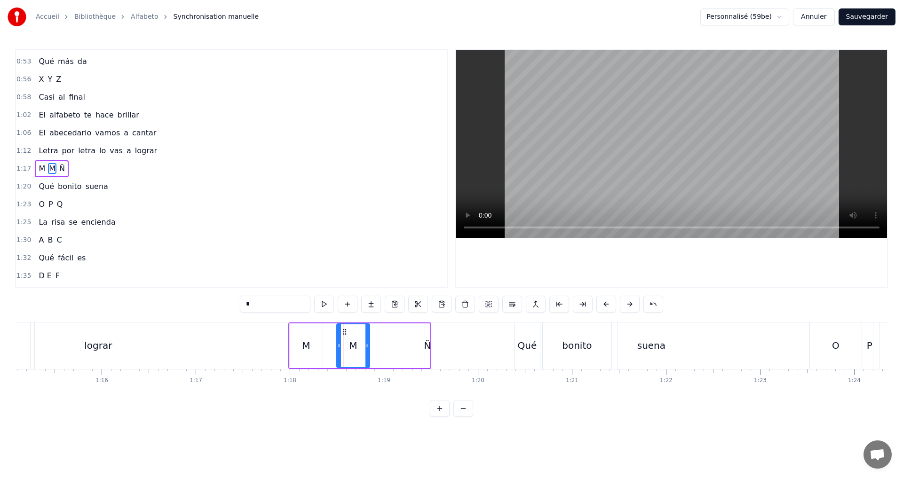
drag, startPoint x: 264, startPoint y: 300, endPoint x: 169, endPoint y: 300, distance: 95.0
click at [178, 297] on div "0:02 A B C 0:03 Qué fácil es 0:07 D E F 0:09 Ya lo ves 0:12 G H I 0:14 Canta aq…" at bounding box center [451, 233] width 873 height 368
type input "*"
click at [330, 222] on div "1:25 La risa se encienda" at bounding box center [231, 222] width 431 height 18
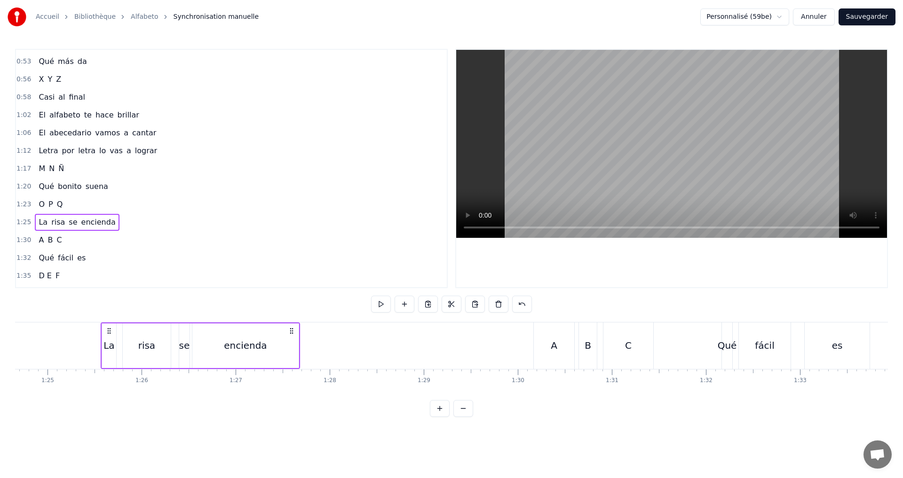
scroll to position [0, 8000]
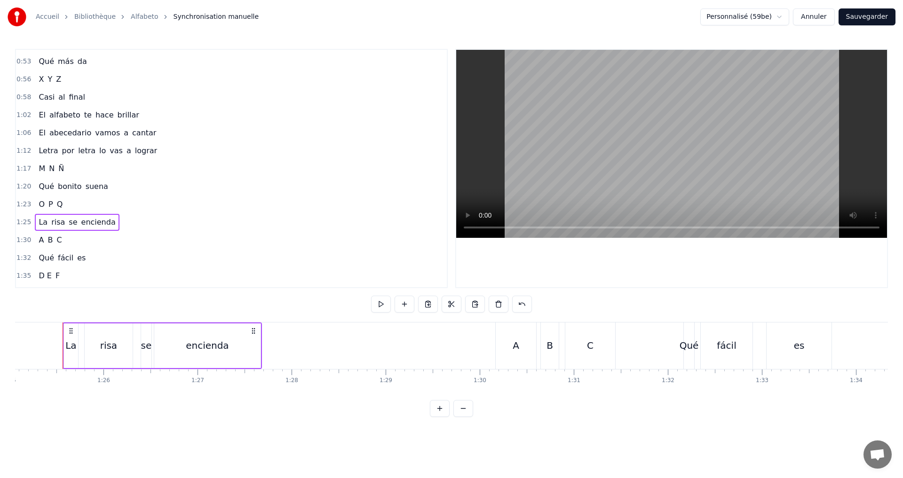
click at [83, 168] on div "1:17 M N Ñ" at bounding box center [231, 169] width 431 height 18
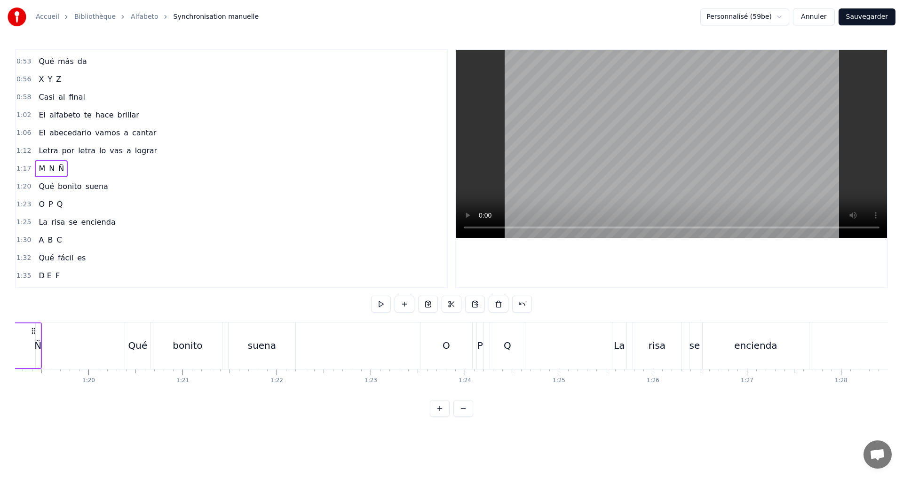
scroll to position [0, 7287]
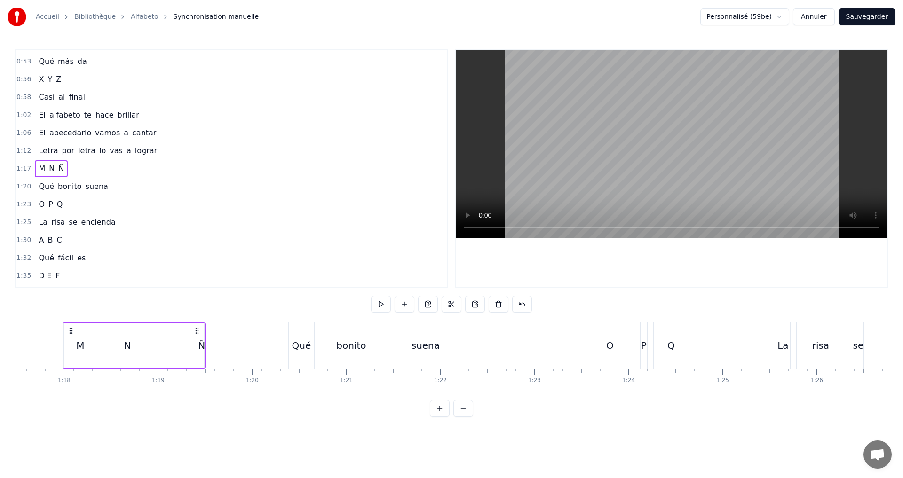
click at [199, 346] on div "Ñ" at bounding box center [201, 346] width 7 height 14
click at [214, 349] on div at bounding box center [215, 345] width 4 height 43
drag, startPoint x: 201, startPoint y: 347, endPoint x: 158, endPoint y: 340, distance: 43.3
click at [158, 340] on div at bounding box center [158, 345] width 4 height 43
drag, startPoint x: 215, startPoint y: 350, endPoint x: 182, endPoint y: 350, distance: 32.9
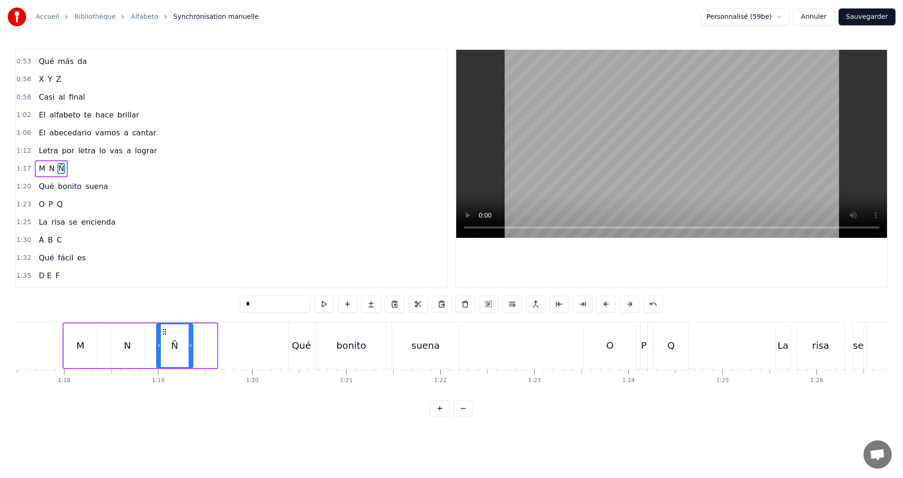
click at [191, 347] on div at bounding box center [191, 345] width 4 height 43
drag, startPoint x: 160, startPoint y: 347, endPoint x: 165, endPoint y: 347, distance: 5.2
click at [165, 347] on icon at bounding box center [164, 346] width 4 height 8
click at [84, 171] on div "1:17 M N Ñ" at bounding box center [231, 169] width 431 height 18
click at [374, 306] on button at bounding box center [381, 304] width 20 height 17
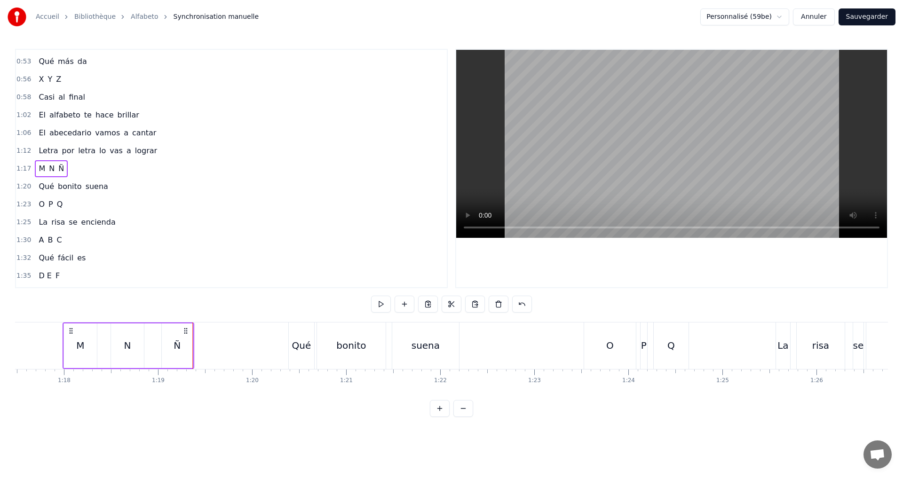
click at [91, 345] on div "M" at bounding box center [80, 346] width 33 height 45
drag, startPoint x: 96, startPoint y: 346, endPoint x: 106, endPoint y: 346, distance: 10.4
click at [106, 346] on icon at bounding box center [105, 346] width 4 height 8
click at [123, 347] on div "N" at bounding box center [127, 346] width 33 height 45
drag, startPoint x: 113, startPoint y: 345, endPoint x: 107, endPoint y: 343, distance: 5.9
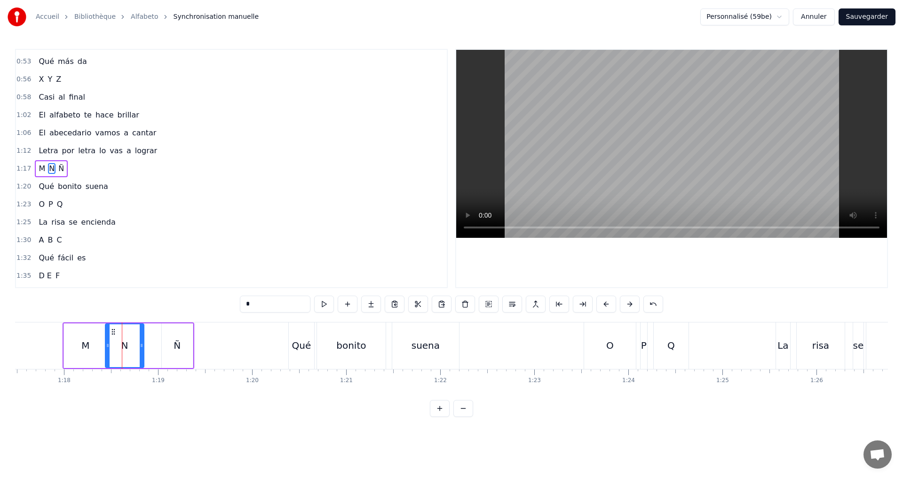
click at [107, 343] on icon at bounding box center [108, 346] width 4 height 8
click at [66, 346] on div "M" at bounding box center [85, 346] width 43 height 45
type input "*"
click at [61, 345] on icon at bounding box center [63, 346] width 4 height 8
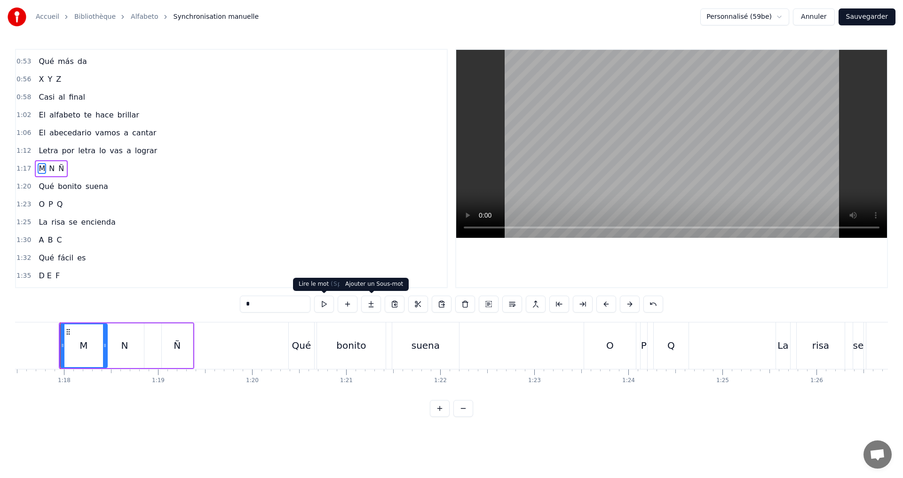
scroll to position [0, 7285]
click at [101, 169] on div "1:17 M N Ñ" at bounding box center [231, 169] width 431 height 18
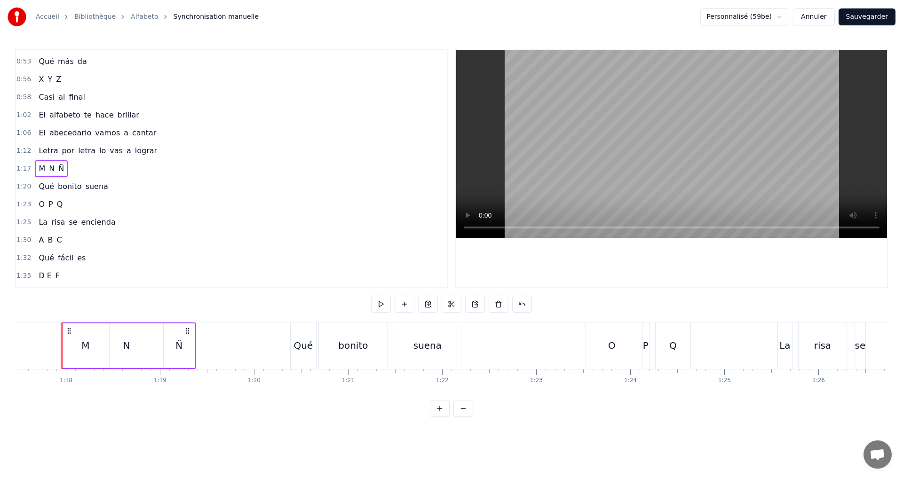
scroll to position [0, 7283]
click at [381, 305] on button at bounding box center [381, 304] width 20 height 17
click at [110, 185] on div "1:20 Qué bonito suena" at bounding box center [231, 187] width 431 height 18
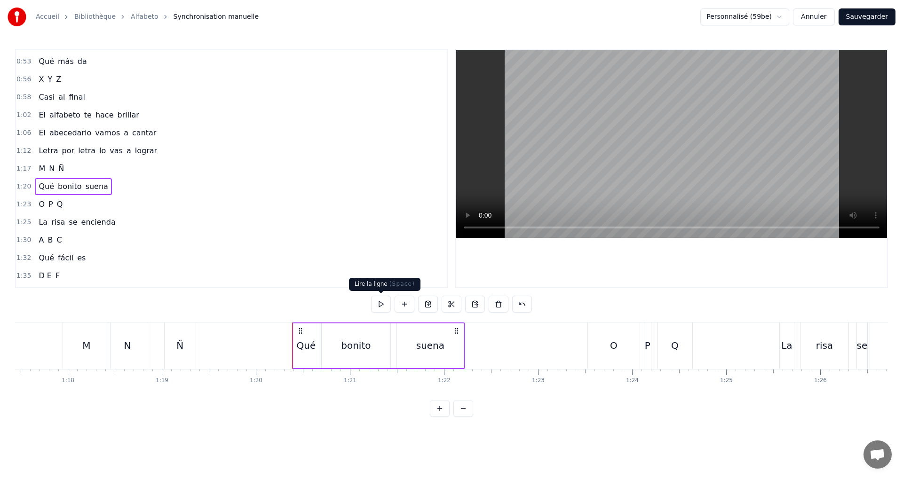
click at [386, 300] on button at bounding box center [381, 304] width 20 height 17
click at [376, 304] on button at bounding box center [381, 304] width 20 height 17
click at [434, 347] on div "suena" at bounding box center [430, 346] width 28 height 14
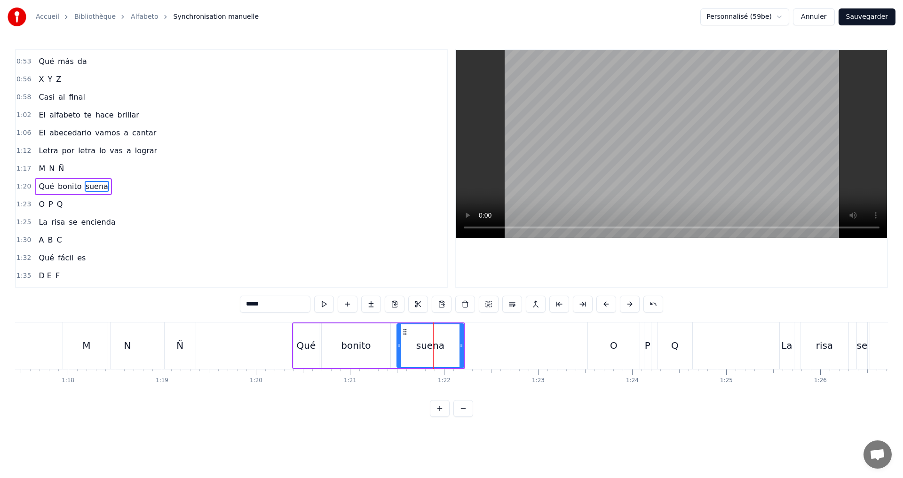
scroll to position [319, 0]
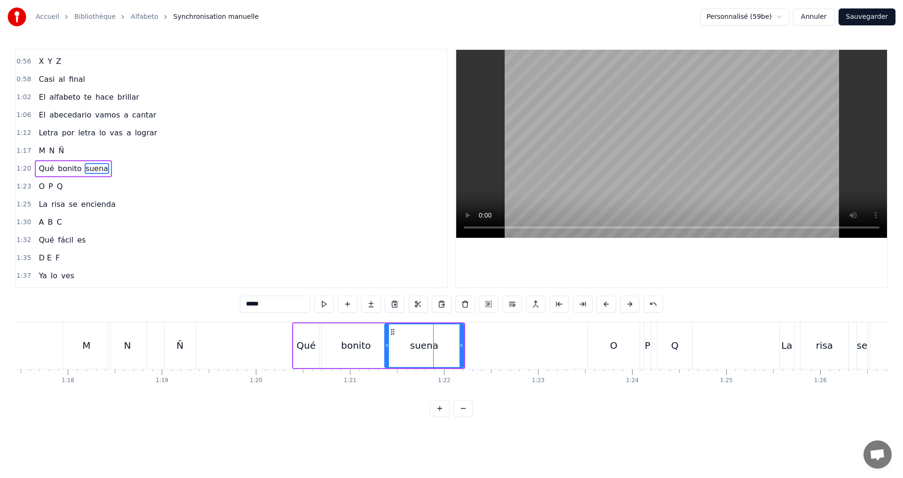
drag, startPoint x: 398, startPoint y: 350, endPoint x: 386, endPoint y: 347, distance: 12.5
click at [386, 347] on div at bounding box center [387, 345] width 4 height 43
click at [322, 299] on button at bounding box center [324, 304] width 20 height 17
drag, startPoint x: 461, startPoint y: 349, endPoint x: 449, endPoint y: 345, distance: 13.2
click at [449, 345] on icon at bounding box center [449, 346] width 4 height 8
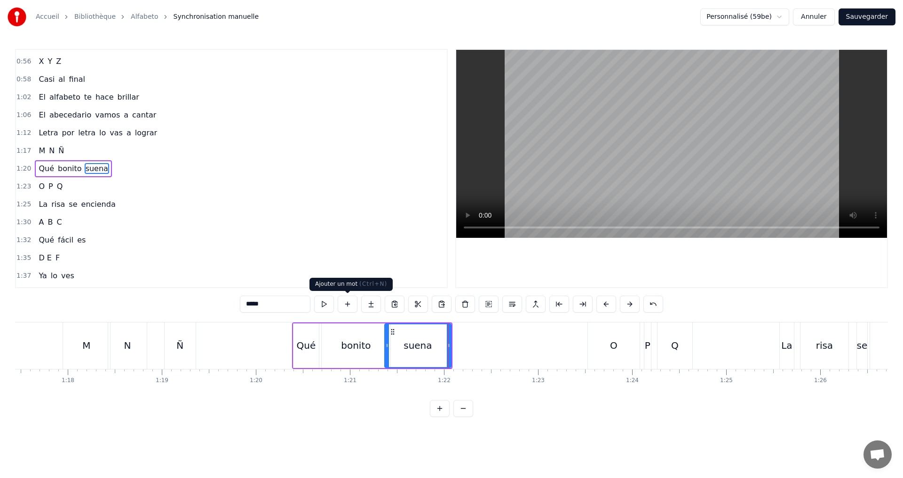
click at [326, 303] on button at bounding box center [324, 304] width 20 height 17
drag, startPoint x: 448, startPoint y: 348, endPoint x: 434, endPoint y: 344, distance: 14.7
click at [434, 344] on icon at bounding box center [435, 346] width 4 height 8
click at [326, 299] on button at bounding box center [324, 304] width 20 height 17
drag, startPoint x: 434, startPoint y: 346, endPoint x: 418, endPoint y: 339, distance: 18.2
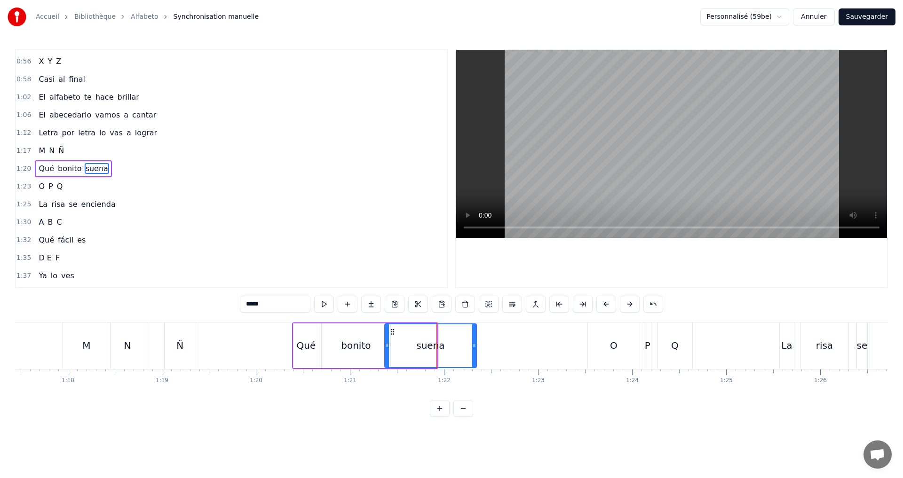
click at [474, 344] on icon at bounding box center [474, 346] width 4 height 8
click at [327, 300] on button at bounding box center [324, 304] width 20 height 17
drag, startPoint x: 474, startPoint y: 350, endPoint x: 408, endPoint y: 350, distance: 66.3
click at [454, 346] on div at bounding box center [454, 345] width 4 height 43
drag, startPoint x: 388, startPoint y: 346, endPoint x: 400, endPoint y: 346, distance: 12.2
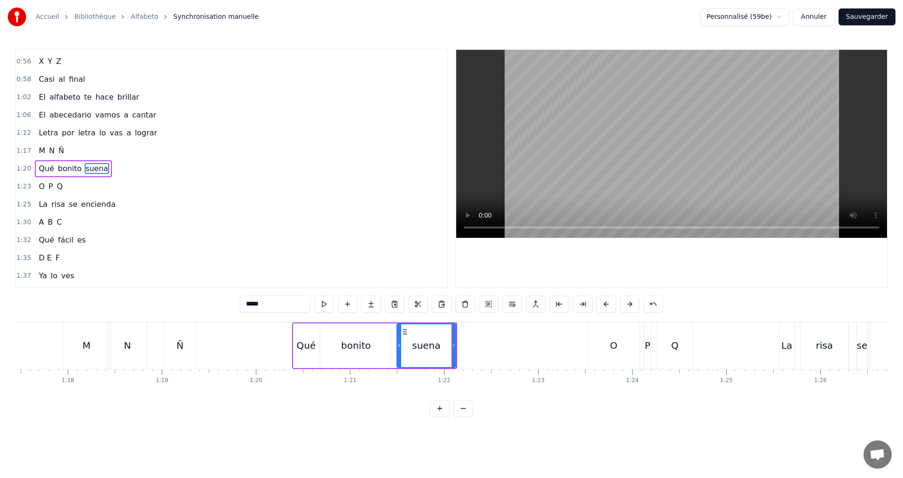
click at [400, 346] on icon at bounding box center [399, 346] width 4 height 8
click at [329, 301] on button at bounding box center [324, 304] width 20 height 17
click at [106, 183] on div "1:23 O P Q" at bounding box center [231, 187] width 431 height 18
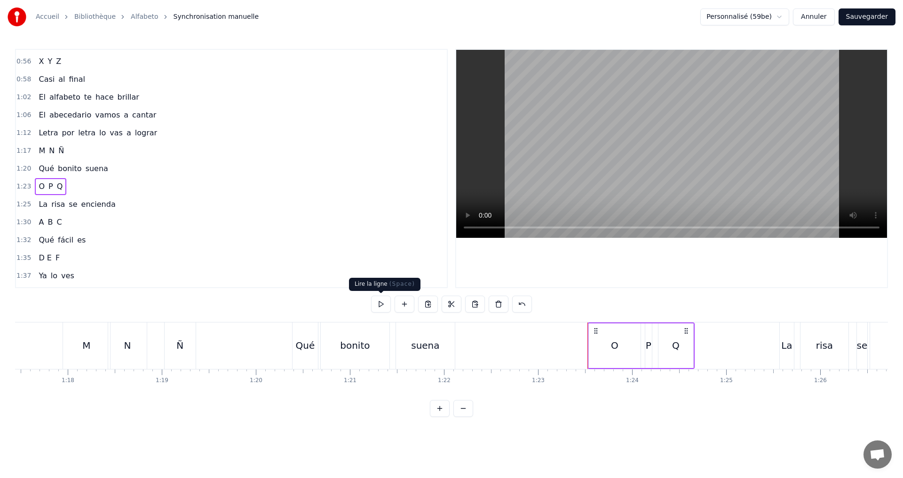
click at [381, 303] on button at bounding box center [381, 304] width 20 height 17
click at [616, 341] on div "O" at bounding box center [615, 346] width 8 height 14
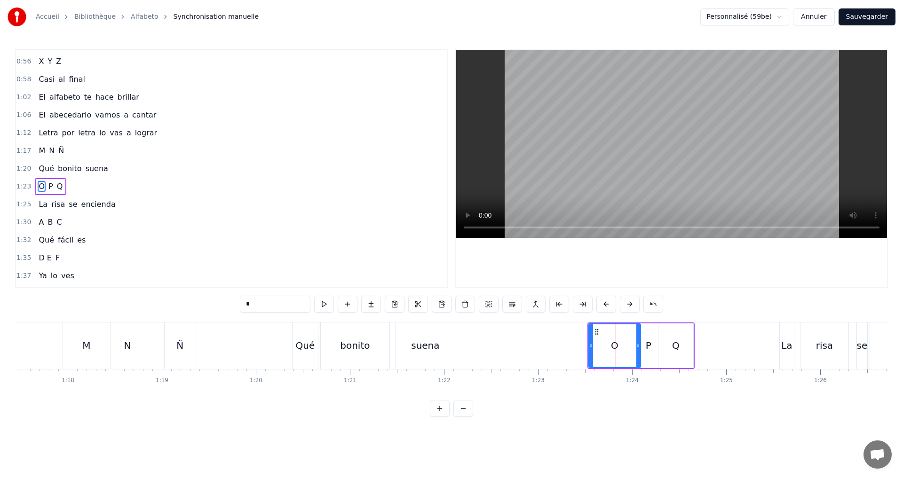
scroll to position [337, 0]
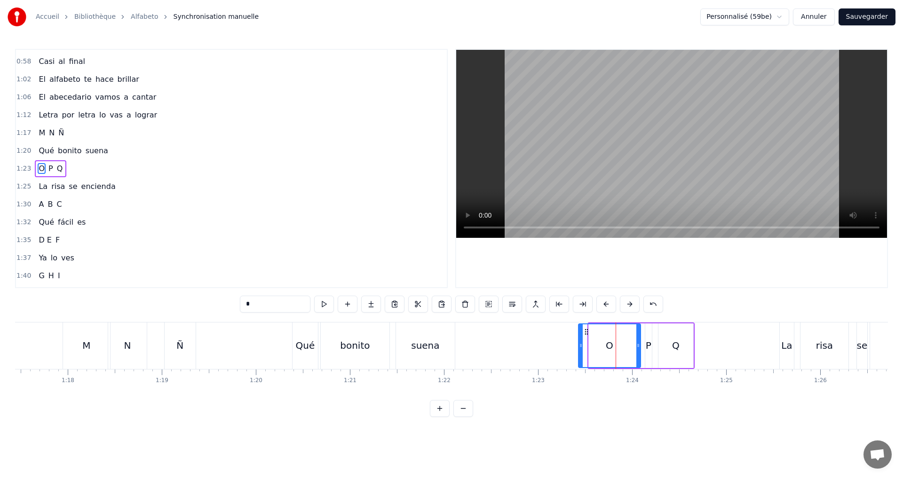
click at [580, 344] on icon at bounding box center [581, 346] width 4 height 8
drag, startPoint x: 636, startPoint y: 351, endPoint x: 607, endPoint y: 345, distance: 29.3
click at [608, 345] on div at bounding box center [610, 345] width 4 height 43
click at [648, 346] on div "P" at bounding box center [649, 346] width 6 height 14
drag, startPoint x: 647, startPoint y: 346, endPoint x: 642, endPoint y: 344, distance: 5.1
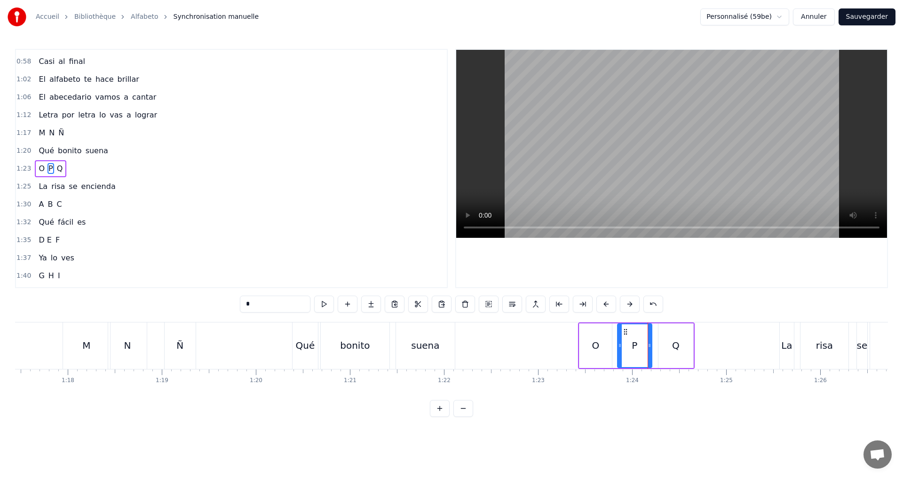
click at [619, 343] on icon at bounding box center [620, 346] width 4 height 8
drag, startPoint x: 650, startPoint y: 350, endPoint x: 641, endPoint y: 347, distance: 9.8
click at [641, 347] on div at bounding box center [640, 345] width 4 height 43
click at [676, 344] on div "Q" at bounding box center [676, 346] width 8 height 14
type input "*"
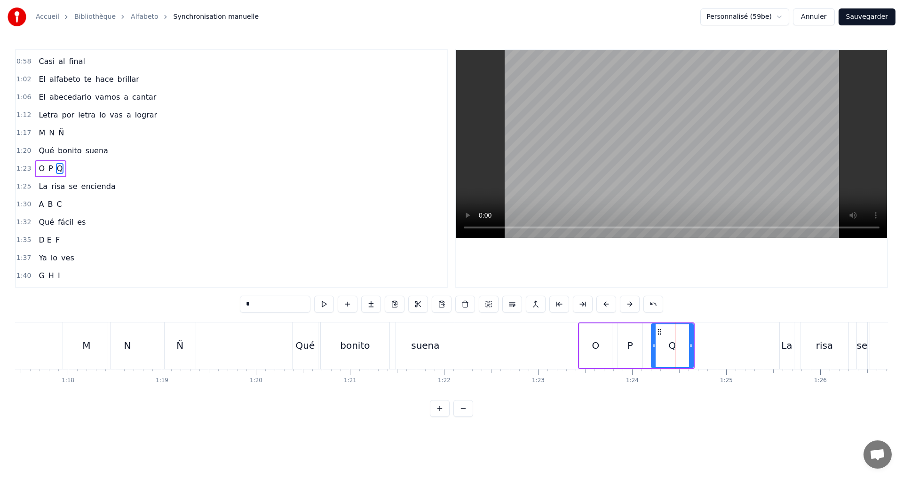
drag, startPoint x: 660, startPoint y: 344, endPoint x: 653, endPoint y: 340, distance: 7.8
click at [653, 340] on div at bounding box center [654, 345] width 4 height 43
click at [127, 166] on div "1:23 O P Q" at bounding box center [231, 169] width 431 height 18
click at [384, 300] on button at bounding box center [381, 304] width 20 height 17
click at [120, 187] on div "1:25 La risa se encienda" at bounding box center [231, 187] width 431 height 18
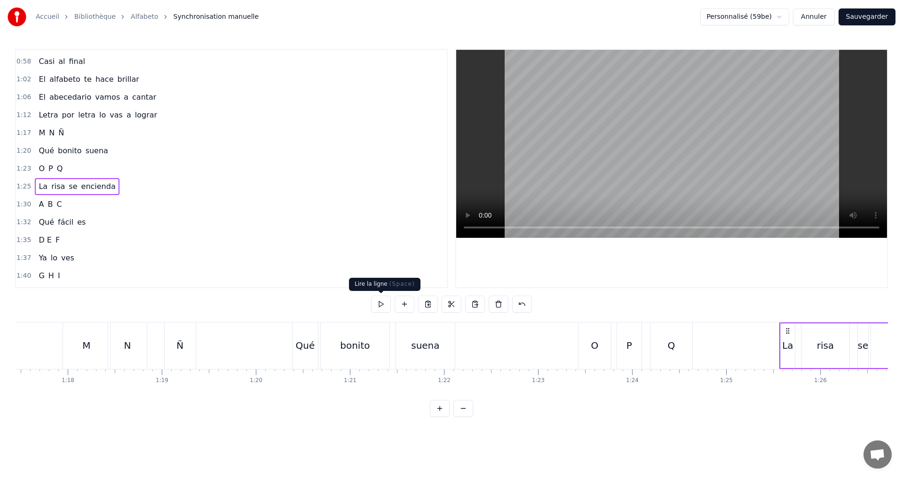
click at [384, 303] on button at bounding box center [381, 304] width 20 height 17
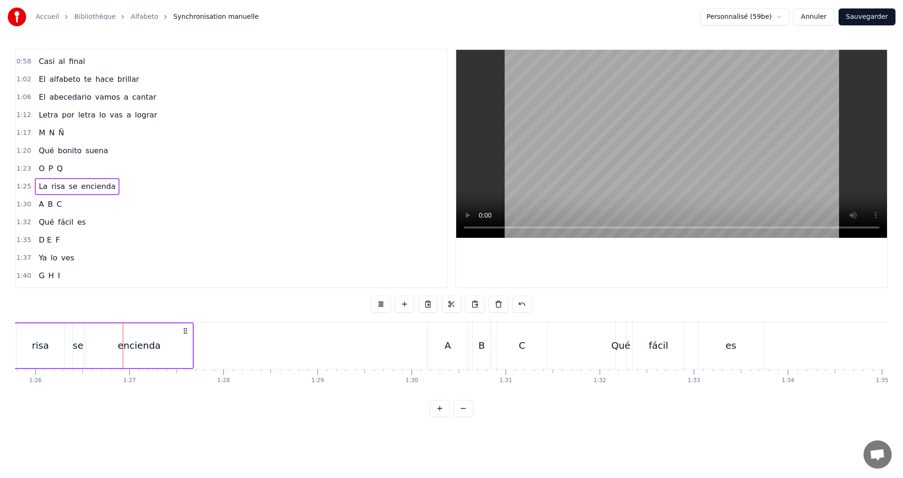
scroll to position [0, 8068]
click at [78, 206] on div "1:30 A B C" at bounding box center [231, 205] width 431 height 18
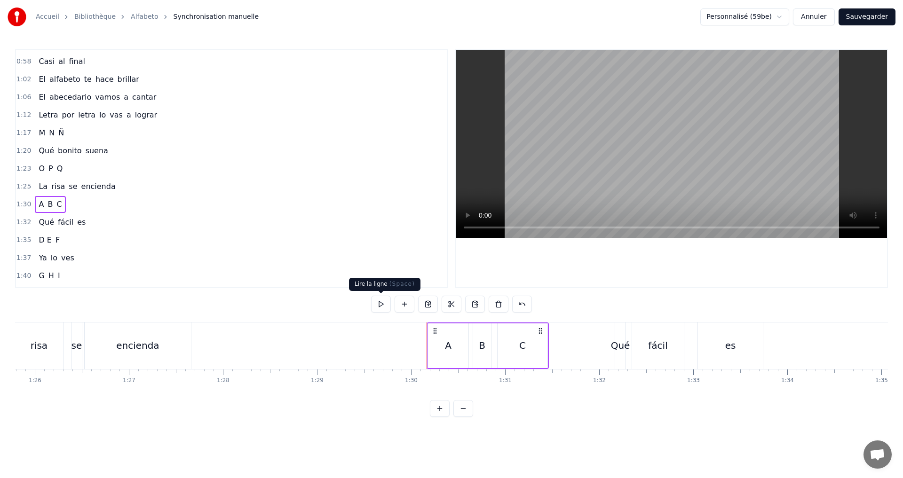
click at [379, 303] on button at bounding box center [381, 304] width 20 height 17
click at [444, 340] on div "A" at bounding box center [448, 346] width 40 height 45
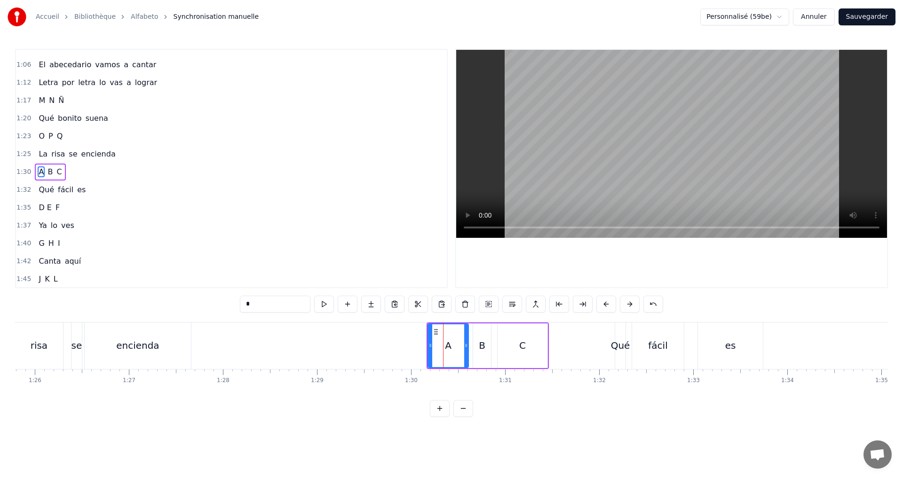
scroll to position [372, 0]
drag, startPoint x: 428, startPoint y: 348, endPoint x: 422, endPoint y: 344, distance: 7.2
click at [422, 344] on icon at bounding box center [424, 346] width 4 height 8
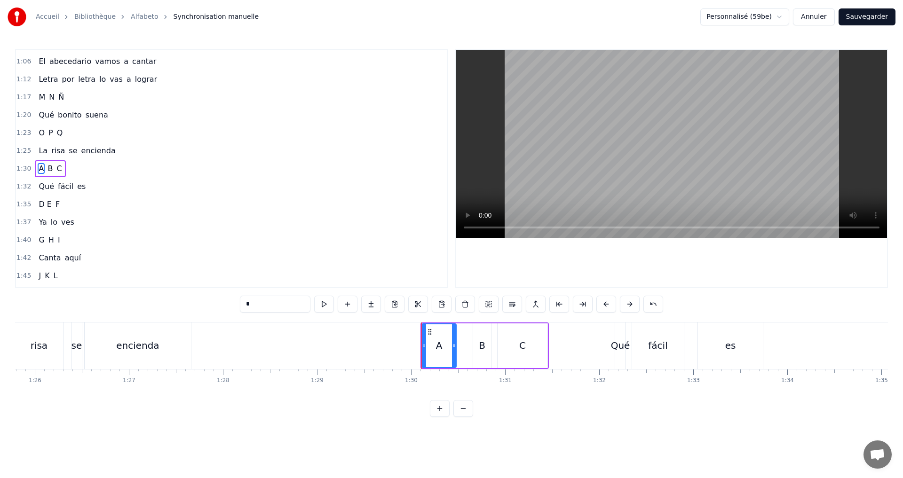
drag, startPoint x: 464, startPoint y: 348, endPoint x: 452, endPoint y: 344, distance: 12.8
click at [452, 344] on icon at bounding box center [454, 346] width 4 height 8
click at [478, 344] on div "B" at bounding box center [482, 346] width 18 height 45
drag, startPoint x: 474, startPoint y: 345, endPoint x: 456, endPoint y: 341, distance: 19.1
click at [456, 341] on div at bounding box center [457, 345] width 4 height 43
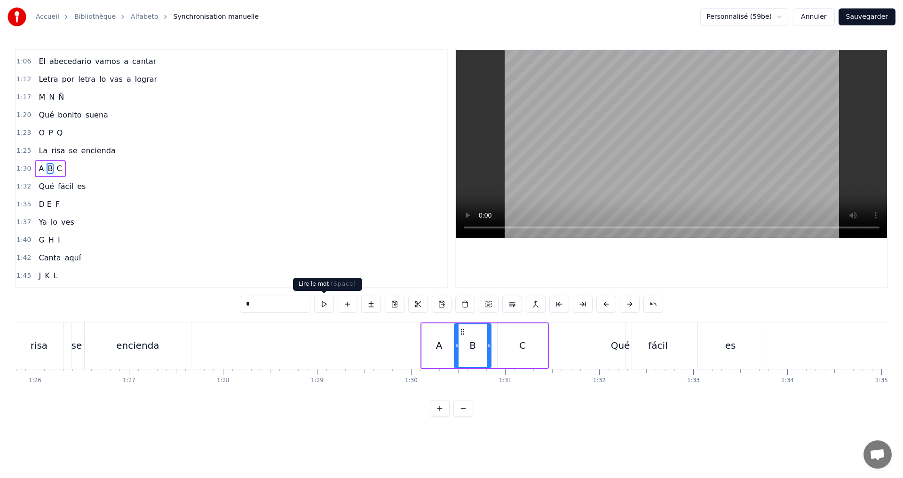
click at [323, 305] on button at bounding box center [324, 304] width 20 height 17
click at [458, 344] on div "B" at bounding box center [473, 345] width 36 height 43
drag, startPoint x: 456, startPoint y: 344, endPoint x: 466, endPoint y: 343, distance: 10.4
click at [466, 343] on icon at bounding box center [464, 346] width 4 height 8
click at [327, 304] on button at bounding box center [324, 304] width 20 height 17
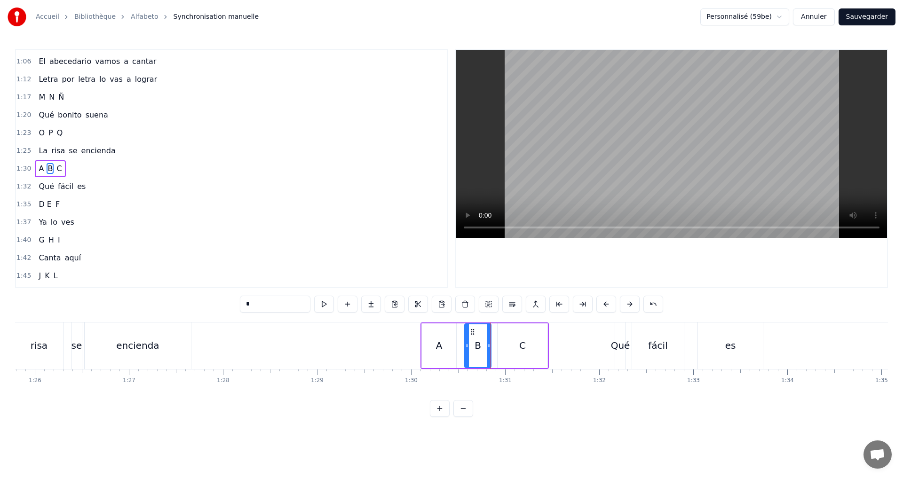
click at [509, 349] on div "C" at bounding box center [523, 346] width 50 height 45
type input "*"
click at [497, 344] on icon at bounding box center [496, 346] width 4 height 8
click at [326, 308] on button at bounding box center [324, 304] width 20 height 17
drag, startPoint x: 78, startPoint y: 165, endPoint x: 151, endPoint y: 175, distance: 73.6
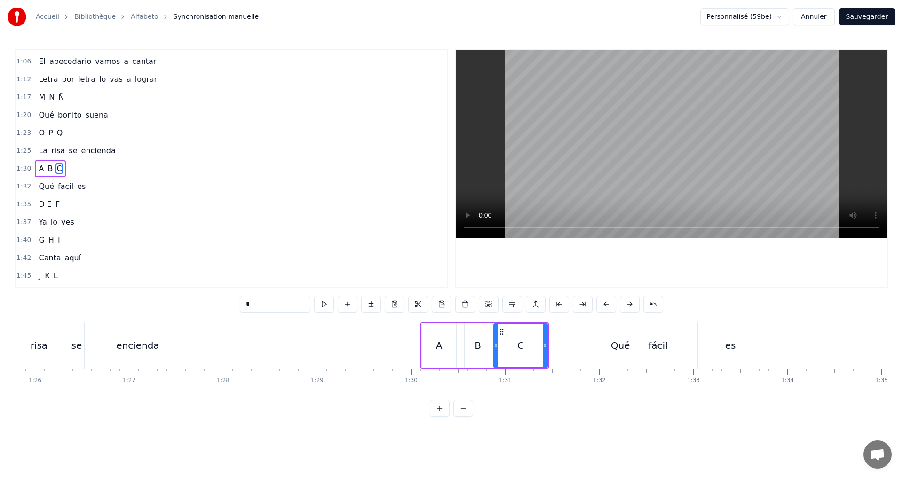
click at [78, 165] on div "1:30 A B C" at bounding box center [231, 169] width 431 height 18
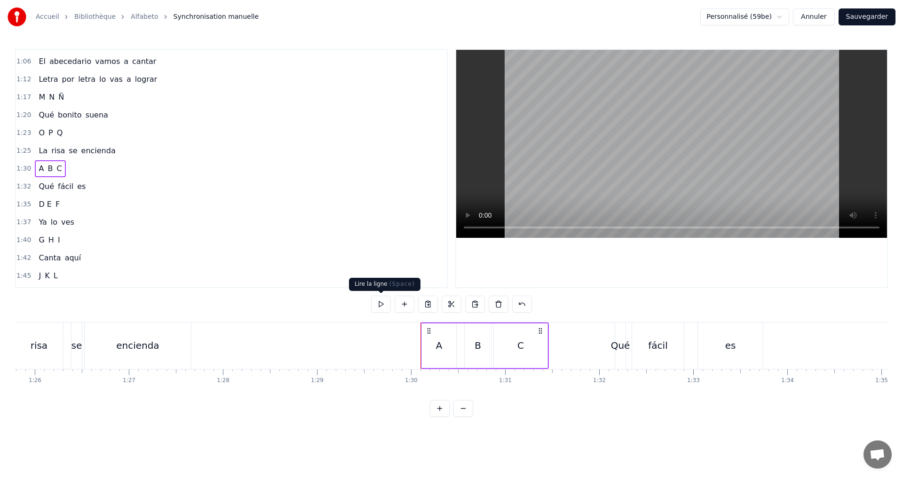
click at [376, 303] on button at bounding box center [381, 304] width 20 height 17
click at [109, 188] on div "1:32 Qué fácil es" at bounding box center [231, 187] width 431 height 18
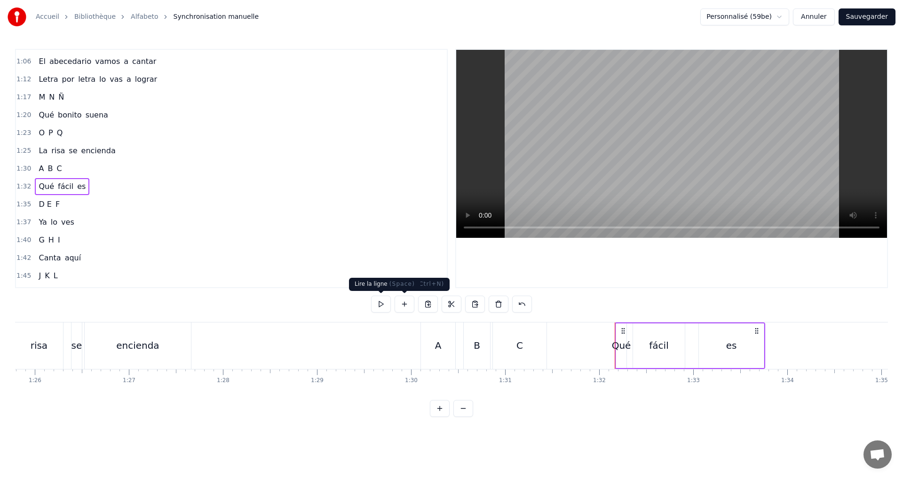
click at [383, 301] on button at bounding box center [381, 304] width 20 height 17
click at [378, 300] on button at bounding box center [381, 304] width 20 height 17
click at [711, 347] on div "es" at bounding box center [731, 346] width 65 height 45
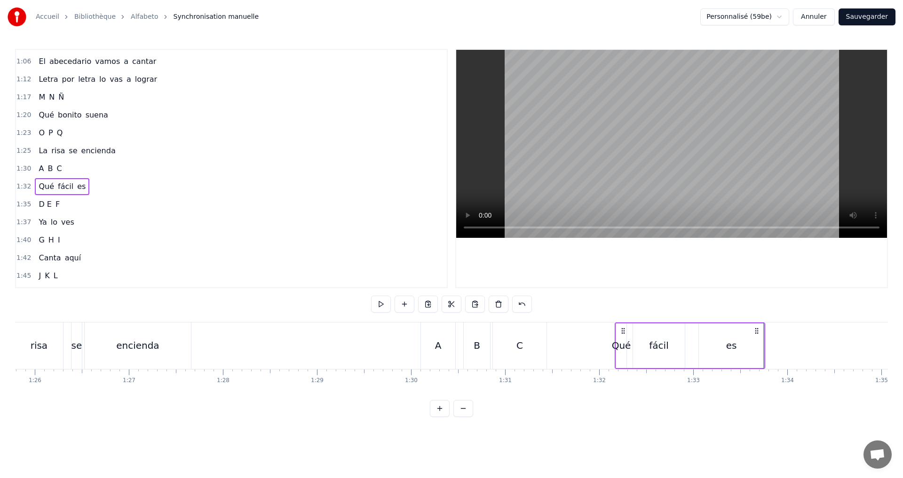
scroll to position [390, 0]
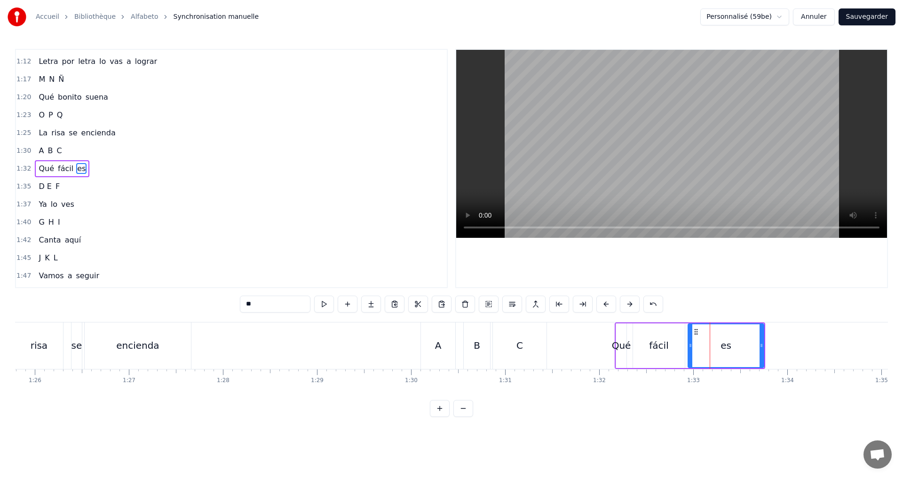
drag, startPoint x: 702, startPoint y: 348, endPoint x: 691, endPoint y: 344, distance: 11.5
click at [691, 344] on icon at bounding box center [690, 346] width 4 height 8
click at [331, 304] on button at bounding box center [324, 304] width 20 height 17
drag, startPoint x: 761, startPoint y: 350, endPoint x: 735, endPoint y: 345, distance: 26.4
click at [735, 345] on div at bounding box center [736, 345] width 4 height 43
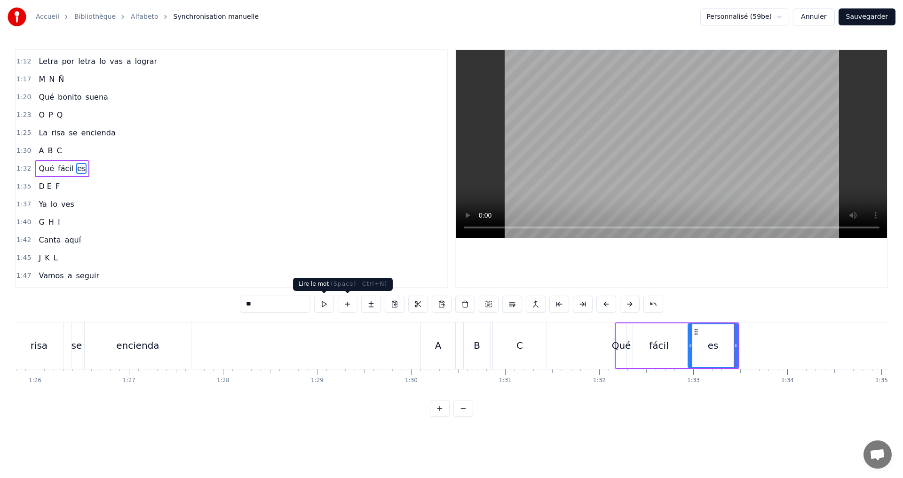
click at [329, 302] on button at bounding box center [324, 304] width 20 height 17
drag, startPoint x: 736, startPoint y: 351, endPoint x: 723, endPoint y: 349, distance: 12.8
click at [723, 349] on div at bounding box center [723, 345] width 4 height 43
click at [327, 307] on button at bounding box center [324, 304] width 20 height 17
drag, startPoint x: 690, startPoint y: 345, endPoint x: 700, endPoint y: 345, distance: 9.4
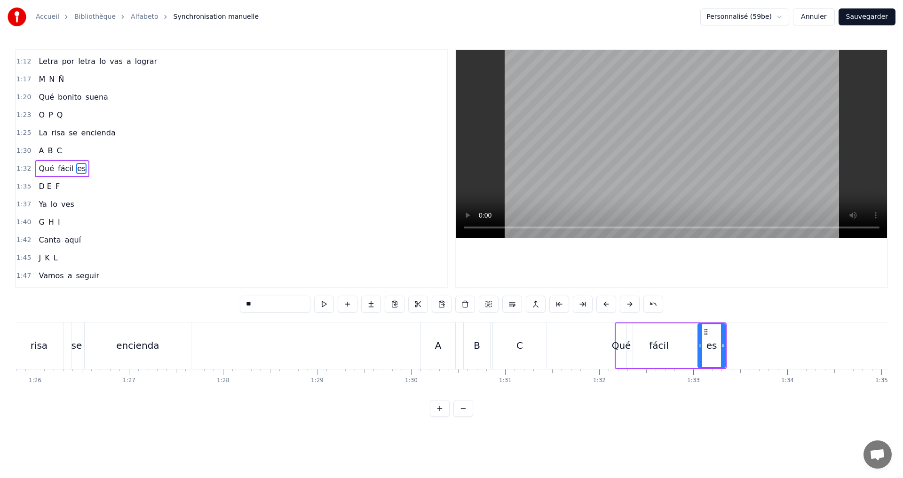
click at [700, 345] on icon at bounding box center [700, 346] width 4 height 8
click at [322, 302] on button at bounding box center [324, 304] width 20 height 17
click at [120, 169] on div "1:32 Qué fácil es" at bounding box center [231, 169] width 431 height 18
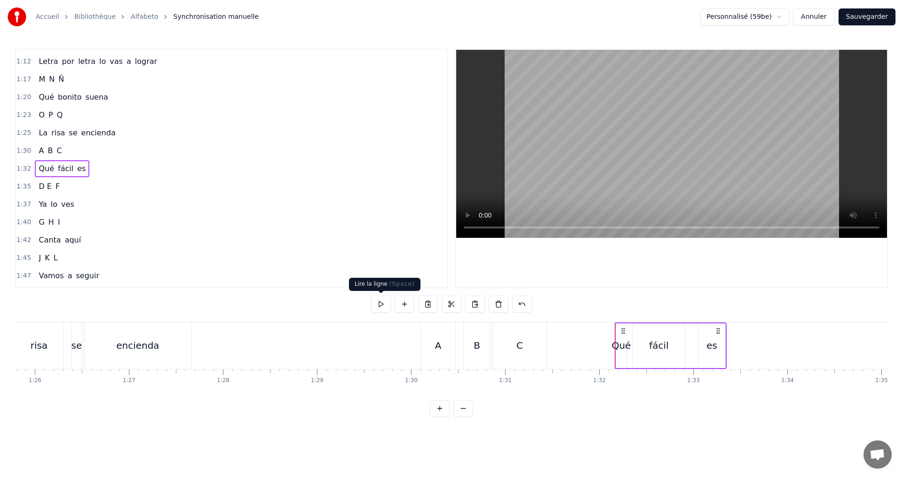
click at [379, 302] on button at bounding box center [381, 304] width 20 height 17
click at [652, 339] on div "fácil" at bounding box center [658, 346] width 19 height 14
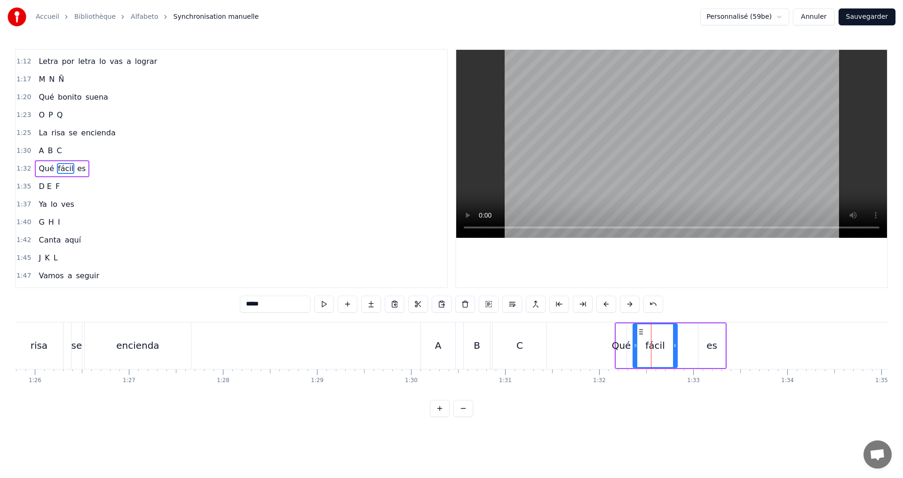
drag, startPoint x: 681, startPoint y: 349, endPoint x: 669, endPoint y: 347, distance: 11.9
click at [673, 347] on div at bounding box center [675, 345] width 4 height 43
drag, startPoint x: 635, startPoint y: 349, endPoint x: 640, endPoint y: 348, distance: 4.8
click at [640, 348] on div at bounding box center [640, 345] width 4 height 43
click at [104, 167] on div "1:32 Qué fácil es" at bounding box center [231, 169] width 431 height 18
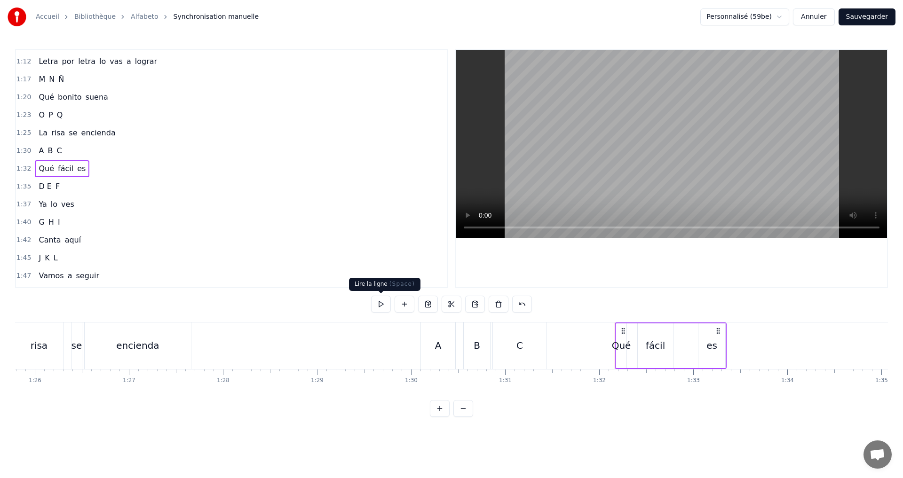
click at [375, 303] on button at bounding box center [381, 304] width 20 height 17
click at [872, 11] on button "Sauvegarder" at bounding box center [866, 16] width 57 height 17
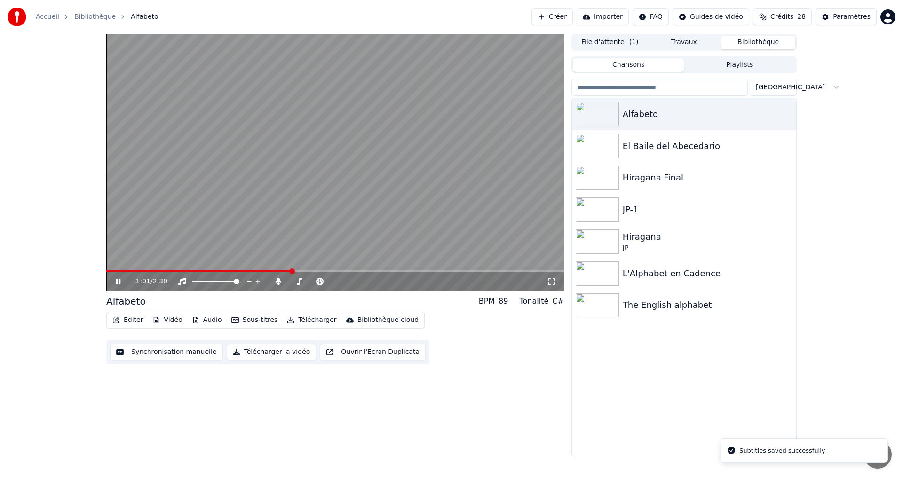
click at [293, 270] on span at bounding box center [335, 271] width 458 height 2
click at [125, 279] on icon at bounding box center [125, 282] width 22 height 8
click at [156, 351] on button "Synchronisation manuelle" at bounding box center [166, 352] width 113 height 17
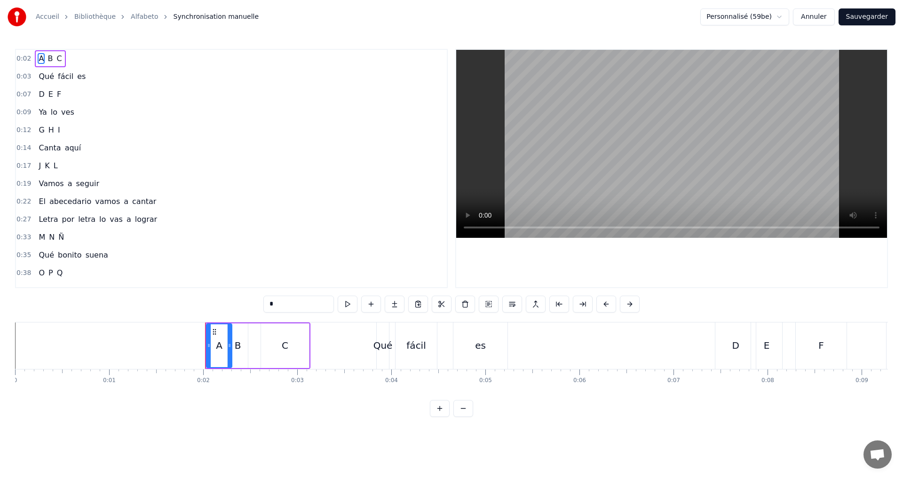
click at [57, 164] on div "J K L" at bounding box center [48, 166] width 26 height 17
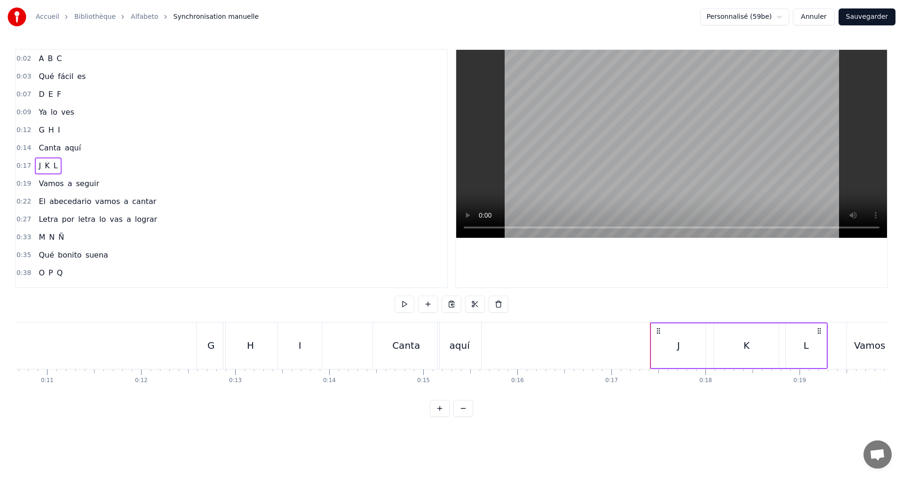
click at [65, 129] on div "0:12 G H I" at bounding box center [231, 130] width 431 height 18
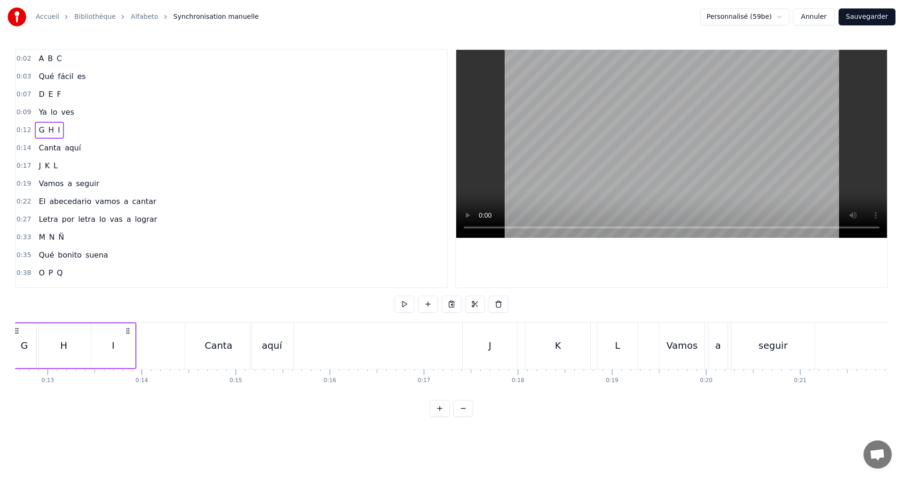
scroll to position [0, 1137]
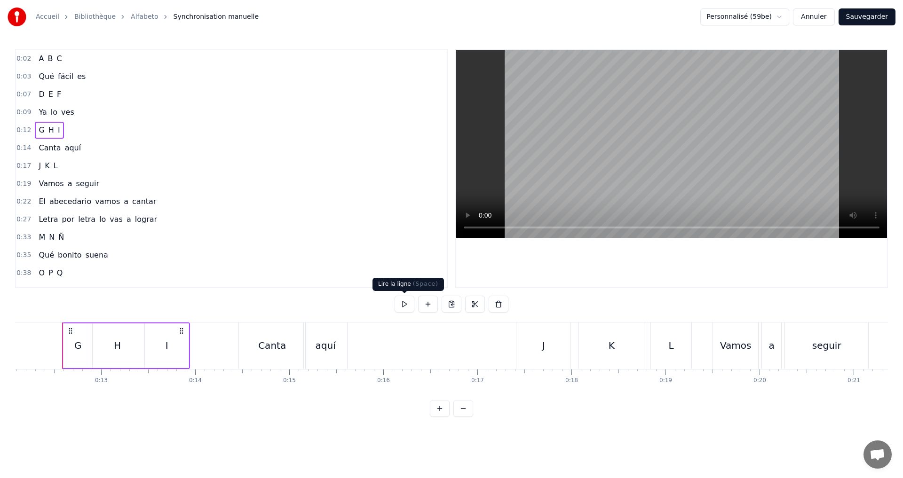
click at [405, 310] on button at bounding box center [405, 304] width 20 height 17
click at [175, 347] on div "I" at bounding box center [167, 346] width 44 height 45
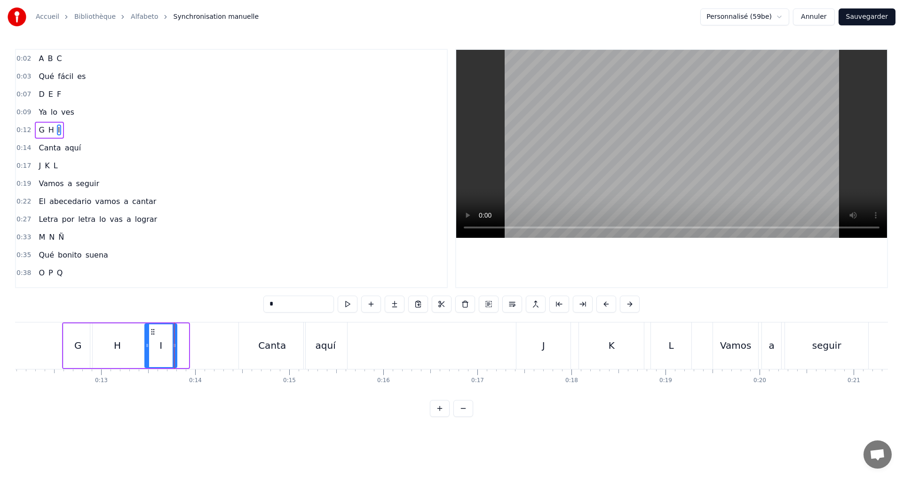
drag, startPoint x: 186, startPoint y: 348, endPoint x: 174, endPoint y: 344, distance: 12.8
click at [173, 344] on icon at bounding box center [175, 346] width 4 height 8
click at [331, 306] on button at bounding box center [336, 304] width 20 height 17
click at [81, 167] on div "0:17 J K L" at bounding box center [231, 166] width 431 height 18
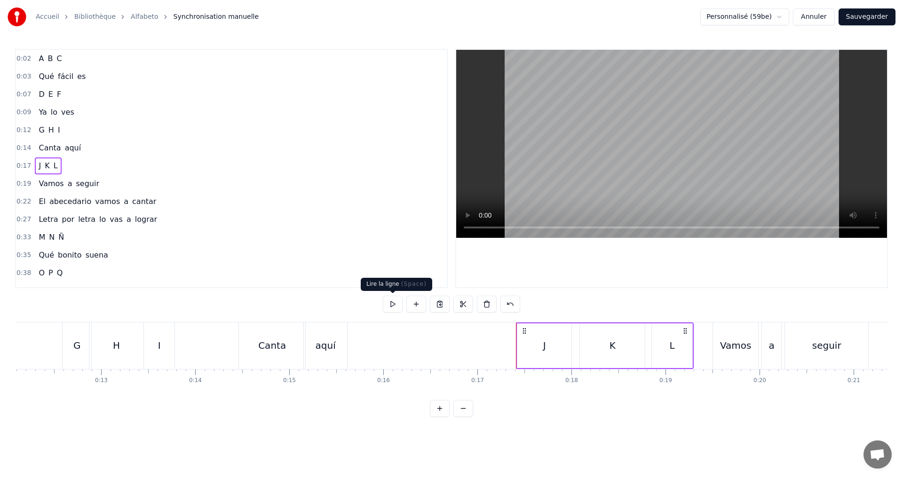
click at [390, 300] on button at bounding box center [393, 304] width 20 height 17
click at [83, 110] on div "0:09 Ya lo ves" at bounding box center [231, 112] width 431 height 18
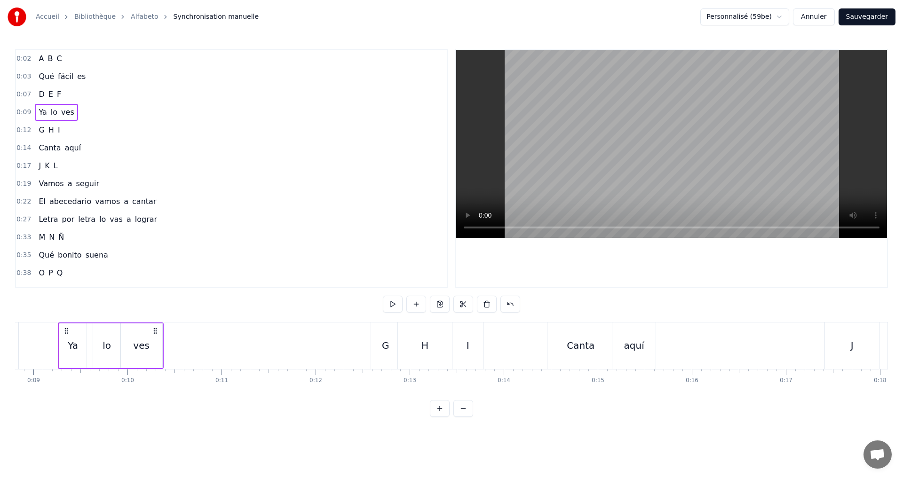
scroll to position [0, 824]
click at [62, 95] on div "0:07 D E F" at bounding box center [231, 95] width 431 height 18
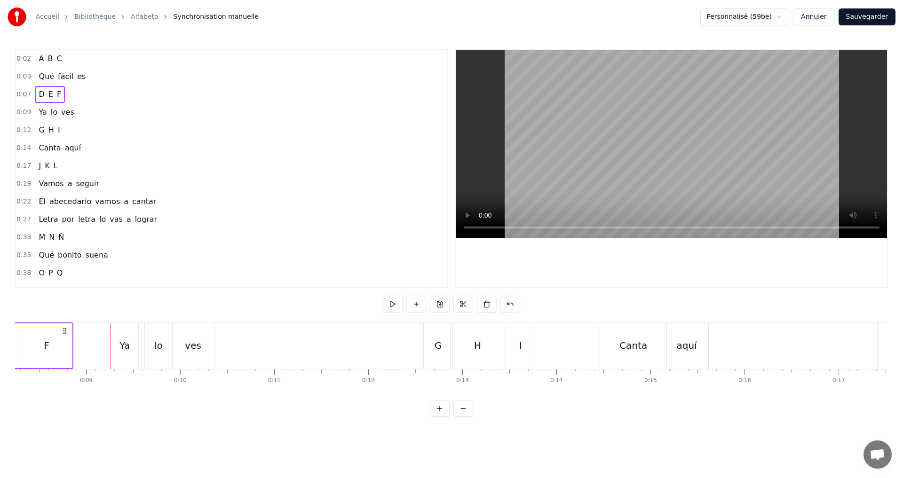
scroll to position [0, 653]
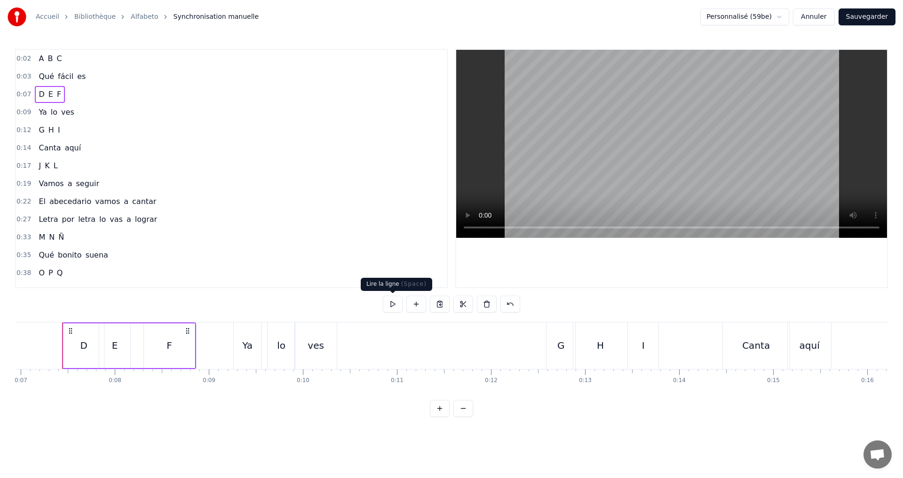
click at [392, 305] on button at bounding box center [393, 304] width 20 height 17
click at [74, 347] on div "D" at bounding box center [83, 346] width 40 height 45
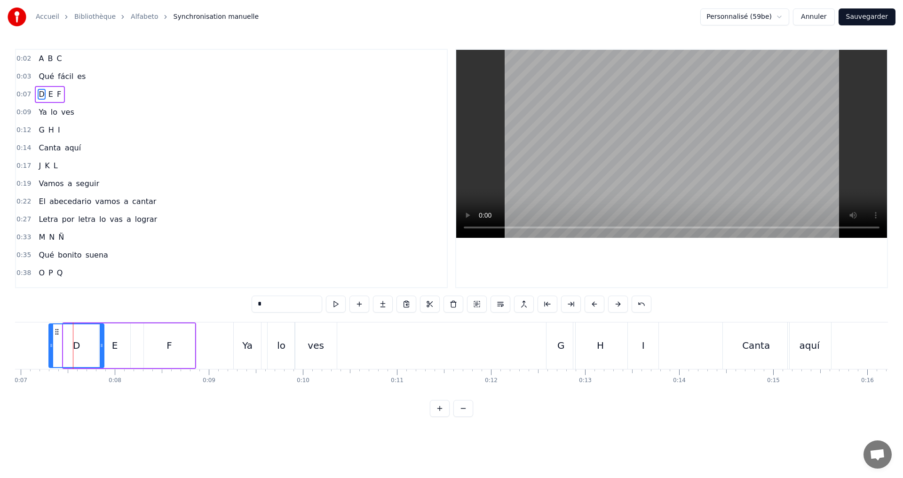
drag, startPoint x: 66, startPoint y: 347, endPoint x: 52, endPoint y: 343, distance: 14.5
click at [52, 343] on icon at bounding box center [51, 346] width 4 height 8
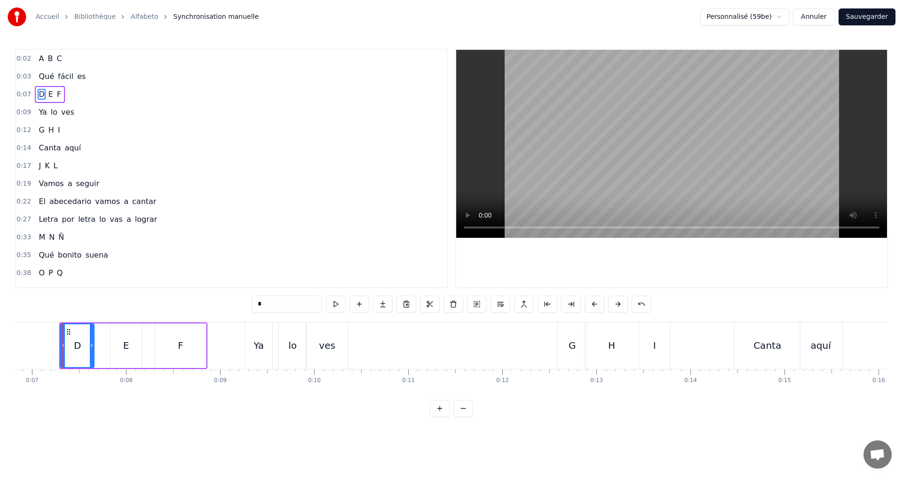
drag, startPoint x: 111, startPoint y: 347, endPoint x: 90, endPoint y: 341, distance: 21.8
click at [90, 341] on div at bounding box center [92, 345] width 4 height 43
click at [122, 347] on div "E" at bounding box center [126, 346] width 31 height 45
drag, startPoint x: 111, startPoint y: 346, endPoint x: 105, endPoint y: 342, distance: 7.4
click at [102, 342] on icon at bounding box center [101, 346] width 4 height 8
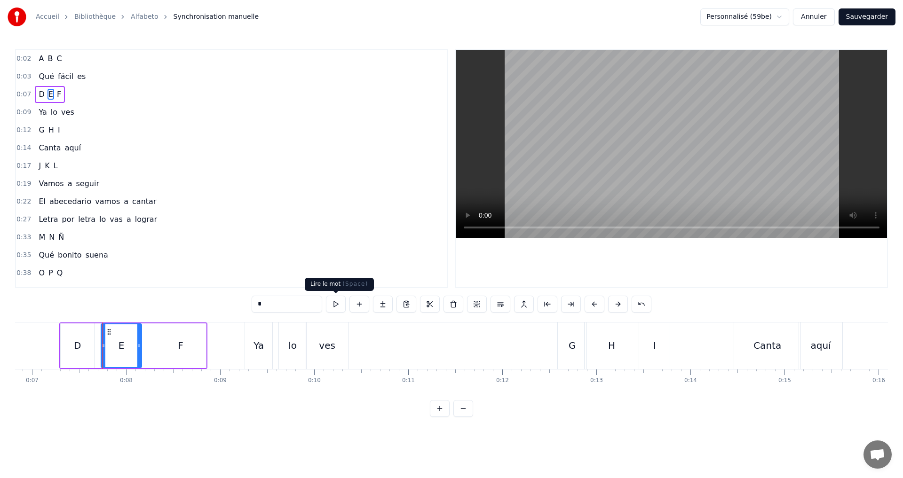
click at [337, 298] on button at bounding box center [336, 304] width 20 height 17
drag, startPoint x: 139, startPoint y: 348, endPoint x: 131, endPoint y: 347, distance: 8.5
click at [131, 347] on icon at bounding box center [131, 346] width 4 height 8
click at [177, 340] on div "F" at bounding box center [180, 346] width 51 height 45
type input "*"
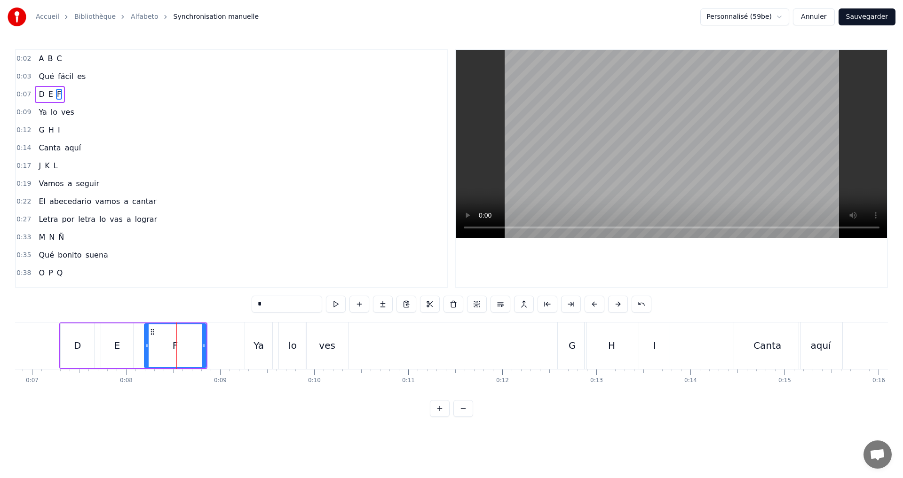
drag, startPoint x: 157, startPoint y: 346, endPoint x: 147, endPoint y: 343, distance: 10.3
click at [145, 344] on icon at bounding box center [147, 346] width 4 height 8
click at [82, 100] on div "0:07 D E F" at bounding box center [231, 95] width 431 height 18
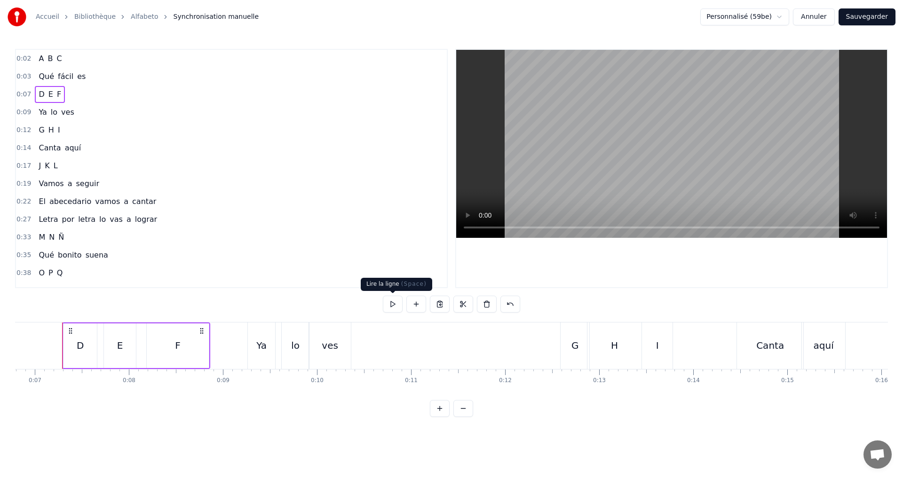
click at [398, 307] on button at bounding box center [393, 304] width 20 height 17
click at [87, 109] on div "0:09 Ya lo ves" at bounding box center [231, 112] width 431 height 18
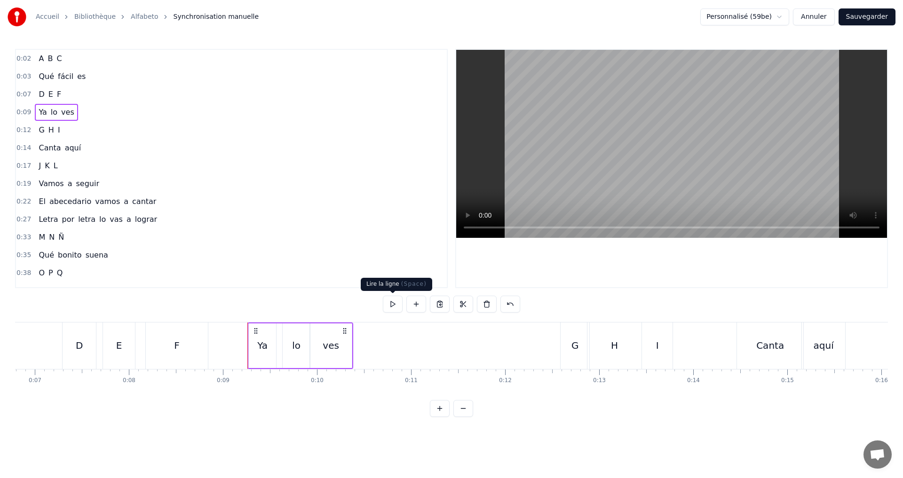
click at [392, 300] on button at bounding box center [393, 304] width 20 height 17
click at [72, 134] on div "0:12 G H I" at bounding box center [231, 130] width 431 height 18
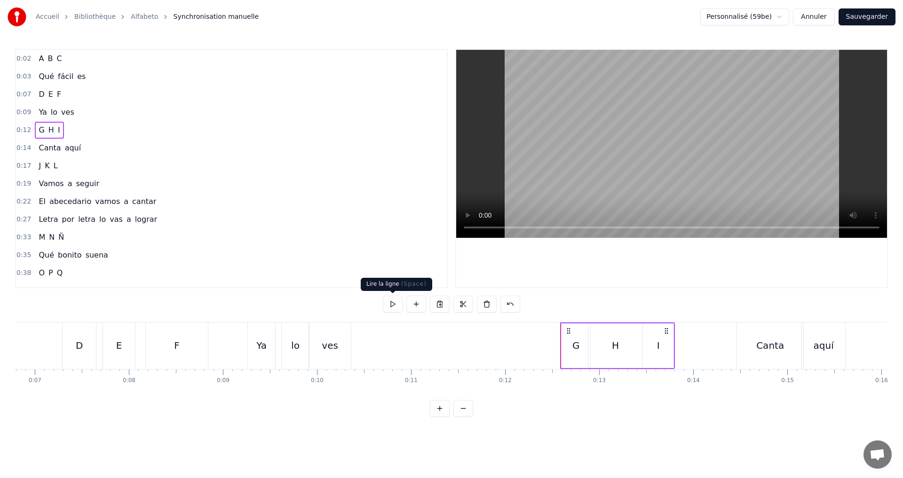
click at [394, 307] on button at bounding box center [393, 304] width 20 height 17
click at [392, 298] on button at bounding box center [393, 304] width 20 height 17
click at [373, 292] on div "0:02 A B C 0:03 Qué fácil es 0:07 D E F 0:09 Ya lo ves 0:12 G H I 0:14 Canta aq…" at bounding box center [451, 233] width 873 height 368
click at [389, 305] on button at bounding box center [393, 304] width 20 height 17
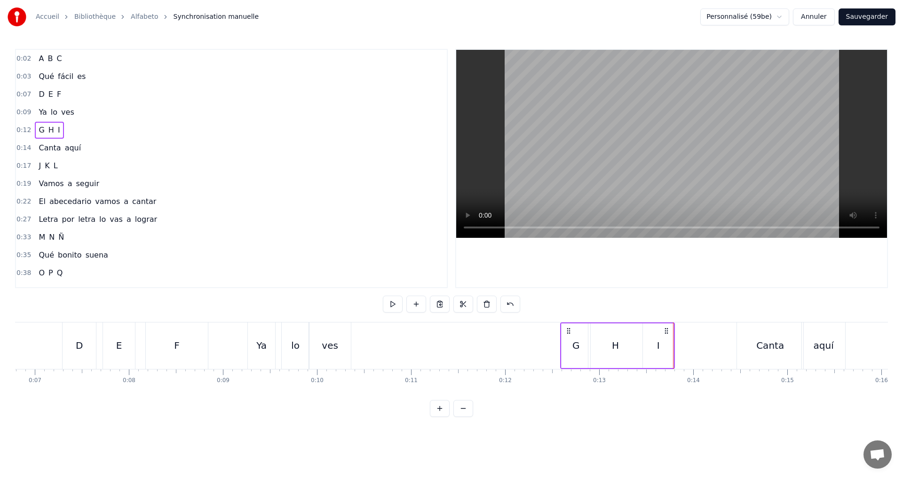
click at [101, 146] on div "0:14 Canta aquí" at bounding box center [231, 148] width 431 height 18
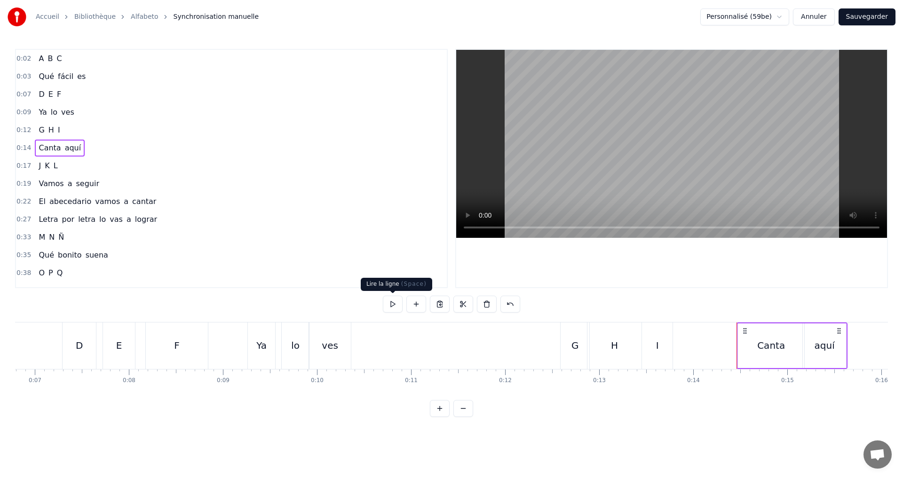
click at [386, 303] on button at bounding box center [393, 304] width 20 height 17
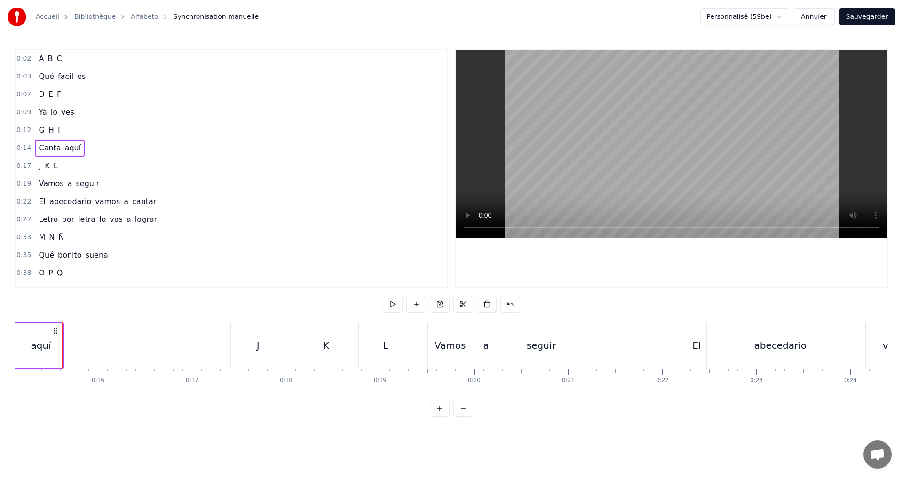
click at [387, 303] on button at bounding box center [393, 304] width 20 height 17
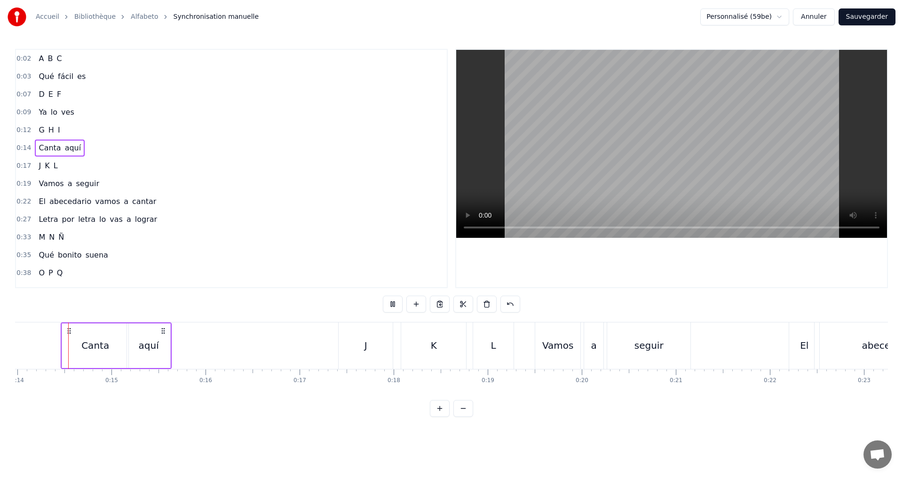
scroll to position [0, 1313]
click at [88, 172] on div "0:17 J K L" at bounding box center [231, 166] width 431 height 18
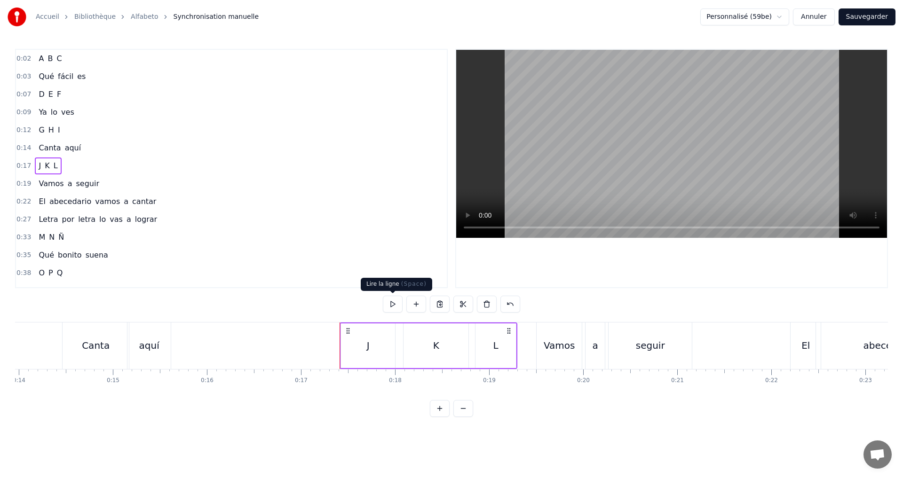
click at [390, 304] on button at bounding box center [393, 304] width 20 height 17
click at [390, 301] on button at bounding box center [393, 304] width 20 height 17
click at [390, 300] on button at bounding box center [393, 304] width 20 height 17
click at [108, 176] on div "0:19 Vamos a seguir" at bounding box center [231, 184] width 431 height 18
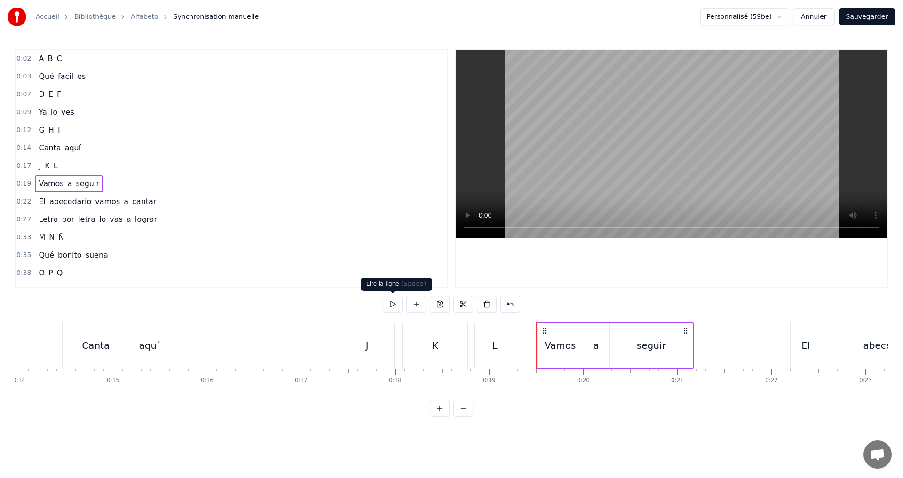
click at [394, 301] on button at bounding box center [393, 304] width 20 height 17
click at [154, 201] on div "0:22 El abecedario vamos a cantar" at bounding box center [231, 202] width 431 height 18
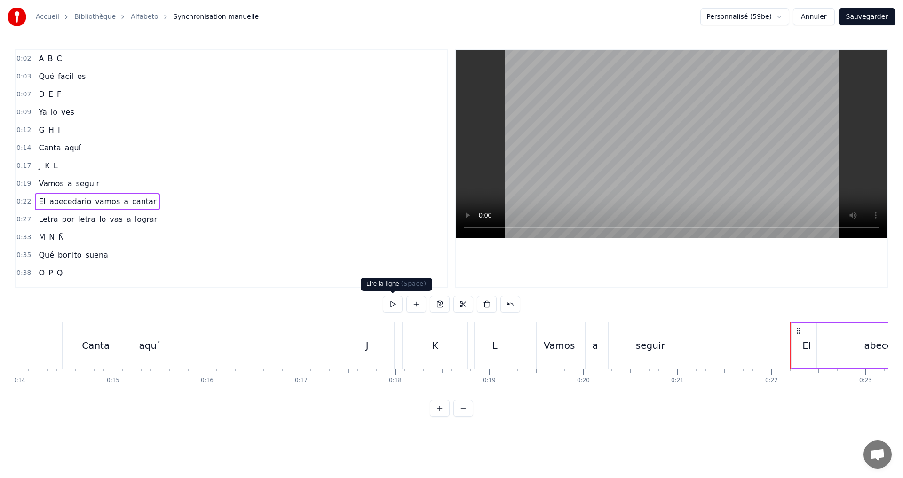
click at [389, 300] on button at bounding box center [393, 304] width 20 height 17
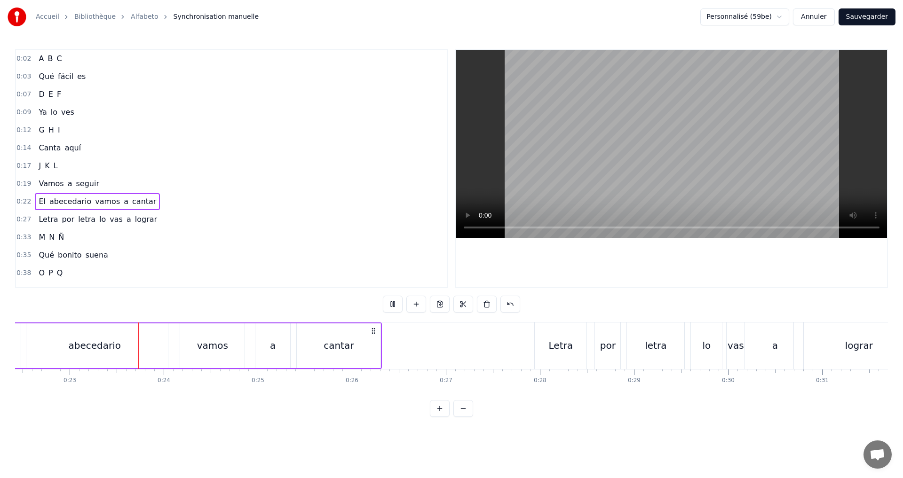
scroll to position [0, 2109]
drag, startPoint x: 164, startPoint y: 218, endPoint x: 170, endPoint y: 220, distance: 5.8
click at [170, 220] on div "0:27 Letra por letra lo vas a lograr" at bounding box center [231, 220] width 431 height 18
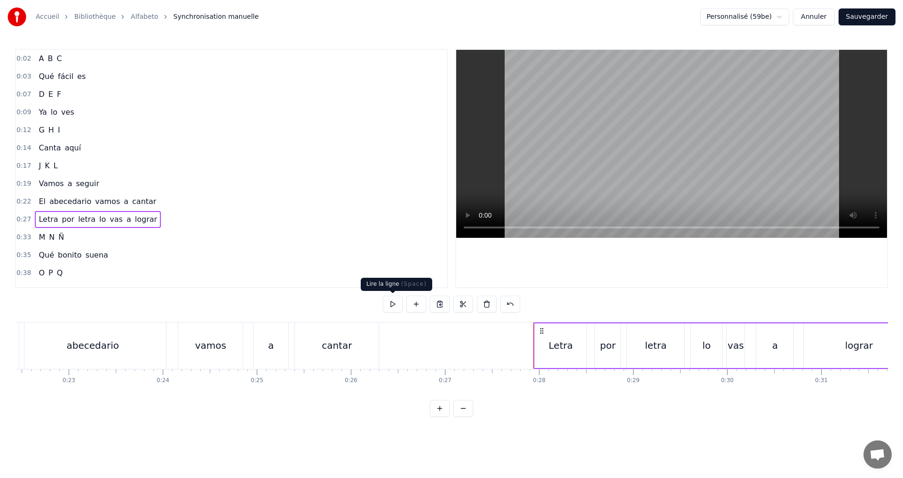
click at [387, 302] on button at bounding box center [393, 304] width 20 height 17
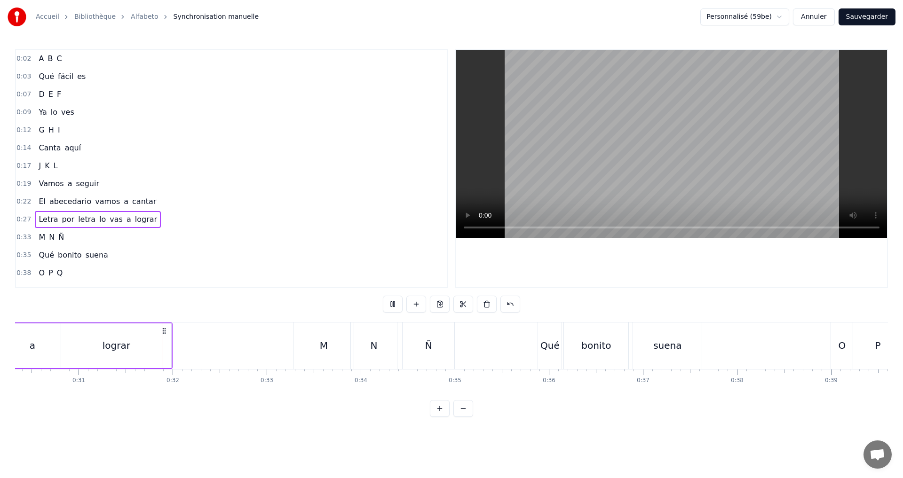
scroll to position [0, 2898]
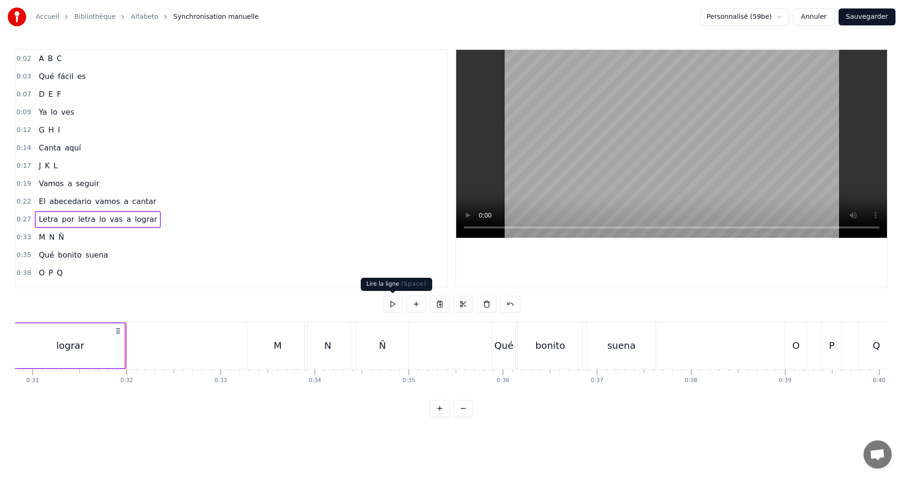
click at [388, 307] on button at bounding box center [393, 304] width 20 height 17
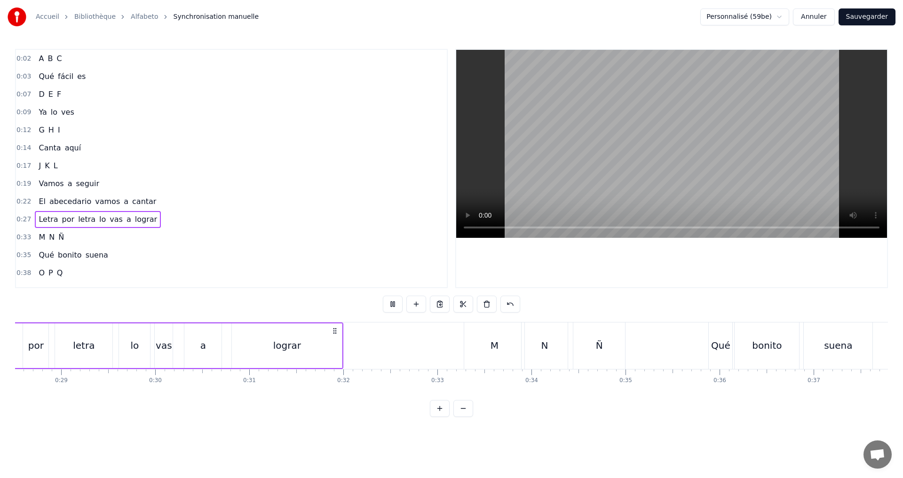
scroll to position [0, 2599]
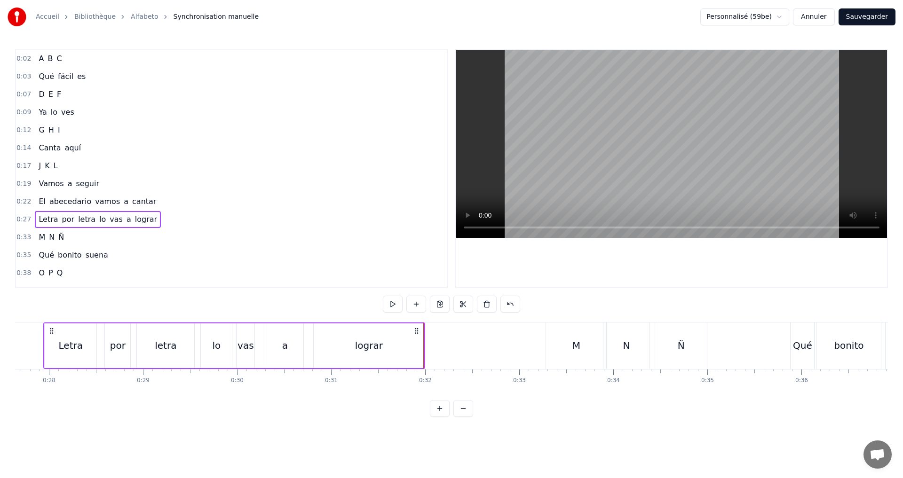
click at [84, 235] on div "0:33 M N Ñ" at bounding box center [231, 238] width 431 height 18
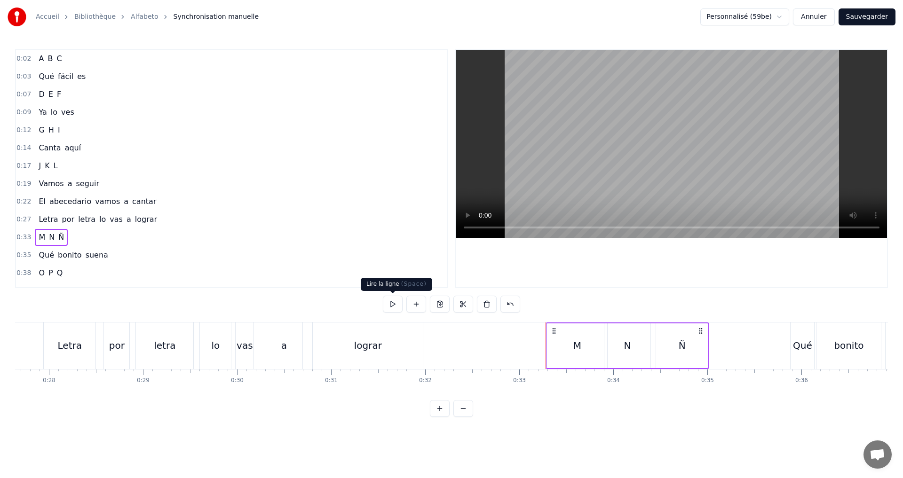
click at [389, 301] on button at bounding box center [393, 304] width 20 height 17
click at [116, 251] on div "0:35 Qué bonito suena" at bounding box center [231, 255] width 431 height 18
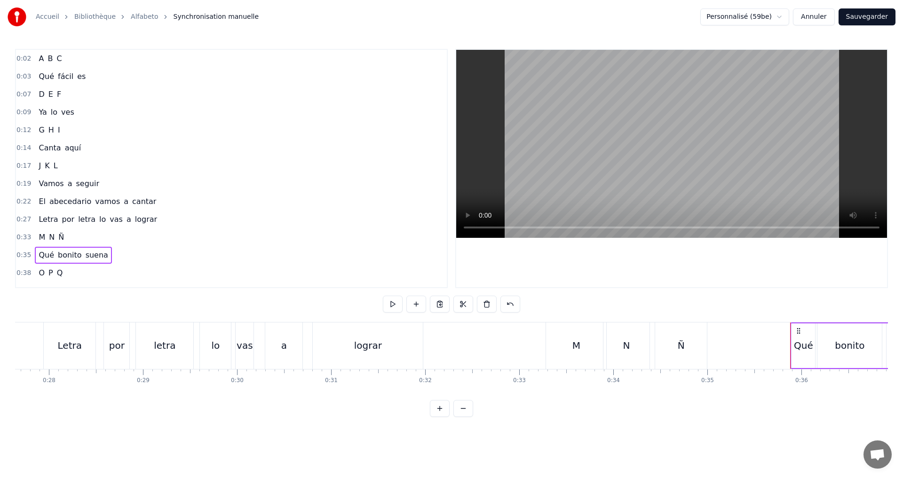
click at [389, 302] on button at bounding box center [393, 304] width 20 height 17
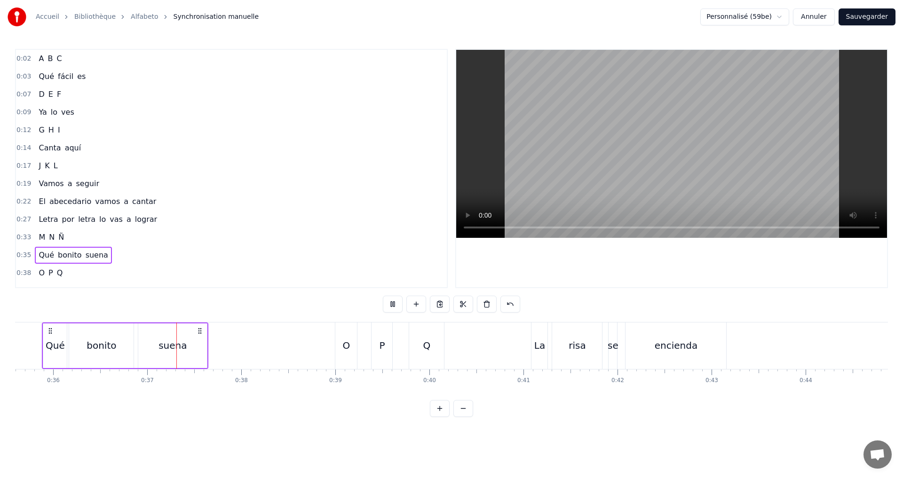
scroll to position [0, 3396]
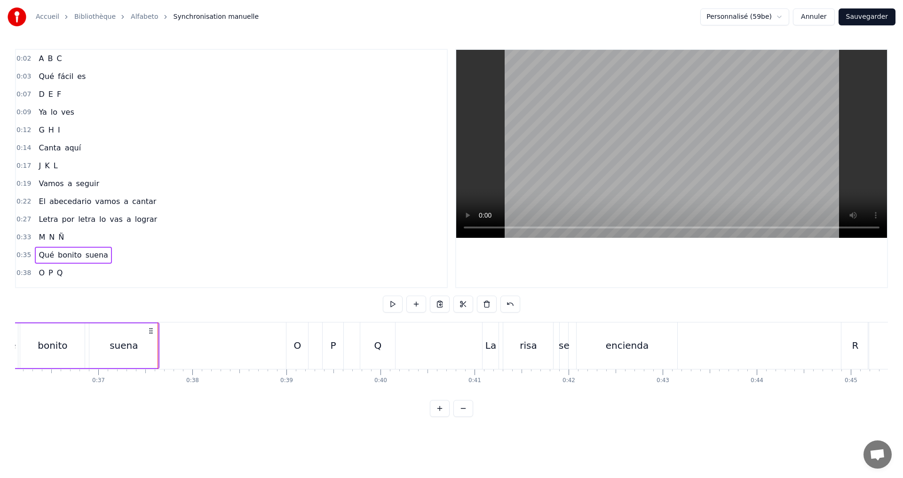
click at [99, 275] on div "0:38 O P Q" at bounding box center [231, 273] width 431 height 18
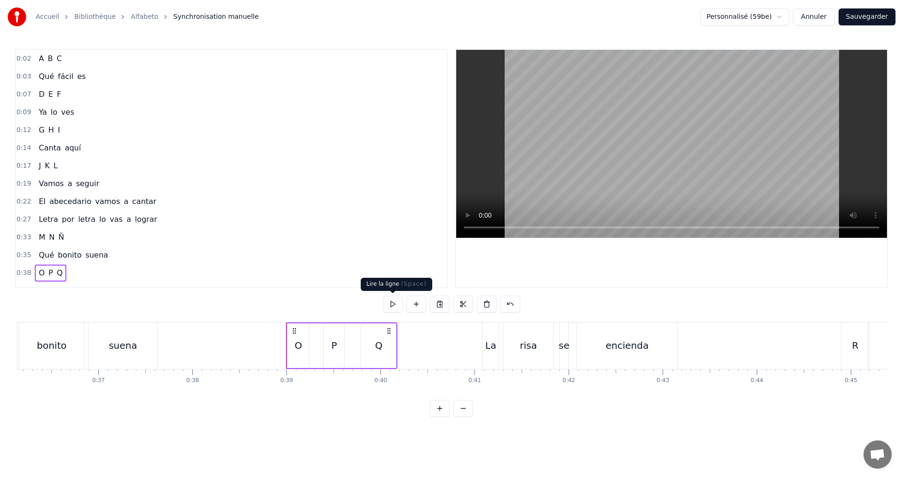
click at [388, 303] on button at bounding box center [393, 304] width 20 height 17
click at [332, 346] on div "P" at bounding box center [334, 346] width 6 height 14
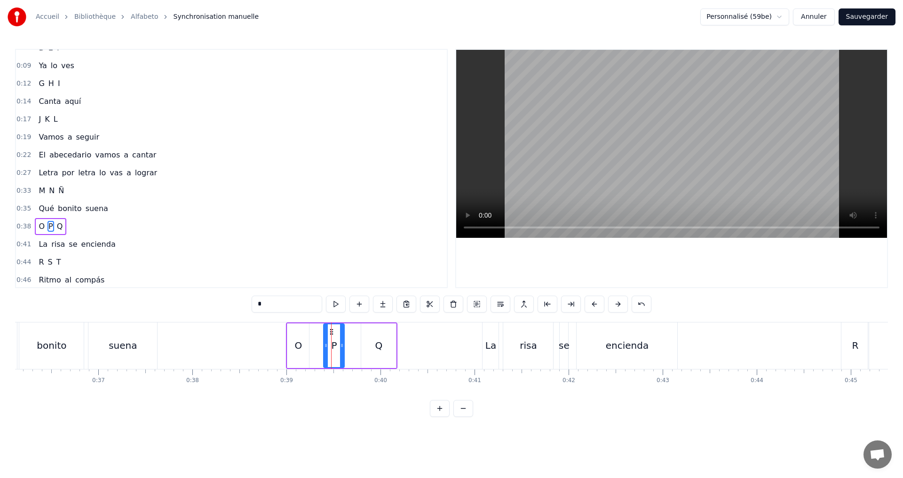
scroll to position [104, 0]
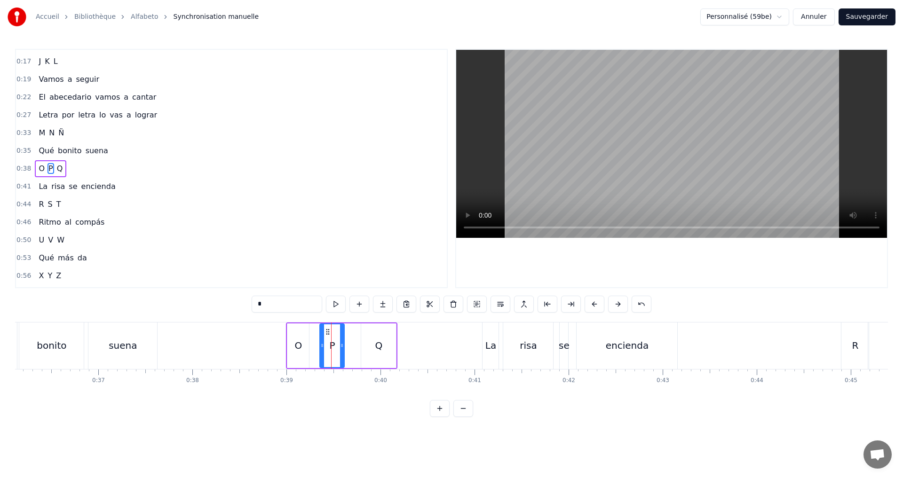
click at [321, 345] on icon at bounding box center [322, 346] width 4 height 8
click at [336, 302] on button at bounding box center [336, 304] width 20 height 17
click at [107, 194] on div "La risa se encienda" at bounding box center [77, 186] width 84 height 17
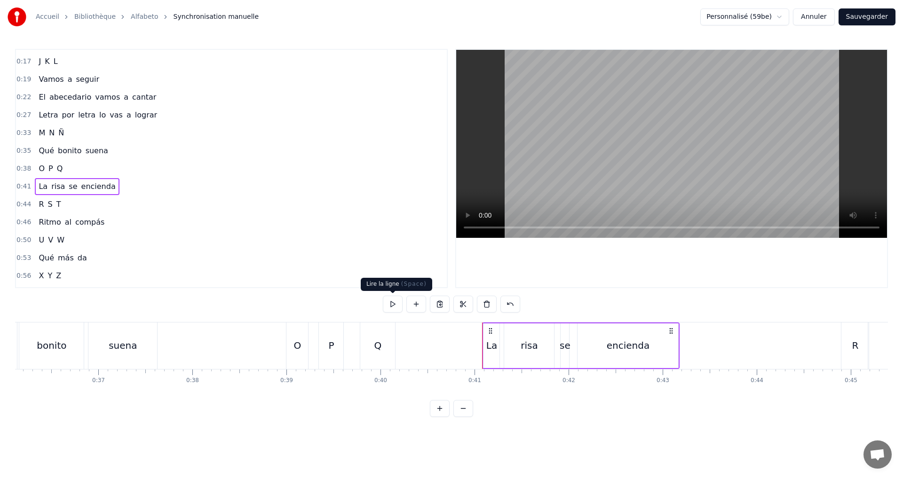
click at [392, 300] on button at bounding box center [393, 304] width 20 height 17
click at [75, 207] on div "0:44 R S T" at bounding box center [231, 205] width 431 height 18
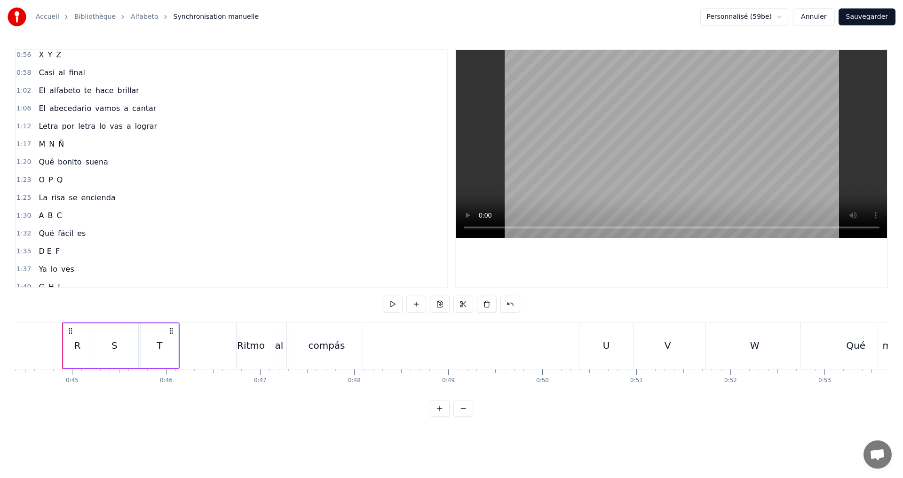
scroll to position [343, 0]
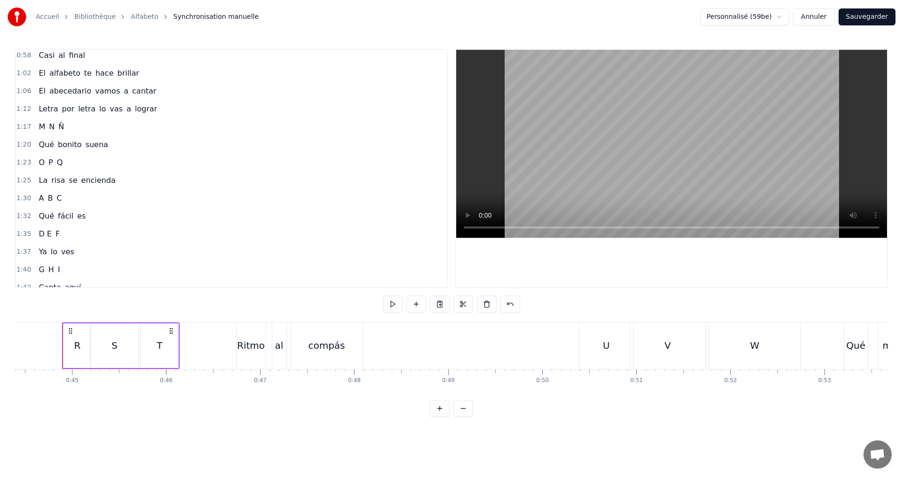
click at [149, 90] on div "1:06 El abecedario vamos a cantar" at bounding box center [231, 91] width 431 height 18
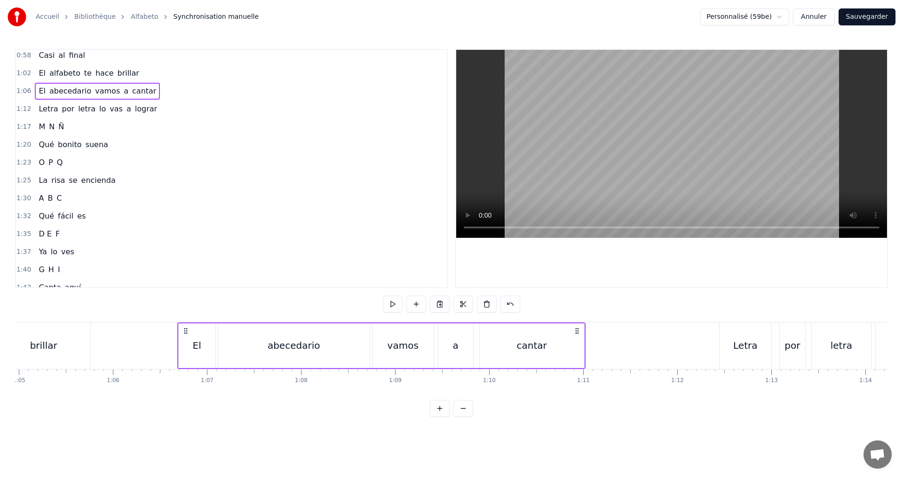
scroll to position [0, 6224]
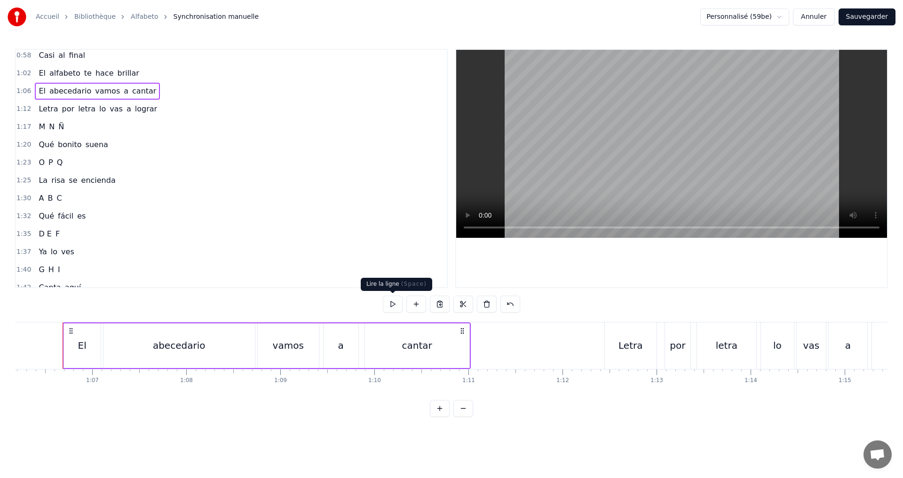
click at [394, 303] on button at bounding box center [393, 304] width 20 height 17
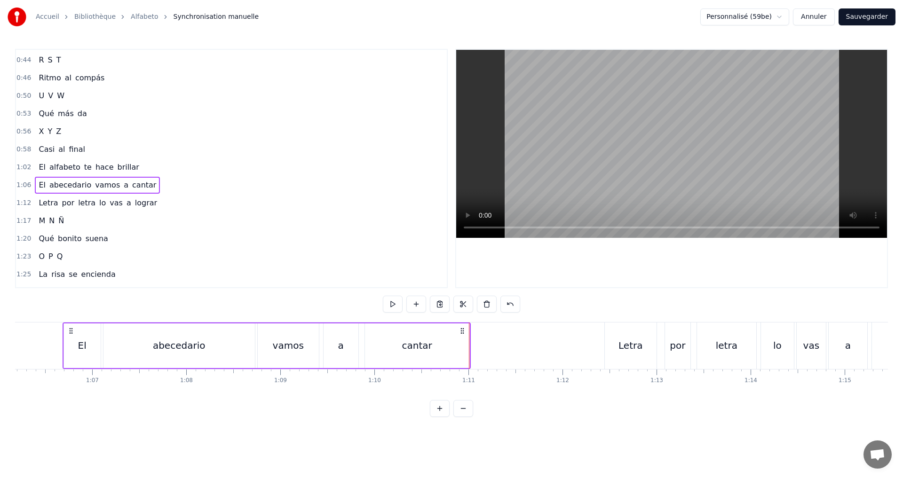
click at [90, 221] on div "1:17 M N Ñ" at bounding box center [231, 221] width 431 height 18
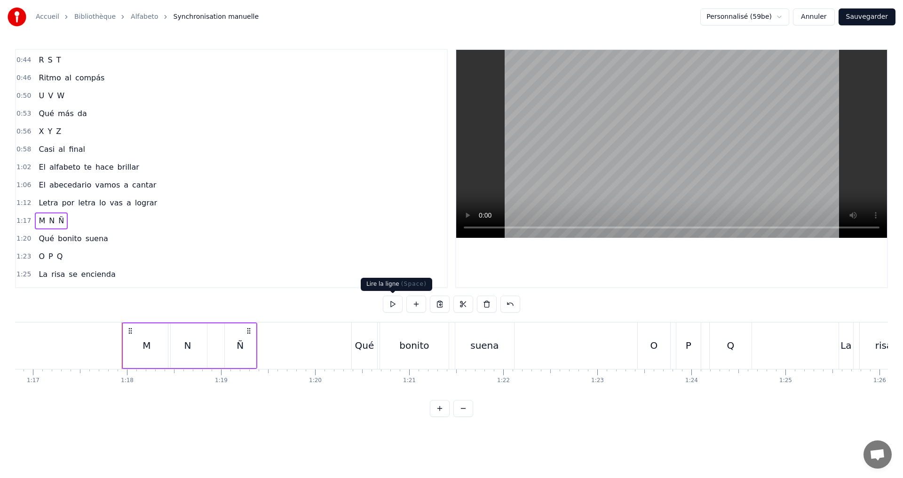
scroll to position [0, 7283]
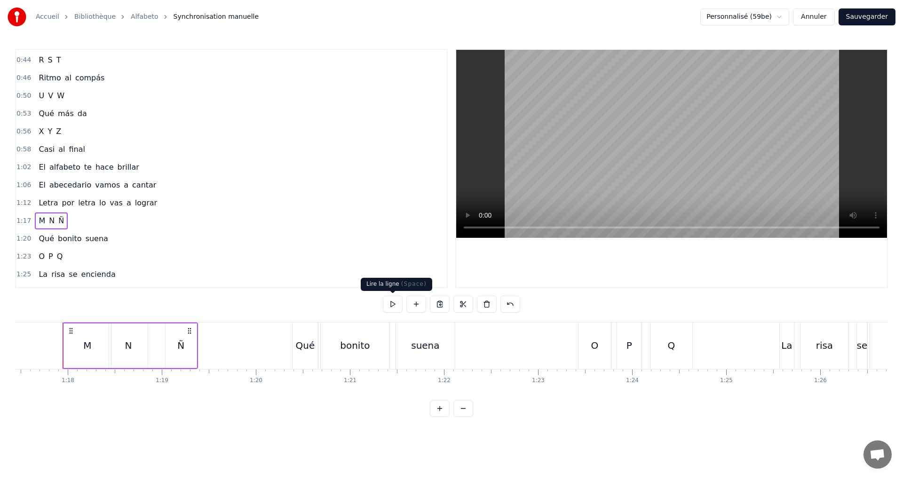
click at [386, 302] on button at bounding box center [393, 304] width 20 height 17
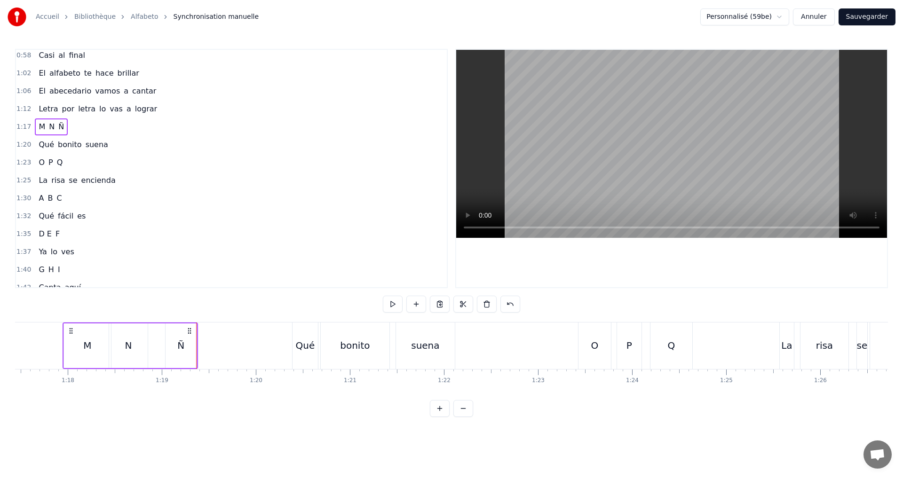
click at [58, 160] on span "Q" at bounding box center [60, 162] width 8 height 11
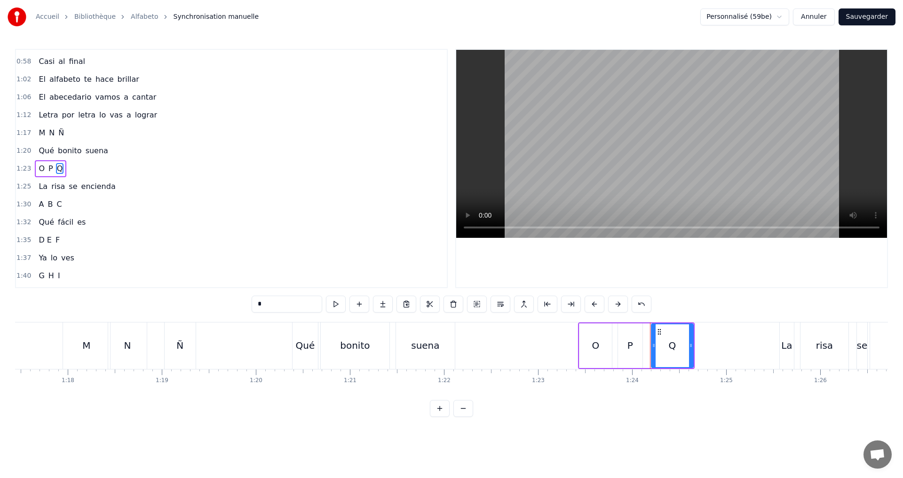
drag, startPoint x: 75, startPoint y: 166, endPoint x: 78, endPoint y: 171, distance: 5.7
click at [76, 167] on div "1:23 O P Q" at bounding box center [231, 169] width 431 height 18
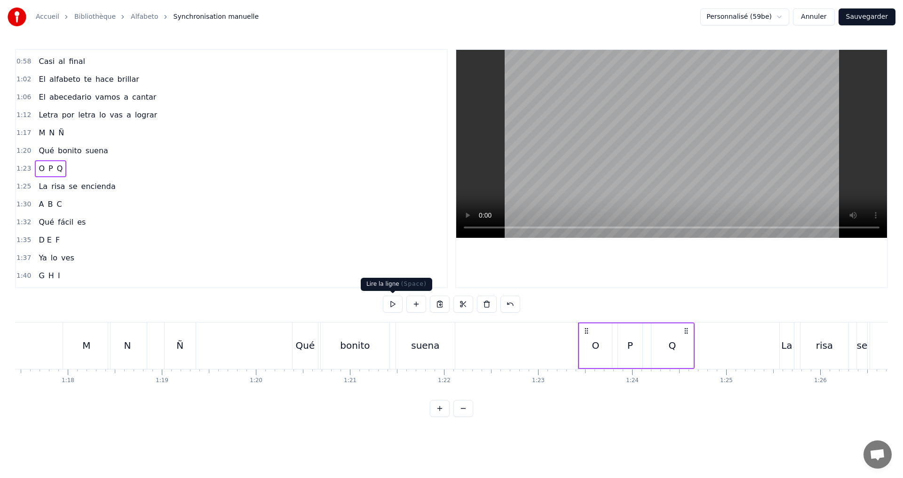
click at [391, 305] on button at bounding box center [393, 304] width 20 height 17
drag, startPoint x: 78, startPoint y: 200, endPoint x: 109, endPoint y: 214, distance: 33.5
click at [79, 201] on div "1:30 A B C" at bounding box center [231, 205] width 431 height 18
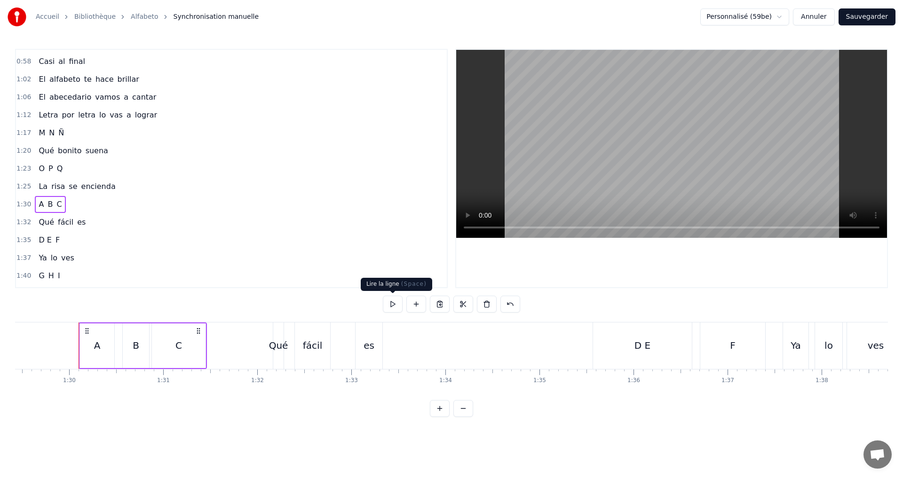
click at [391, 302] on button at bounding box center [393, 304] width 20 height 17
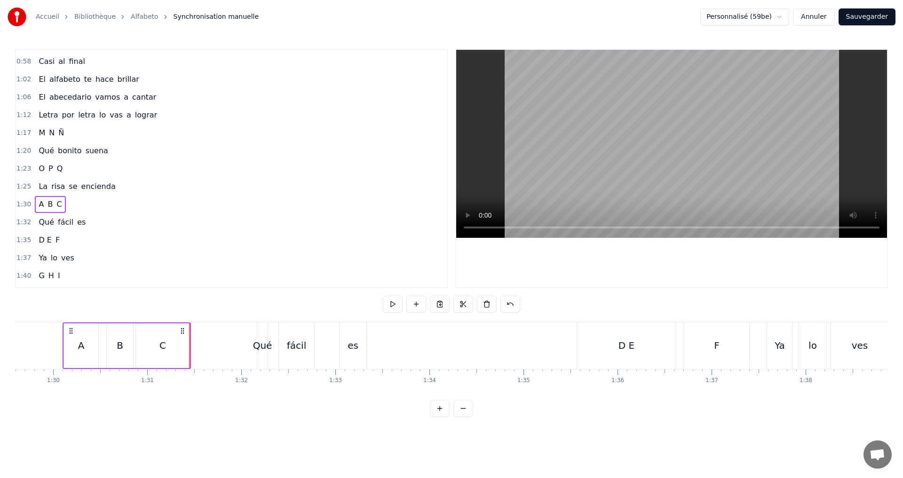
click at [102, 233] on div "1:35 D E F" at bounding box center [231, 240] width 431 height 18
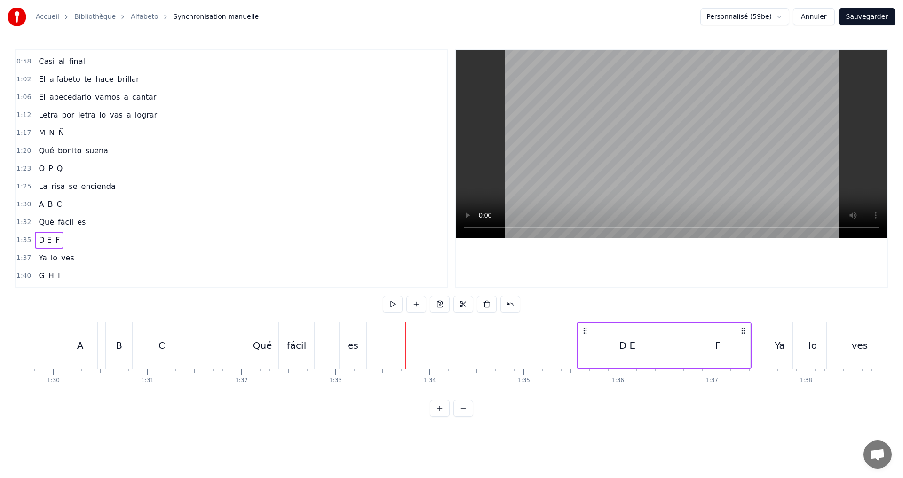
click at [101, 224] on div "1:32 Qué fácil es" at bounding box center [231, 222] width 431 height 18
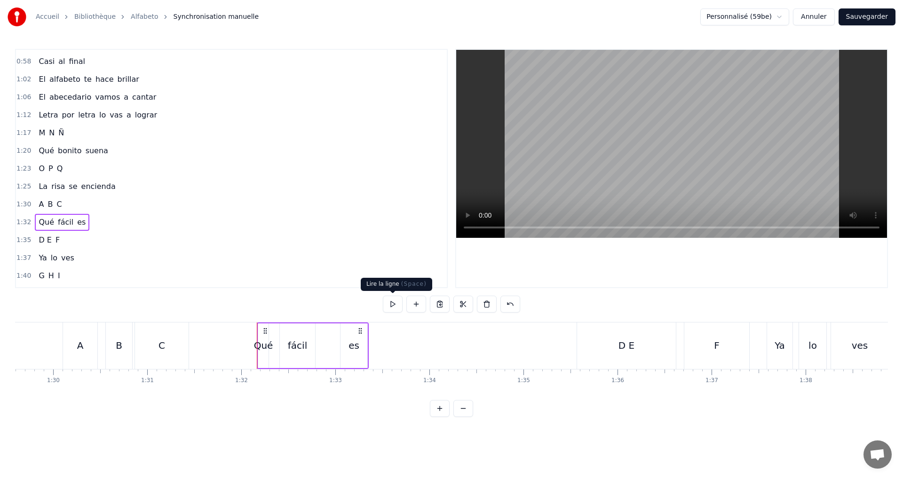
click at [385, 304] on button at bounding box center [393, 304] width 20 height 17
click at [103, 247] on div "1:35 D E F" at bounding box center [231, 240] width 431 height 18
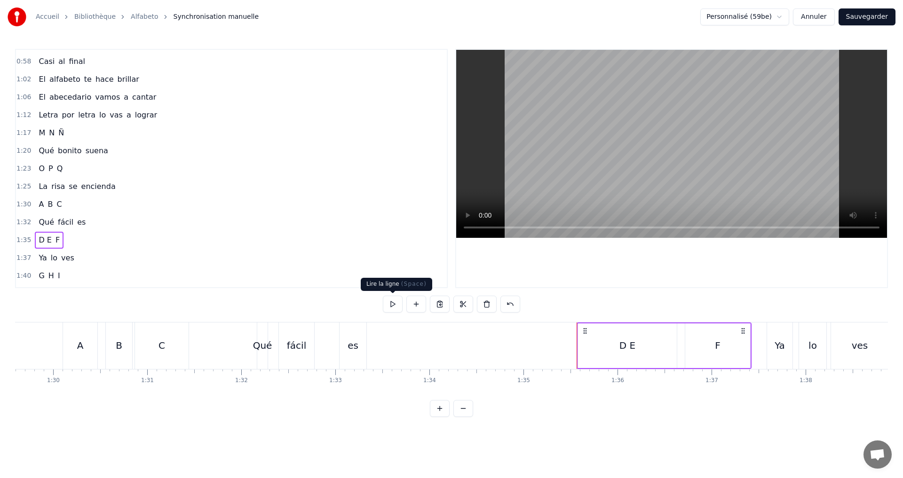
click at [388, 300] on button at bounding box center [393, 304] width 20 height 17
click at [621, 338] on div "D E" at bounding box center [627, 346] width 99 height 45
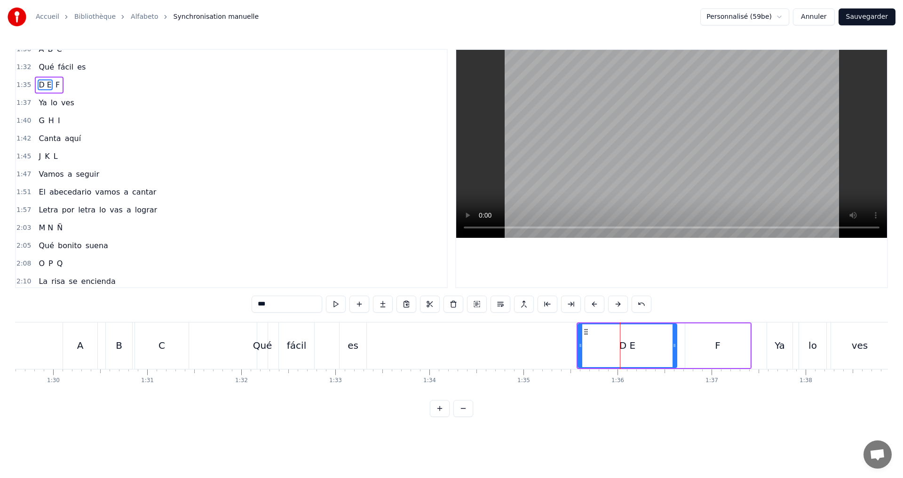
scroll to position [495, 0]
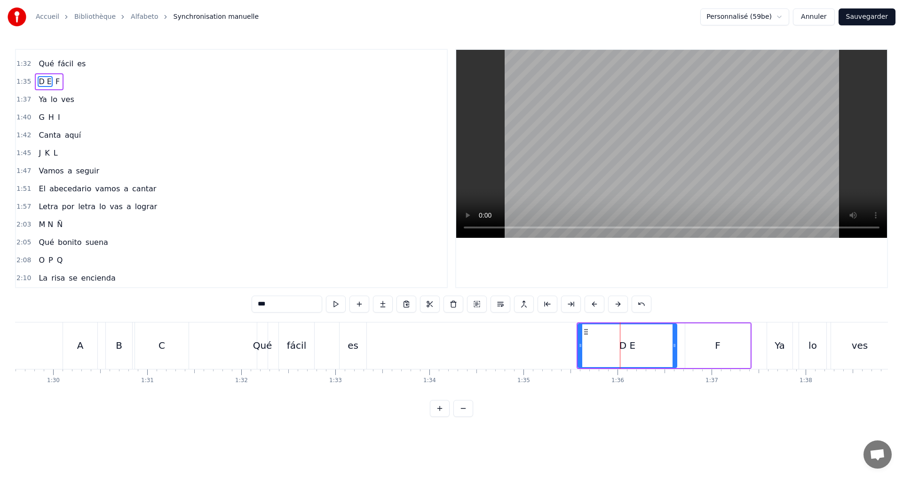
click at [621, 341] on div "D E" at bounding box center [627, 346] width 16 height 14
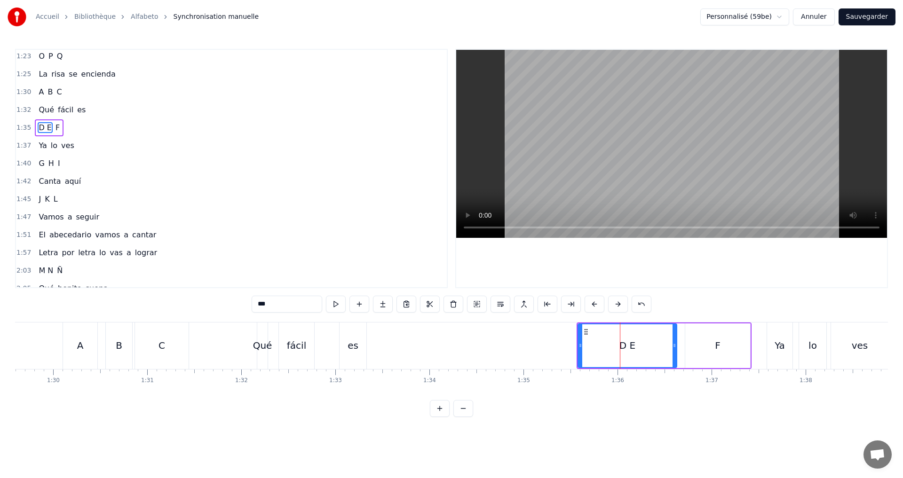
click at [621, 341] on div "D E" at bounding box center [627, 346] width 16 height 14
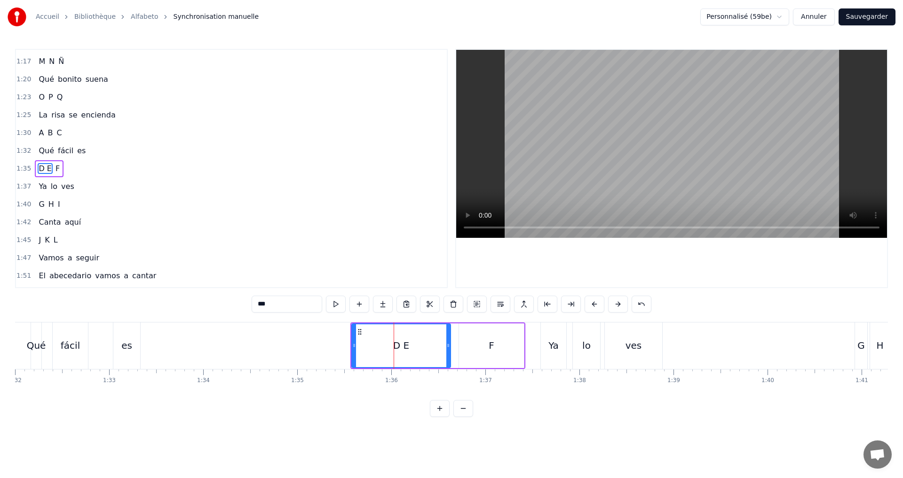
scroll to position [0, 8722]
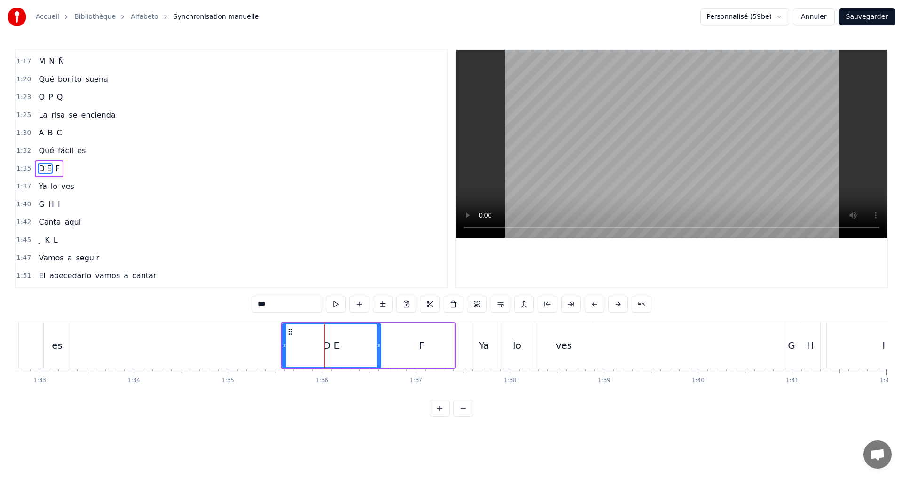
click at [285, 305] on input "***" at bounding box center [287, 304] width 71 height 17
drag, startPoint x: 378, startPoint y: 355, endPoint x: 319, endPoint y: 347, distance: 59.5
click at [319, 347] on div at bounding box center [320, 345] width 4 height 43
type input "*"
drag, startPoint x: 331, startPoint y: 404, endPoint x: 314, endPoint y: 396, distance: 18.5
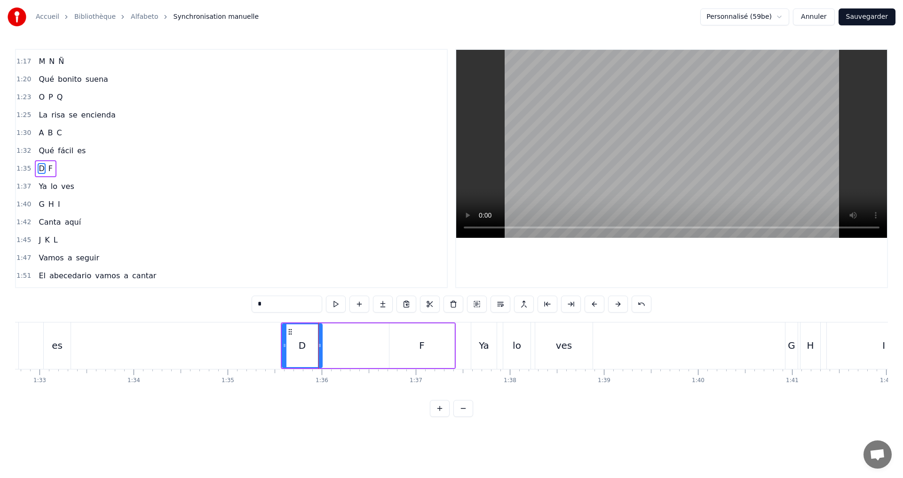
click at [331, 404] on div "0:02 A B C 0:03 Qué fácil es 0:07 D E F 0:09 Ya lo ves 0:12 G H I 0:14 Canta aq…" at bounding box center [451, 233] width 873 height 368
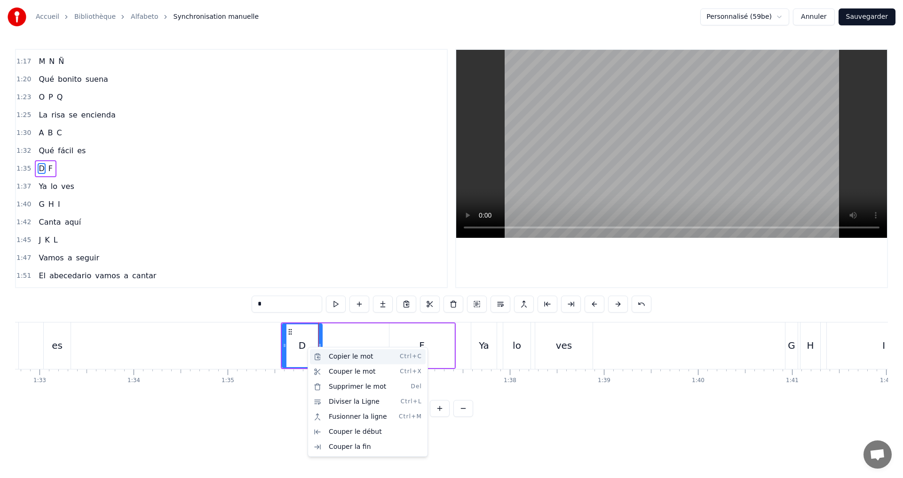
click at [331, 358] on div "Copier le mot Ctrl+C" at bounding box center [368, 356] width 116 height 15
click at [346, 341] on div "D F" at bounding box center [368, 346] width 175 height 47
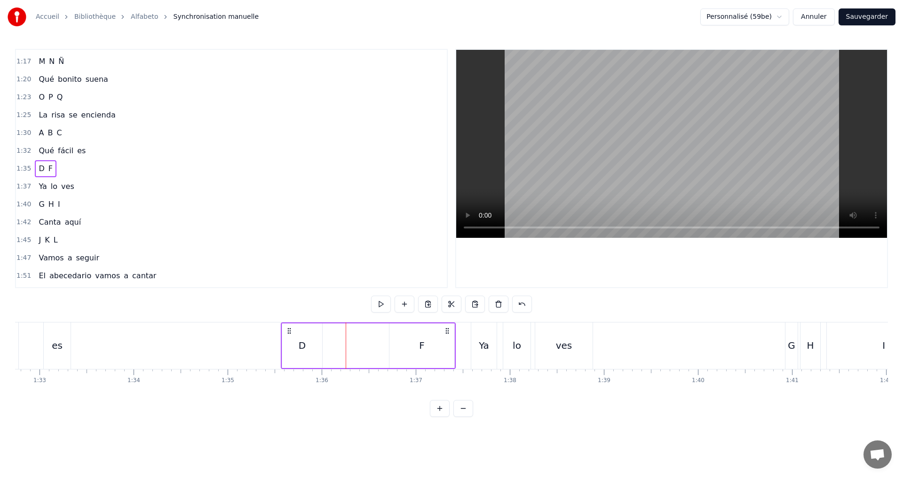
click at [337, 325] on div "D F" at bounding box center [368, 346] width 175 height 47
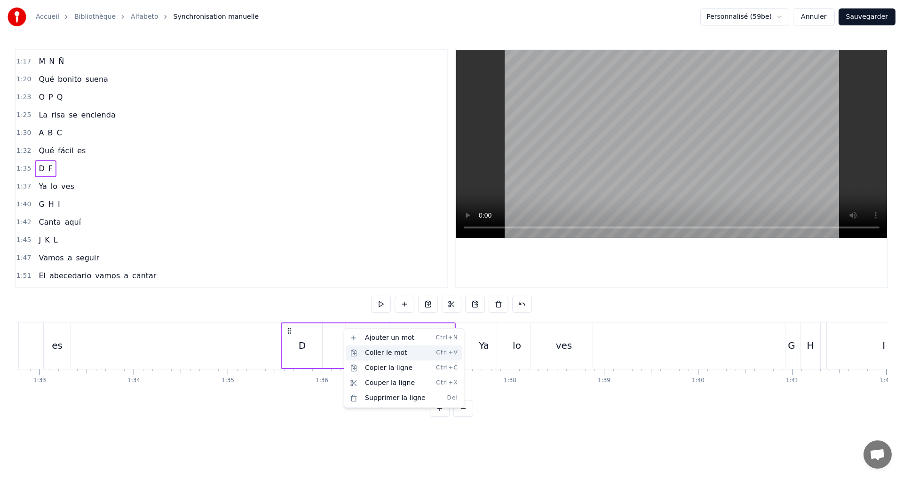
click at [367, 354] on div "Coller le mot Ctrl+V" at bounding box center [404, 353] width 116 height 15
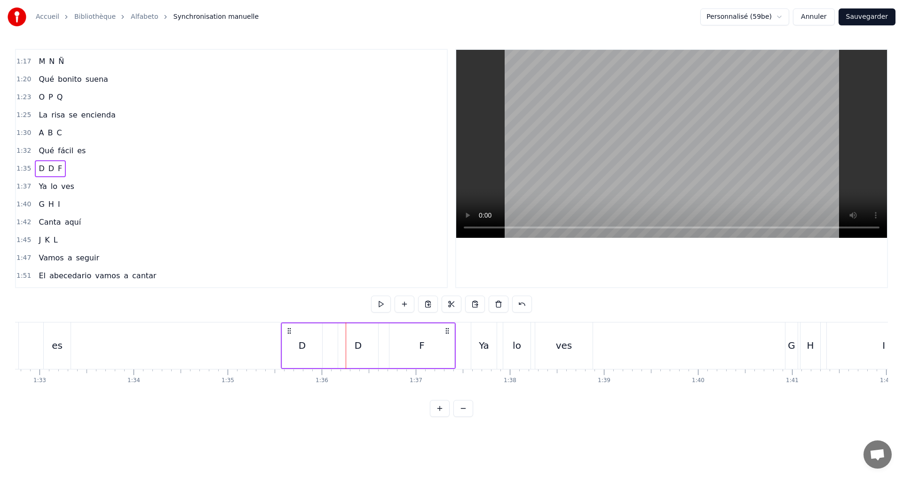
click at [360, 347] on div "D" at bounding box center [358, 346] width 7 height 14
click at [361, 347] on div "D" at bounding box center [358, 346] width 7 height 14
click at [256, 308] on input "*" at bounding box center [275, 304] width 71 height 17
drag, startPoint x: 254, startPoint y: 307, endPoint x: 237, endPoint y: 306, distance: 16.5
click at [237, 306] on div "0:02 A B C 0:03 Qué fácil es 0:07 D E F 0:09 Ya lo ves 0:12 G H I 0:14 Canta aq…" at bounding box center [451, 233] width 873 height 368
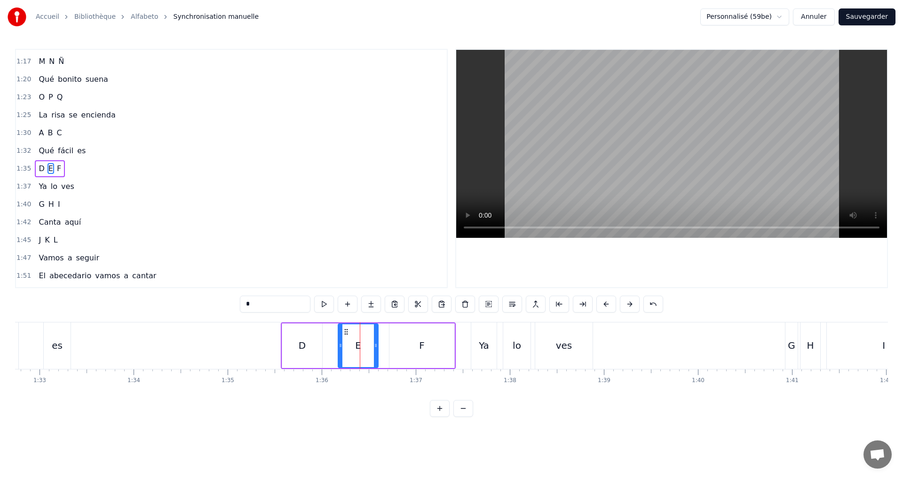
drag, startPoint x: 305, startPoint y: 406, endPoint x: 314, endPoint y: 402, distance: 10.1
click at [306, 406] on div "0:02 A B C 0:03 Qué fácil es 0:07 D E F 0:09 Ya lo ves 0:12 G H I 0:14 Canta aq…" at bounding box center [451, 233] width 873 height 368
click at [302, 340] on div "D" at bounding box center [302, 346] width 7 height 14
click at [397, 349] on div "F" at bounding box center [421, 346] width 65 height 45
type input "*"
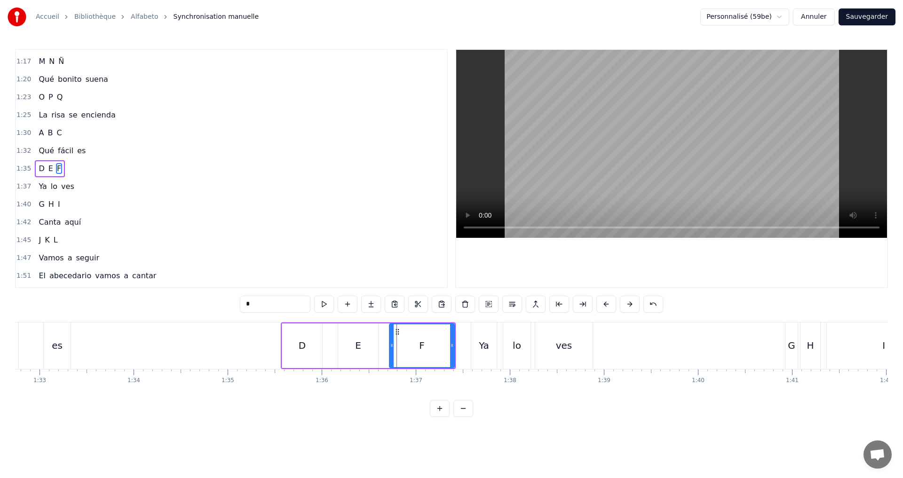
click at [79, 166] on div "1:35 D E F" at bounding box center [231, 169] width 431 height 18
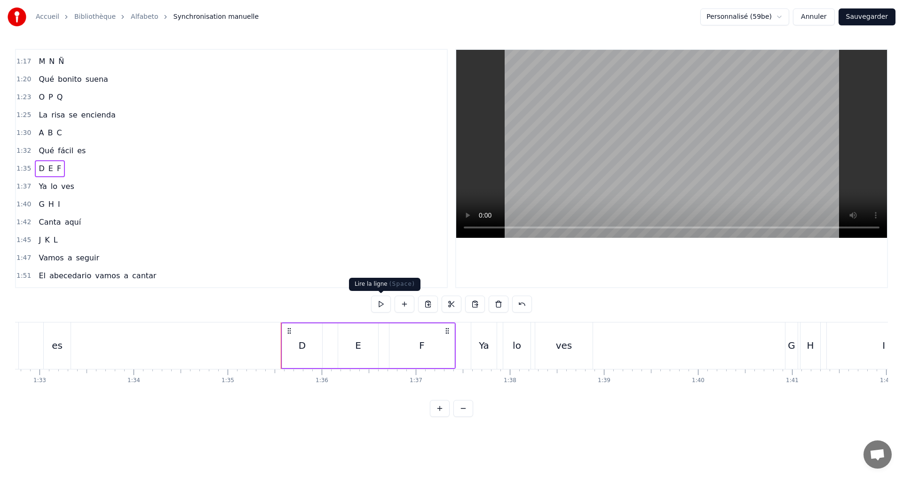
click at [383, 301] on button at bounding box center [381, 304] width 20 height 17
click at [289, 348] on div "D" at bounding box center [302, 346] width 40 height 45
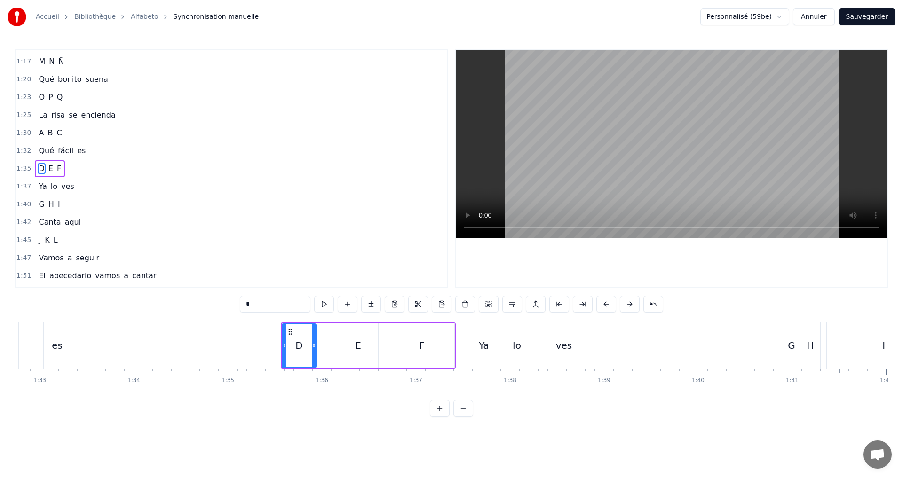
drag, startPoint x: 320, startPoint y: 347, endPoint x: 312, endPoint y: 346, distance: 8.6
click at [312, 346] on icon at bounding box center [314, 346] width 4 height 8
click at [322, 307] on button at bounding box center [324, 304] width 20 height 17
click at [363, 347] on div "E" at bounding box center [358, 346] width 40 height 45
type input "*"
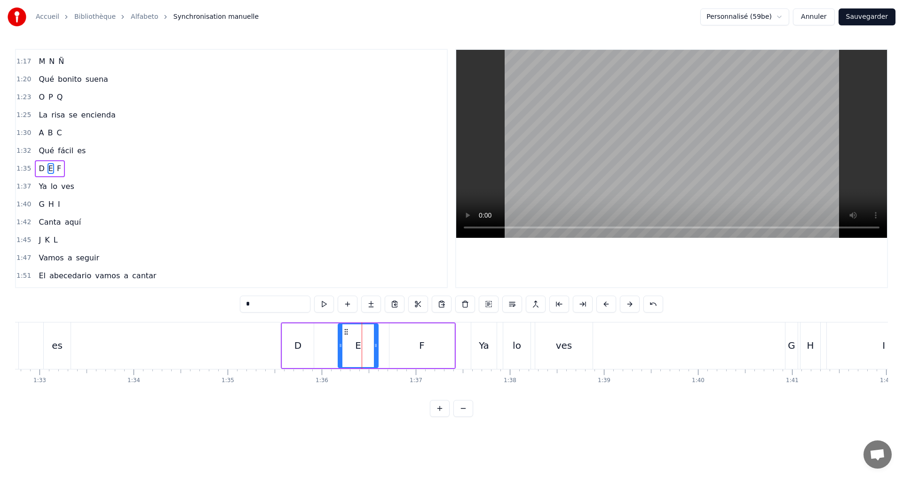
click at [337, 346] on div "D E F" at bounding box center [368, 346] width 175 height 47
click at [352, 344] on div "E" at bounding box center [358, 346] width 40 height 45
drag, startPoint x: 340, startPoint y: 345, endPoint x: 321, endPoint y: 332, distance: 22.7
click at [339, 335] on div at bounding box center [341, 345] width 4 height 43
click at [321, 301] on button at bounding box center [324, 304] width 20 height 17
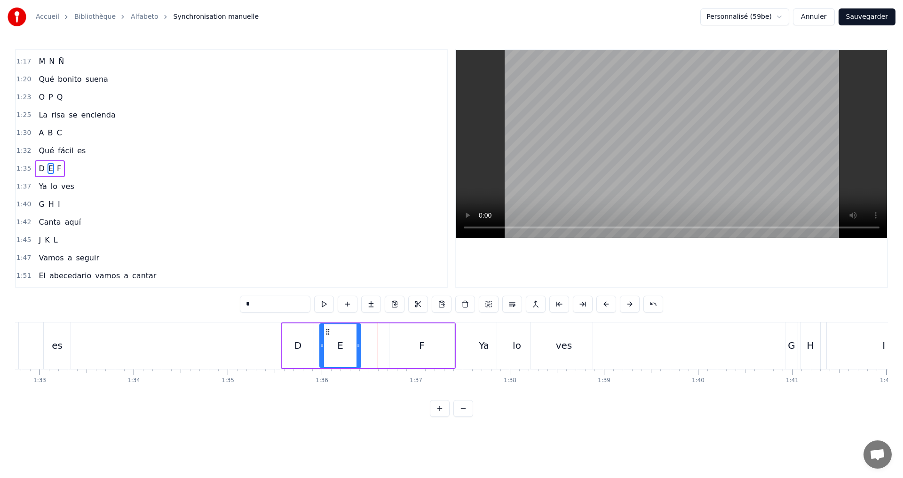
drag, startPoint x: 375, startPoint y: 346, endPoint x: 357, endPoint y: 341, distance: 19.1
click at [357, 341] on div at bounding box center [358, 345] width 4 height 43
click at [323, 306] on button at bounding box center [324, 304] width 20 height 17
drag, startPoint x: 357, startPoint y: 346, endPoint x: 347, endPoint y: 343, distance: 11.2
click at [347, 343] on icon at bounding box center [347, 346] width 4 height 8
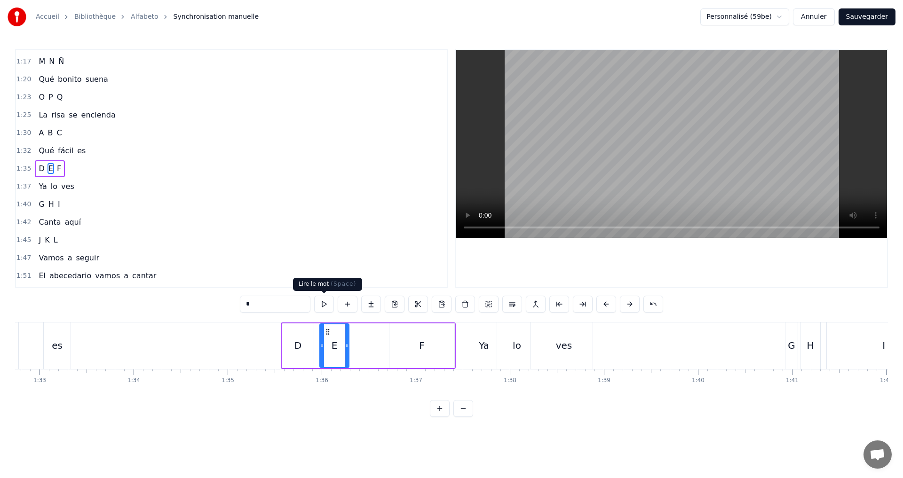
click at [324, 305] on button at bounding box center [324, 304] width 20 height 17
click at [426, 341] on div "F" at bounding box center [421, 346] width 65 height 45
type input "*"
click at [322, 300] on button at bounding box center [324, 304] width 20 height 17
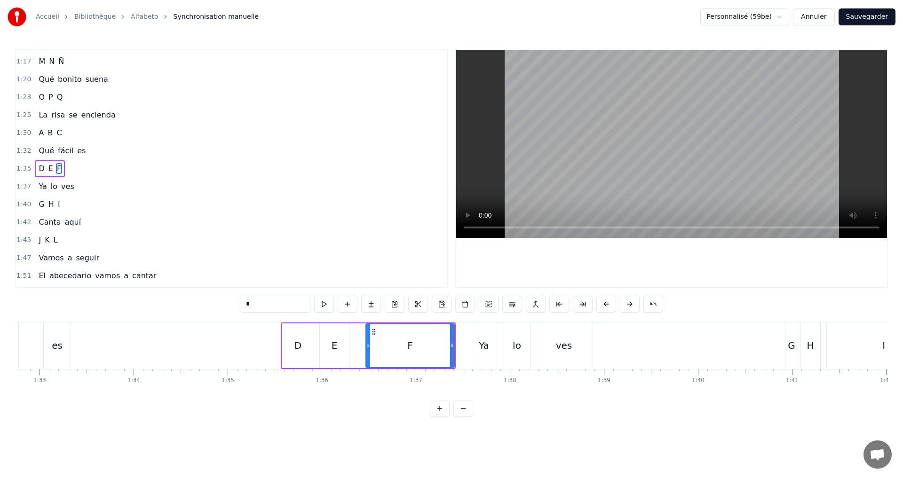
drag, startPoint x: 392, startPoint y: 353, endPoint x: 369, endPoint y: 346, distance: 24.5
click at [368, 346] on div at bounding box center [368, 345] width 4 height 43
drag, startPoint x: 451, startPoint y: 348, endPoint x: 435, endPoint y: 346, distance: 16.7
click at [435, 346] on icon at bounding box center [436, 346] width 4 height 8
click at [324, 305] on button at bounding box center [324, 304] width 20 height 17
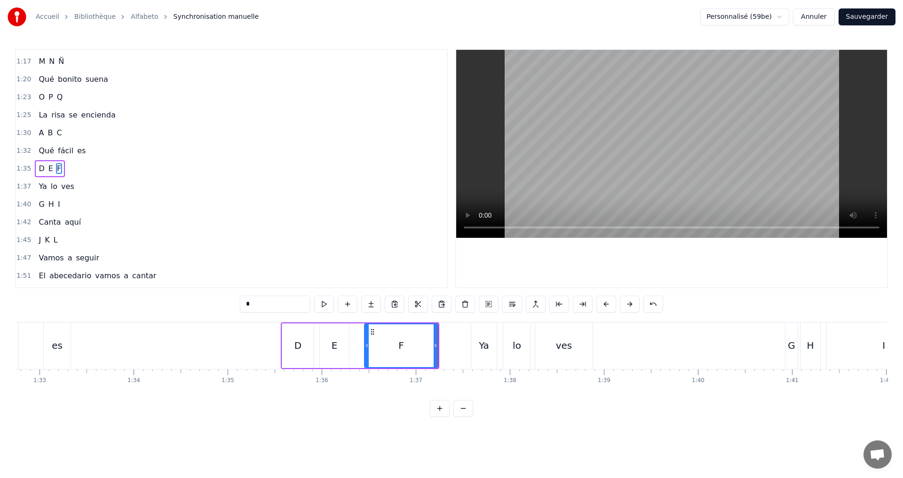
click at [79, 185] on div "1:37 Ya lo ves" at bounding box center [231, 187] width 431 height 18
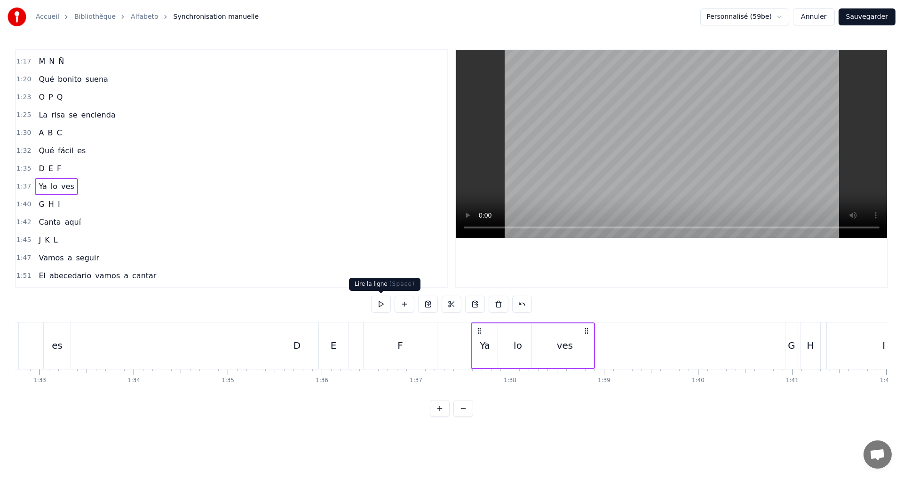
click at [382, 308] on button at bounding box center [381, 304] width 20 height 17
click
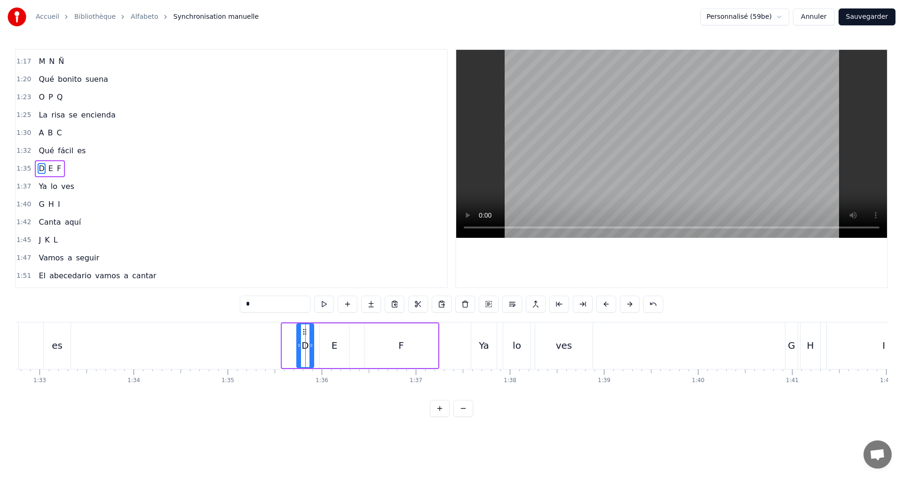
drag, startPoint x: 284, startPoint y: 349, endPoint x: 299, endPoint y: 350, distance: 14.6
drag, startPoint x: 103, startPoint y: 169, endPoint x: 142, endPoint y: 180, distance: 40.6
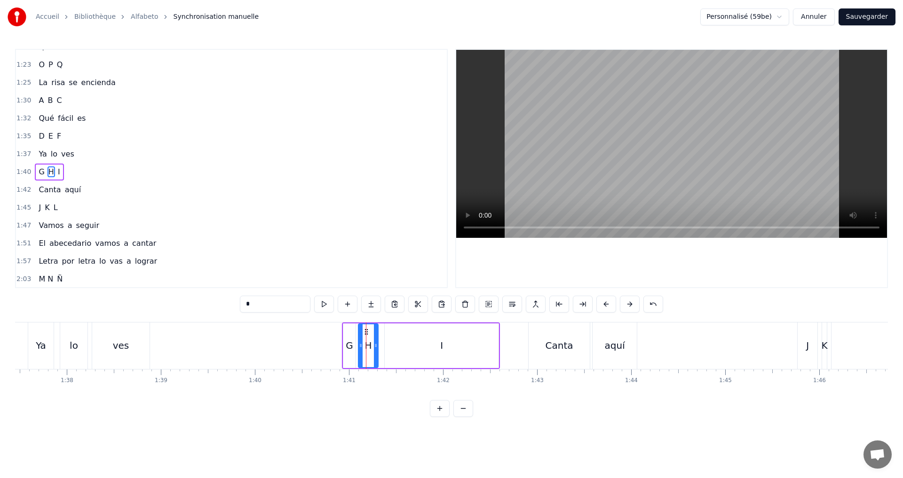
scroll to position [444, 0]
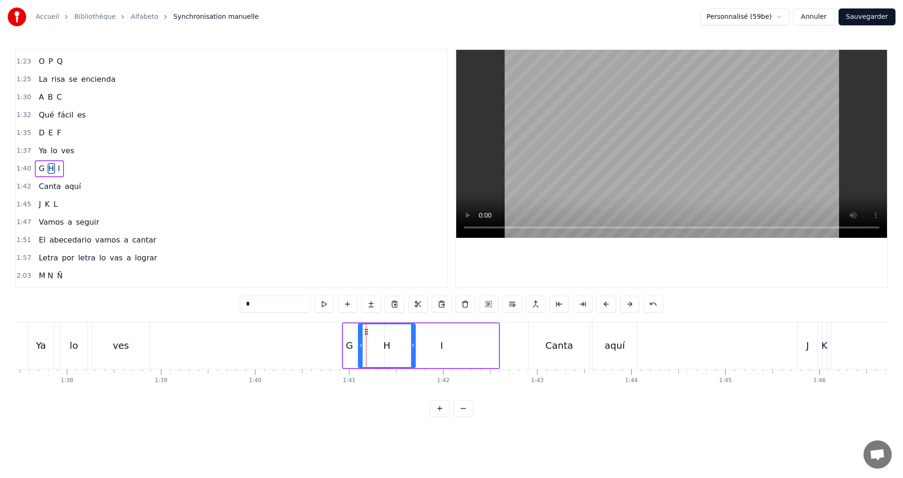
drag, startPoint x: 374, startPoint y: 348, endPoint x: 411, endPoint y: 343, distance: 37.5
drag, startPoint x: 397, startPoint y: 348, endPoint x: 459, endPoint y: 347, distance: 62.1
drag, startPoint x: 495, startPoint y: 353, endPoint x: 471, endPoint y: 350, distance: 24.6
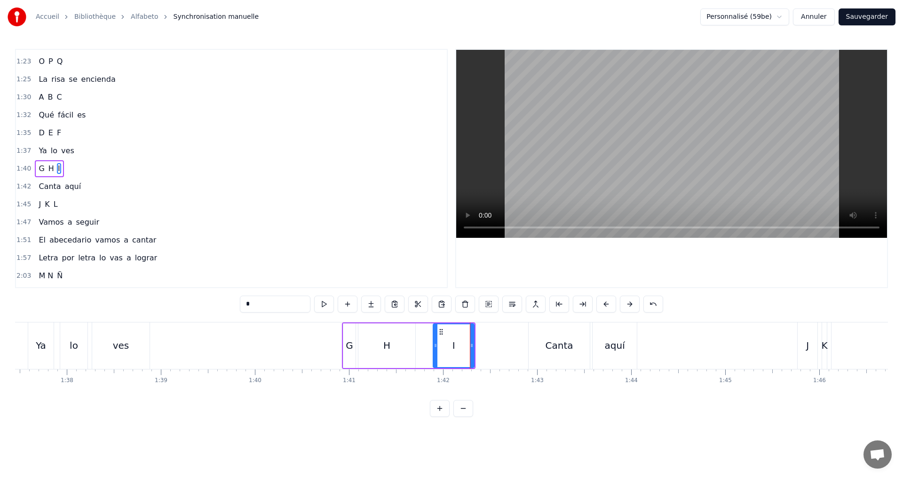
drag, startPoint x: 461, startPoint y: 348, endPoint x: 437, endPoint y: 344, distance: 24.4
drag, startPoint x: 472, startPoint y: 349, endPoint x: 455, endPoint y: 347, distance: 16.6
drag, startPoint x: 94, startPoint y: 153, endPoint x: 95, endPoint y: 162, distance: 9.0
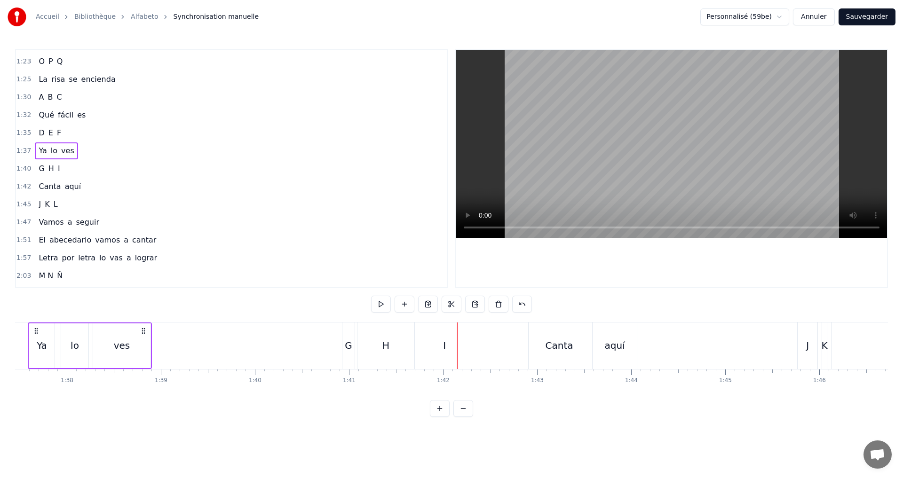
scroll to position [0, 9130]
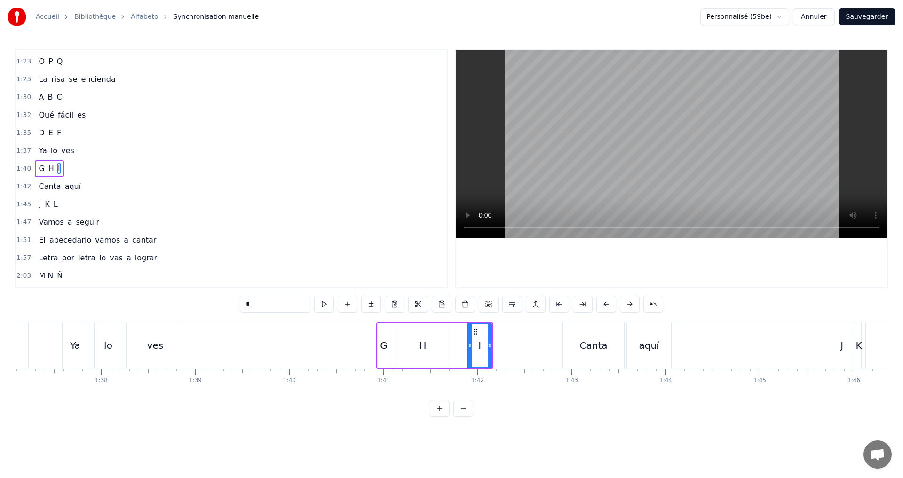
type input "*"
drag, startPoint x: 468, startPoint y: 348, endPoint x: 430, endPoint y: 343, distance: 38.4
drag, startPoint x: 488, startPoint y: 350, endPoint x: 476, endPoint y: 348, distance: 12.4
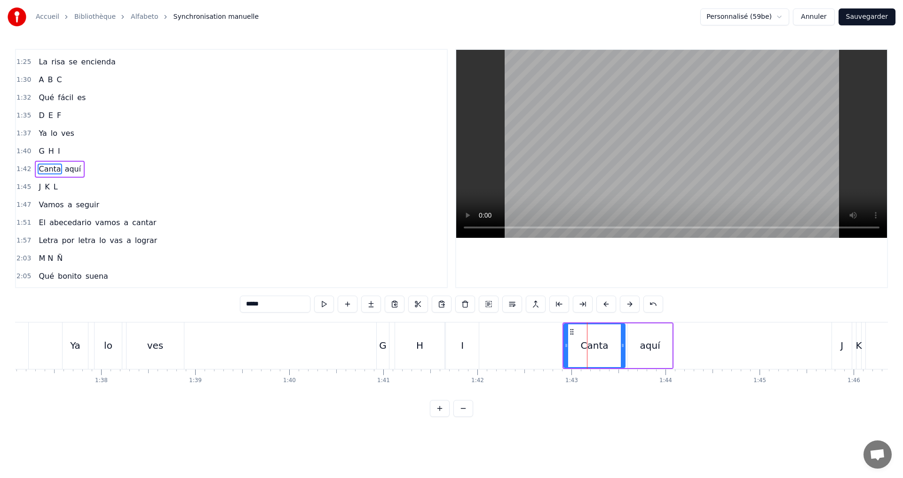
scroll to position [462, 0]
drag, startPoint x: 566, startPoint y: 347, endPoint x: 557, endPoint y: 345, distance: 8.7
drag, startPoint x: 623, startPoint y: 347, endPoint x: 610, endPoint y: 345, distance: 12.4
type input "****"
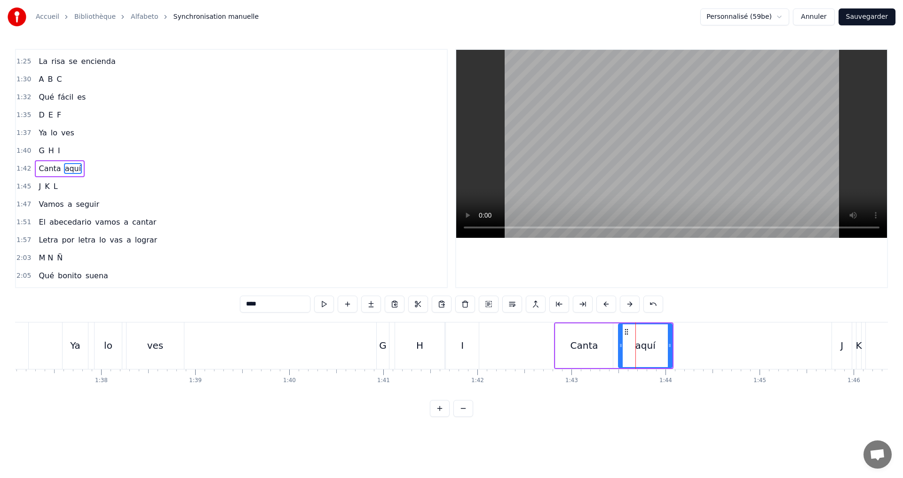
drag, startPoint x: 628, startPoint y: 348, endPoint x: 616, endPoint y: 347, distance: 12.8
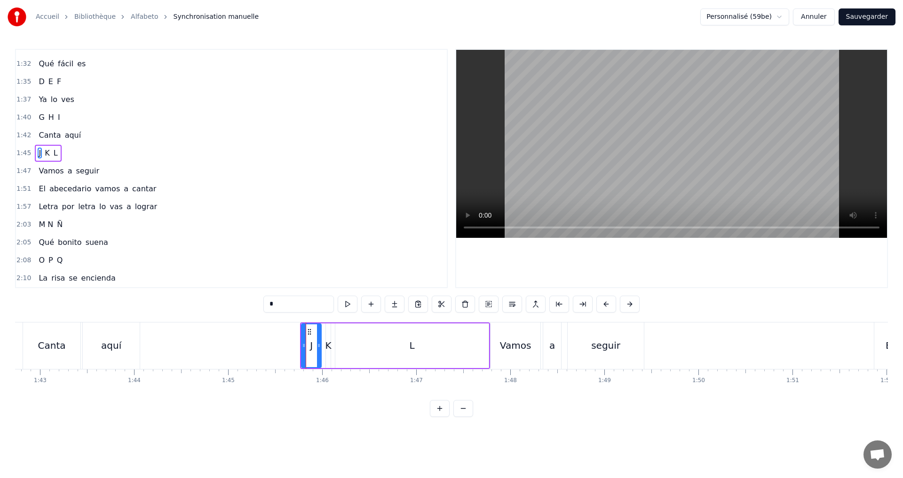
scroll to position [480, 0]
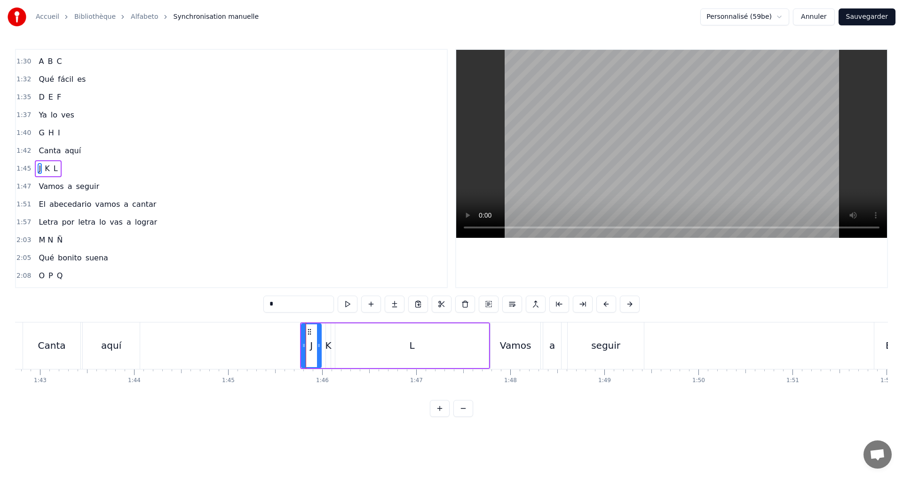
type input "*"
drag, startPoint x: 328, startPoint y: 346, endPoint x: 352, endPoint y: 349, distance: 23.7
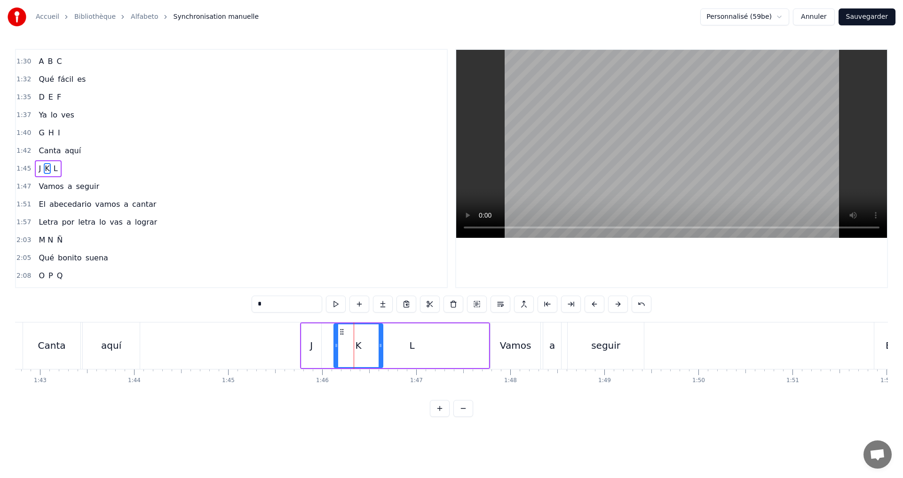
drag, startPoint x: 352, startPoint y: 347, endPoint x: 327, endPoint y: 351, distance: 24.8
drag, startPoint x: 336, startPoint y: 350, endPoint x: 359, endPoint y: 350, distance: 23.0
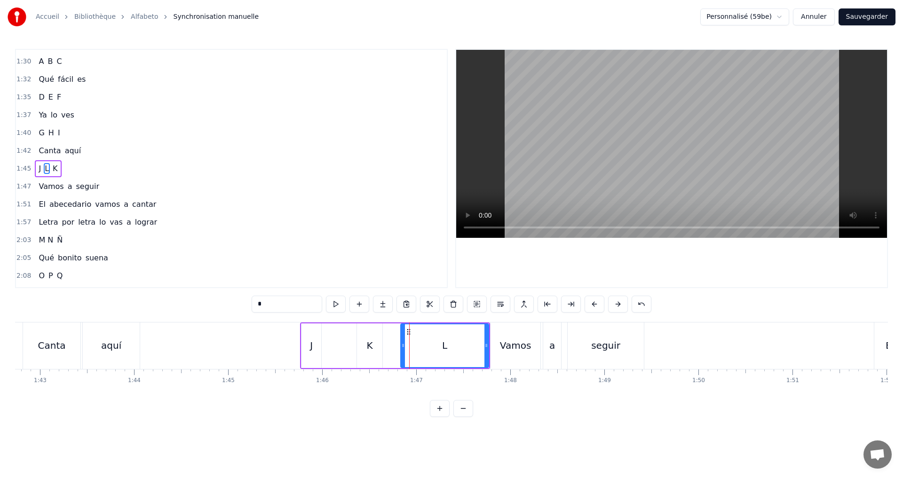
drag, startPoint x: 340, startPoint y: 349, endPoint x: 401, endPoint y: 352, distance: 61.2
drag, startPoint x: 487, startPoint y: 348, endPoint x: 408, endPoint y: 328, distance: 81.7
drag, startPoint x: 403, startPoint y: 346, endPoint x: 412, endPoint y: 346, distance: 9.9
drag, startPoint x: 453, startPoint y: 352, endPoint x: 472, endPoint y: 352, distance: 18.8
drag, startPoint x: 412, startPoint y: 351, endPoint x: 424, endPoint y: 352, distance: 11.8
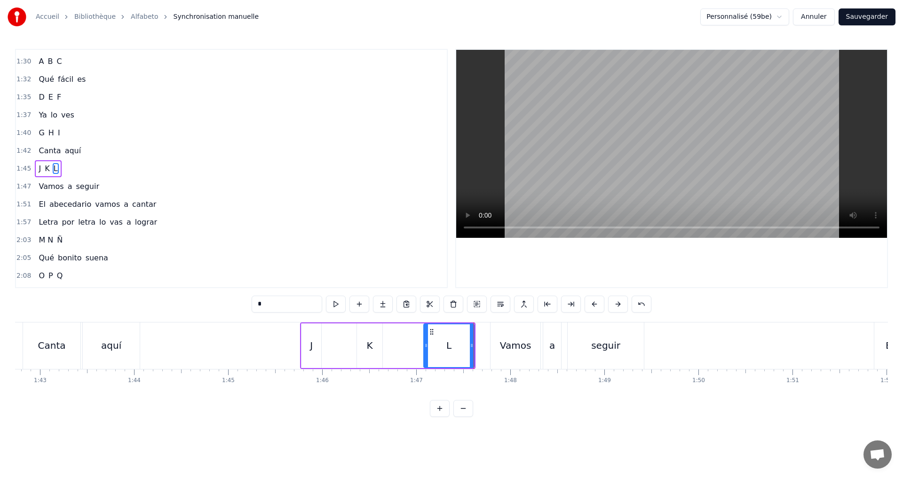
type input "*"
drag, startPoint x: 318, startPoint y: 352, endPoint x: 346, endPoint y: 353, distance: 28.2
drag, startPoint x: 347, startPoint y: 350, endPoint x: 352, endPoint y: 351, distance: 5.2
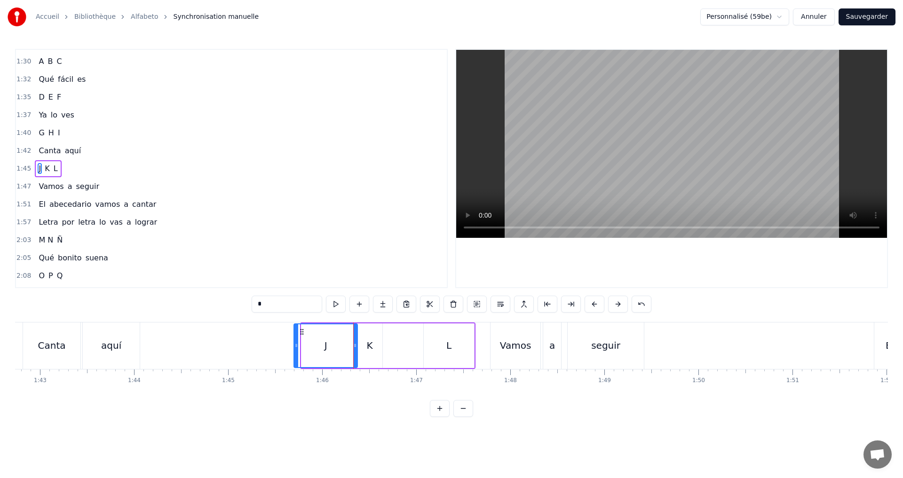
drag, startPoint x: 301, startPoint y: 345, endPoint x: 293, endPoint y: 343, distance: 8.2
drag, startPoint x: 379, startPoint y: 350, endPoint x: 391, endPoint y: 351, distance: 11.3
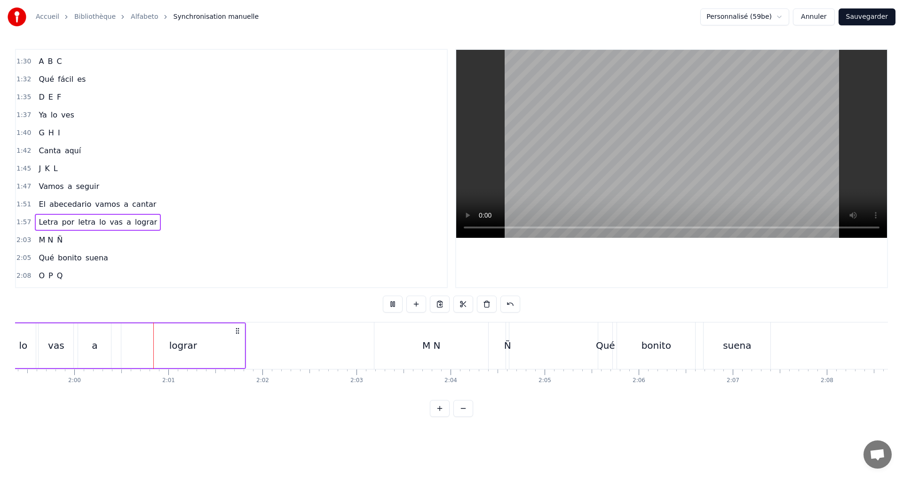
scroll to position [0, 11259]
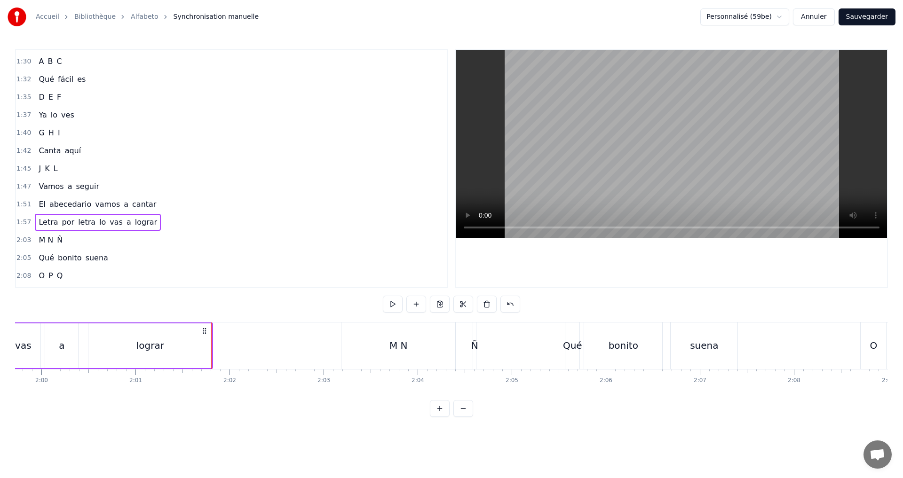
drag, startPoint x: 81, startPoint y: 239, endPoint x: 87, endPoint y: 242, distance: 6.1
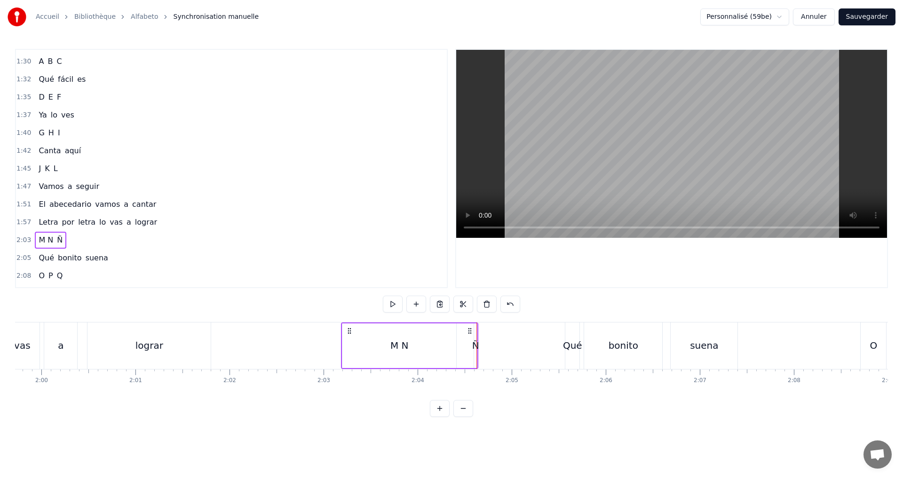
scroll to position [495, 0]
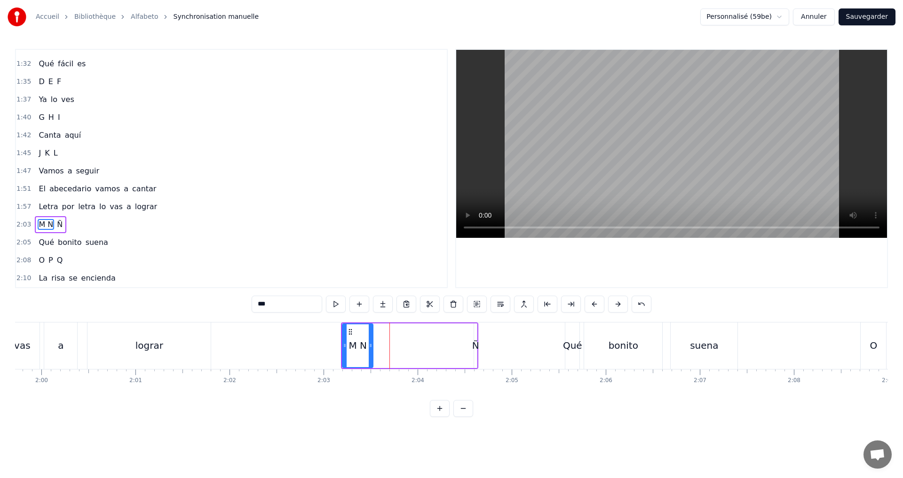
drag, startPoint x: 454, startPoint y: 353, endPoint x: 367, endPoint y: 353, distance: 87.0
drag, startPoint x: 344, startPoint y: 346, endPoint x: 325, endPoint y: 342, distance: 19.2
type input "*"
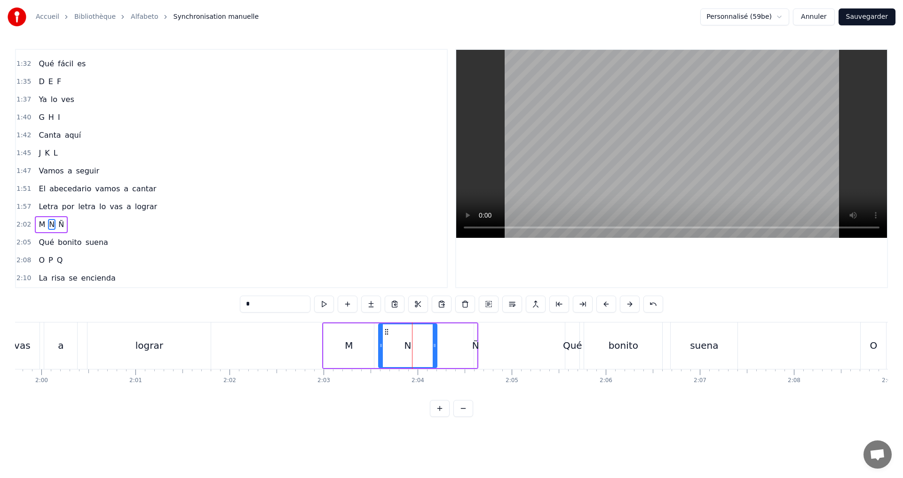
drag, startPoint x: 387, startPoint y: 350, endPoint x: 379, endPoint y: 349, distance: 8.1
drag, startPoint x: 434, startPoint y: 350, endPoint x: 411, endPoint y: 345, distance: 24.0
type input "*"
drag, startPoint x: 475, startPoint y: 345, endPoint x: 439, endPoint y: 346, distance: 35.7
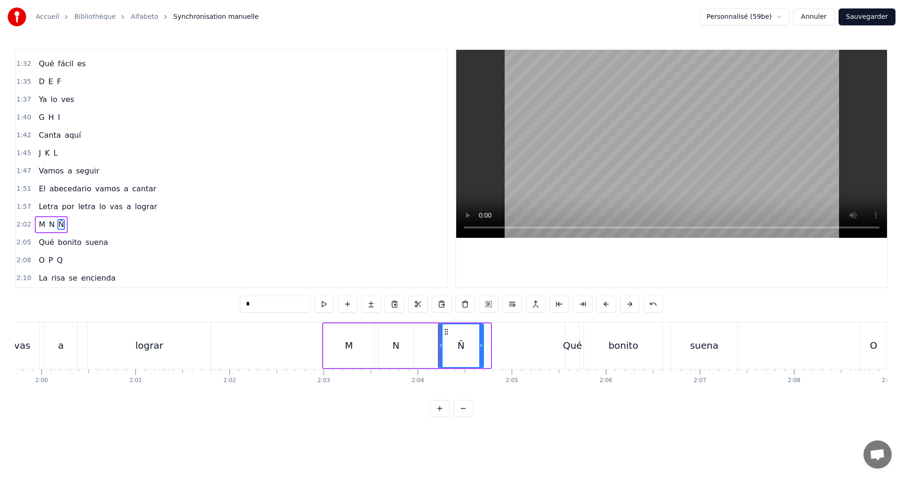
drag, startPoint x: 488, startPoint y: 350, endPoint x: 481, endPoint y: 346, distance: 8.0
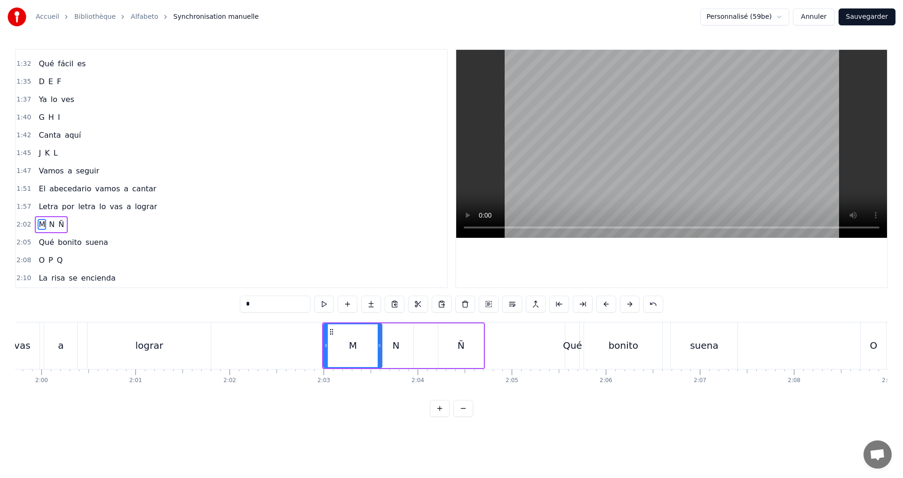
type input "*"
drag, startPoint x: 380, startPoint y: 346, endPoint x: 387, endPoint y: 345, distance: 7.1
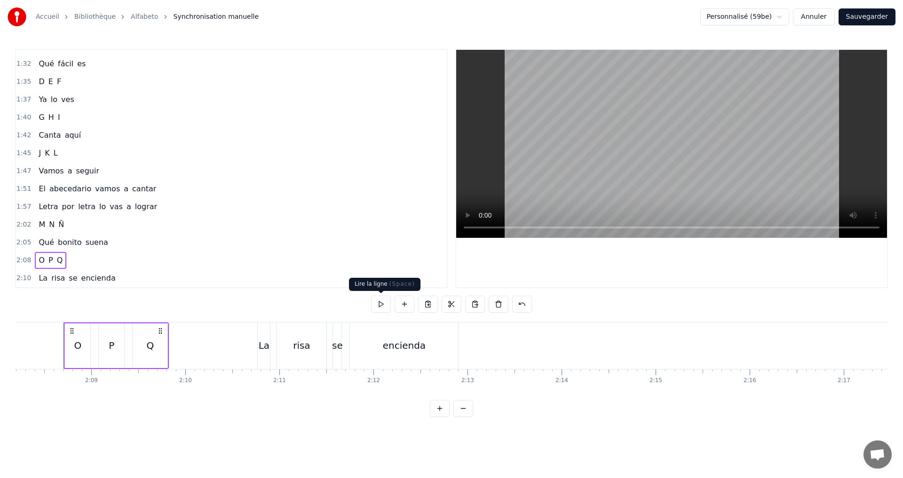
scroll to position [0, 12057]
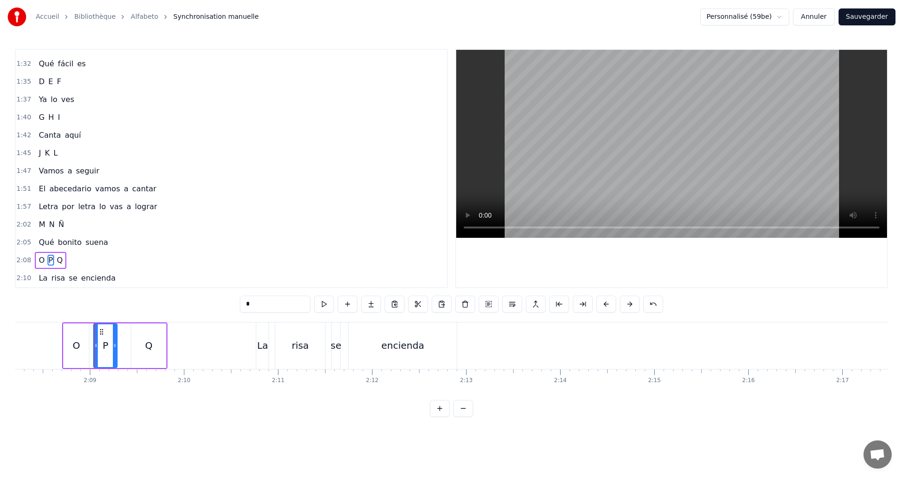
drag, startPoint x: 120, startPoint y: 345, endPoint x: 114, endPoint y: 344, distance: 6.2
type input "*"
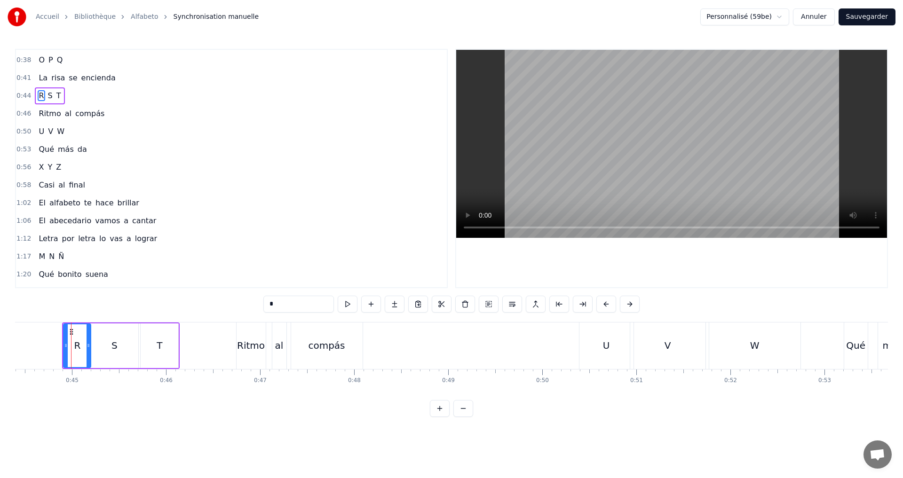
scroll to position [140, 0]
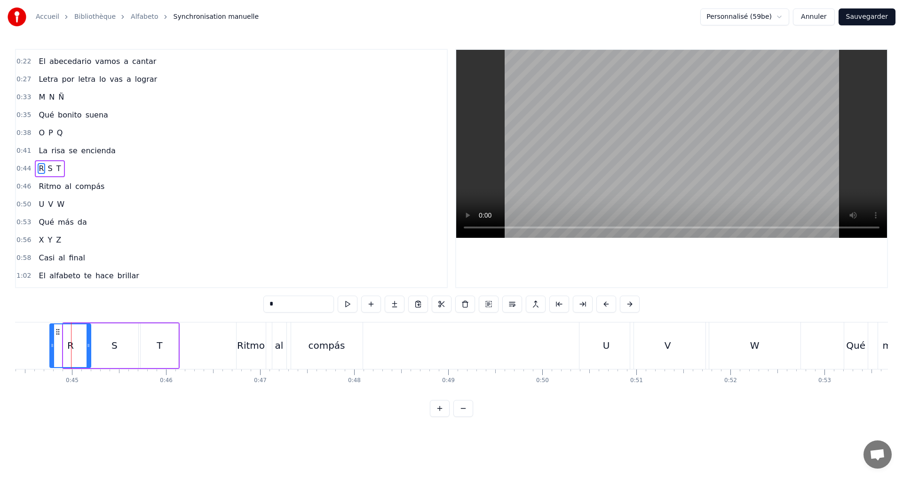
drag, startPoint x: 61, startPoint y: 347, endPoint x: 54, endPoint y: 345, distance: 7.7
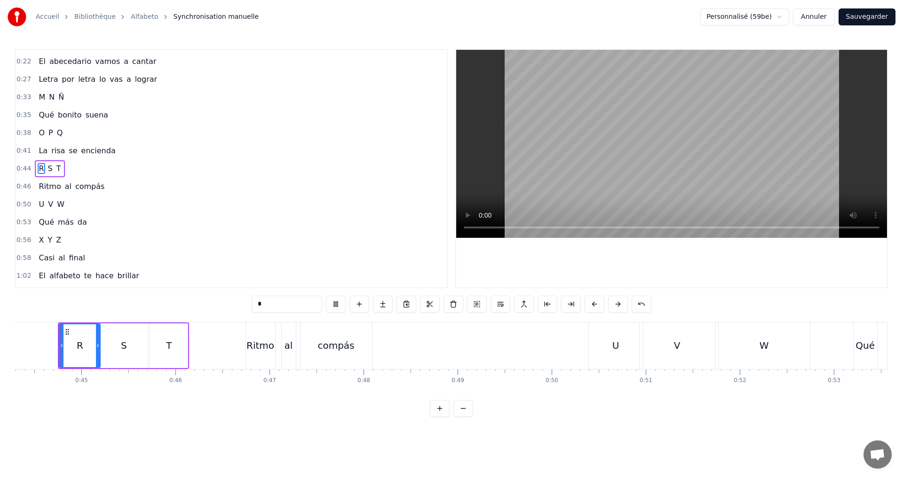
scroll to position [0, 4162]
drag, startPoint x: 102, startPoint y: 350, endPoint x: 111, endPoint y: 350, distance: 9.4
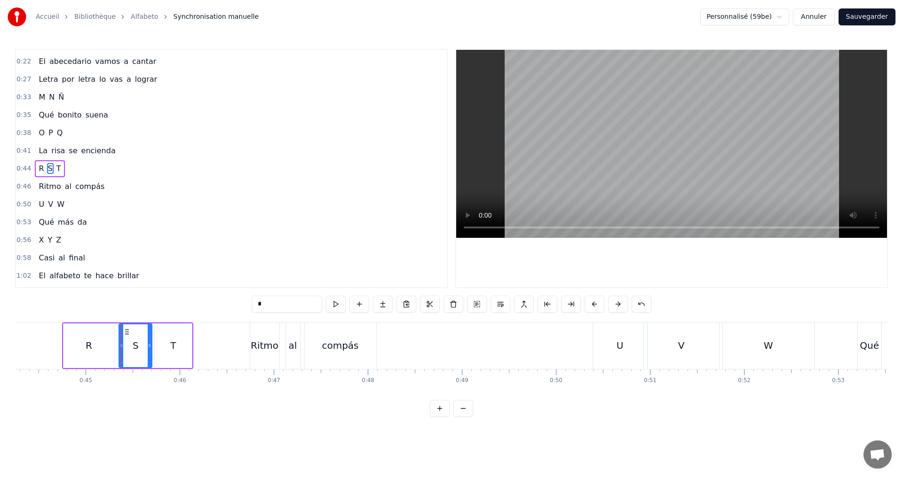
drag, startPoint x: 106, startPoint y: 345, endPoint x: 120, endPoint y: 347, distance: 13.8
type input "*"
drag, startPoint x: 109, startPoint y: 169, endPoint x: 139, endPoint y: 172, distance: 29.8
drag, startPoint x: 67, startPoint y: 347, endPoint x: 83, endPoint y: 347, distance: 15.5
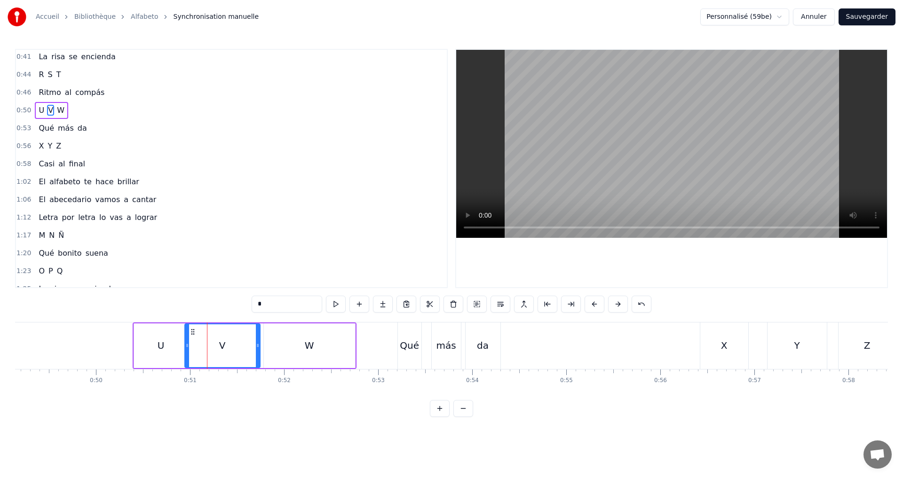
scroll to position [176, 0]
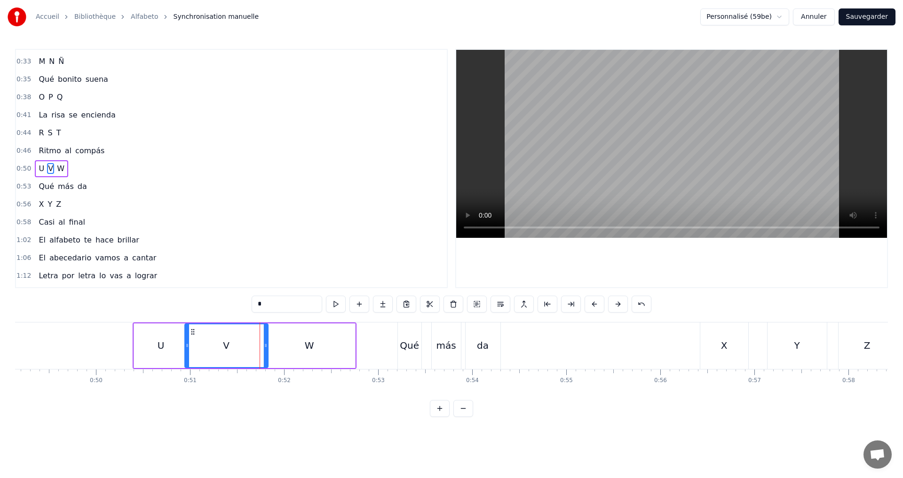
drag, startPoint x: 258, startPoint y: 349, endPoint x: 267, endPoint y: 349, distance: 8.9
drag, startPoint x: 267, startPoint y: 352, endPoint x: 279, endPoint y: 352, distance: 12.7
drag, startPoint x: 279, startPoint y: 351, endPoint x: 274, endPoint y: 337, distance: 15.0
drag, startPoint x: 187, startPoint y: 348, endPoint x: 171, endPoint y: 345, distance: 16.2
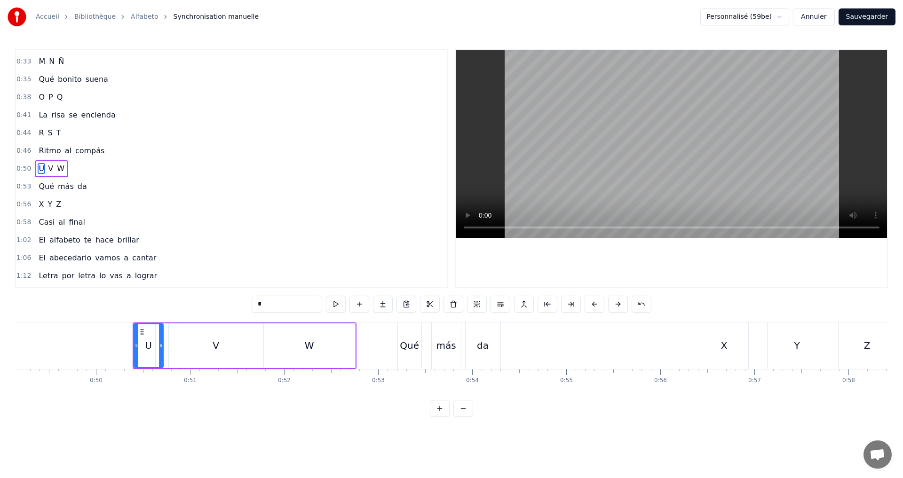
drag, startPoint x: 186, startPoint y: 353, endPoint x: 161, endPoint y: 346, distance: 26.0
type input "*"
drag, startPoint x: 169, startPoint y: 346, endPoint x: 165, endPoint y: 343, distance: 5.5
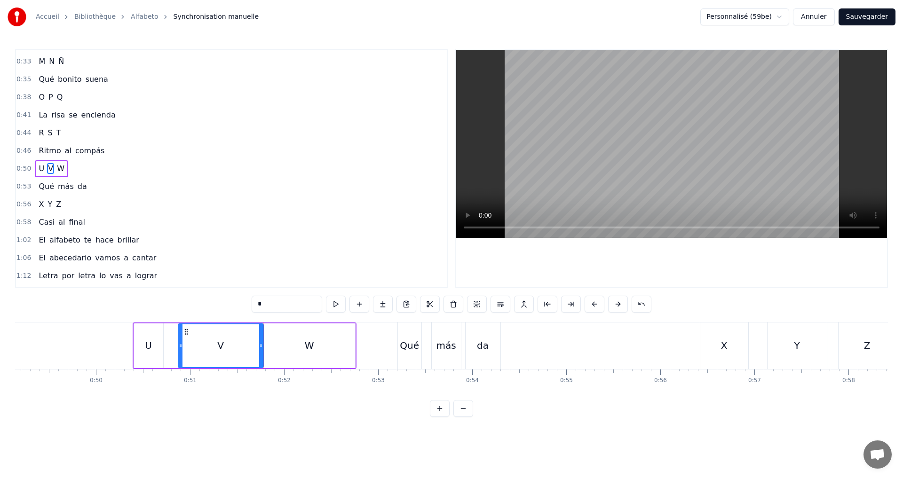
drag, startPoint x: 166, startPoint y: 348, endPoint x: 187, endPoint y: 347, distance: 21.2
drag, startPoint x: 183, startPoint y: 347, endPoint x: 211, endPoint y: 342, distance: 28.1
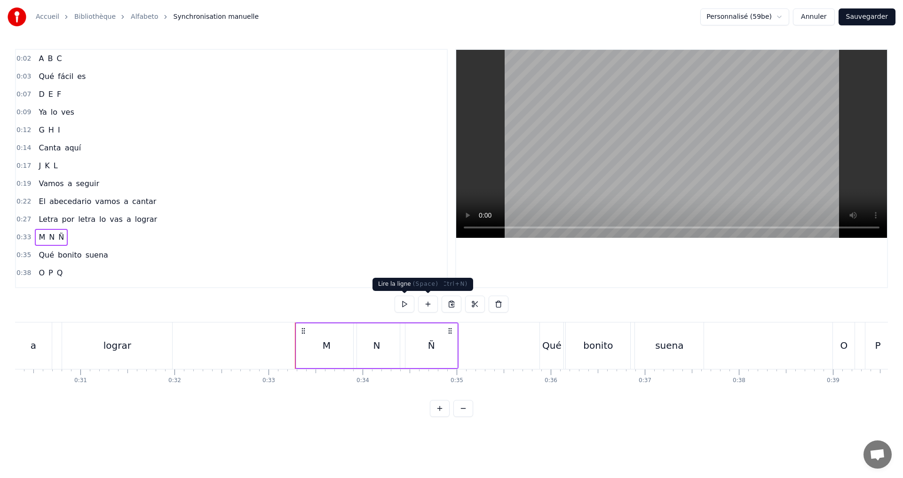
scroll to position [0, 3083]
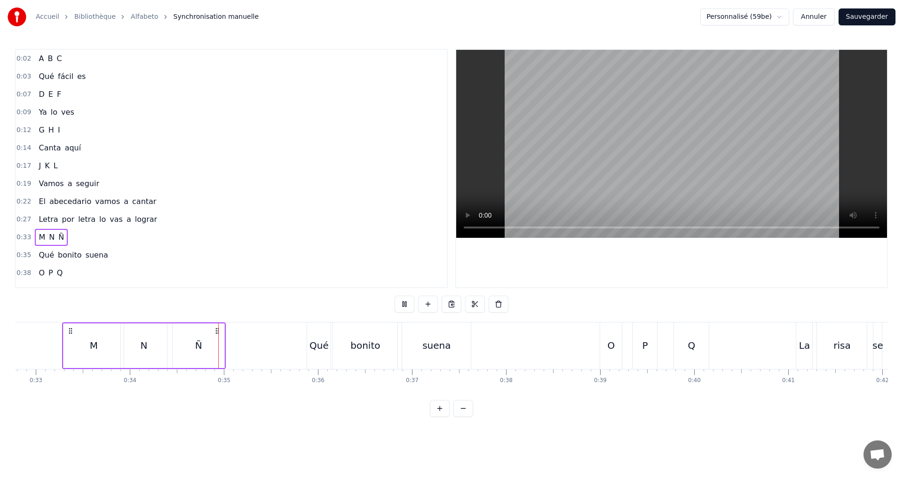
click at [88, 344] on div "M" at bounding box center [93, 346] width 60 height 45
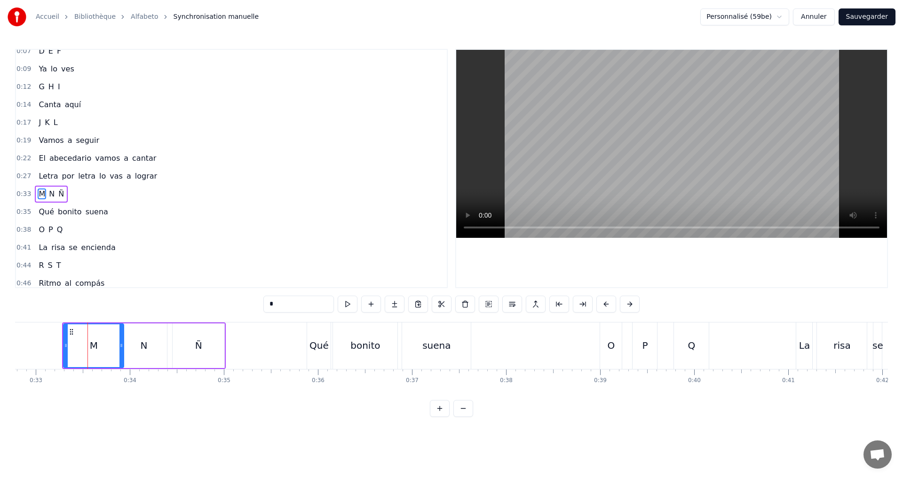
scroll to position [69, 0]
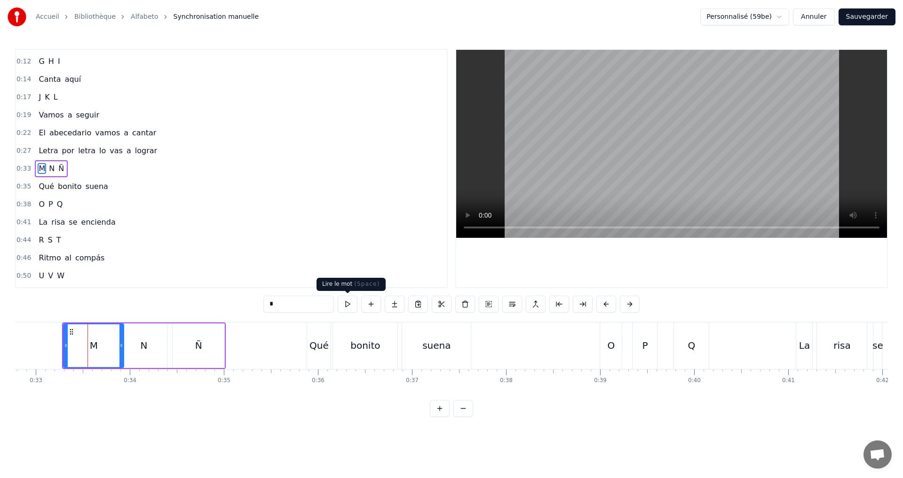
click at [350, 302] on button at bounding box center [348, 304] width 20 height 17
drag, startPoint x: 64, startPoint y: 347, endPoint x: 82, endPoint y: 348, distance: 17.9
click at [82, 348] on icon at bounding box center [84, 346] width 4 height 8
click at [334, 306] on button at bounding box center [336, 304] width 20 height 17
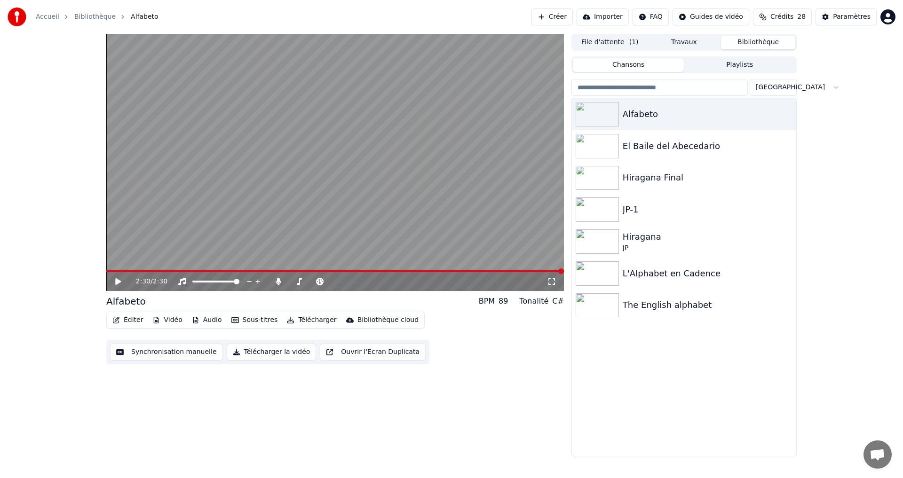
click at [170, 317] on button "Vidéo" at bounding box center [167, 320] width 37 height 13
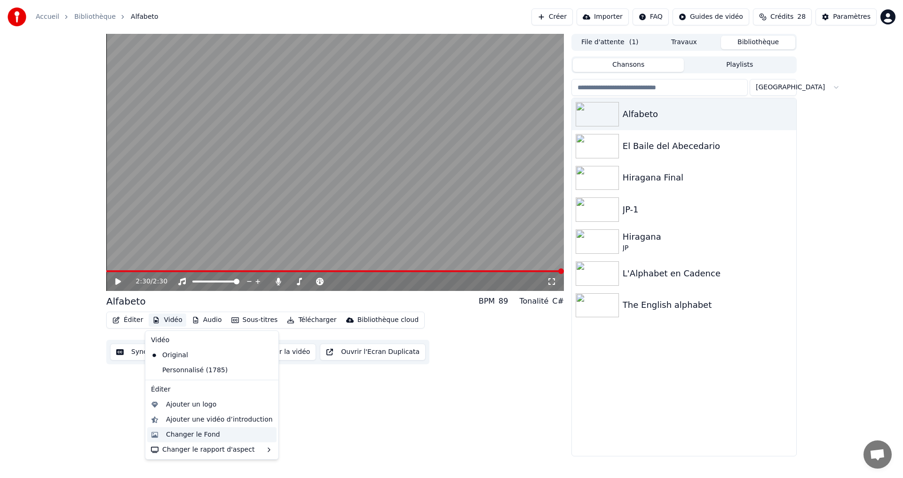
click at [201, 431] on div "Changer le Fond" at bounding box center [193, 434] width 54 height 9
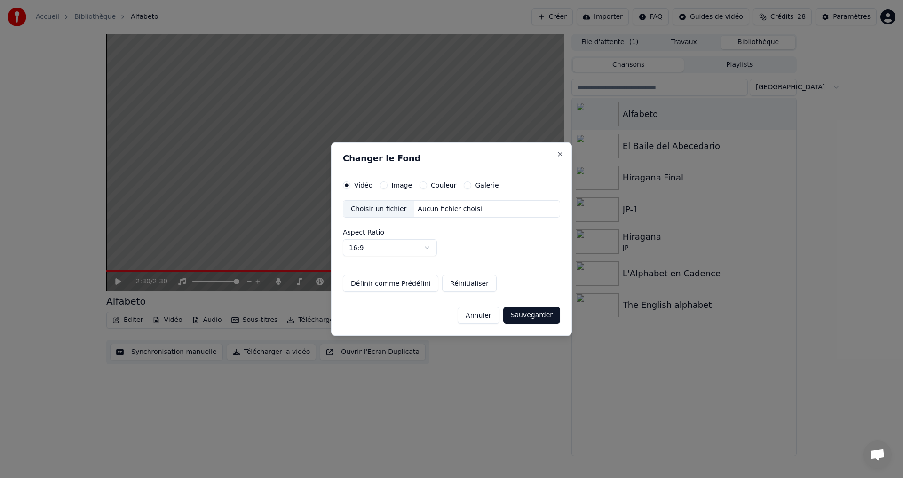
click at [424, 190] on div "Vidéo Image Couleur Galerie Choisir un fichier Aucun fichier choisi Aspect Rati…" at bounding box center [451, 237] width 217 height 111
click at [422, 189] on div "Couleur" at bounding box center [437, 186] width 37 height 8
click at [419, 185] on button "Couleur" at bounding box center [423, 186] width 8 height 8
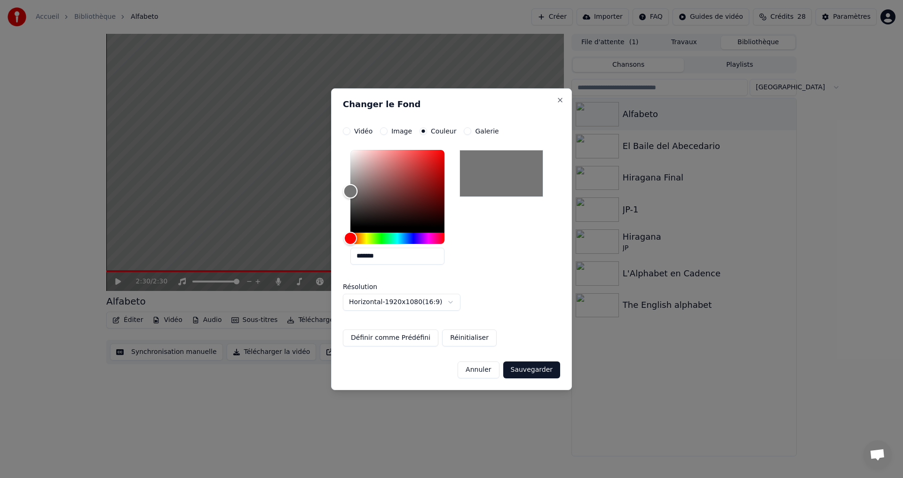
type input "*******"
drag, startPoint x: 357, startPoint y: 207, endPoint x: 331, endPoint y: 194, distance: 29.2
click at [331, 194] on div "**********" at bounding box center [451, 239] width 241 height 302
click at [537, 366] on button "Sauvegarder" at bounding box center [531, 370] width 57 height 17
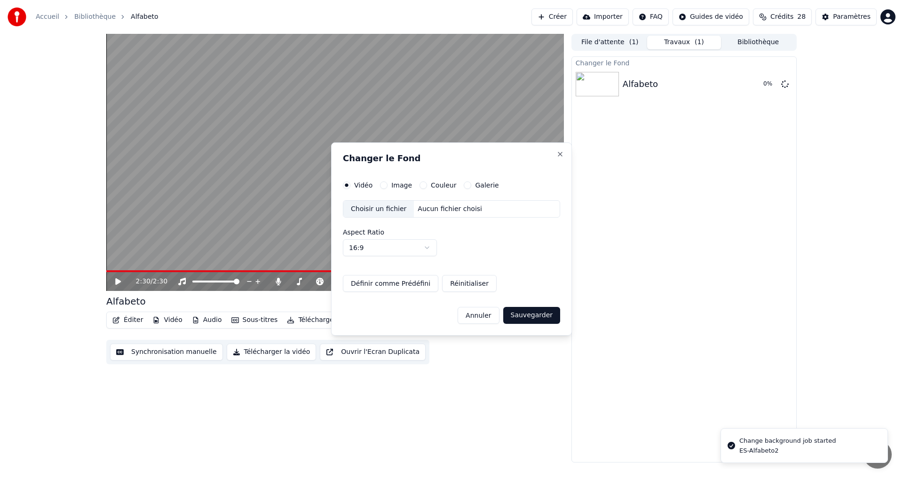
click at [538, 374] on html "Accueil Bibliothèque Alfabeto Créer Importer FAQ Guides de vidéo Crédits 28 Par…" at bounding box center [451, 239] width 903 height 478
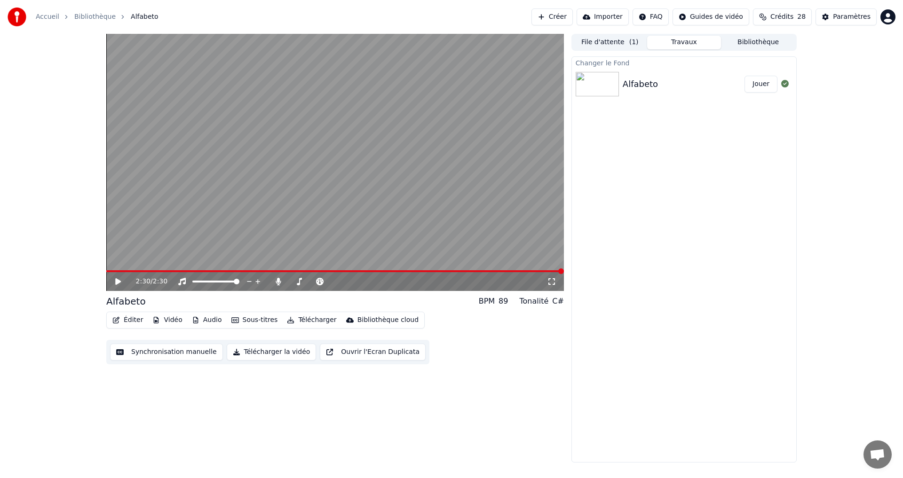
click at [758, 83] on button "Jouer" at bounding box center [760, 84] width 33 height 17
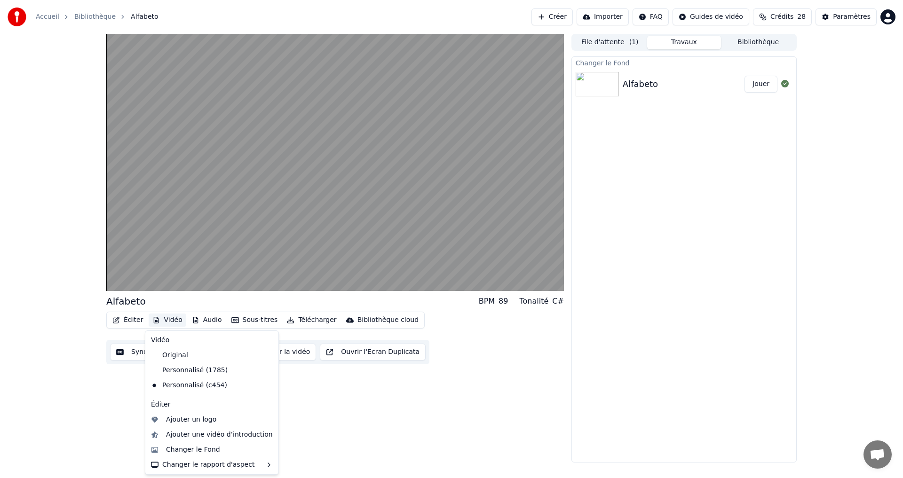
click at [161, 319] on button "Vidéo" at bounding box center [167, 320] width 37 height 13
click at [196, 468] on div "Changer le rapport d'aspect" at bounding box center [211, 465] width 129 height 15
click at [294, 423] on div "Vertical - 9:16" at bounding box center [309, 423] width 46 height 9
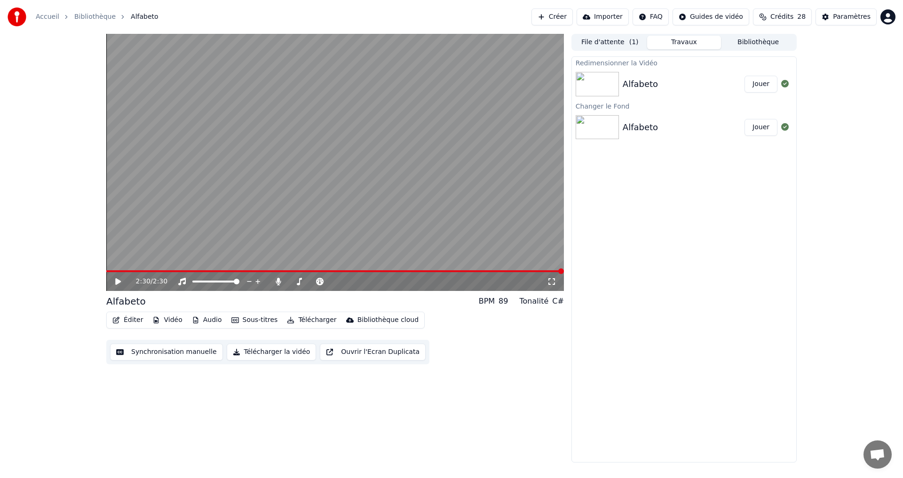
click at [120, 283] on icon at bounding box center [125, 282] width 22 height 8
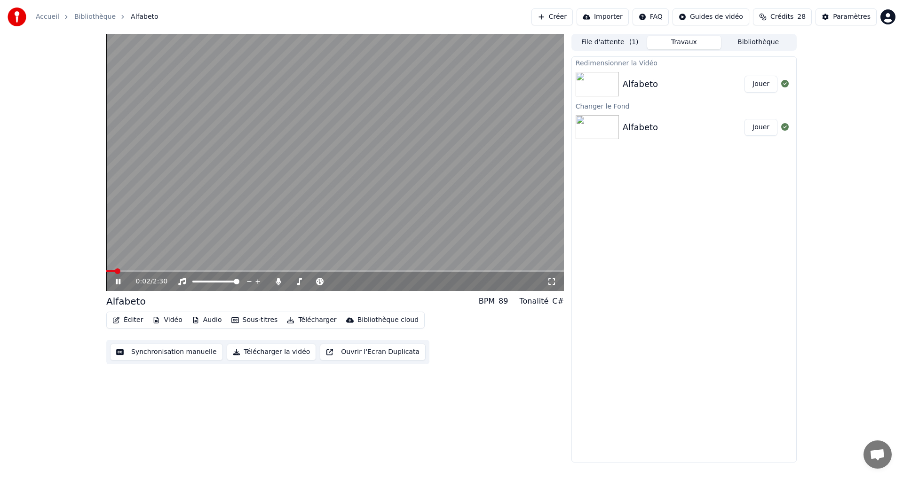
click at [117, 281] on icon at bounding box center [118, 282] width 5 height 6
click at [244, 352] on button "Télécharger la vidéo" at bounding box center [272, 352] width 90 height 17
click at [113, 282] on div "0:03 / 2:30" at bounding box center [335, 281] width 450 height 9
click at [118, 281] on icon at bounding box center [118, 281] width 6 height 7
click at [113, 282] on div "0:22 / 2:30" at bounding box center [335, 281] width 450 height 9
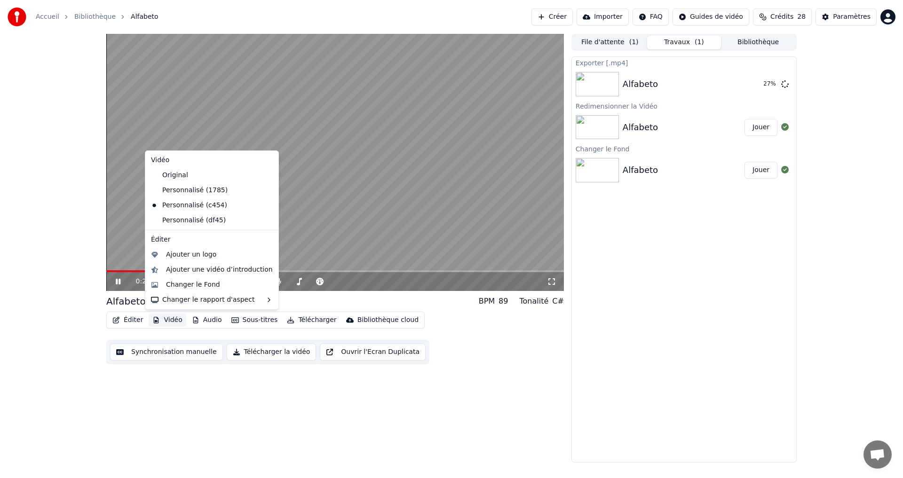
click at [163, 317] on button "Vidéo" at bounding box center [167, 320] width 37 height 13
click at [193, 300] on div "Changer le rapport d'aspect" at bounding box center [211, 299] width 129 height 15
click at [300, 322] on div "Vertical - 9:16" at bounding box center [306, 317] width 78 height 15
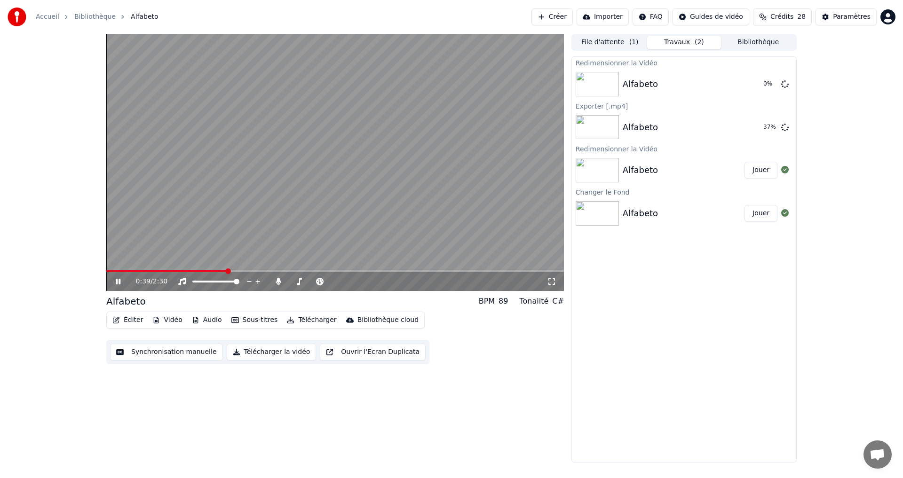
click at [114, 284] on icon at bounding box center [125, 282] width 22 height 8
click at [758, 83] on button "Jouer" at bounding box center [760, 84] width 33 height 17
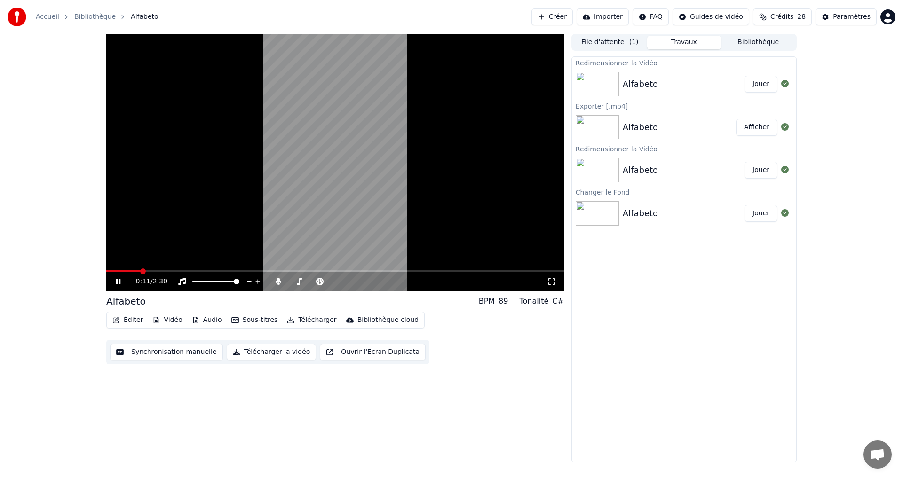
click at [120, 282] on icon at bounding box center [118, 282] width 5 height 6
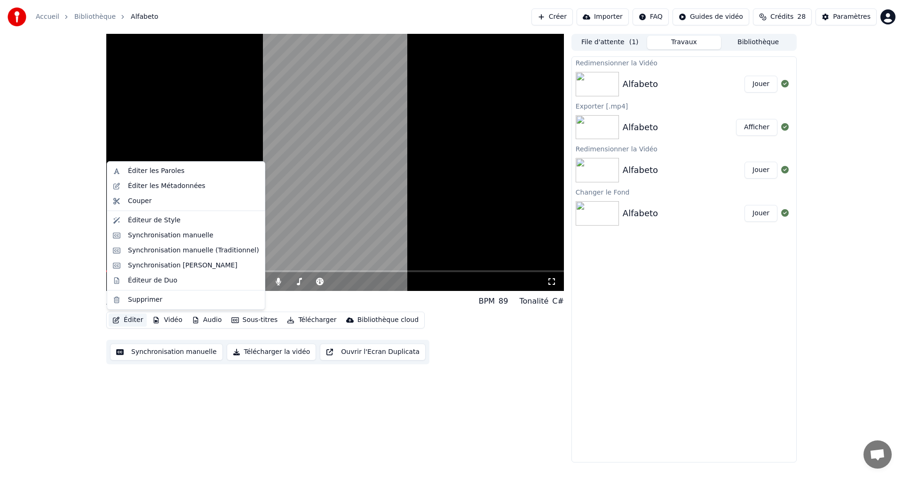
click at [126, 320] on button "Éditer" at bounding box center [128, 320] width 38 height 13
click at [276, 355] on button "Télécharger la vidéo" at bounding box center [272, 352] width 90 height 17
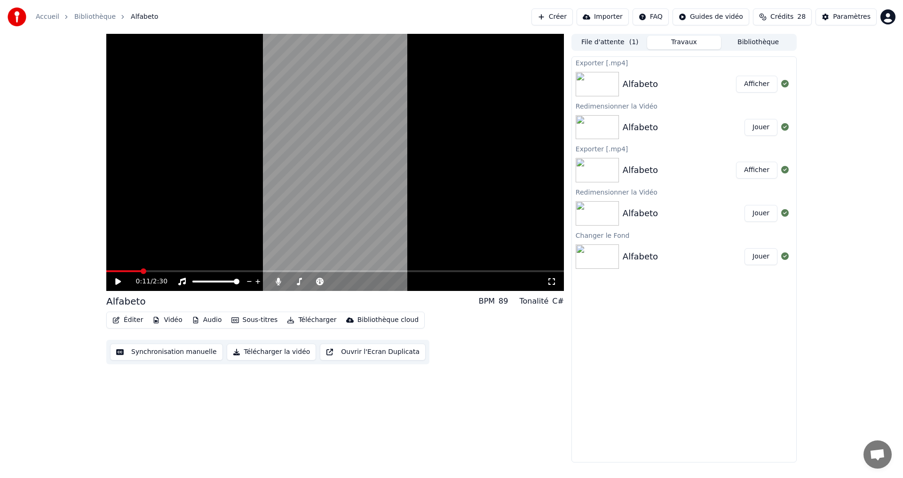
click at [752, 84] on button "Afficher" at bounding box center [756, 84] width 41 height 17
click at [124, 318] on button "Éditer" at bounding box center [128, 320] width 38 height 13
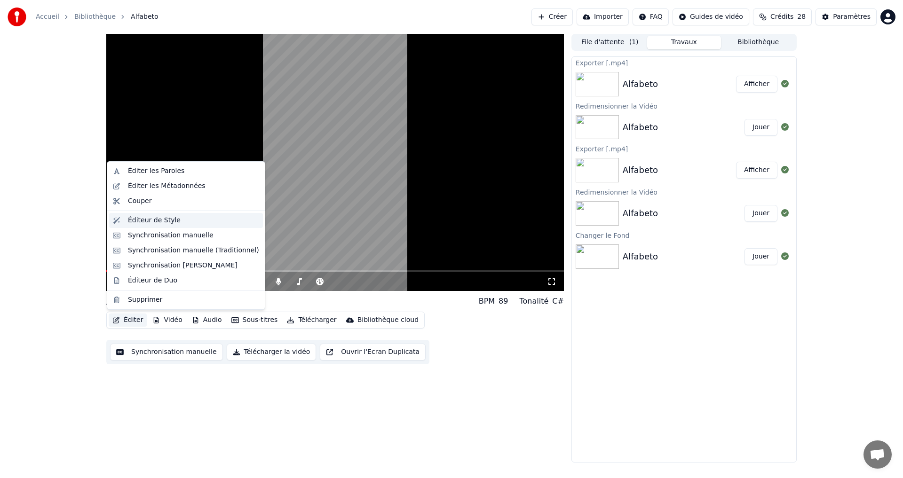
click at [182, 219] on div "Éditeur de Style" at bounding box center [193, 220] width 131 height 9
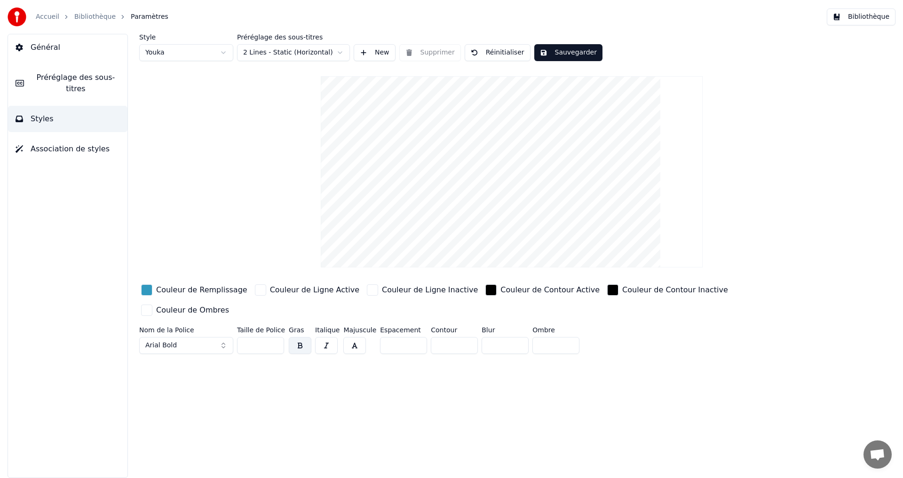
drag, startPoint x: 441, startPoint y: 325, endPoint x: 408, endPoint y: 328, distance: 33.1
click at [408, 328] on div "Nom de la Police Arial Bold Taille de Police ** Gras Italique Majuscule Espacem…" at bounding box center [455, 342] width 632 height 31
type input "*"
click at [387, 384] on div "Style Youka Préréglage des sous-titres 2 Lines - Static (Horizontal) New Suppri…" at bounding box center [511, 256] width 782 height 444
click at [571, 53] on button "Sauvegarder" at bounding box center [568, 52] width 68 height 17
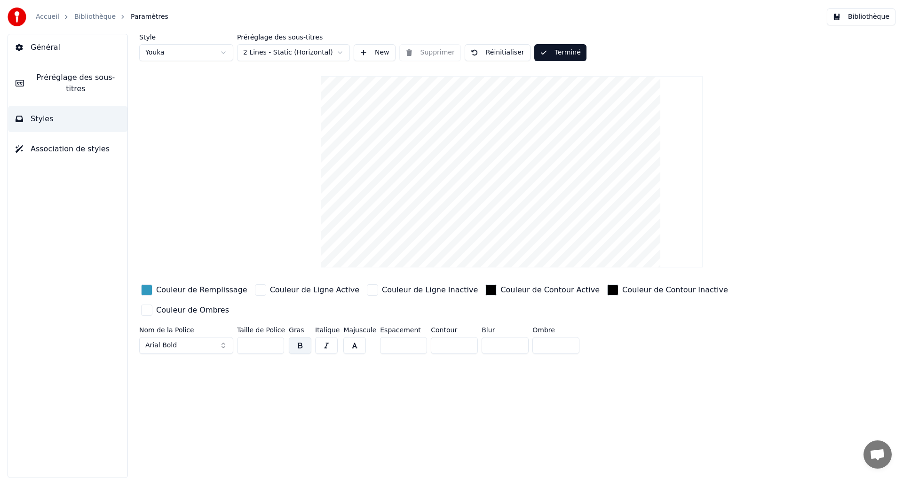
click at [567, 51] on button "Terminé" at bounding box center [560, 52] width 52 height 17
click at [111, 74] on span "Préréglage des sous-titres" at bounding box center [76, 83] width 88 height 23
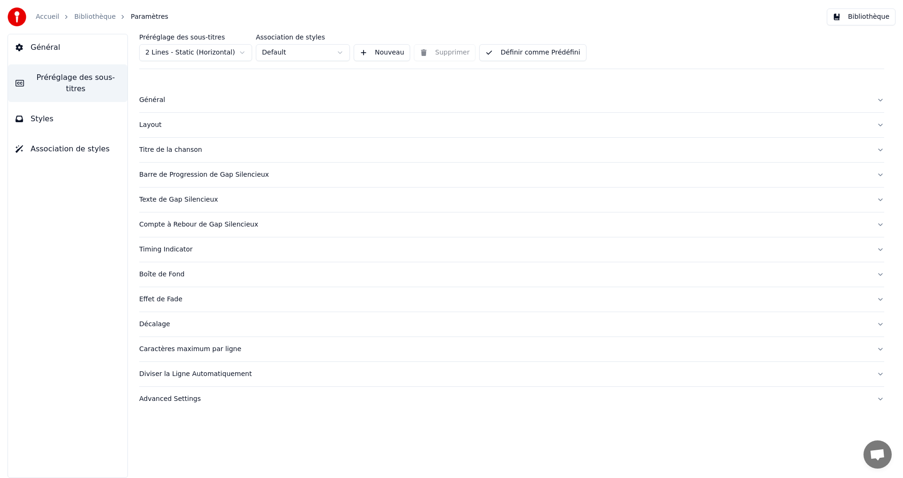
click at [546, 49] on button "Définir comme Prédéfini" at bounding box center [532, 52] width 107 height 17
click at [874, 16] on button "Bibliothèque" at bounding box center [861, 16] width 69 height 17
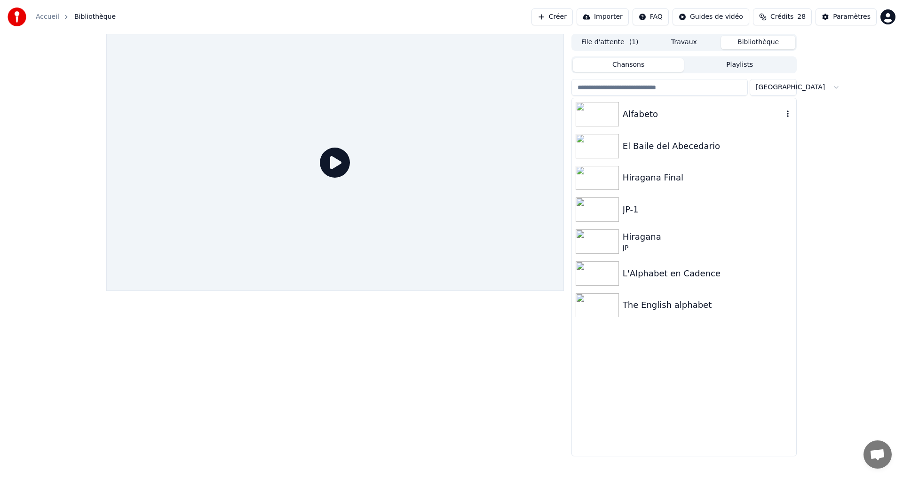
click at [693, 124] on div "Alfabeto" at bounding box center [684, 114] width 224 height 32
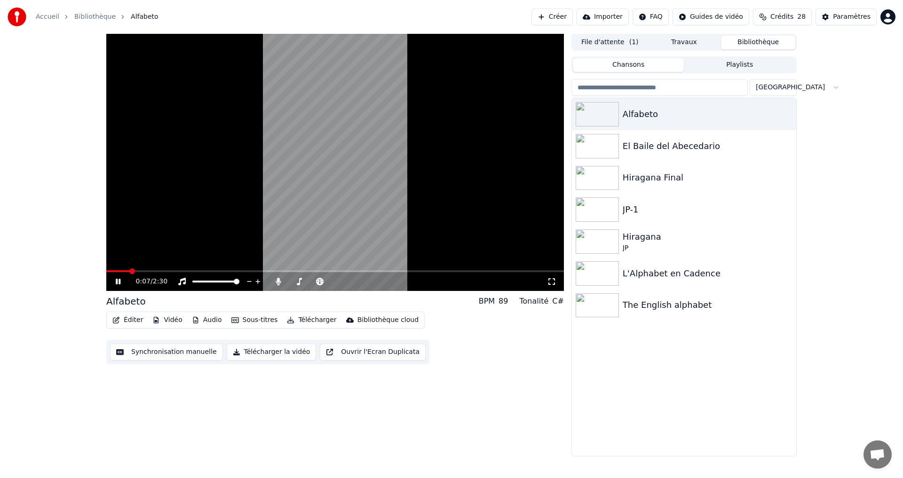
click at [118, 280] on icon at bounding box center [118, 282] width 5 height 6
click at [126, 323] on button "Éditer" at bounding box center [128, 320] width 38 height 13
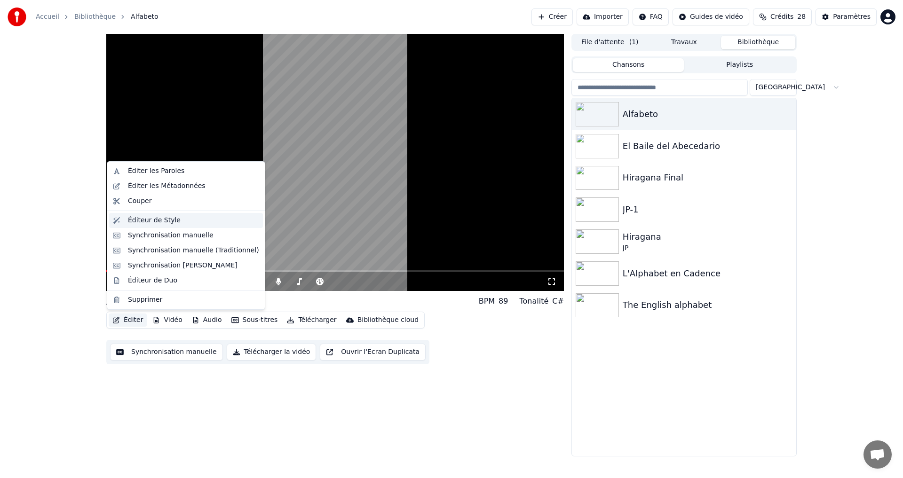
click at [147, 218] on div "Éditeur de Style" at bounding box center [154, 220] width 53 height 9
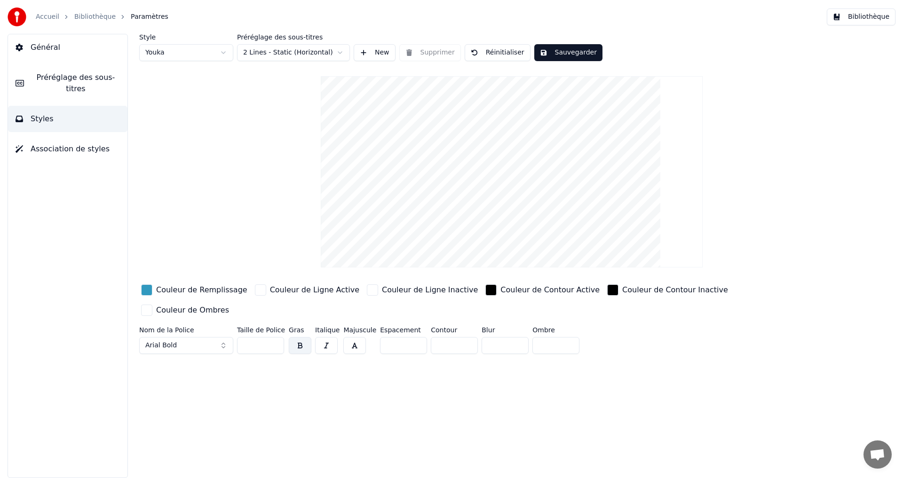
drag, startPoint x: 250, startPoint y: 327, endPoint x: 226, endPoint y: 327, distance: 24.0
click at [230, 328] on div "Nom de la Police Arial Bold Taille de Police ** Gras Italique Majuscule Espacem…" at bounding box center [455, 342] width 632 height 31
type input "**"
click at [342, 444] on div "Style Youka Préréglage des sous-titres 2 Lines - Static (Horizontal) New Suppri…" at bounding box center [511, 256] width 782 height 444
click at [580, 54] on button "Sauvegarder" at bounding box center [568, 52] width 68 height 17
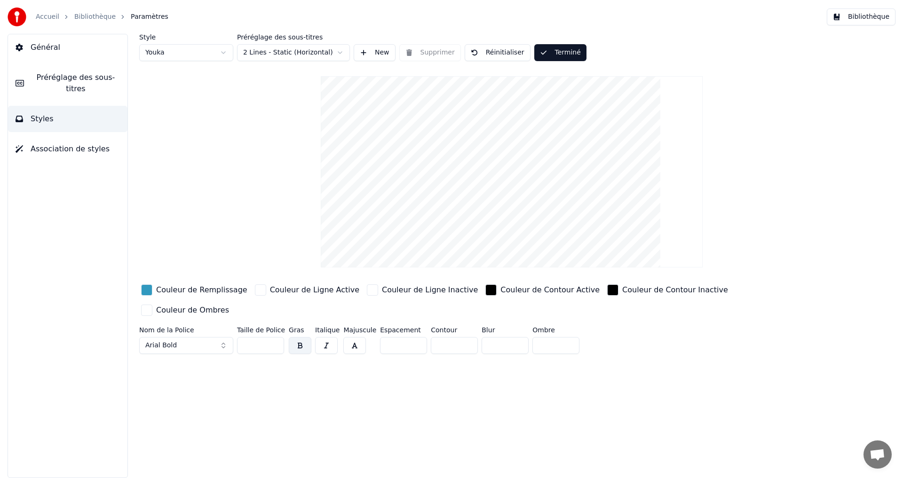
click at [553, 56] on button "Terminé" at bounding box center [560, 52] width 52 height 17
click at [35, 80] on span "Préréglage des sous-titres" at bounding box center [76, 83] width 88 height 23
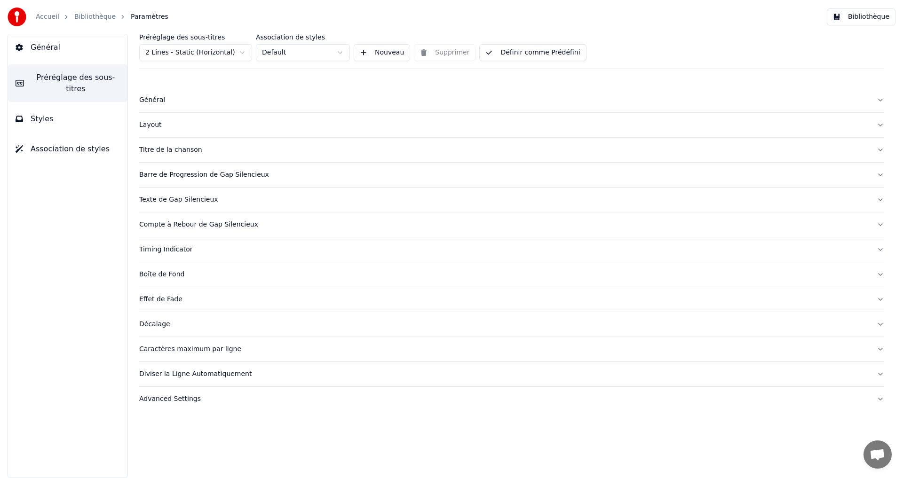
click at [548, 52] on button "Définir comme Prédéfini" at bounding box center [532, 52] width 107 height 17
drag, startPoint x: 902, startPoint y: 9, endPoint x: 889, endPoint y: 13, distance: 14.3
click at [902, 10] on div "Accueil Bibliothèque Paramètres Bibliothèque" at bounding box center [451, 17] width 903 height 34
click at [859, 24] on button "Bibliothèque" at bounding box center [861, 16] width 69 height 17
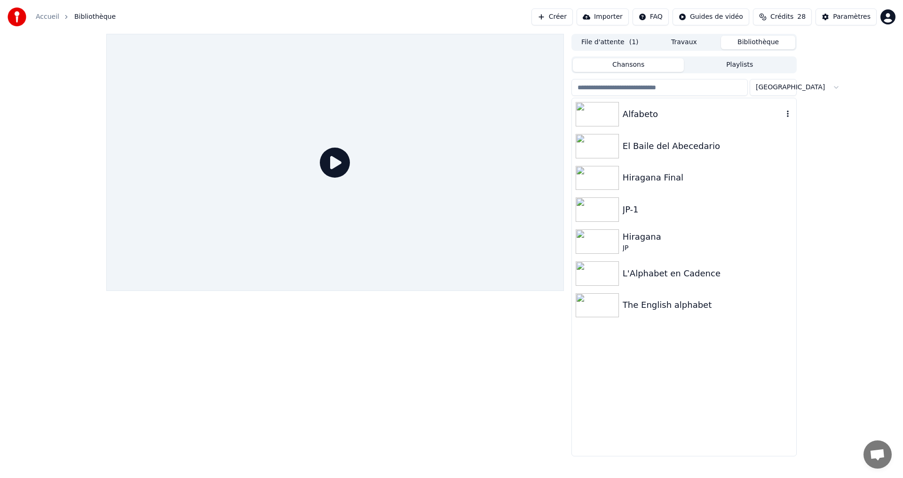
click at [707, 111] on div "Alfabeto" at bounding box center [703, 114] width 160 height 13
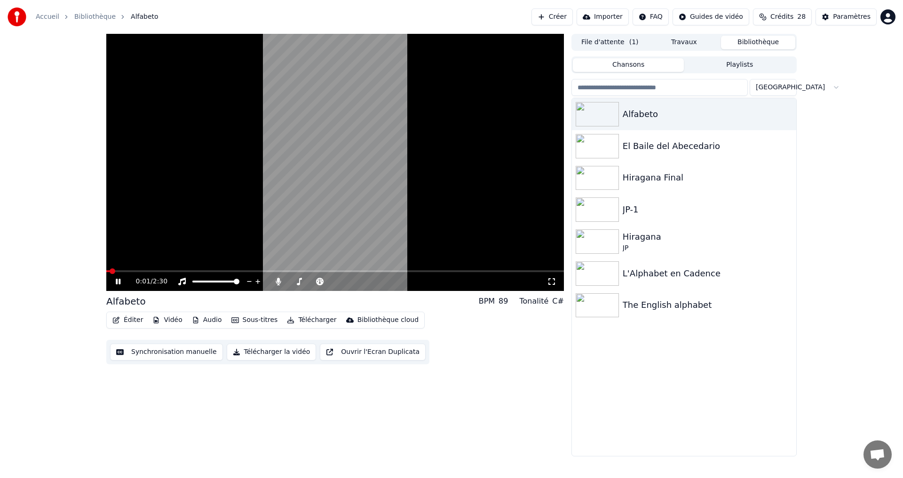
click at [118, 285] on icon at bounding box center [125, 282] width 22 height 8
click at [277, 357] on button "Télécharger la vidéo" at bounding box center [272, 352] width 90 height 17
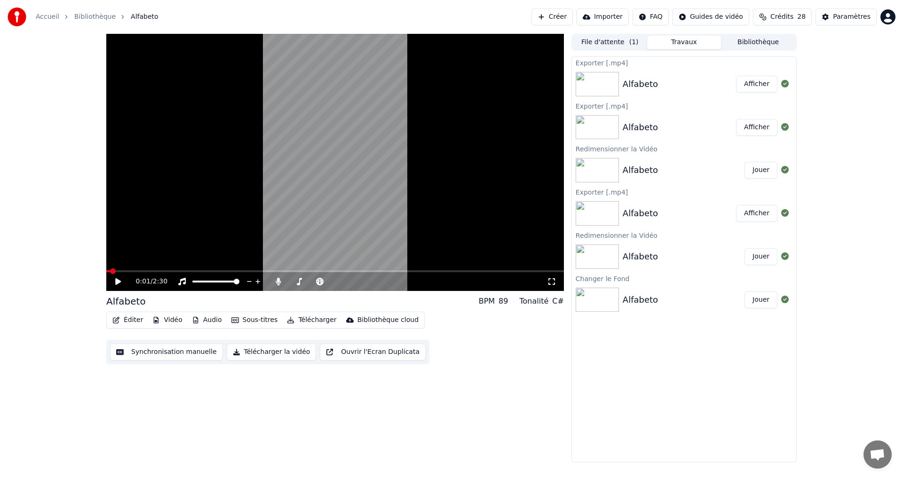
click at [746, 89] on button "Afficher" at bounding box center [756, 84] width 41 height 17
